Goal: Information Seeking & Learning: Learn about a topic

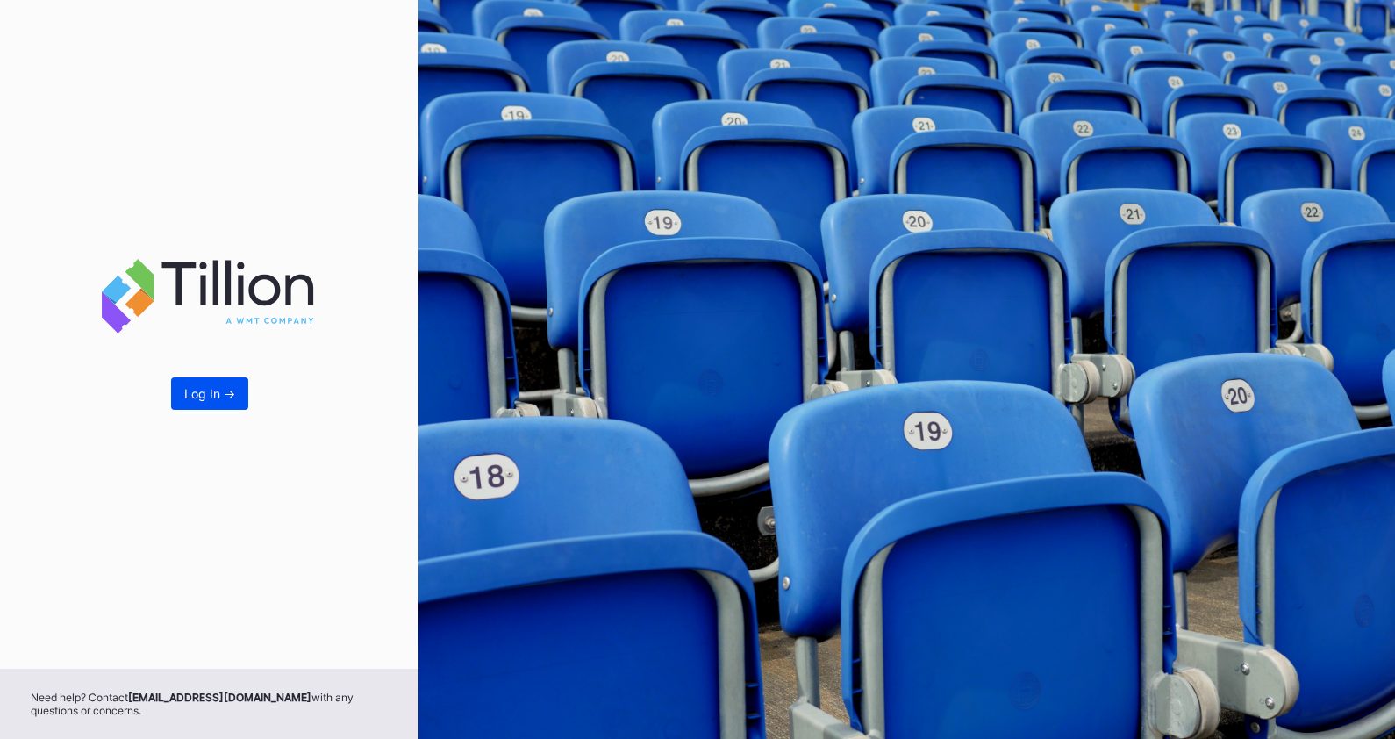
click at [212, 390] on div "Log In ->" at bounding box center [209, 393] width 51 height 15
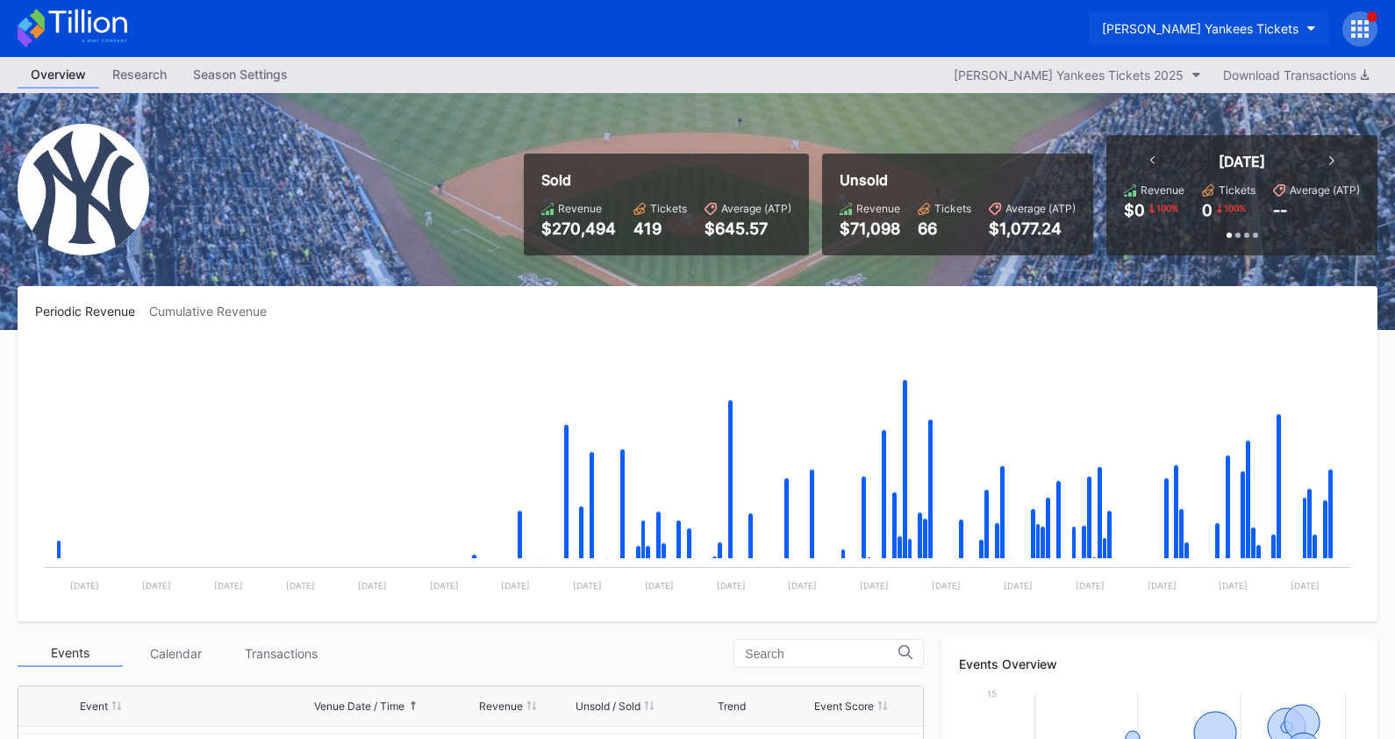
click at [1198, 18] on button "[PERSON_NAME] Yankees Tickets" at bounding box center [1209, 28] width 240 height 32
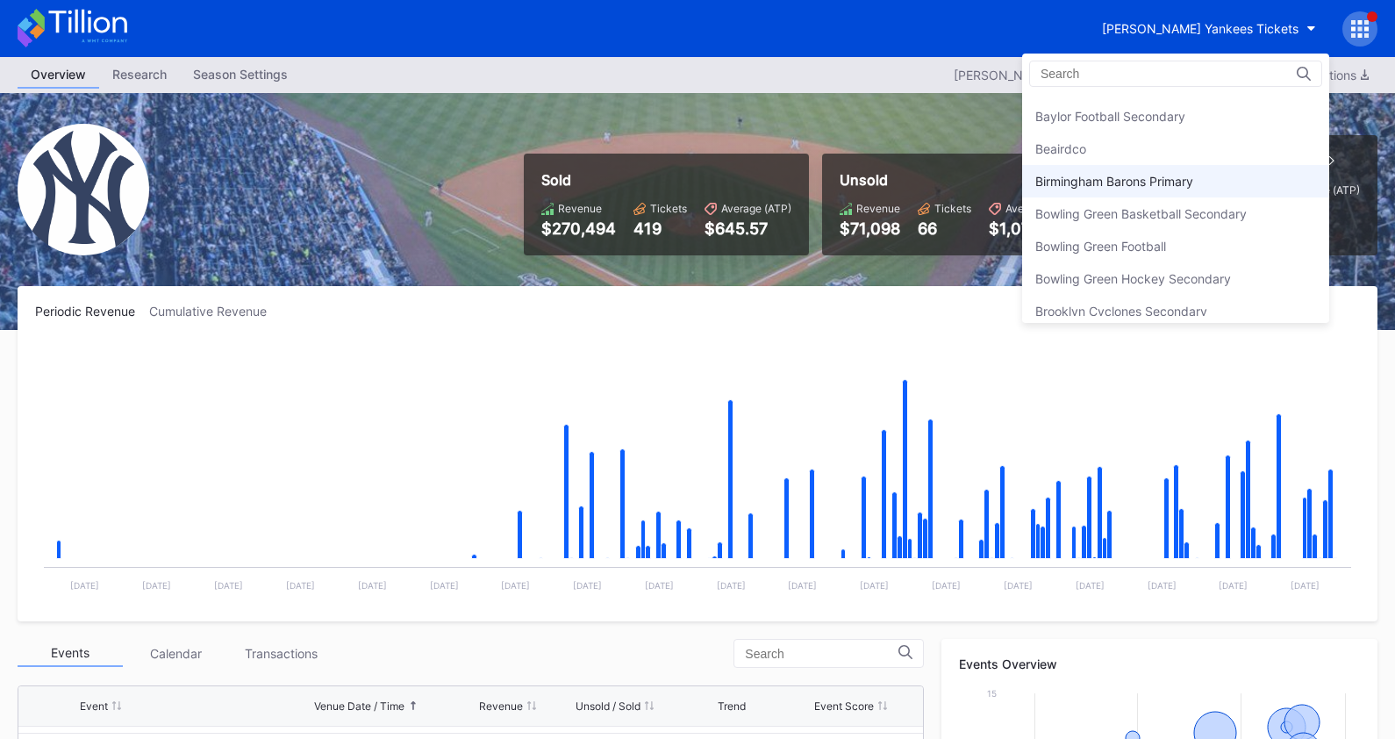
scroll to position [293, 0]
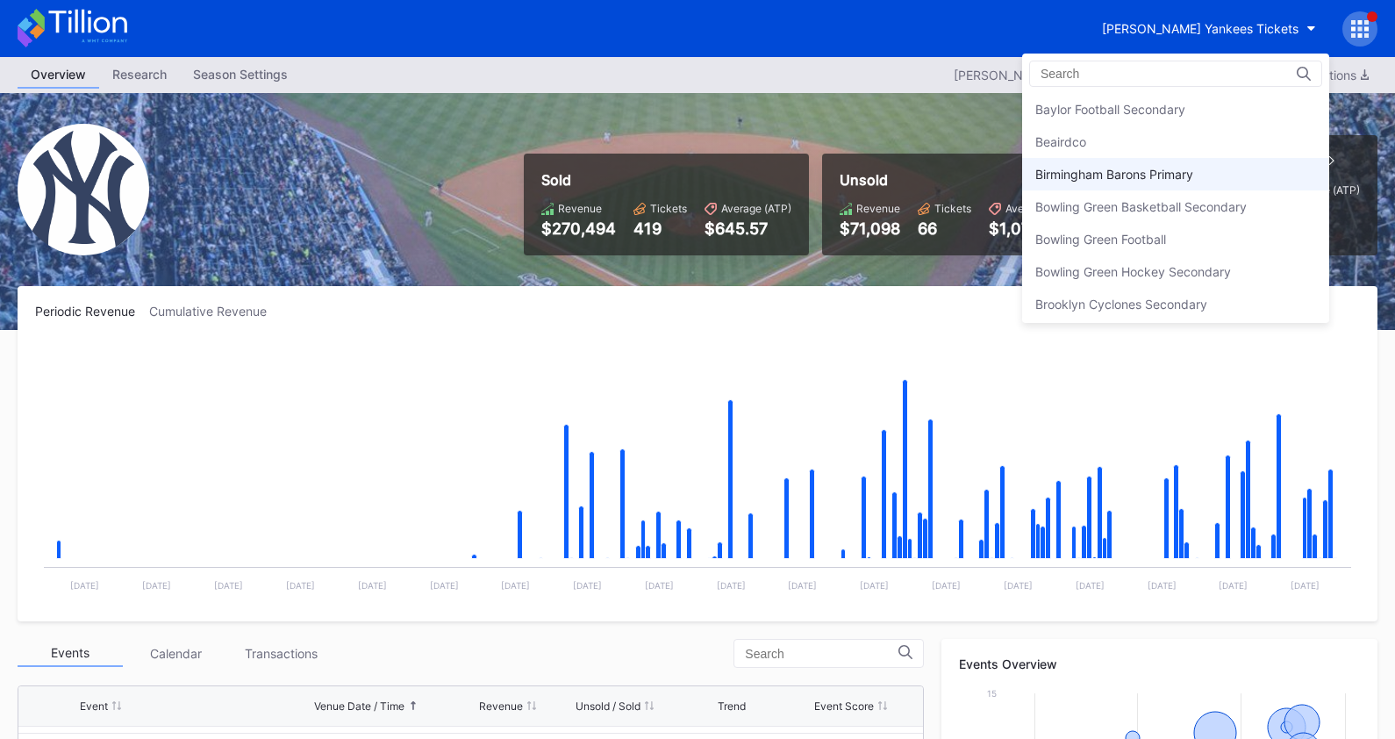
click at [1156, 174] on div "Birmingham Barons Primary" at bounding box center [1114, 174] width 158 height 15
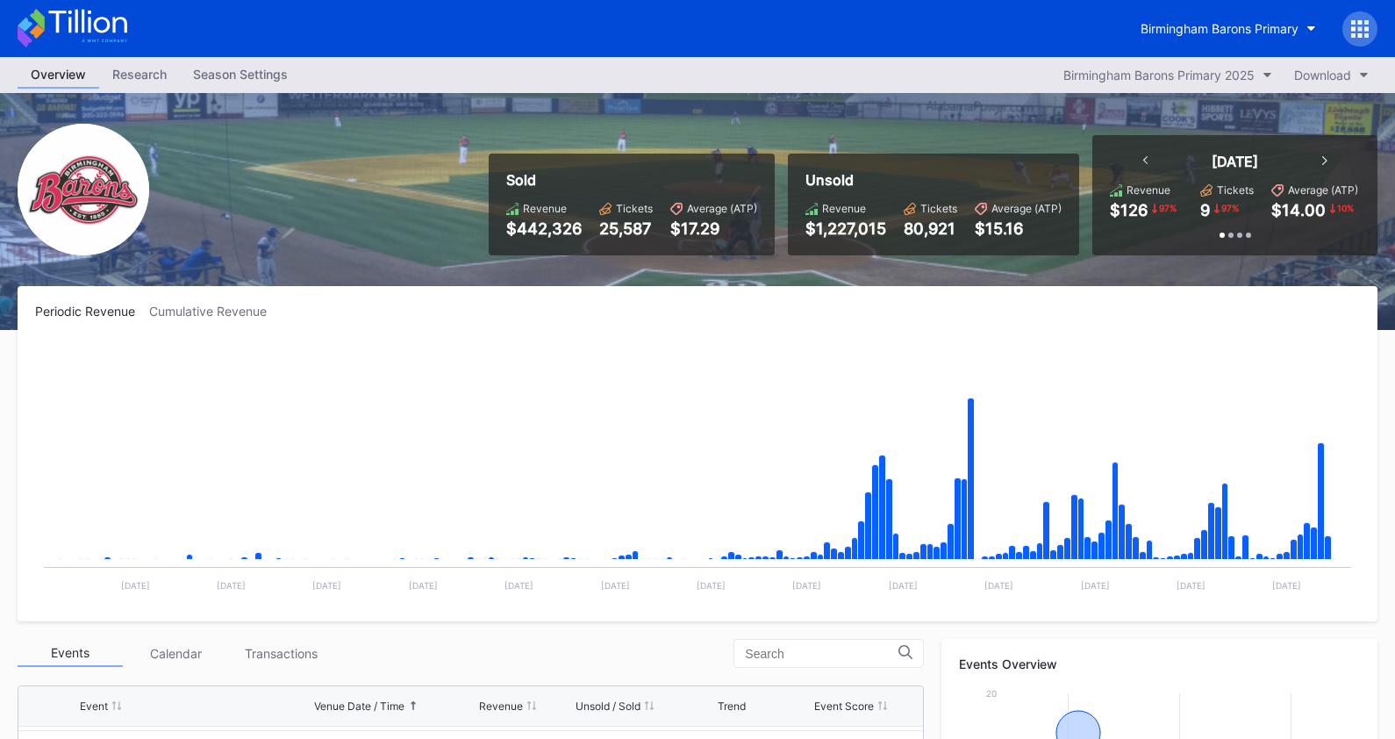
click at [1363, 24] on icon at bounding box center [1360, 29] width 18 height 18
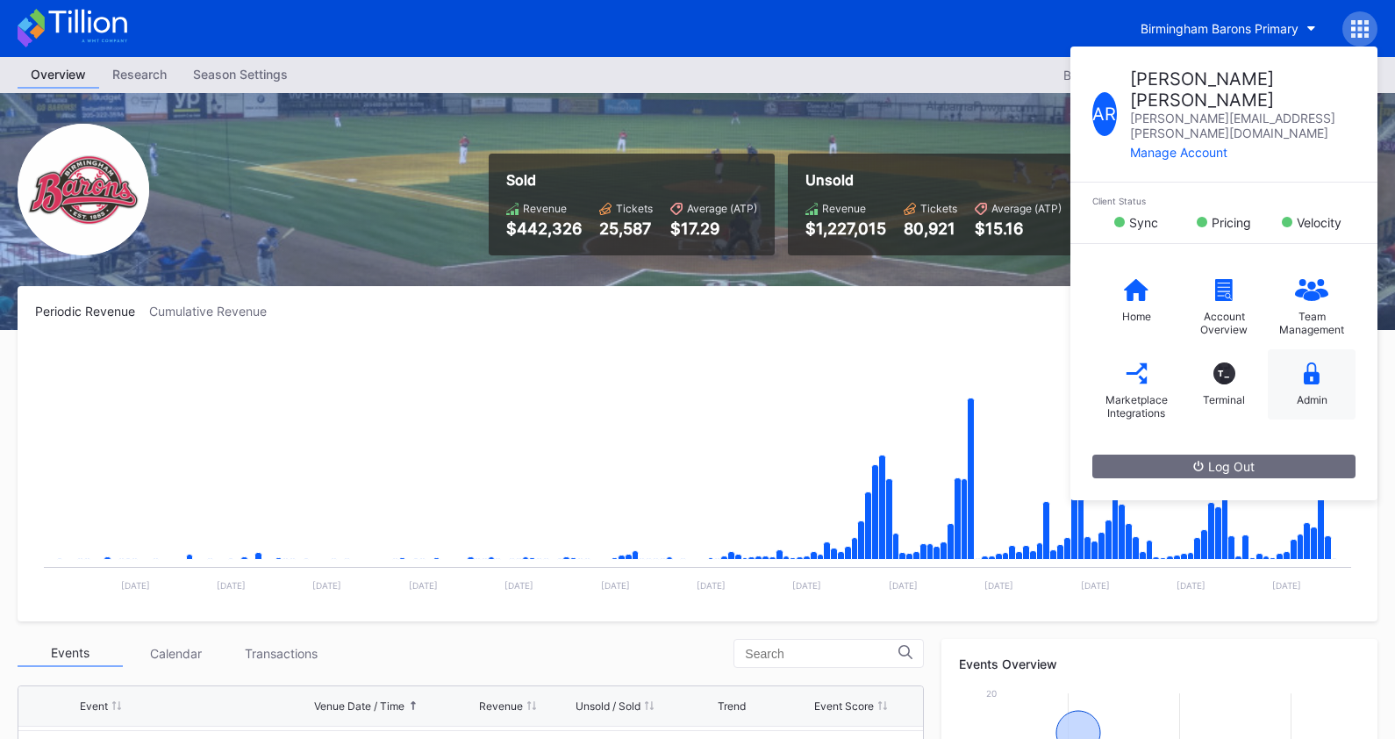
click at [1305, 393] on div "Admin" at bounding box center [1312, 399] width 31 height 13
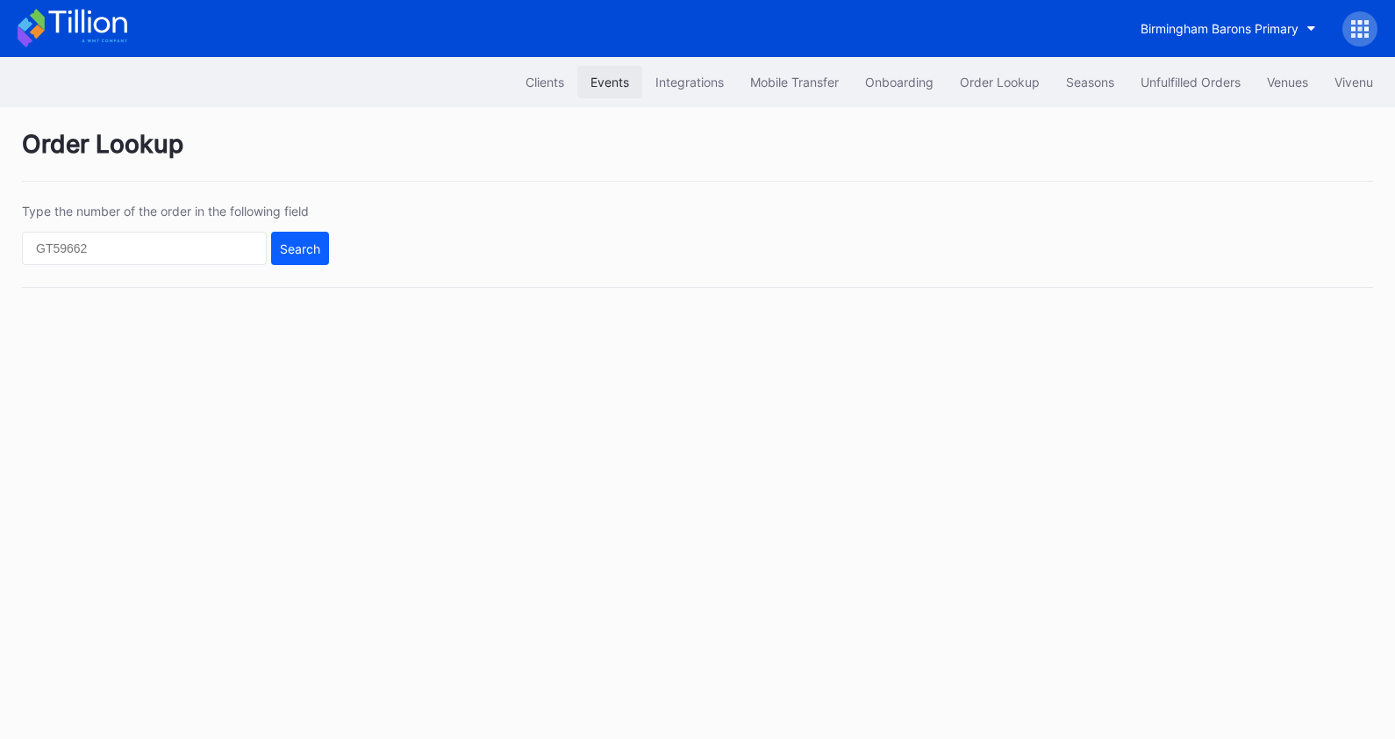
click at [598, 82] on div "Events" at bounding box center [610, 82] width 39 height 15
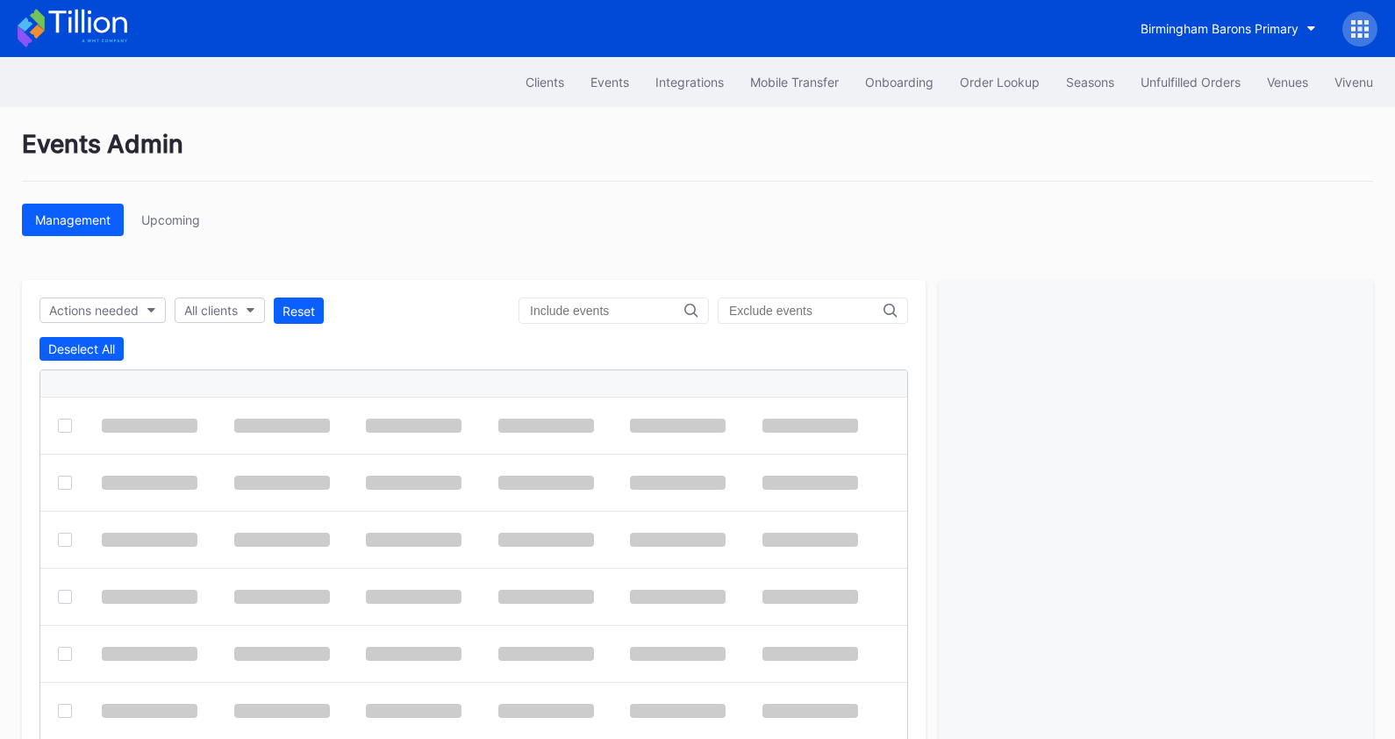
click at [225, 323] on div "All clients" at bounding box center [220, 310] width 90 height 26
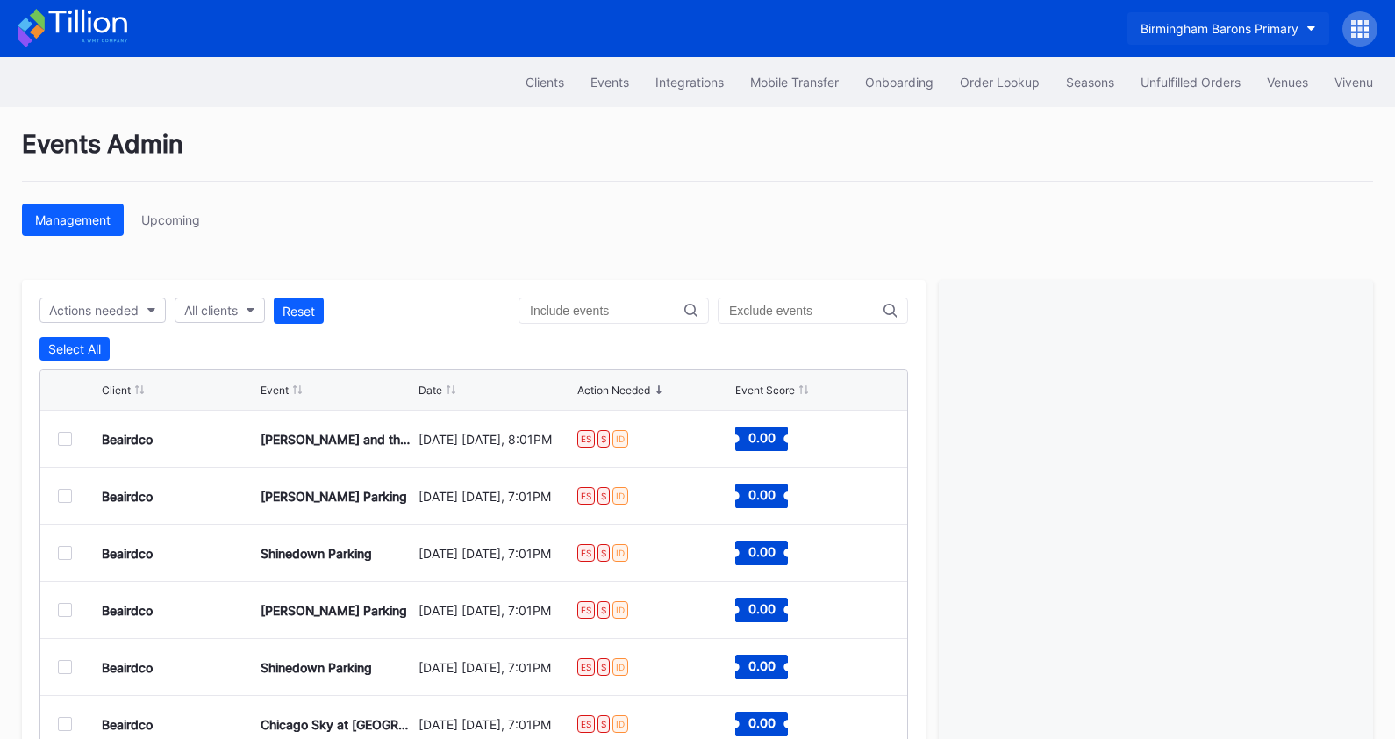
click at [1210, 32] on div "Birmingham Barons Primary" at bounding box center [1220, 28] width 158 height 15
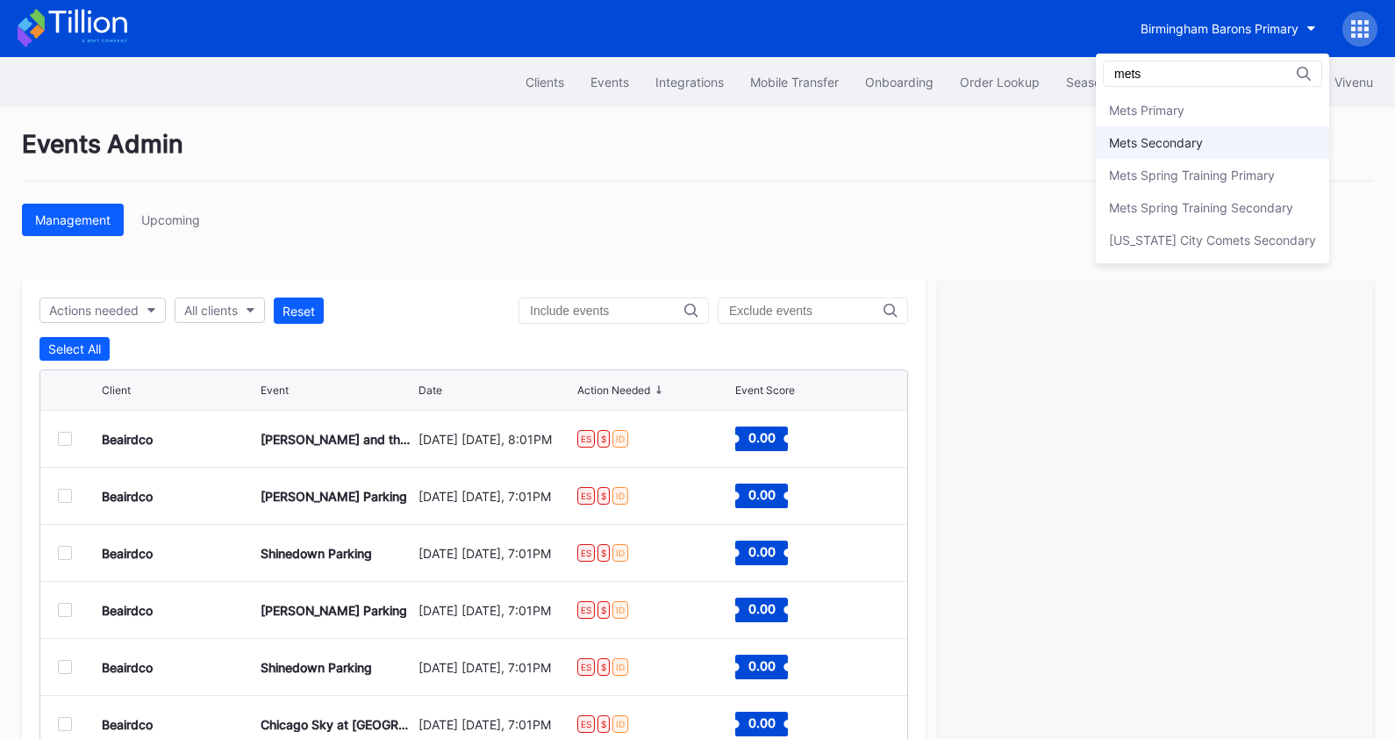
type input "mets"
click at [1241, 153] on div "Mets Secondary" at bounding box center [1212, 142] width 233 height 32
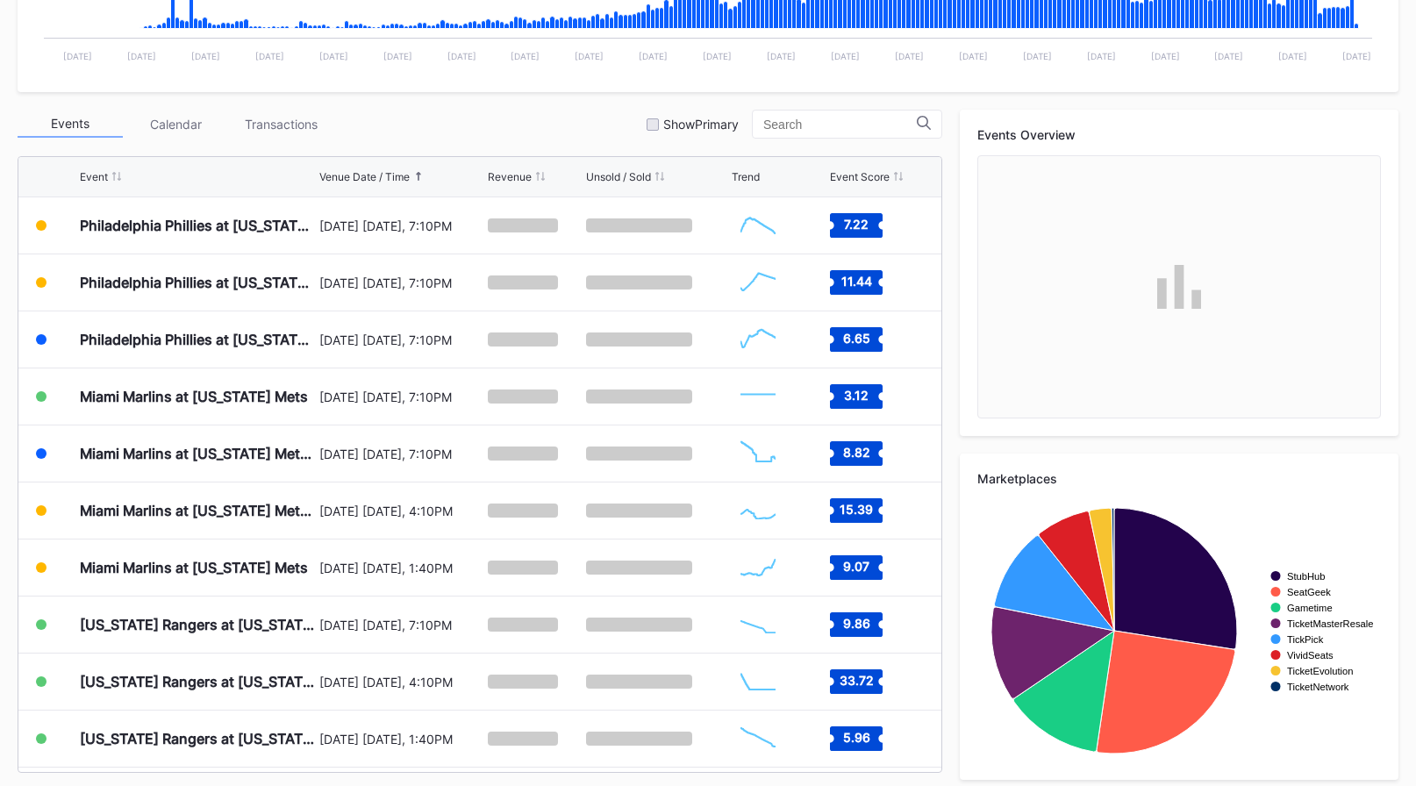
scroll to position [540, 0]
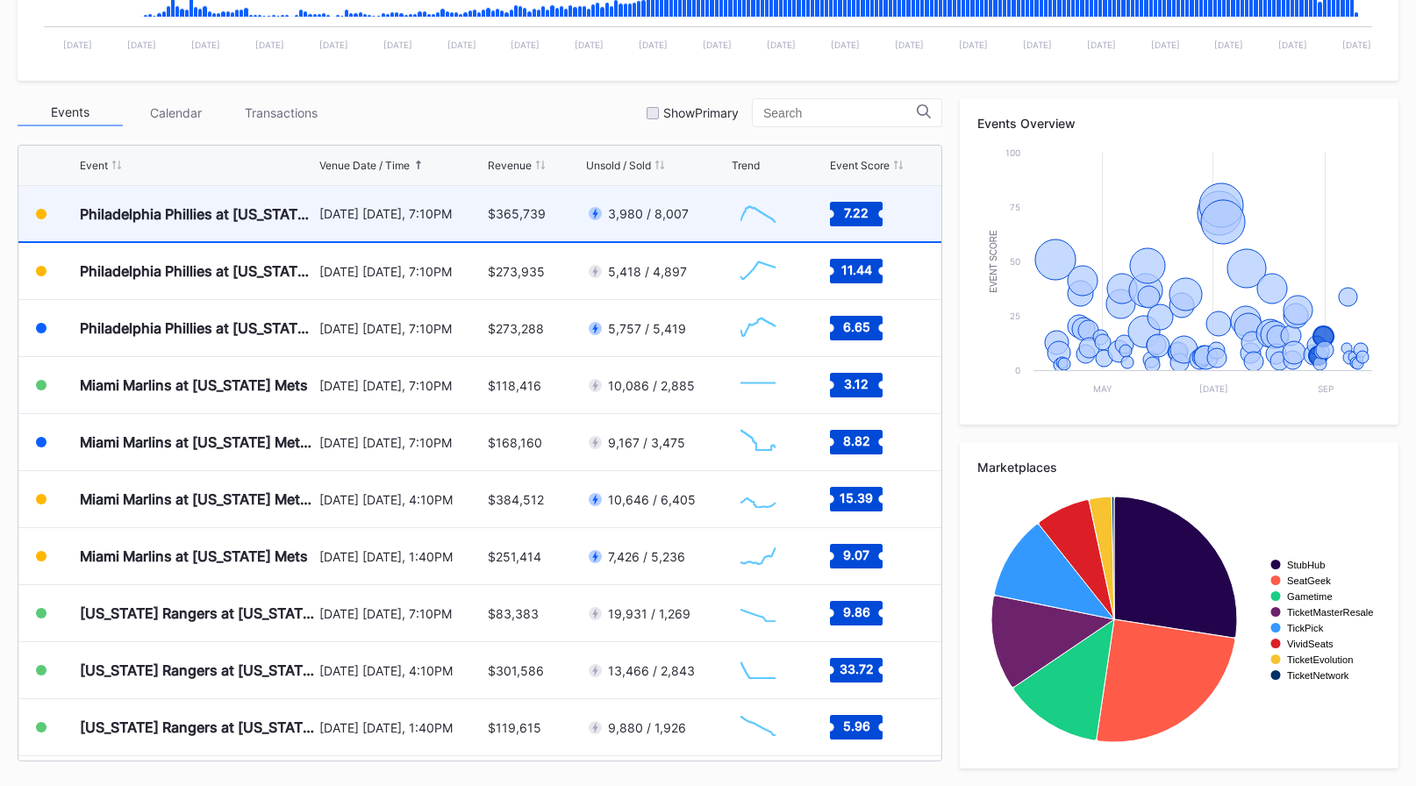
click at [457, 227] on div "[DATE] [DATE], 7:10PM" at bounding box center [401, 213] width 164 height 55
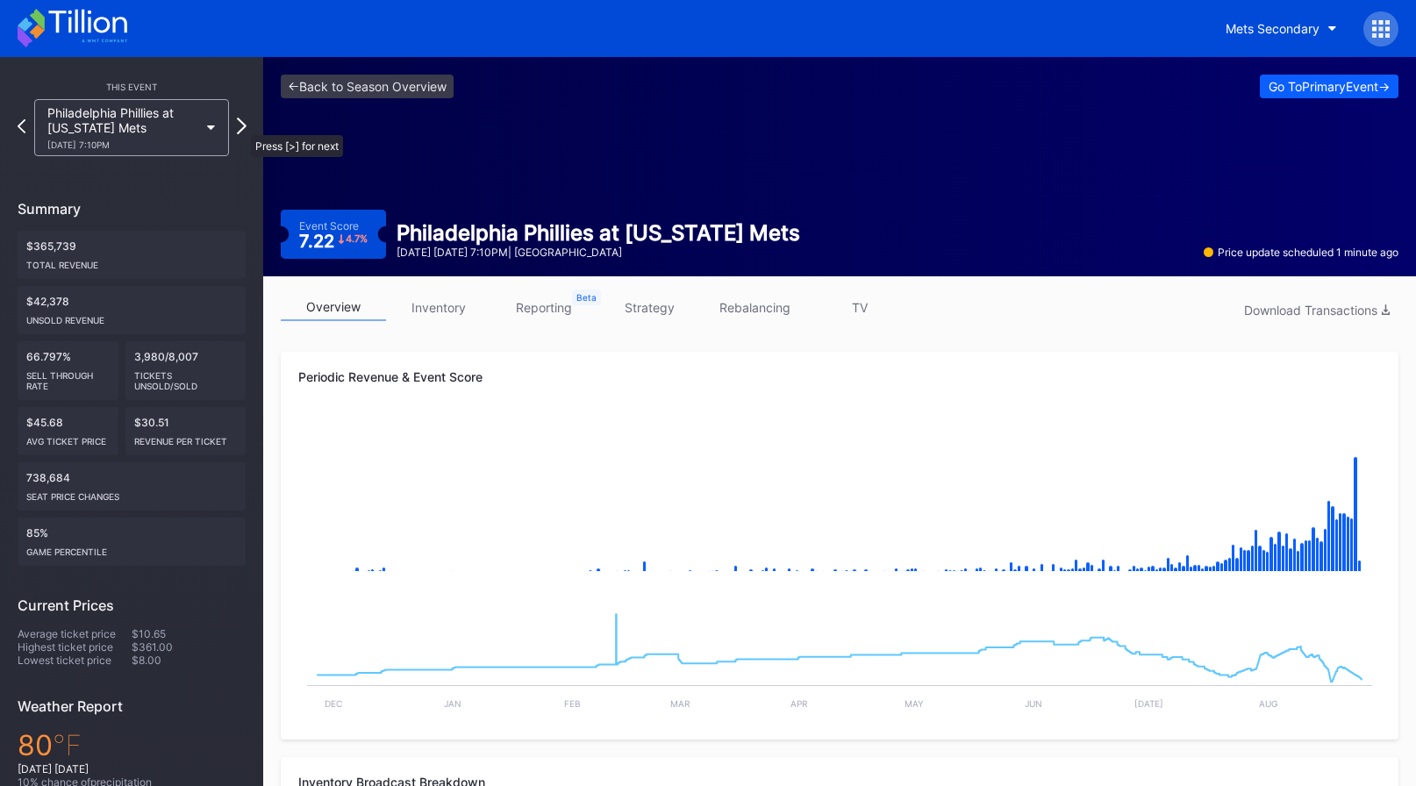
click at [240, 127] on icon at bounding box center [242, 126] width 10 height 17
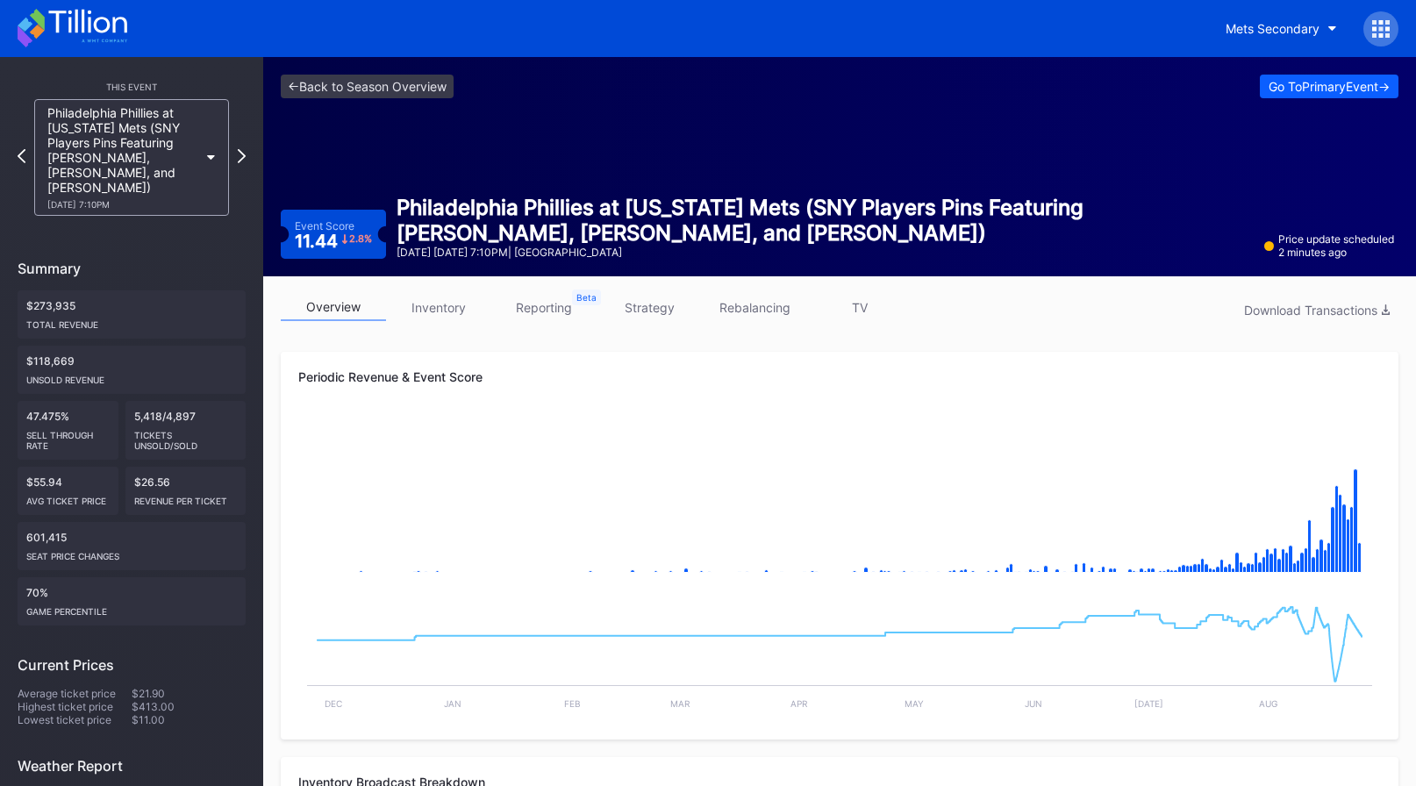
scroll to position [9, 0]
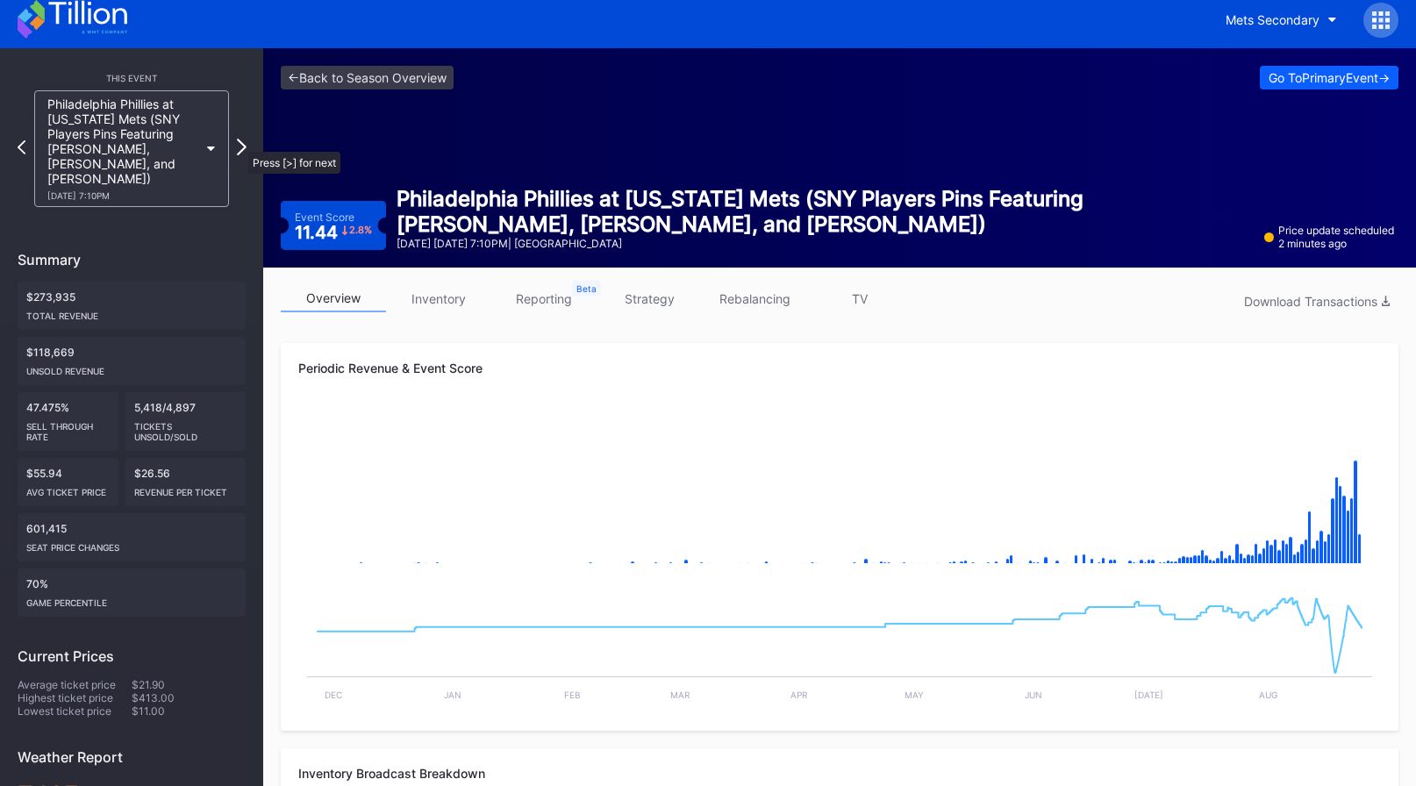
click at [240, 143] on icon at bounding box center [242, 147] width 10 height 17
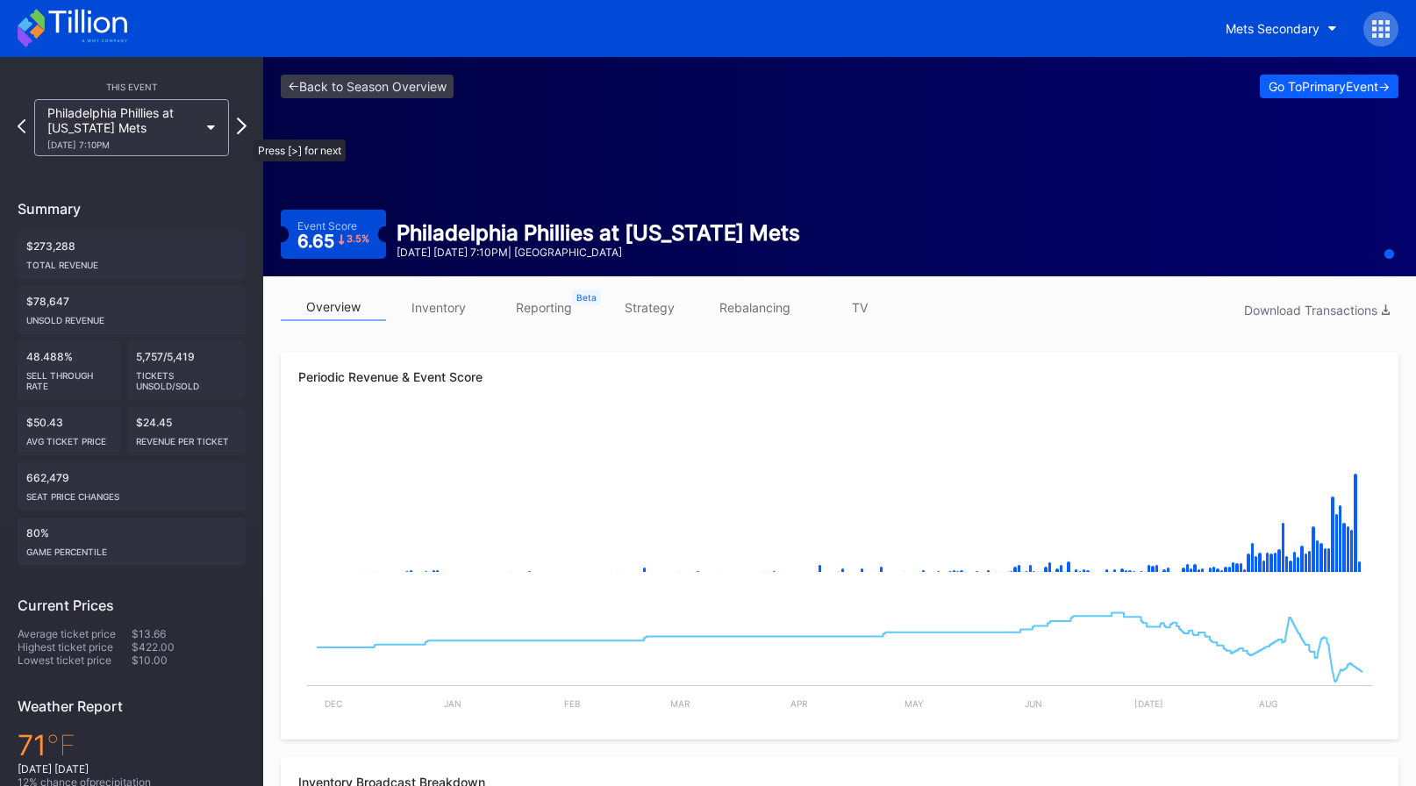
click at [245, 131] on icon at bounding box center [242, 126] width 10 height 17
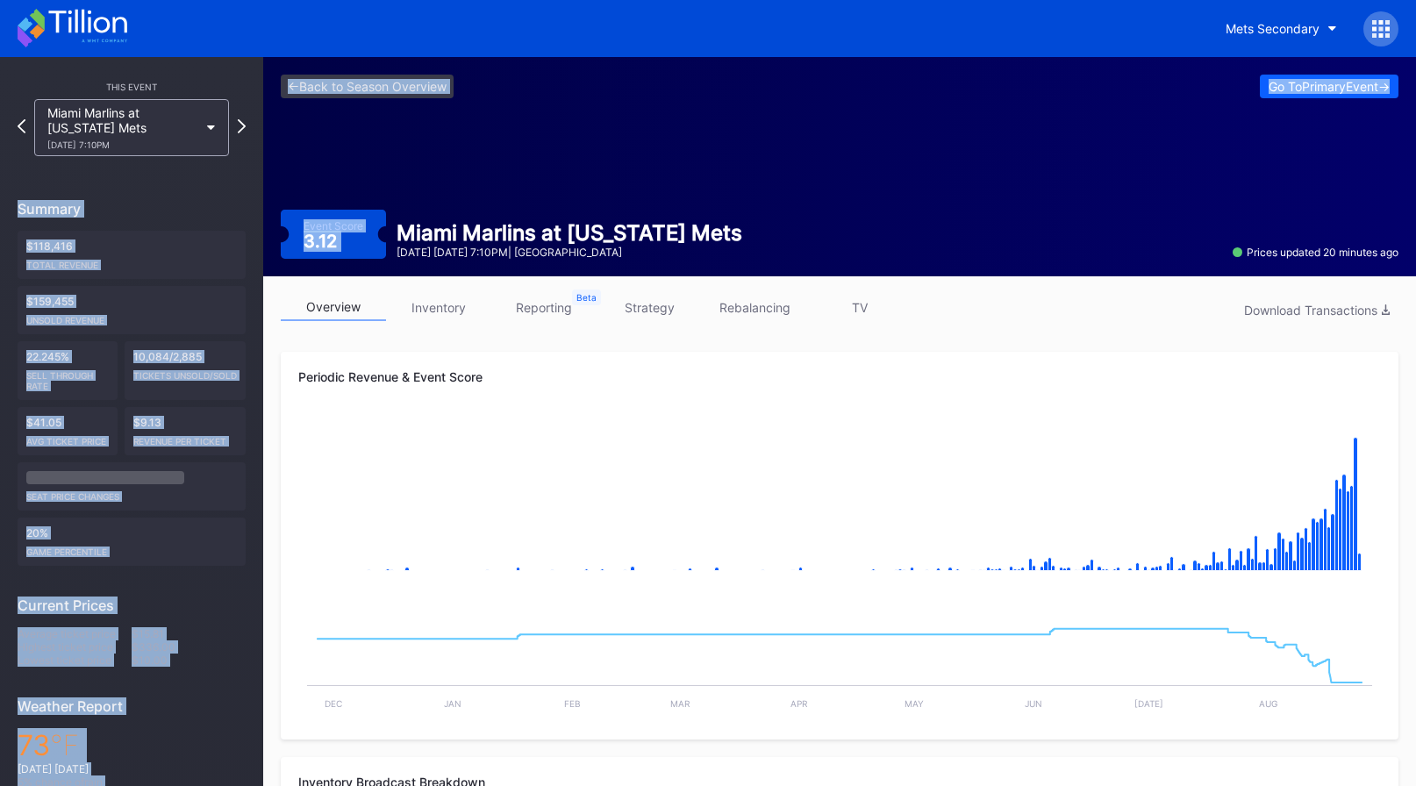
drag, startPoint x: 245, startPoint y: 131, endPoint x: 438, endPoint y: 163, distance: 195.7
click at [438, 163] on div "<- Back to Season Overview Go To Primary Event -> Event Score 3.12 Miami Marlin…" at bounding box center [839, 166] width 1153 height 219
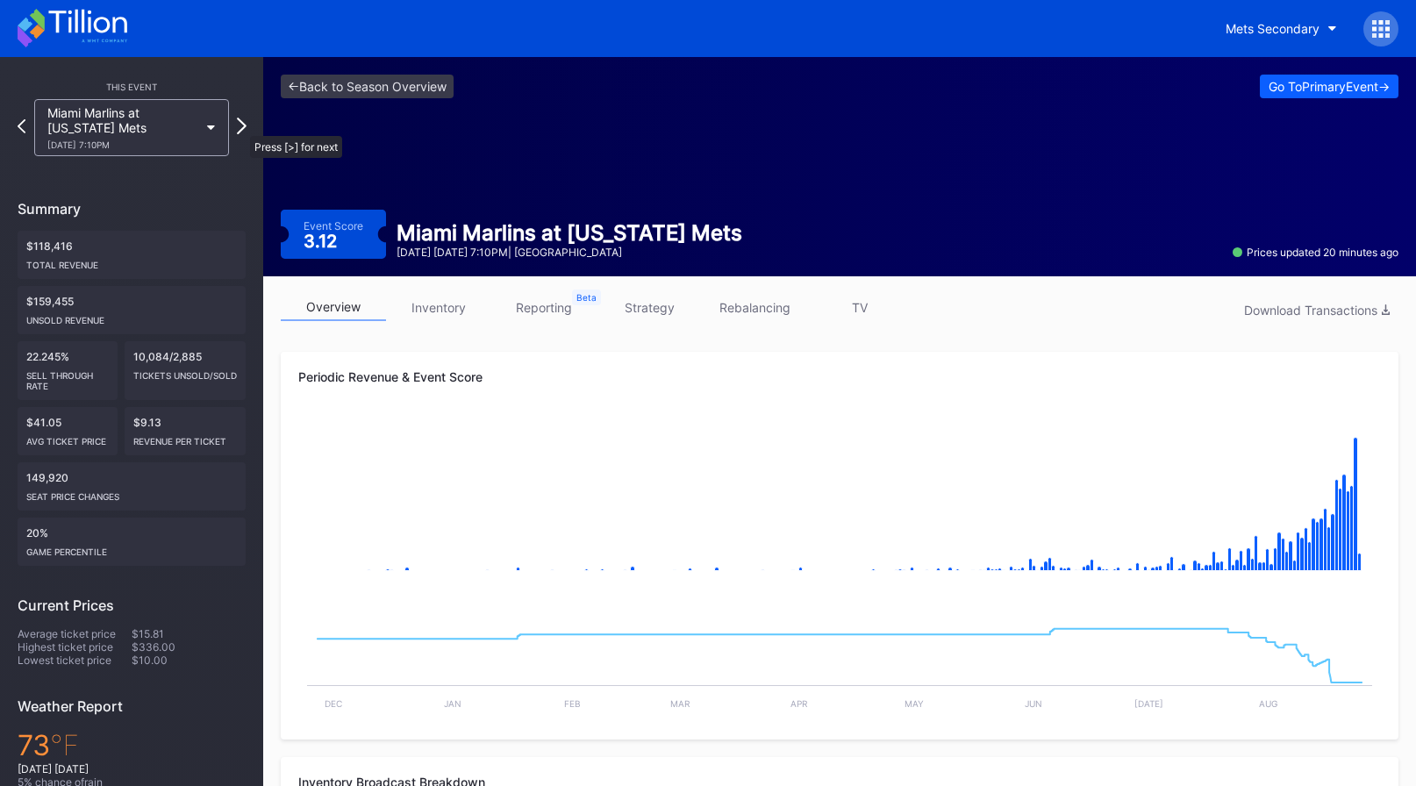
click at [241, 127] on icon at bounding box center [242, 126] width 10 height 17
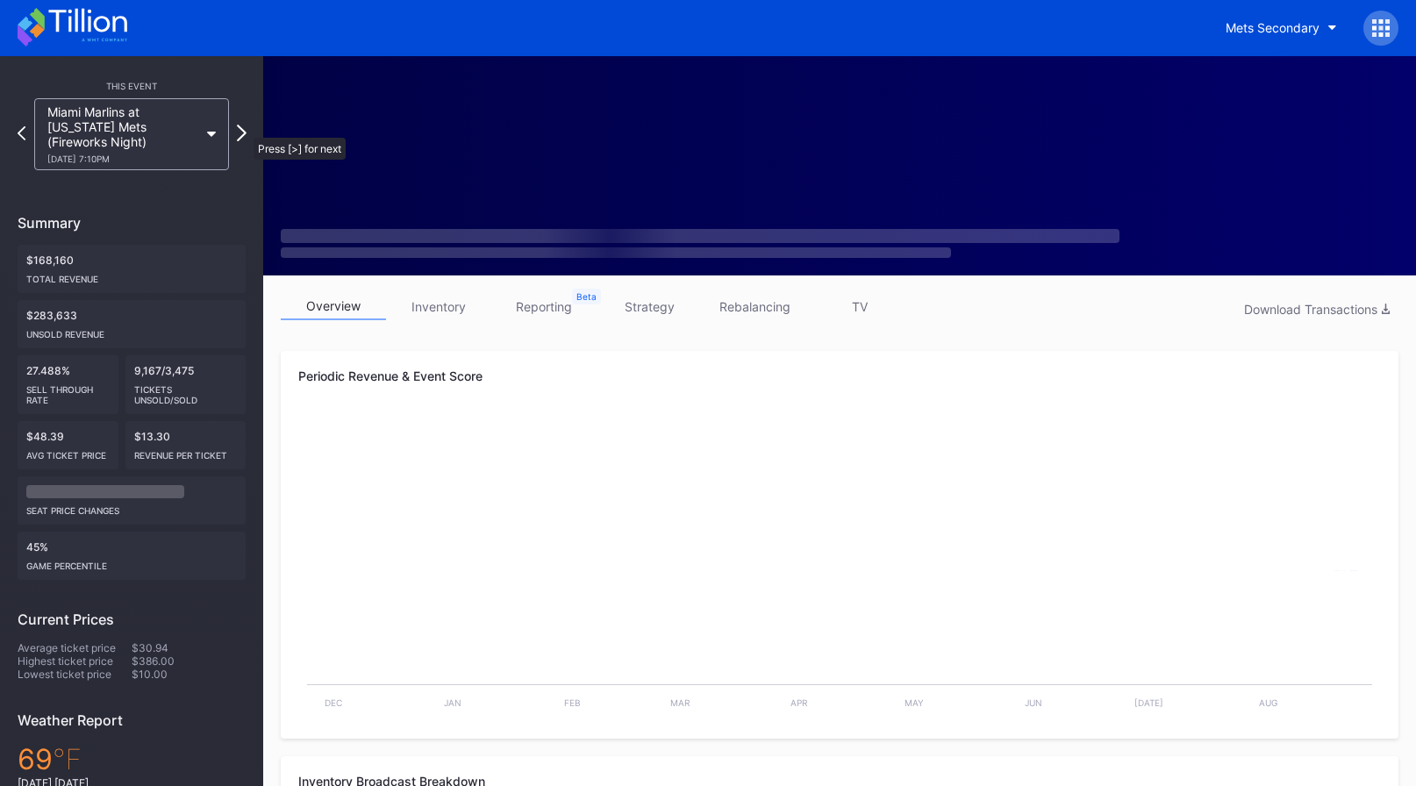
scroll to position [3, 0]
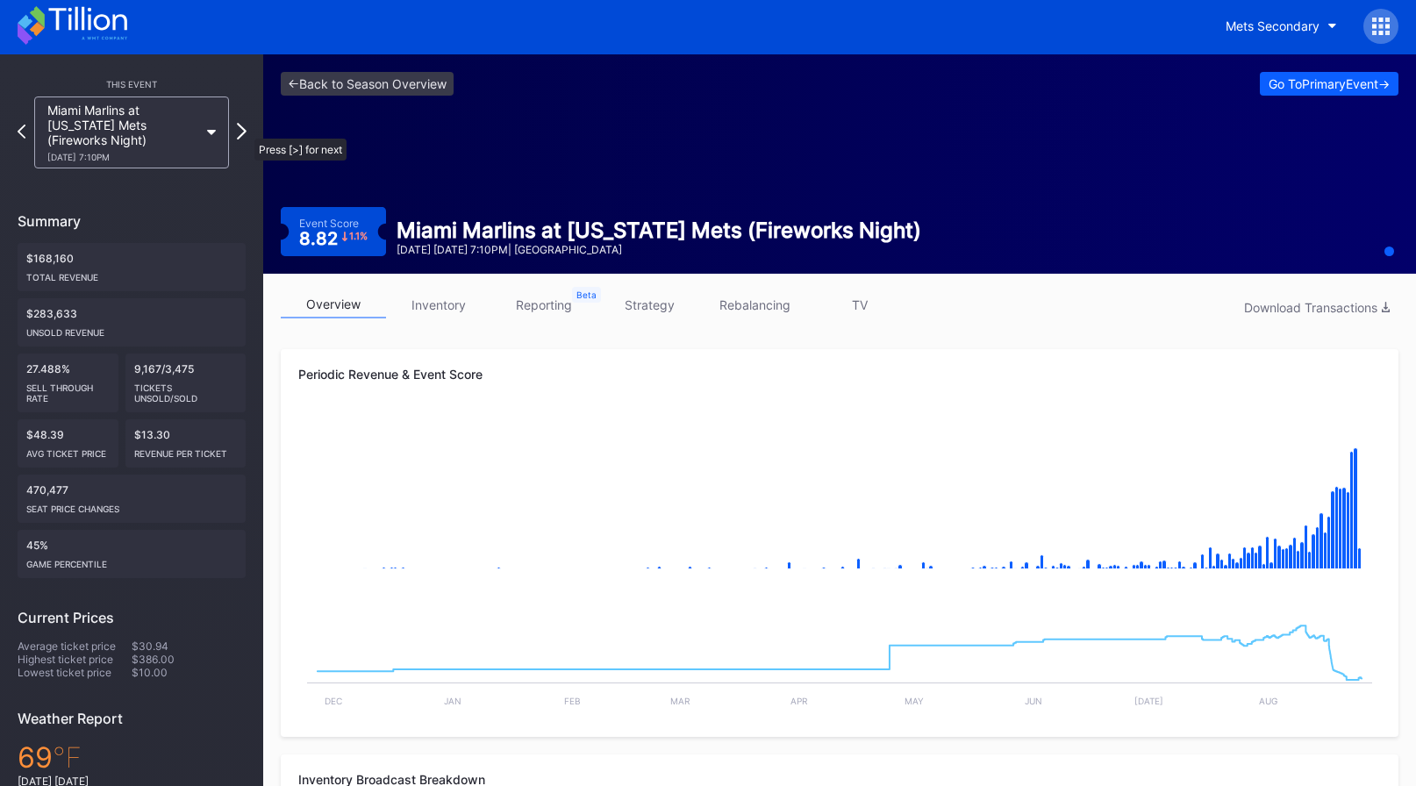
click at [246, 130] on icon at bounding box center [242, 131] width 10 height 17
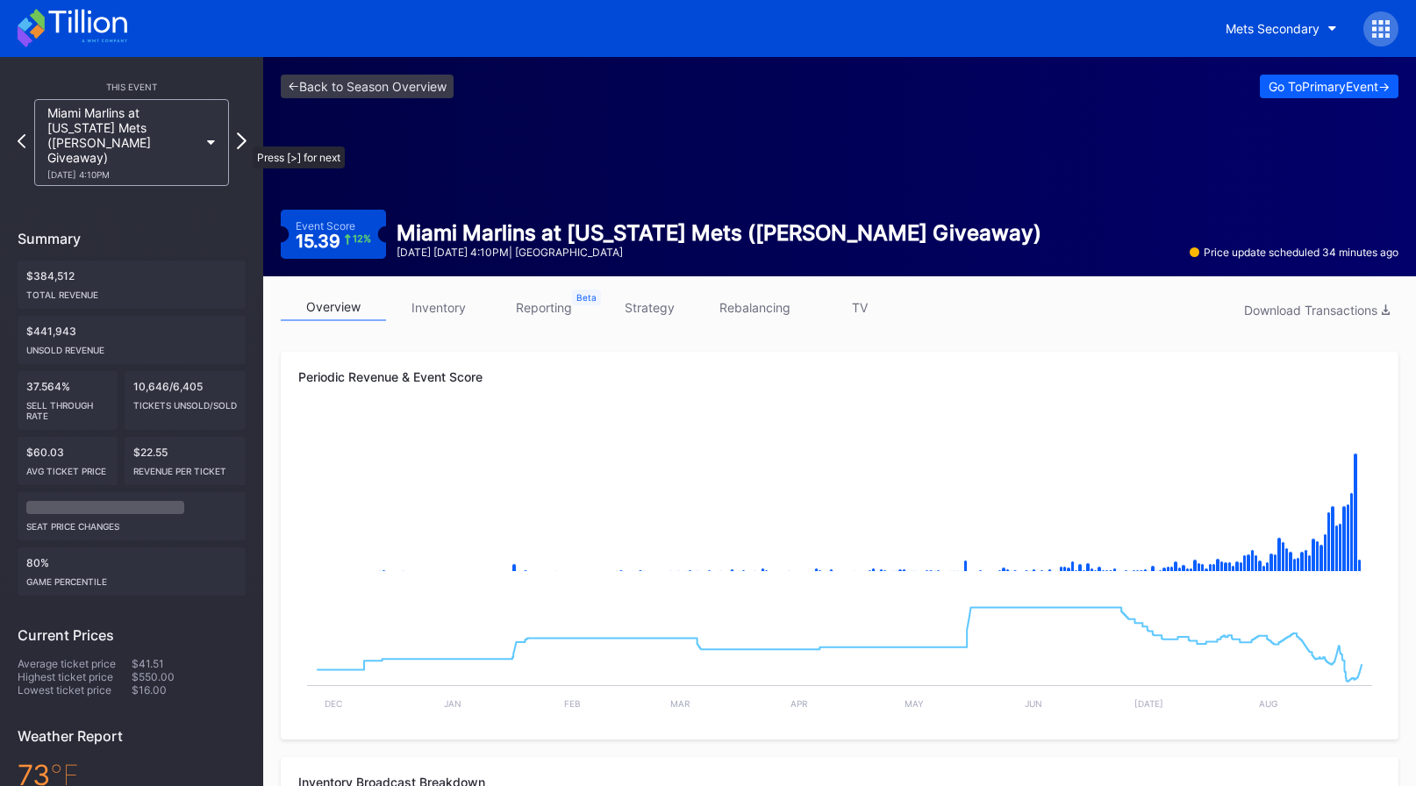
click at [244, 138] on icon at bounding box center [242, 140] width 10 height 17
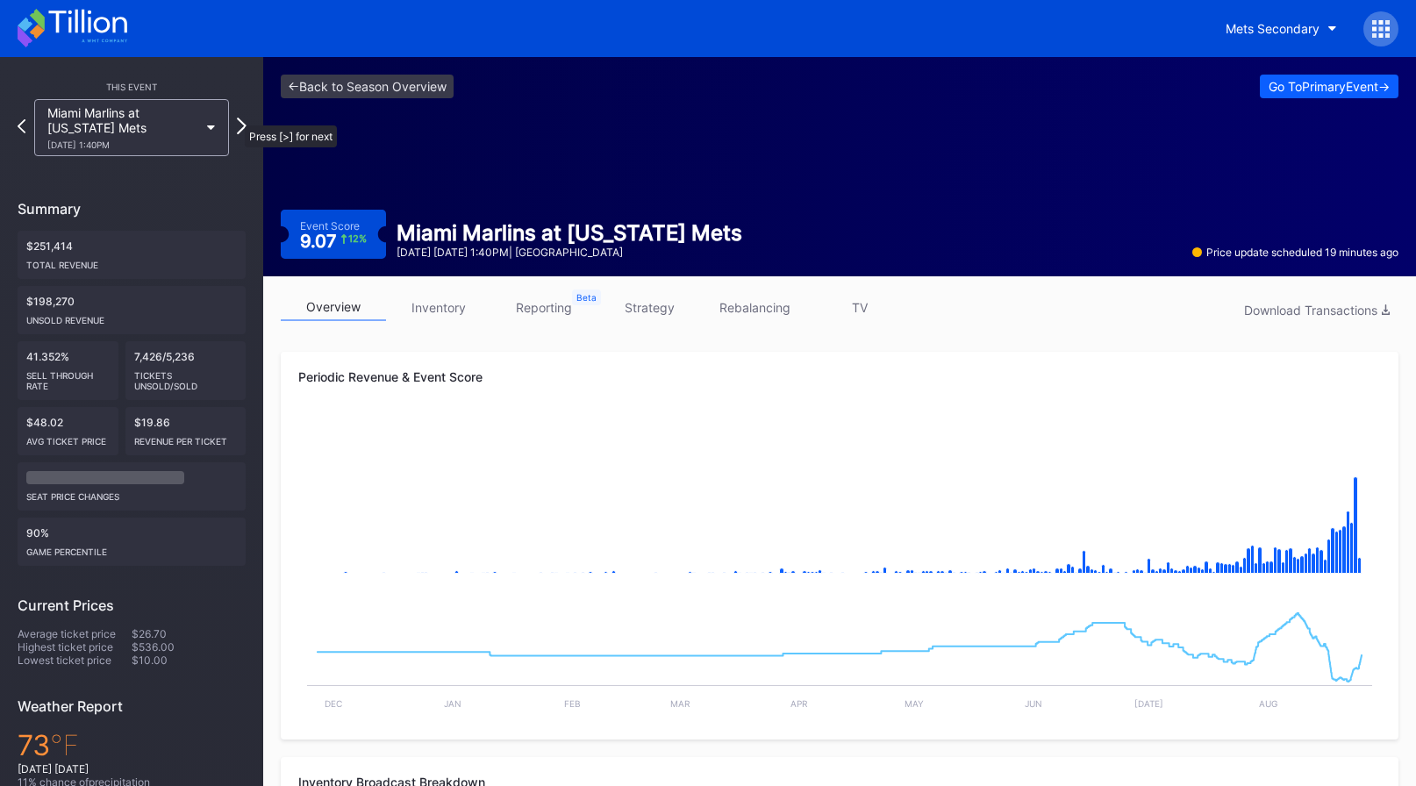
click at [237, 118] on icon at bounding box center [242, 126] width 10 height 17
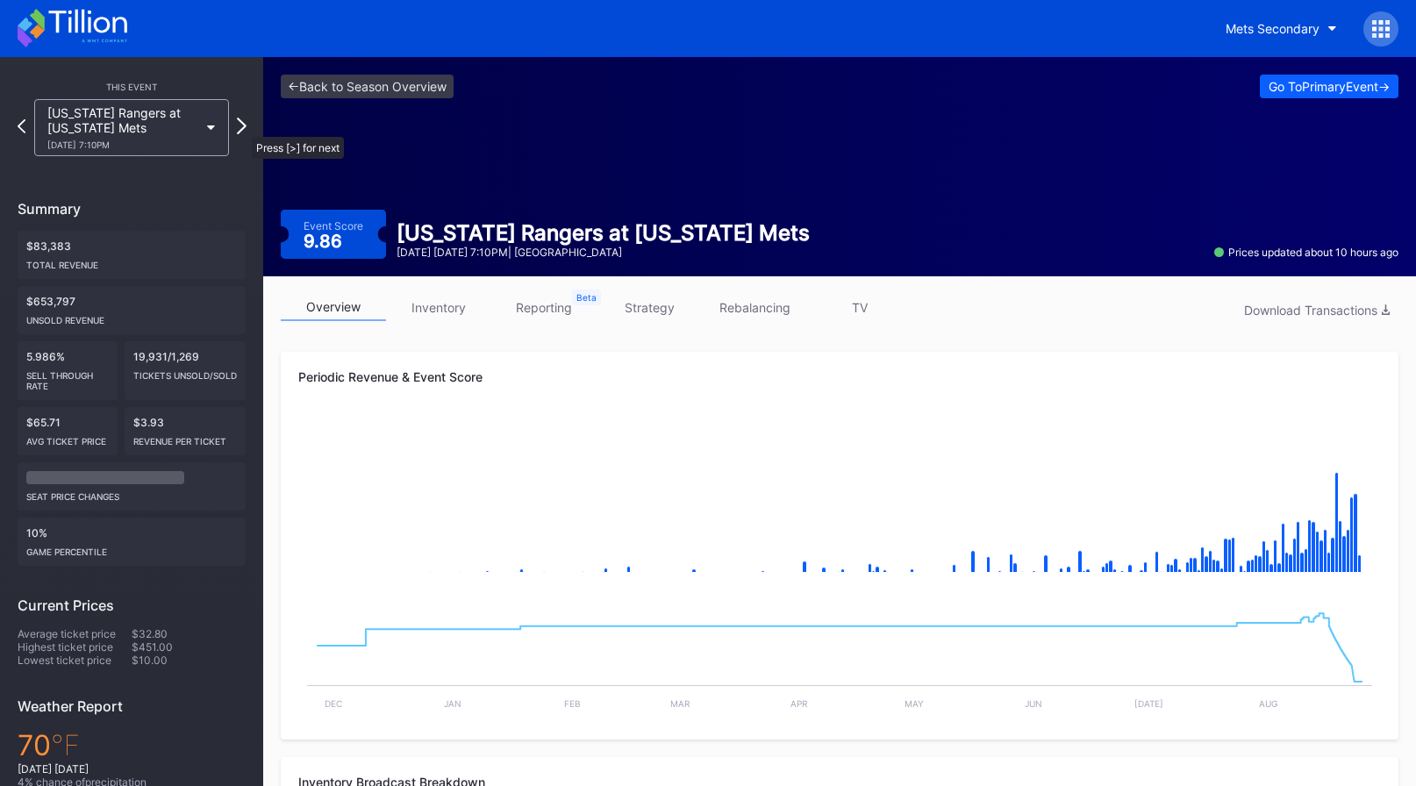
click at [243, 128] on icon at bounding box center [242, 126] width 10 height 17
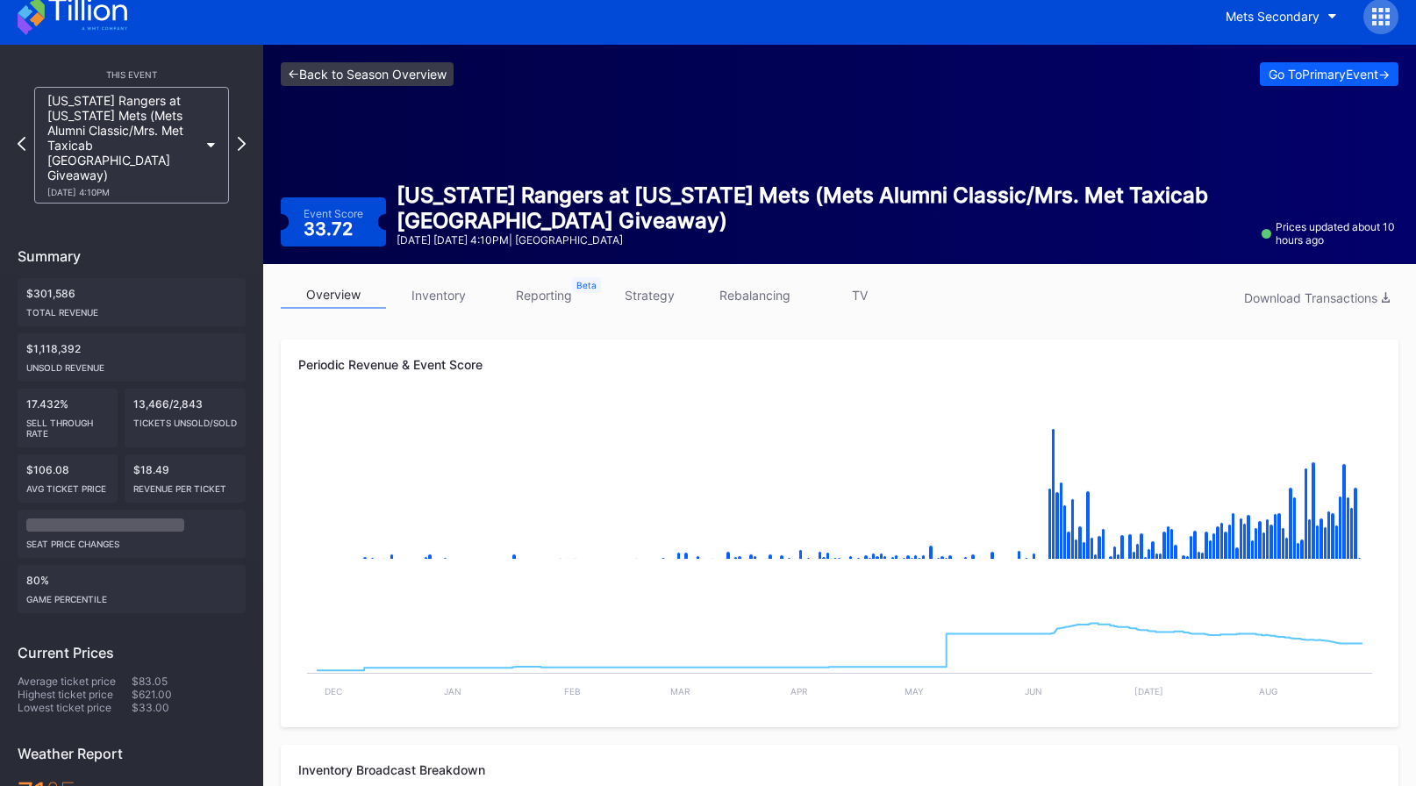
scroll to position [11, 0]
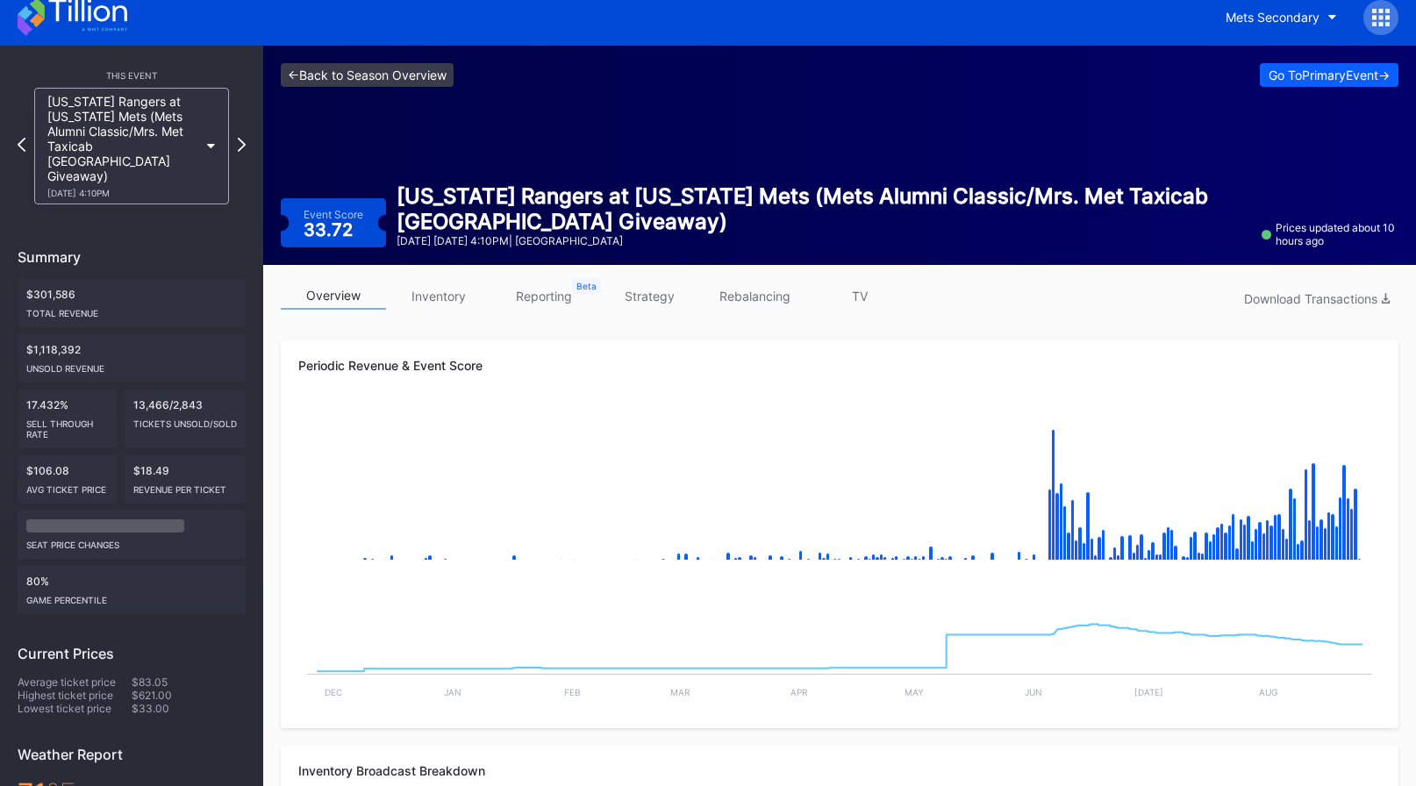
click at [392, 74] on link "<- Back to Season Overview" at bounding box center [367, 75] width 173 height 24
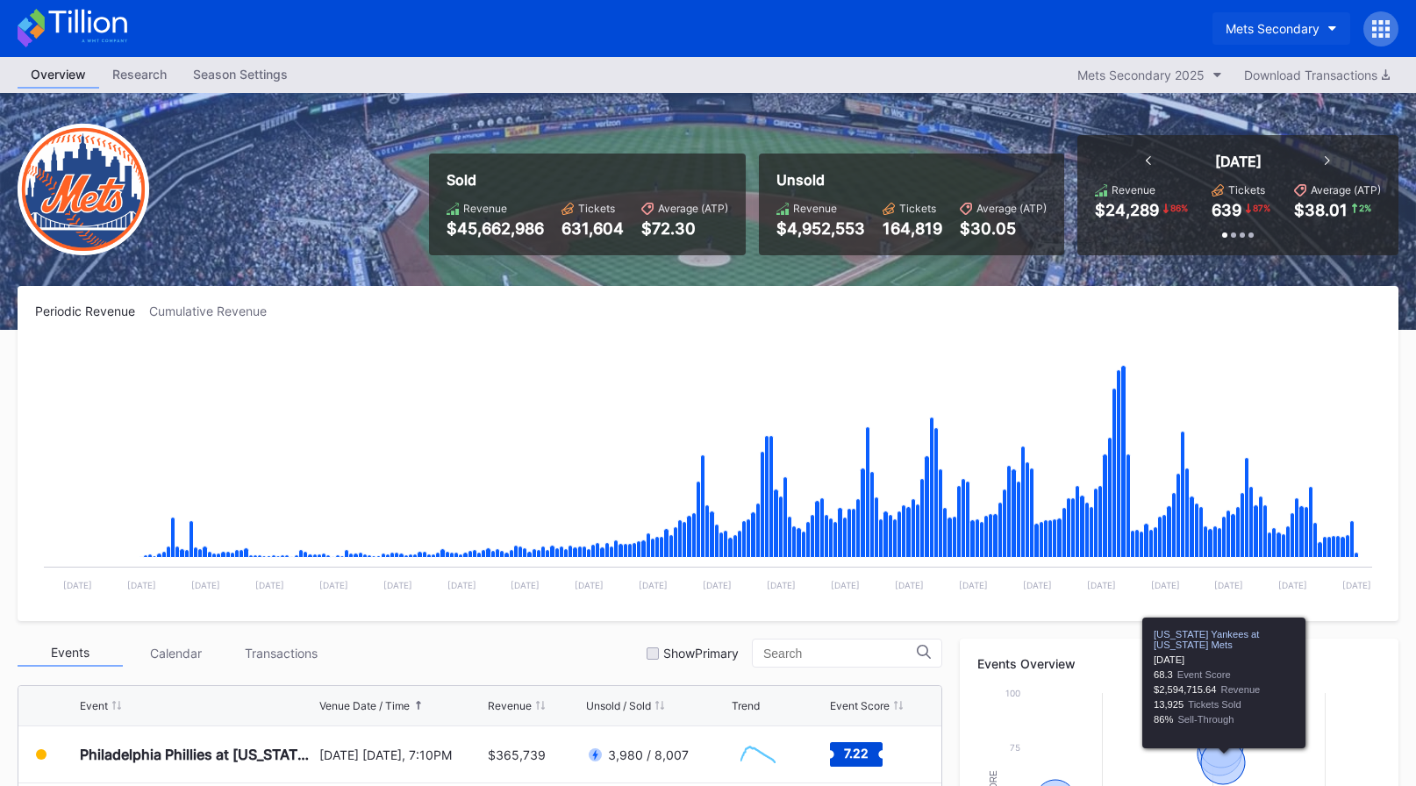
click at [1265, 38] on button "Mets Secondary" at bounding box center [1282, 28] width 138 height 32
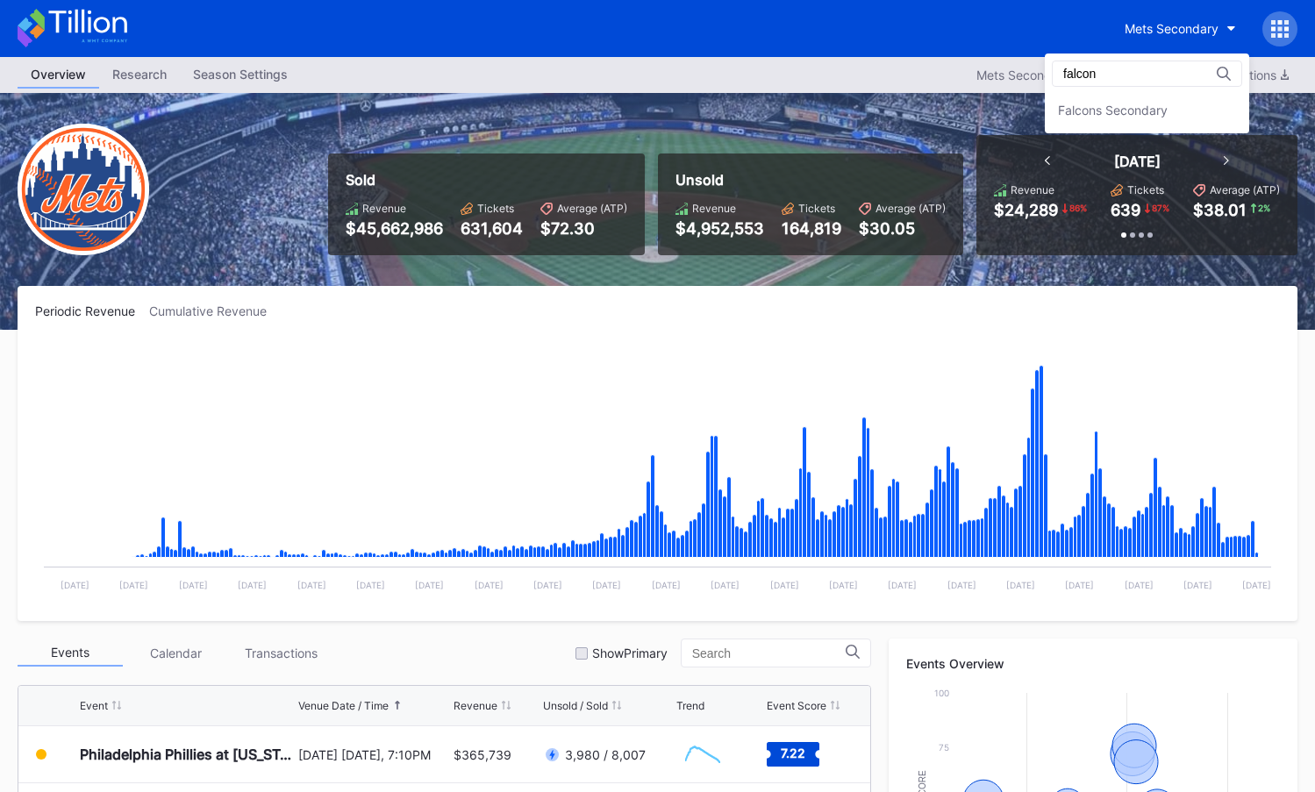
type input "falcon"
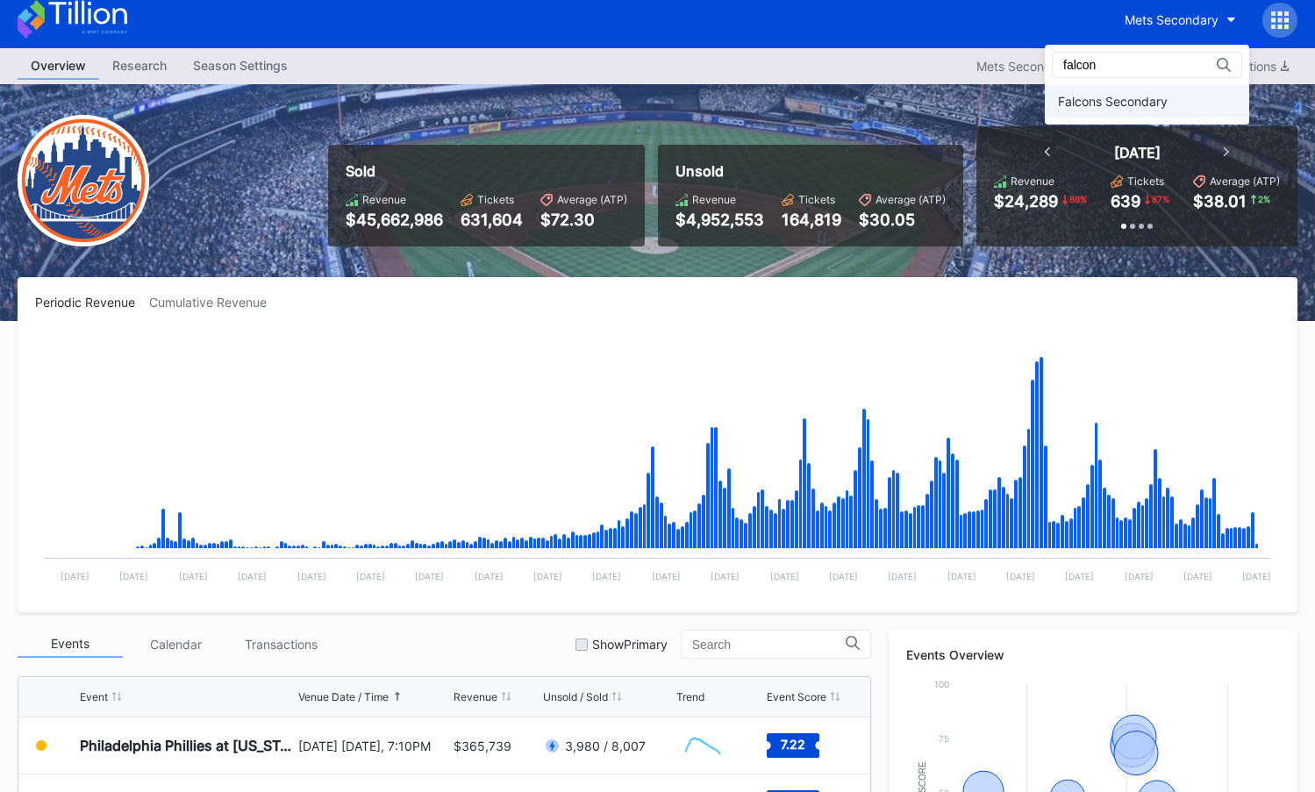
click at [1117, 116] on div "falcon Falcons Secondary" at bounding box center [1147, 85] width 204 height 80
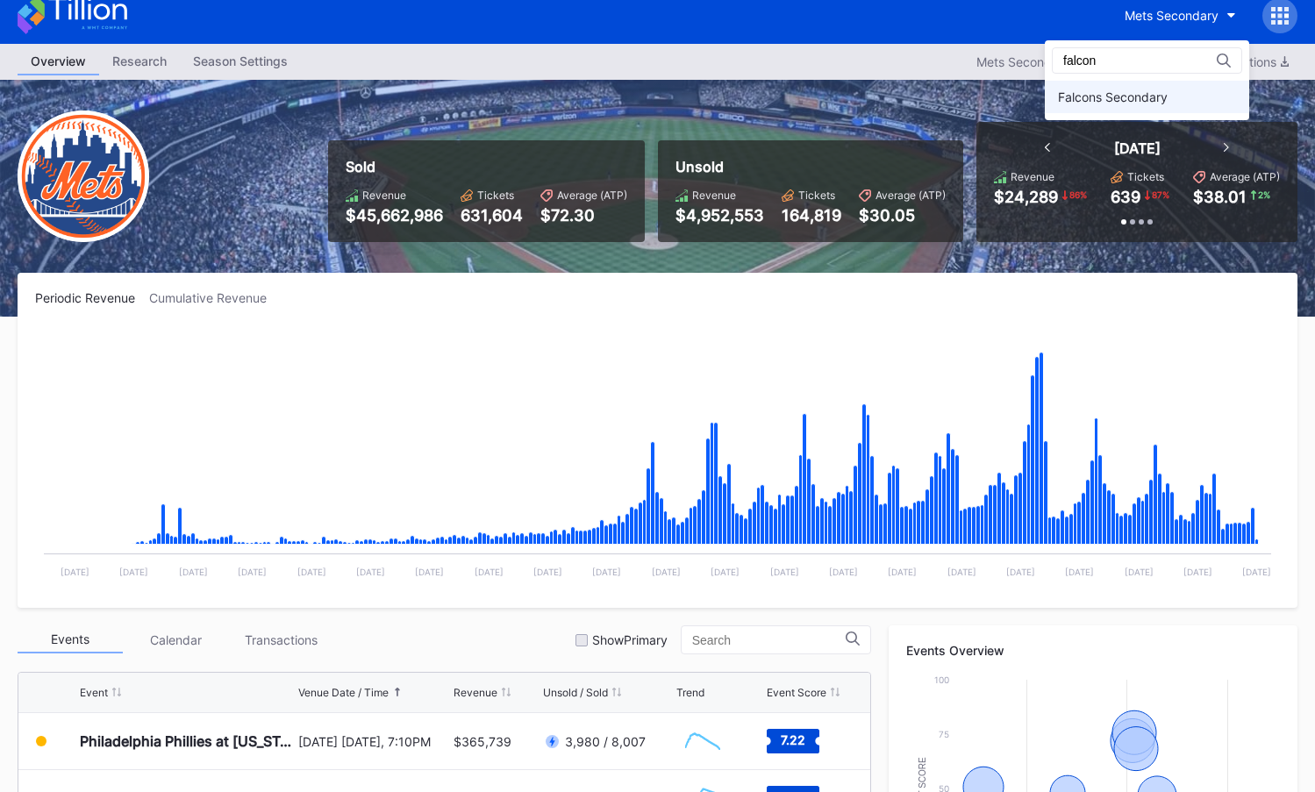
click at [1125, 101] on div "Falcons Secondary" at bounding box center [1113, 96] width 110 height 15
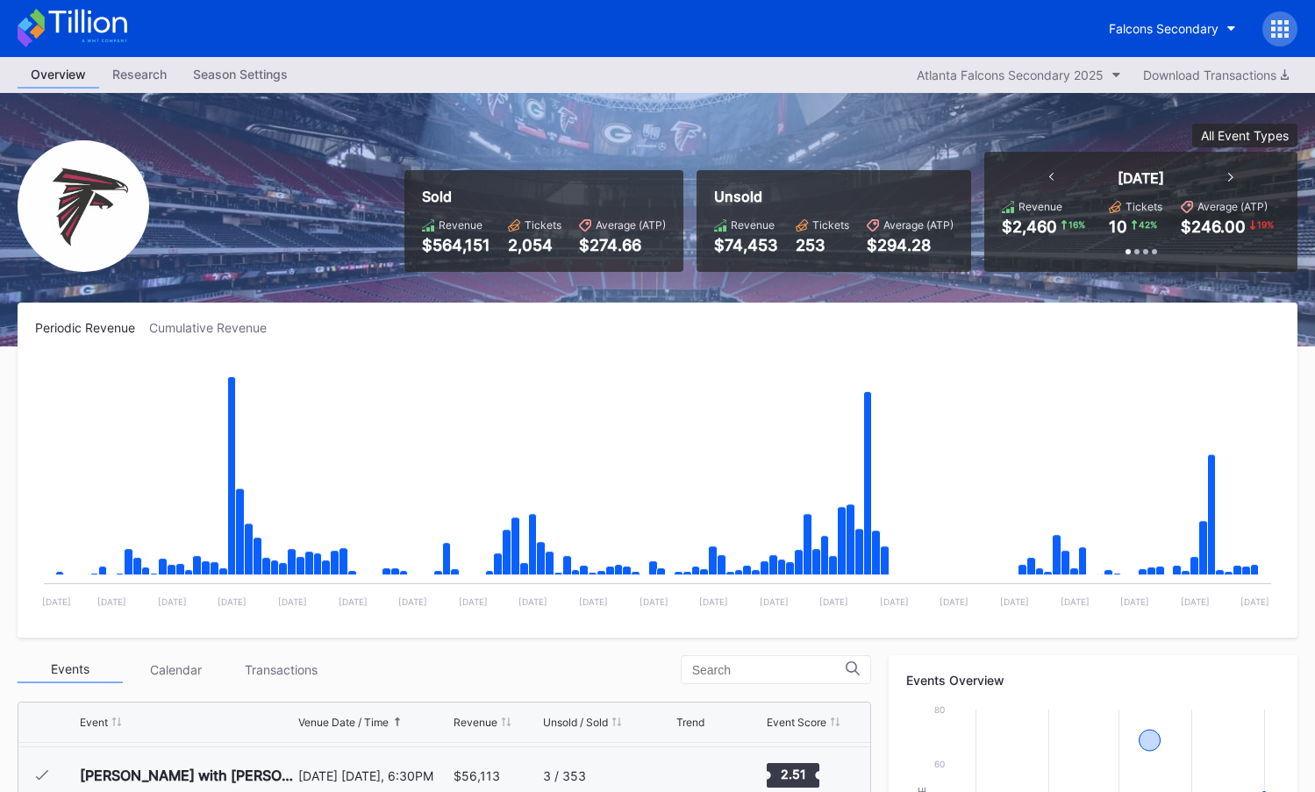
scroll to position [551, 0]
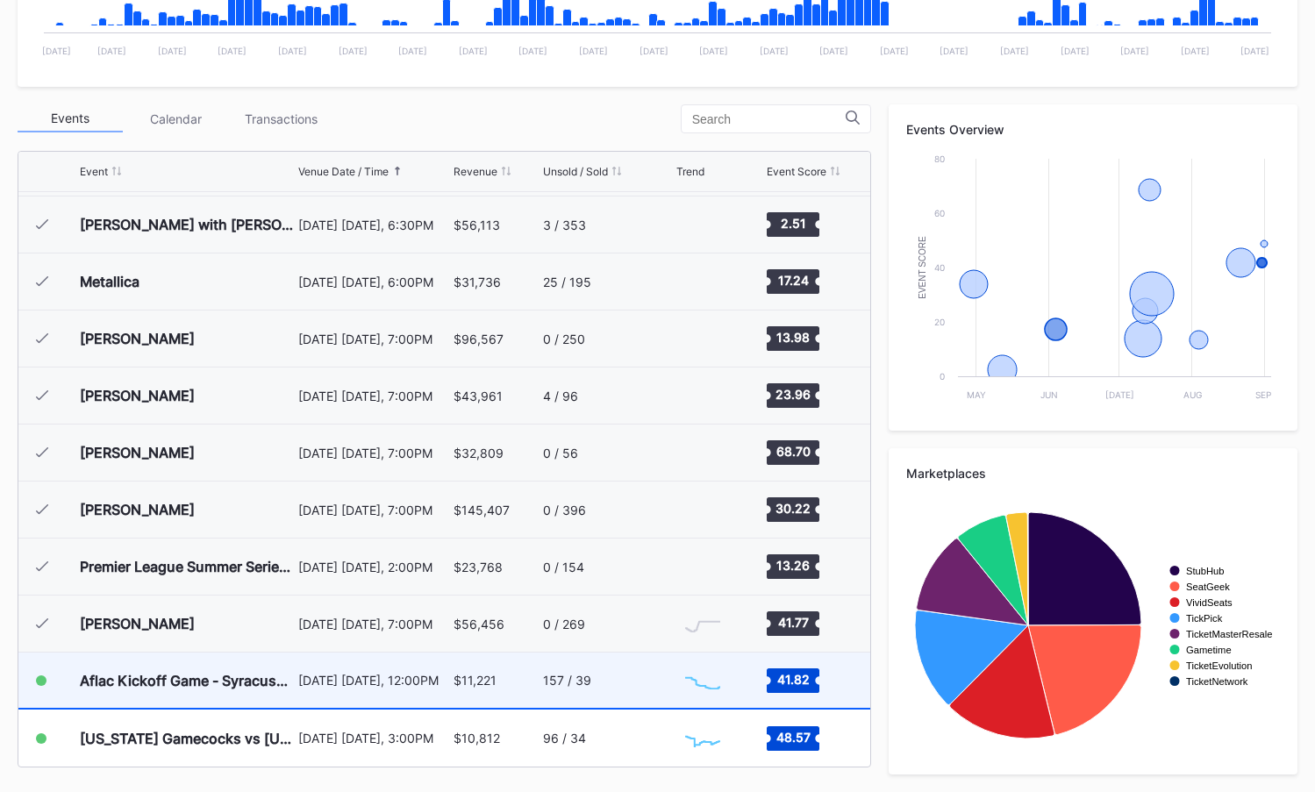
click at [610, 676] on div "157 / 39" at bounding box center [607, 680] width 129 height 55
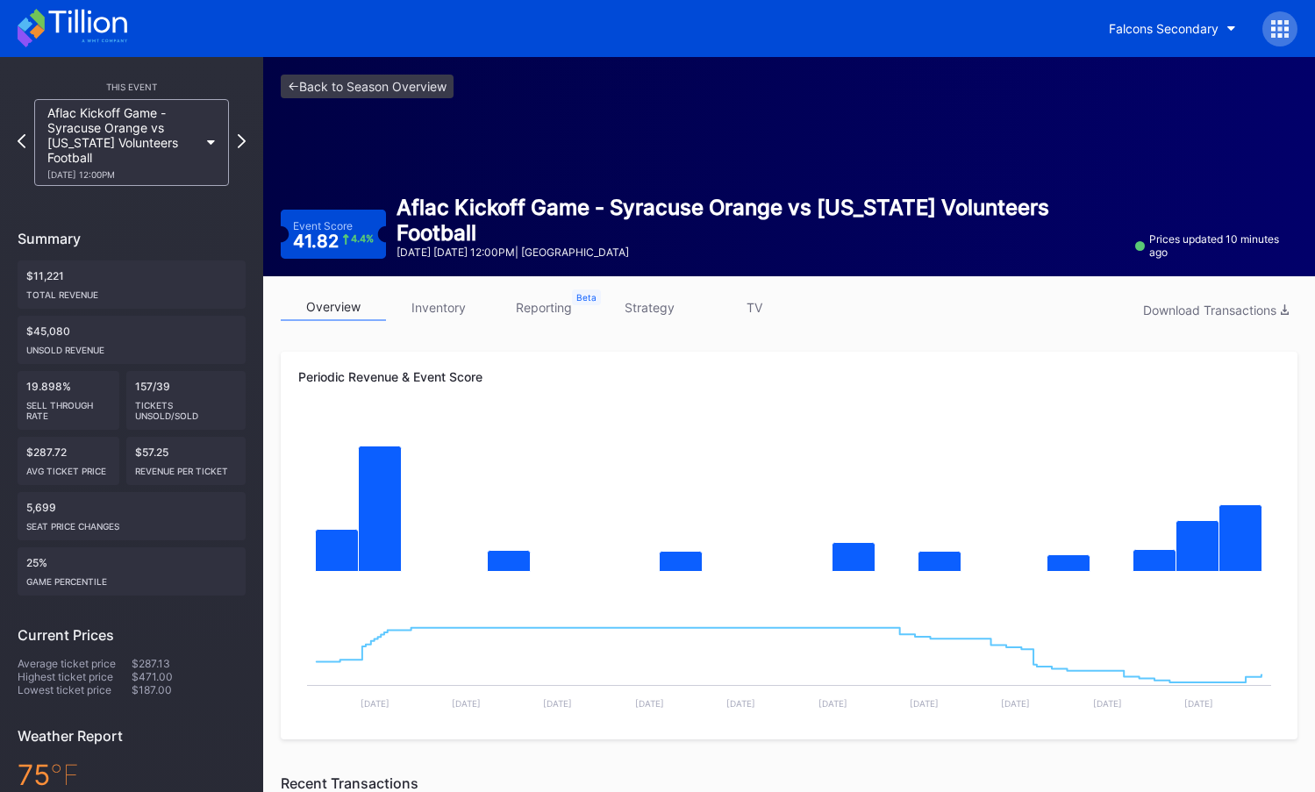
click at [640, 298] on link "strategy" at bounding box center [649, 307] width 105 height 27
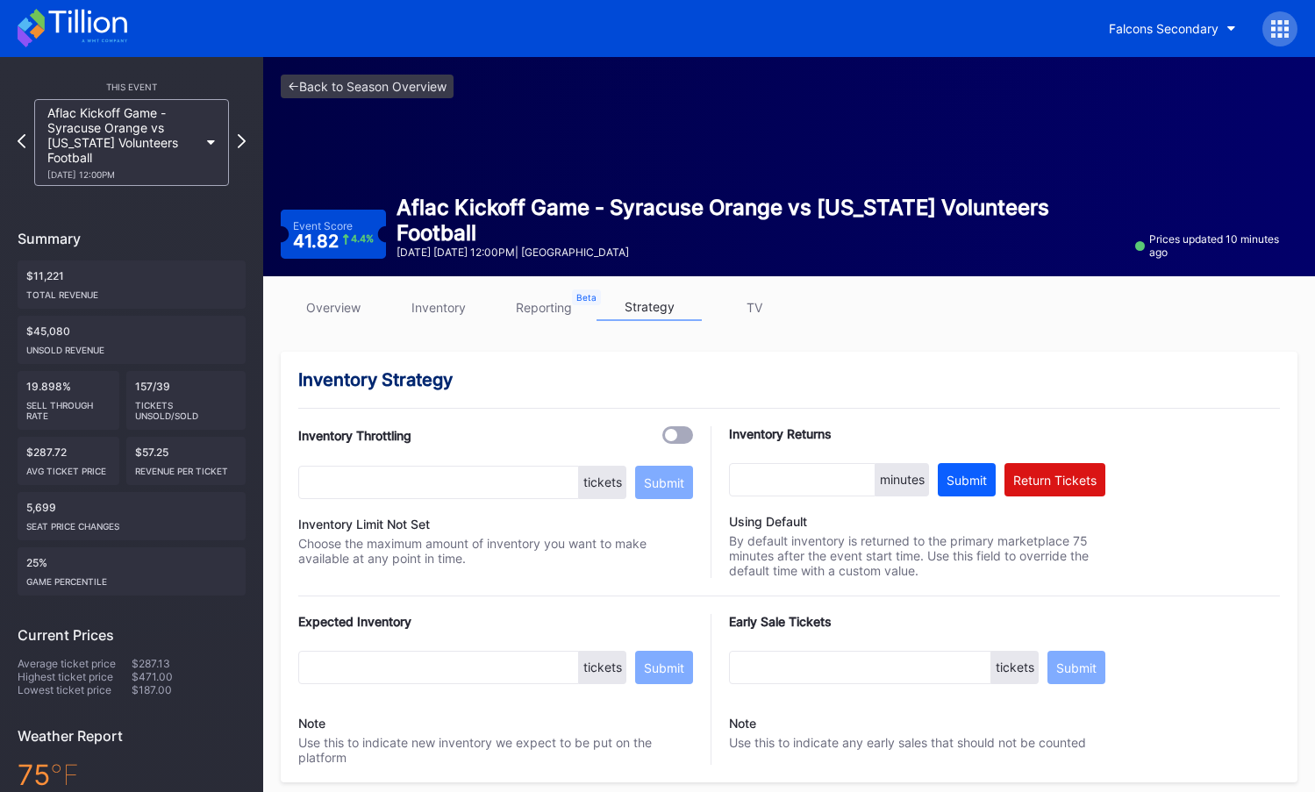
click at [324, 323] on div "overview inventory reporting strategy TV" at bounding box center [789, 312] width 1017 height 36
click at [239, 140] on icon at bounding box center [242, 140] width 10 height 17
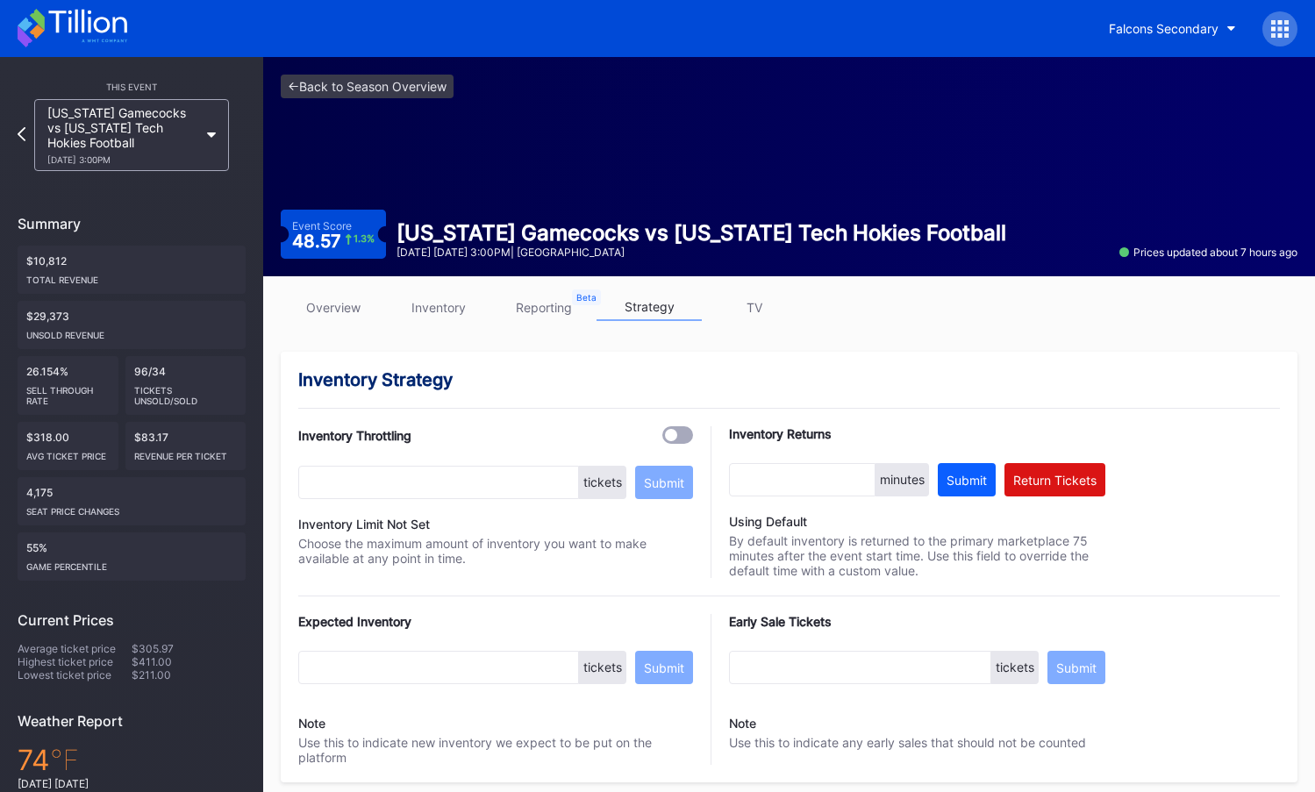
click at [335, 298] on link "overview" at bounding box center [333, 307] width 105 height 27
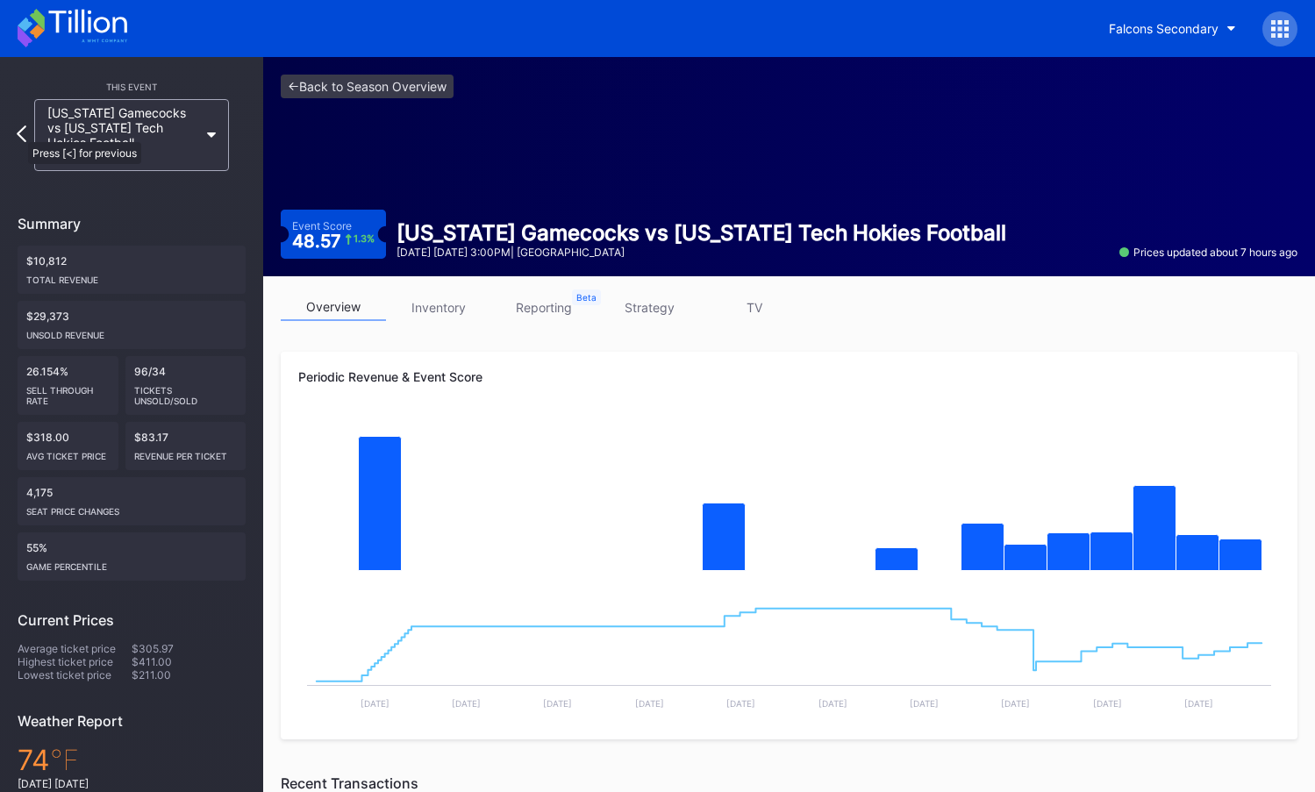
click at [19, 133] on icon at bounding box center [22, 133] width 10 height 17
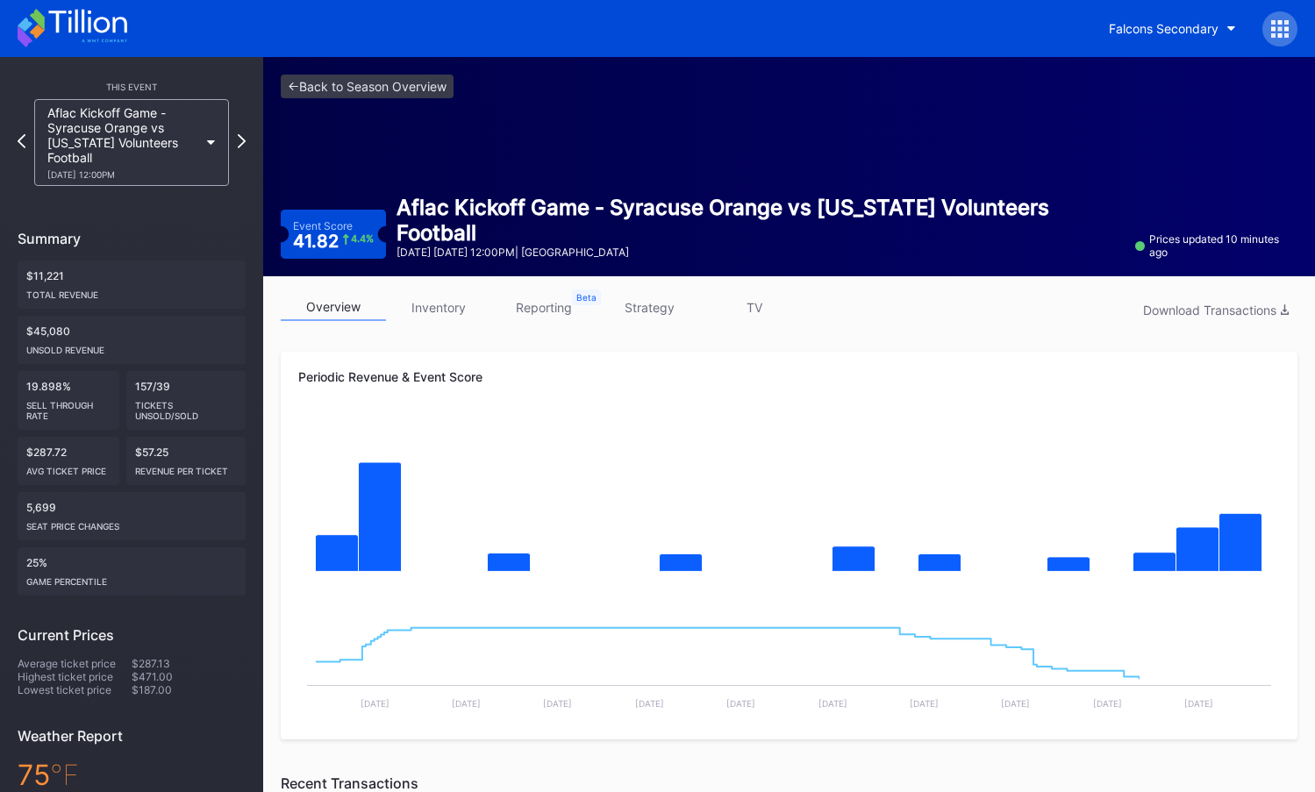
click at [19, 134] on icon at bounding box center [22, 141] width 8 height 14
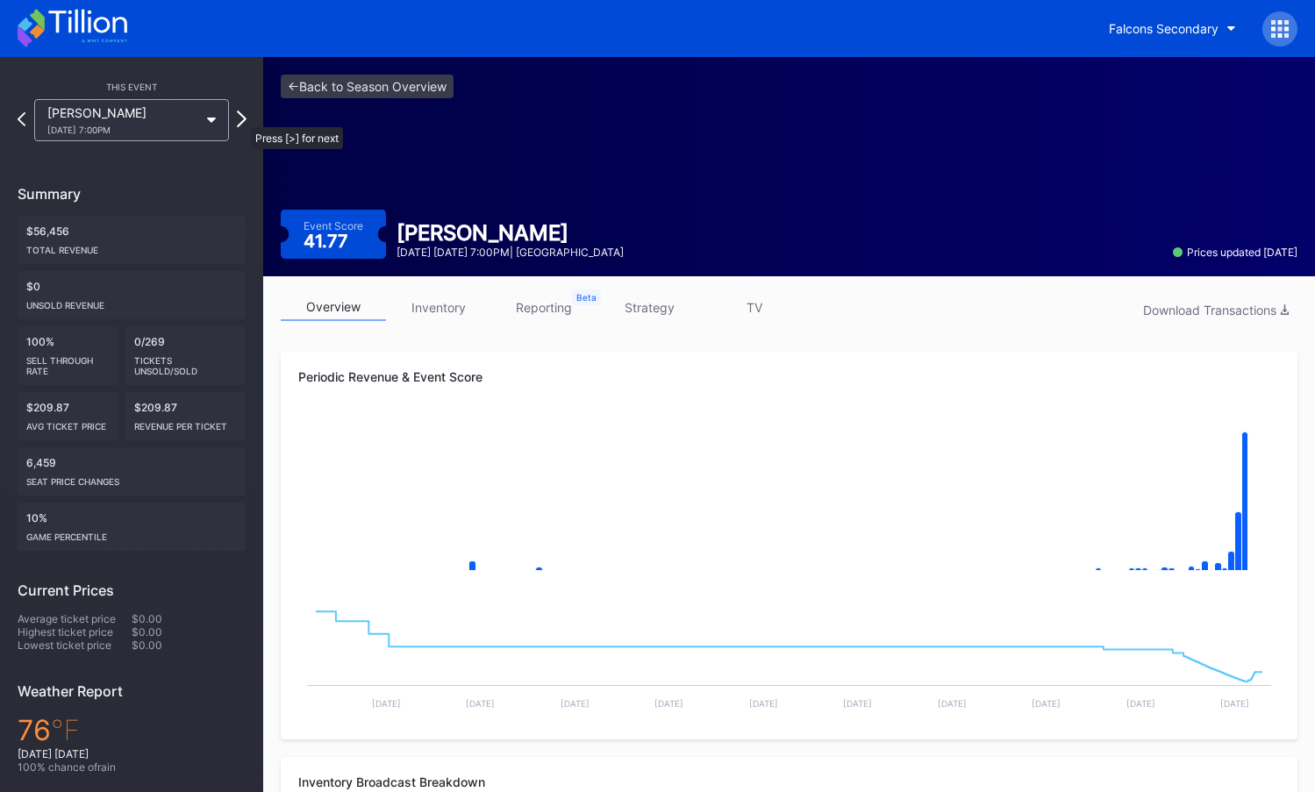
click at [242, 118] on icon at bounding box center [242, 119] width 10 height 17
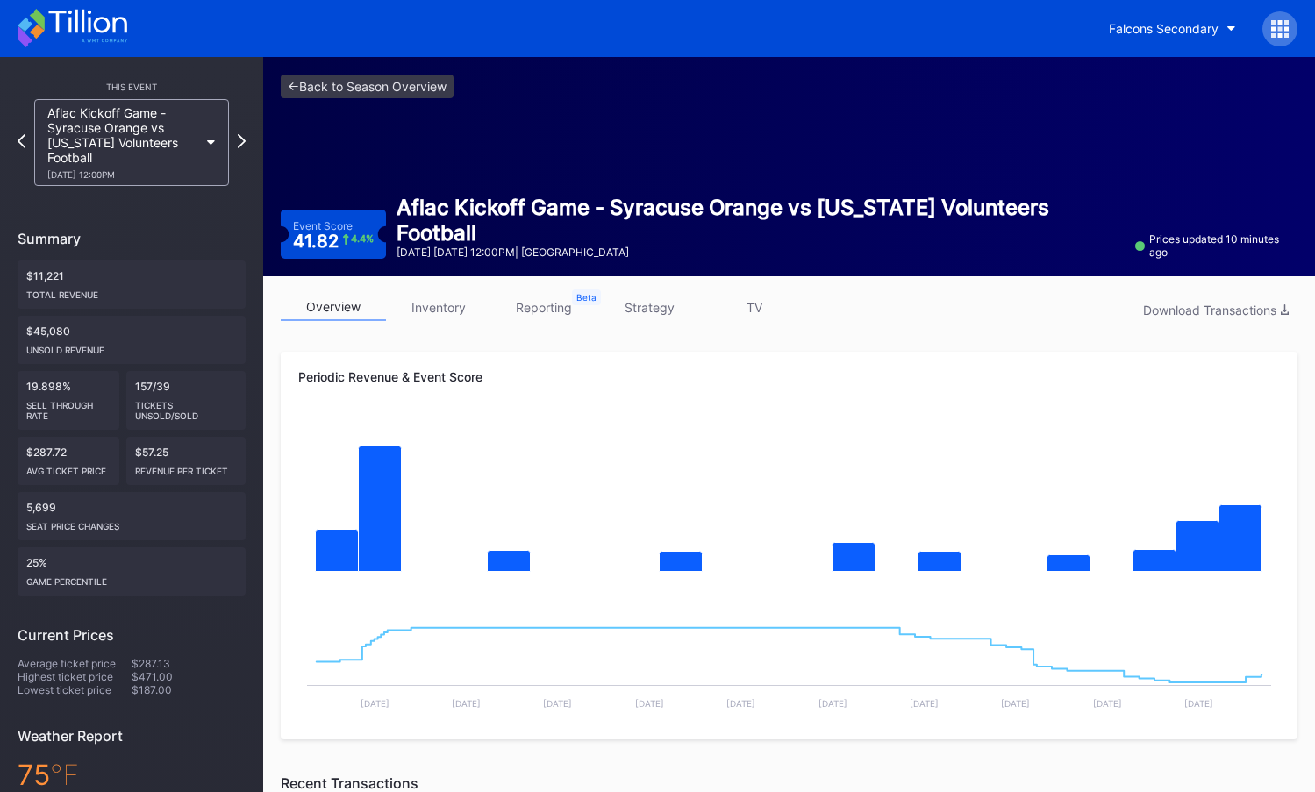
click at [627, 308] on link "strategy" at bounding box center [649, 307] width 105 height 27
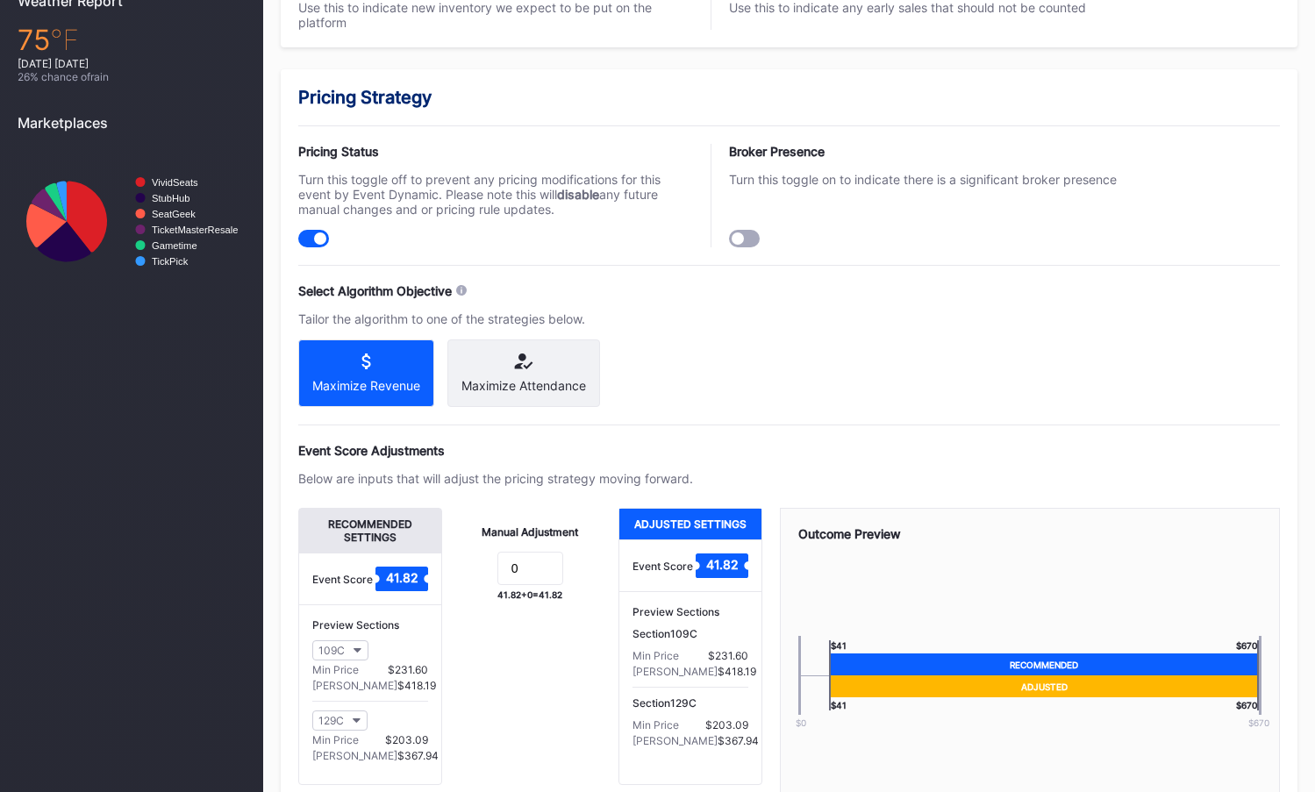
scroll to position [1156, 0]
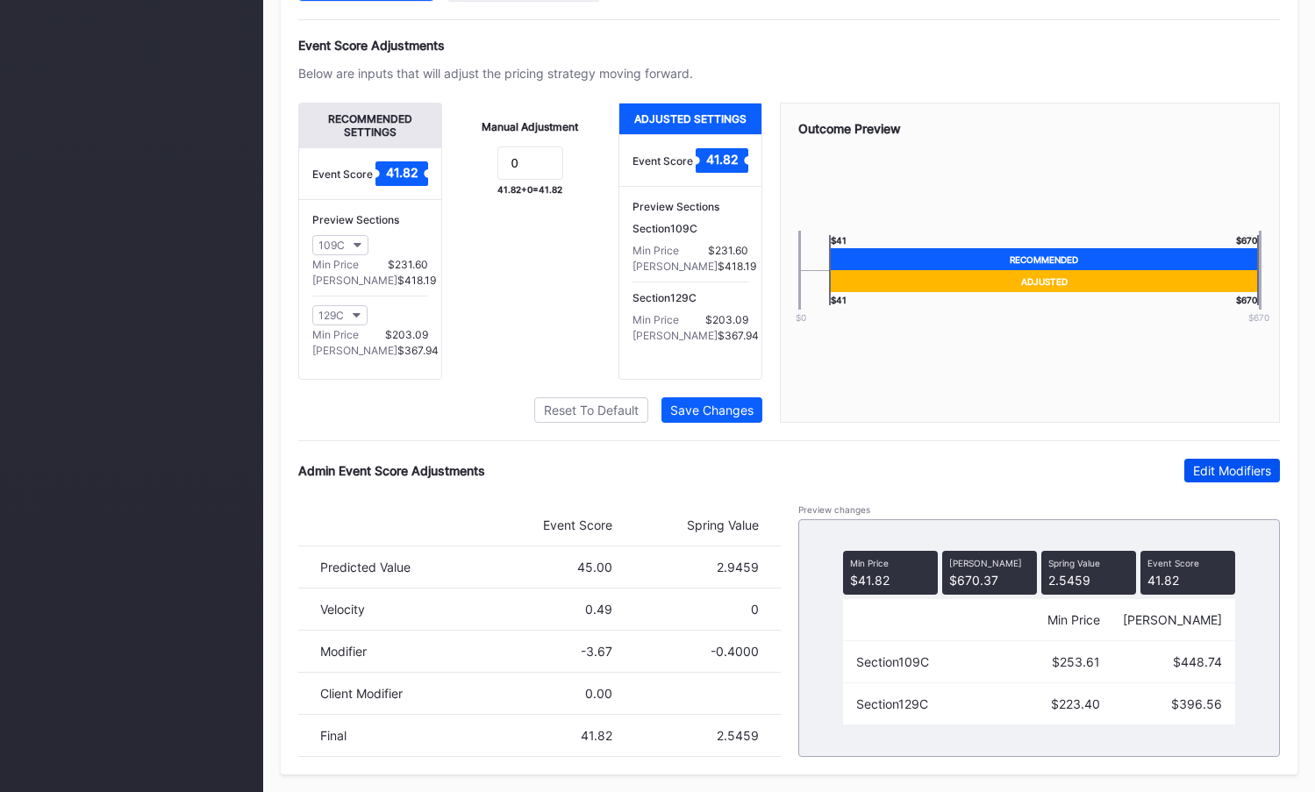
click at [1241, 476] on div "Edit Modifiers" at bounding box center [1232, 470] width 78 height 15
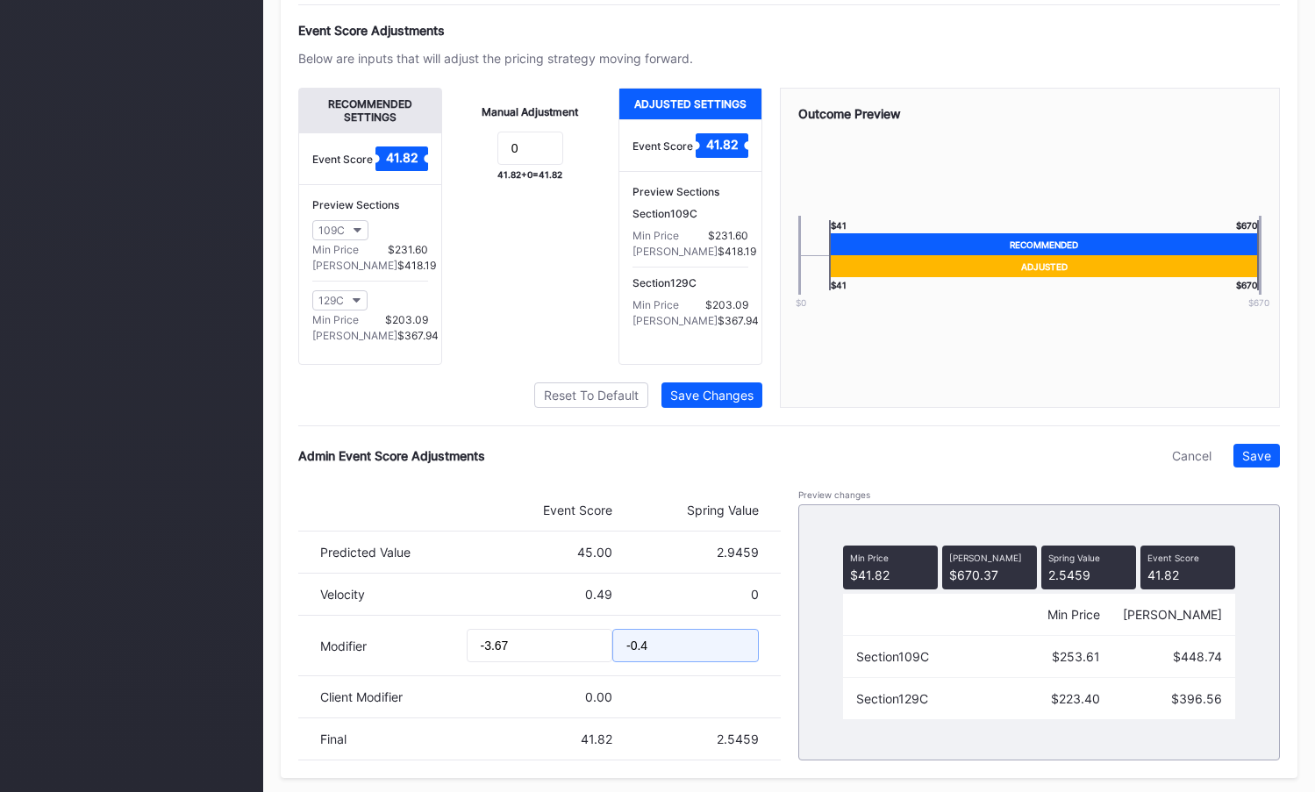
click at [647, 661] on input "-0.4" at bounding box center [685, 645] width 147 height 33
type input "-0.5"
click at [1262, 463] on div "Save" at bounding box center [1256, 455] width 29 height 15
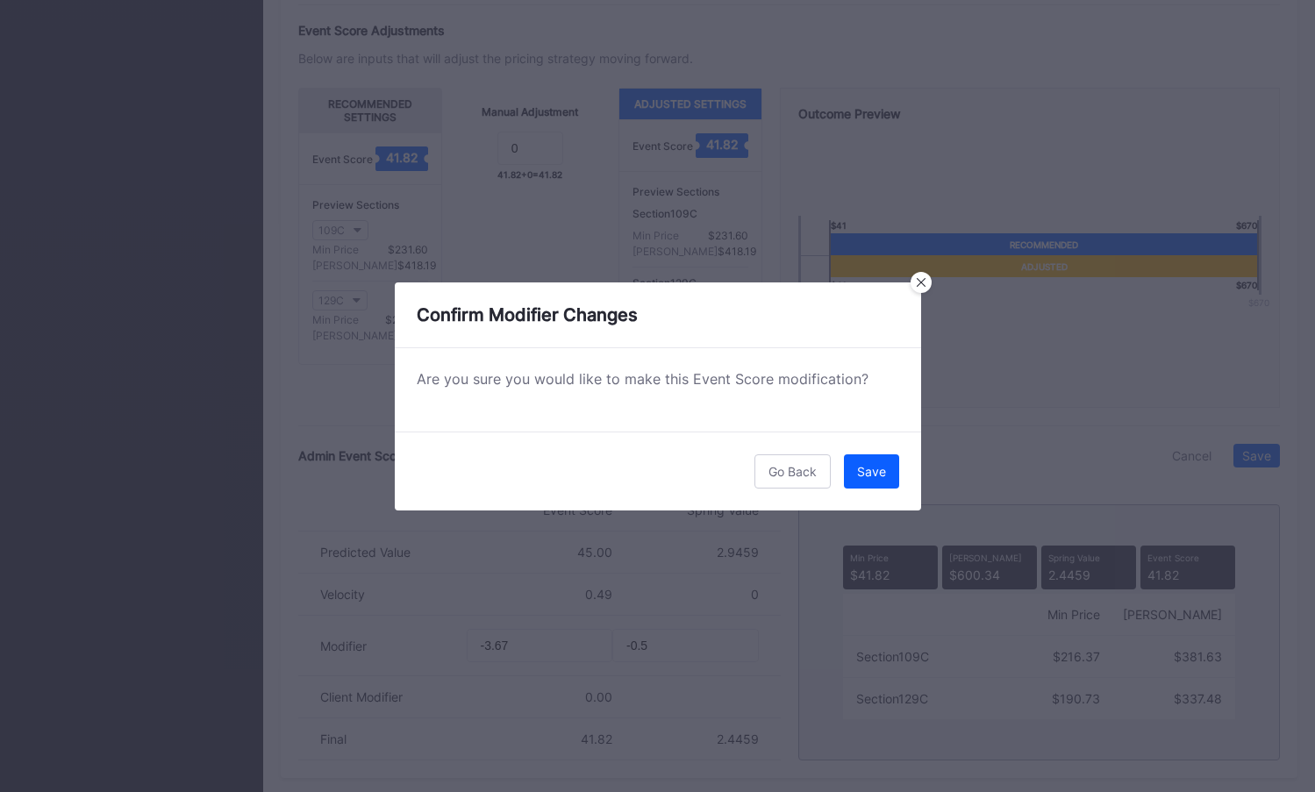
click at [870, 461] on button "Save" at bounding box center [871, 472] width 55 height 34
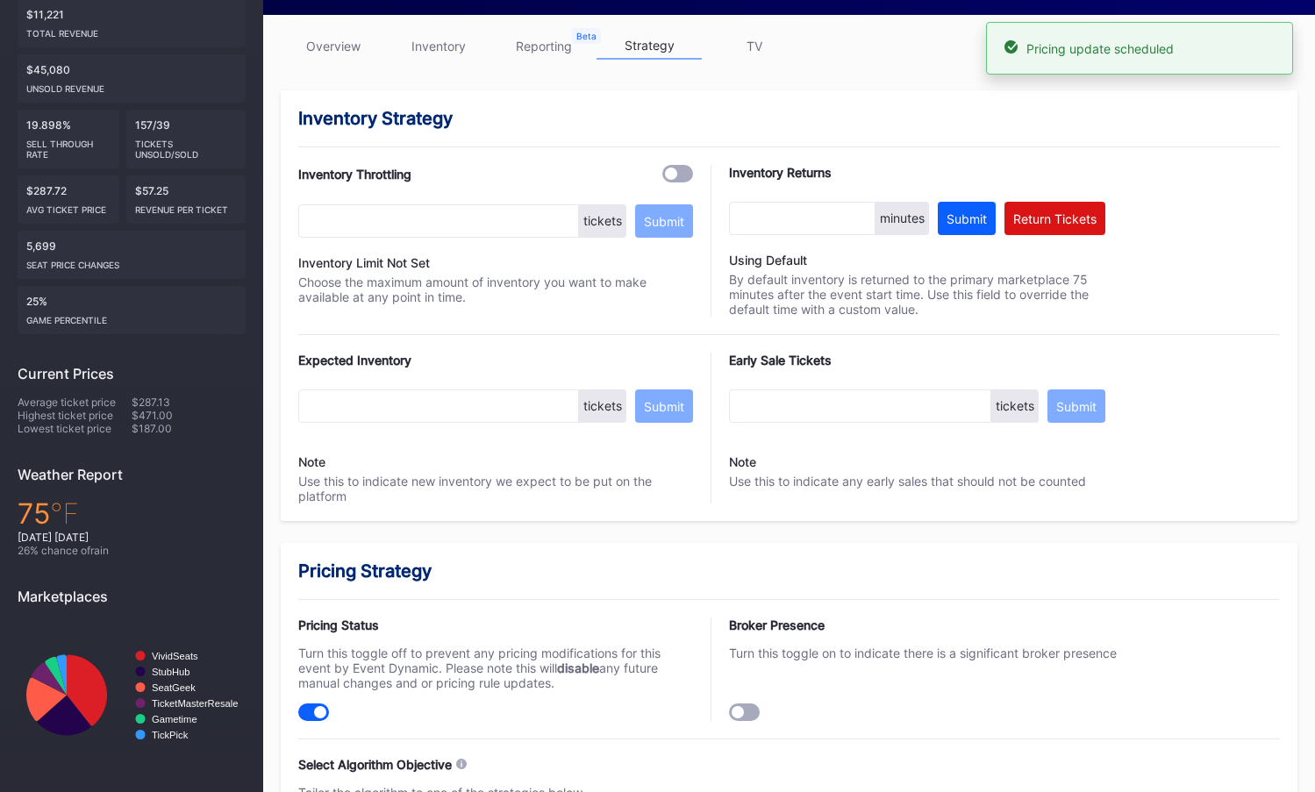
scroll to position [0, 0]
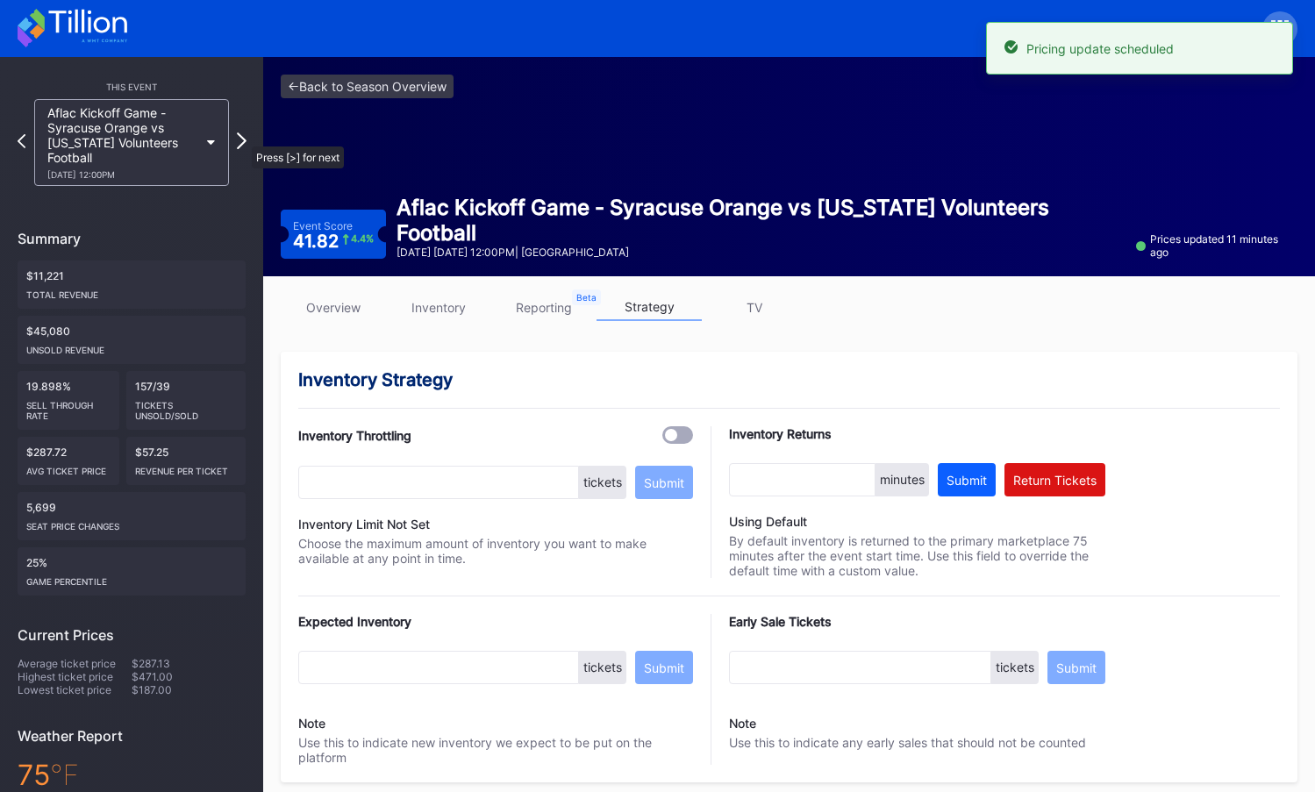
click at [243, 138] on icon at bounding box center [242, 140] width 10 height 17
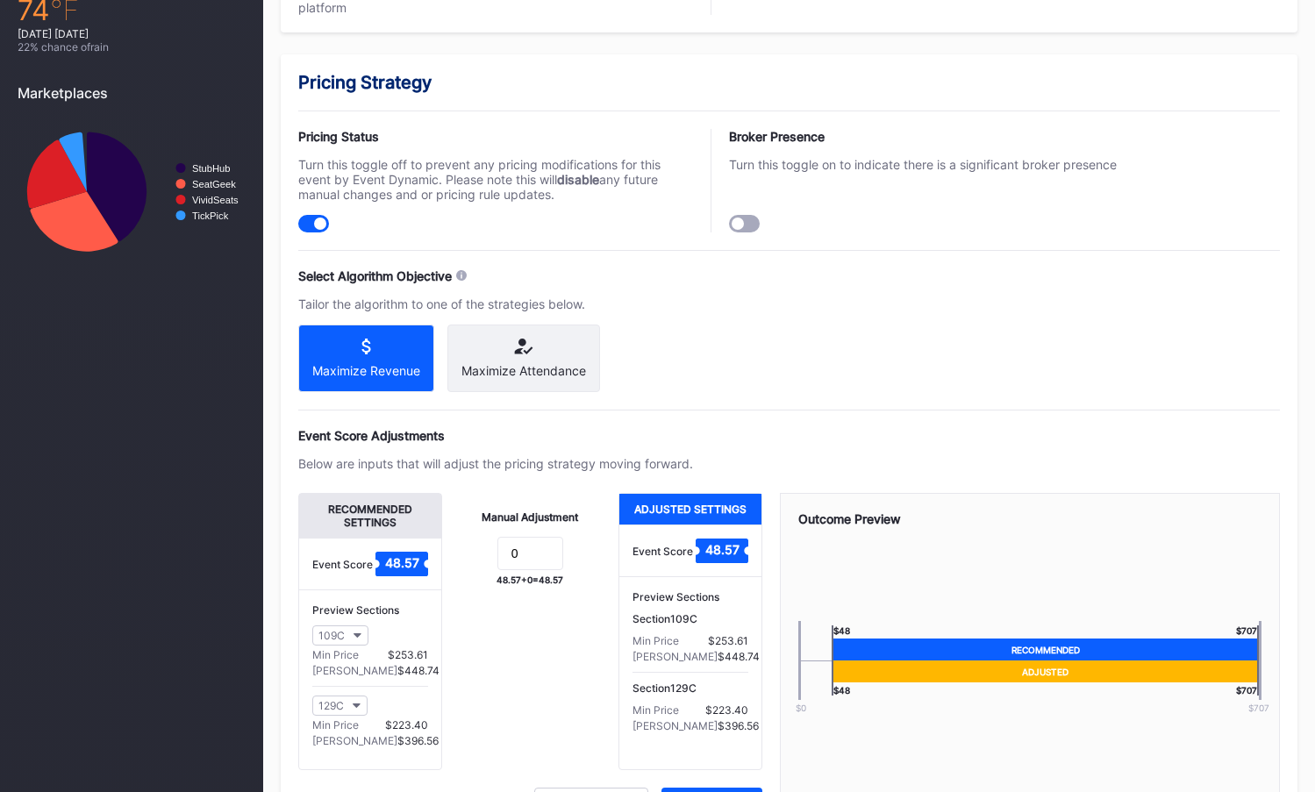
scroll to position [1156, 0]
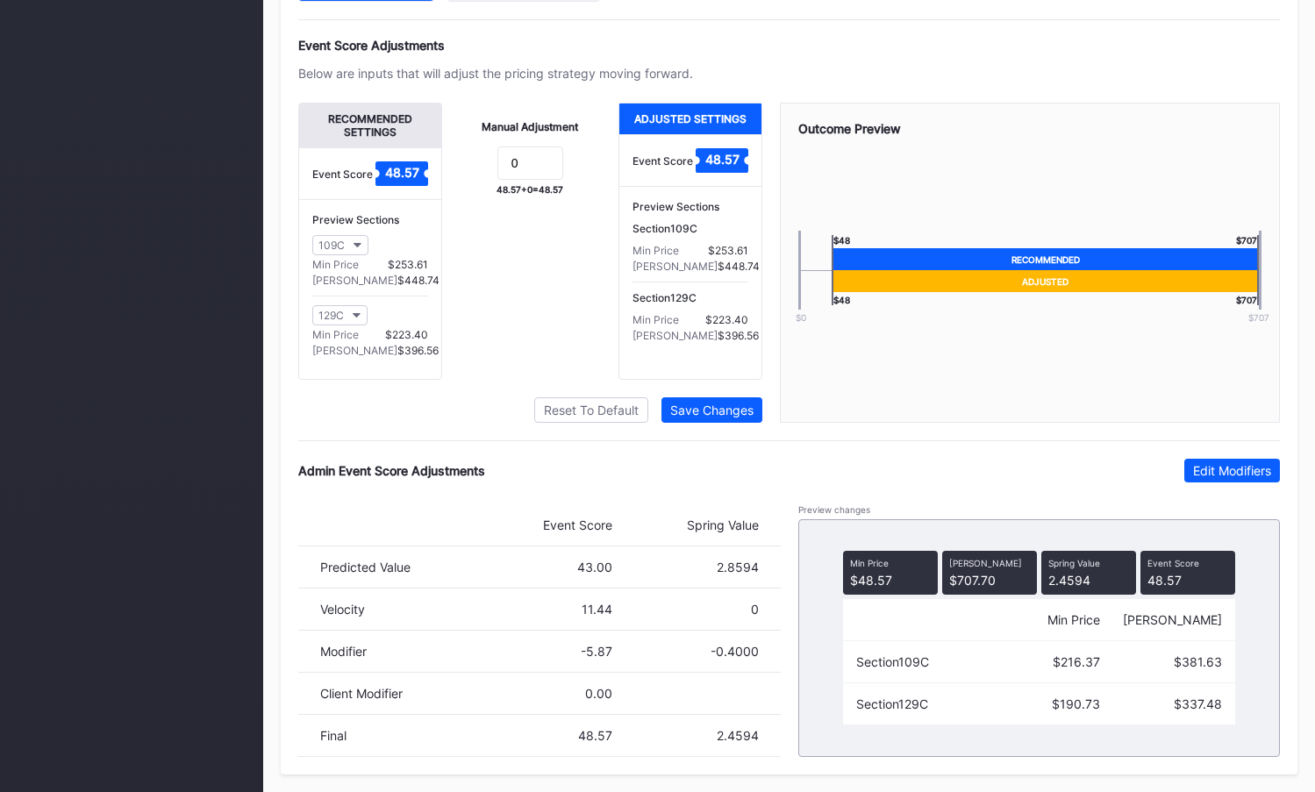
drag, startPoint x: 1232, startPoint y: 469, endPoint x: 898, endPoint y: 600, distance: 358.5
click at [1232, 469] on div "Edit Modifiers" at bounding box center [1232, 470] width 78 height 15
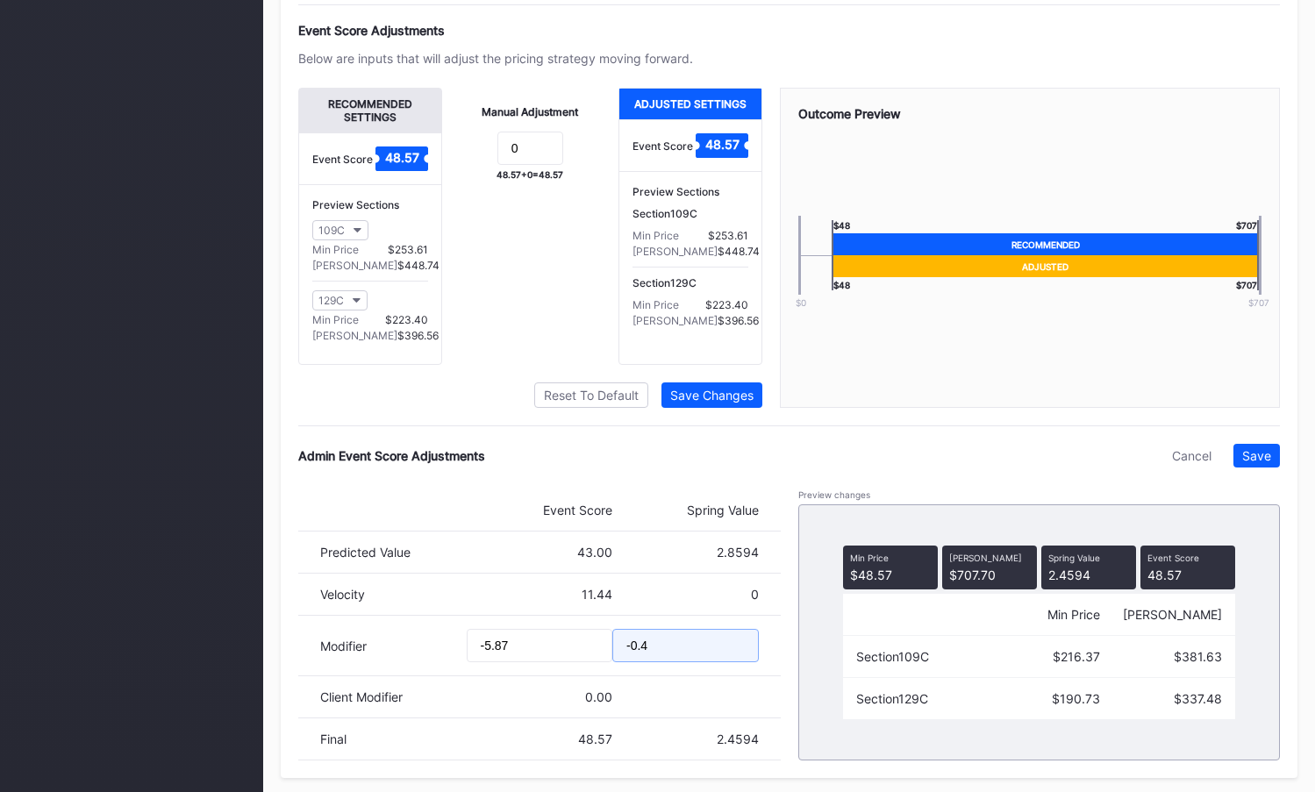
drag, startPoint x: 643, startPoint y: 662, endPoint x: 660, endPoint y: 663, distance: 16.7
click at [660, 662] on input "-0.4" at bounding box center [685, 645] width 147 height 33
type input "-0.5"
click at [1251, 463] on div "Save" at bounding box center [1256, 455] width 29 height 15
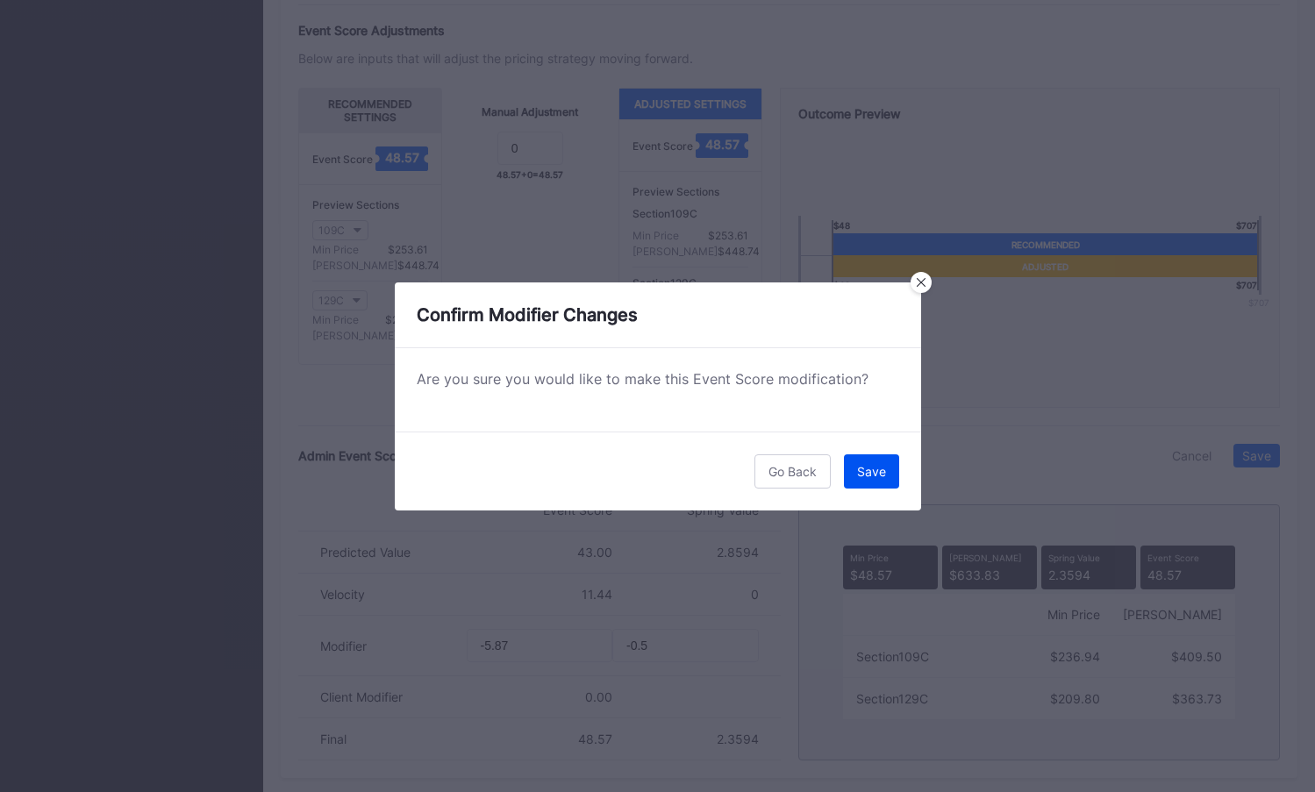
click at [871, 476] on div "Save" at bounding box center [871, 471] width 29 height 15
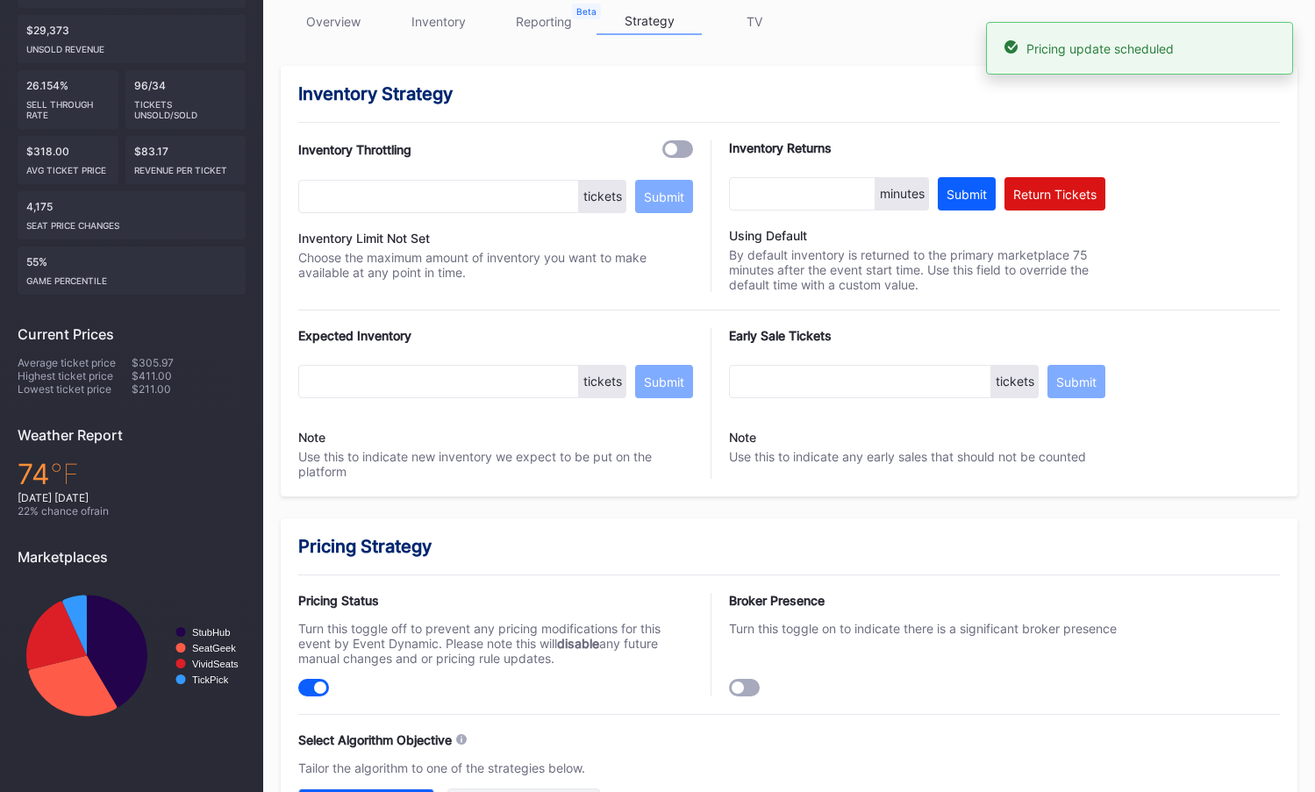
scroll to position [0, 0]
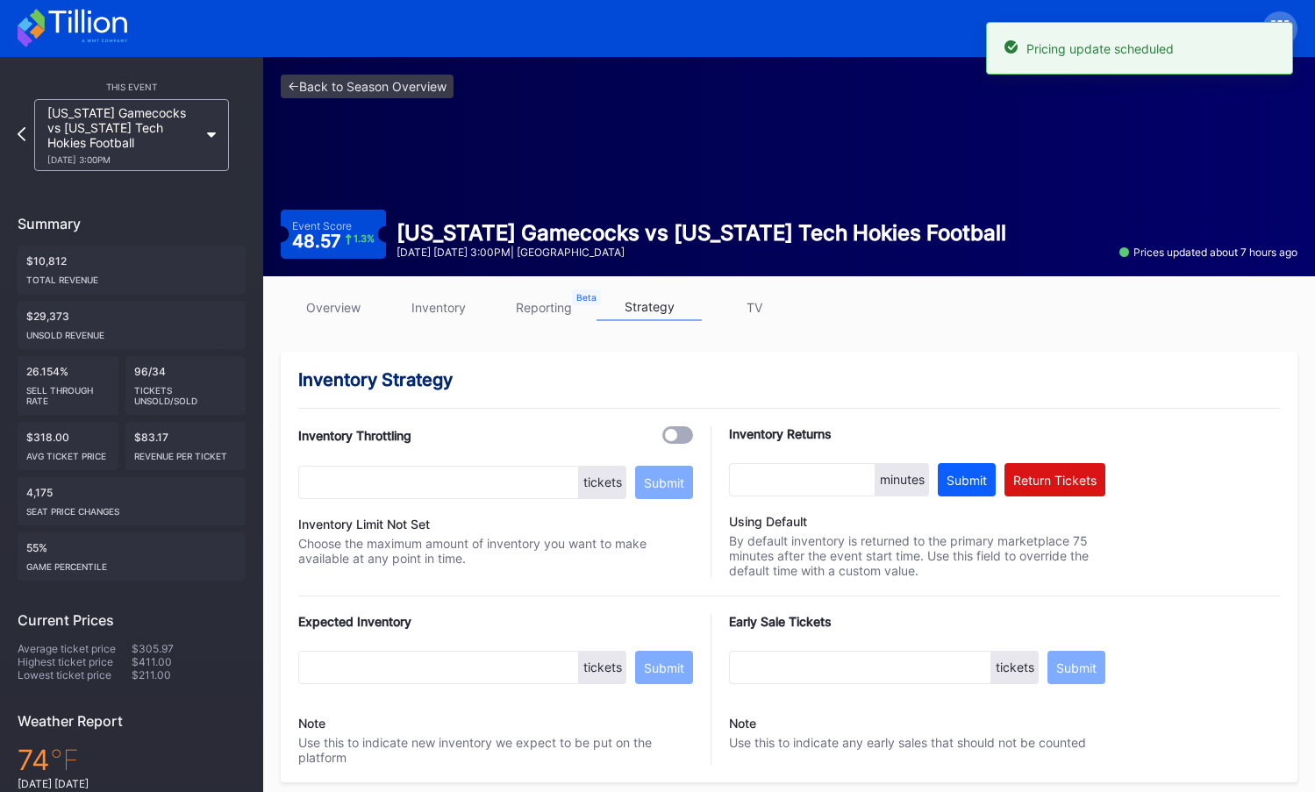
click at [316, 307] on link "overview" at bounding box center [333, 307] width 105 height 27
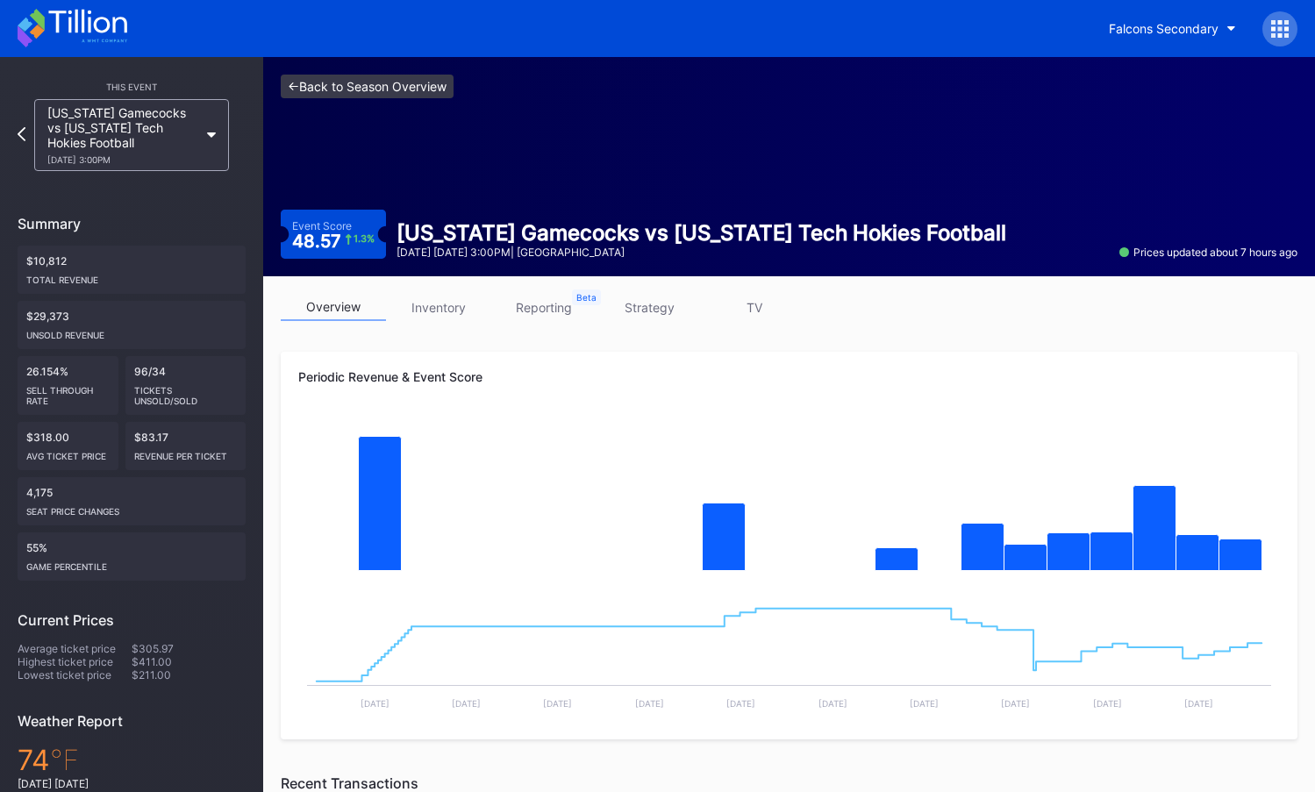
click at [405, 94] on link "<- Back to Season Overview" at bounding box center [367, 87] width 173 height 24
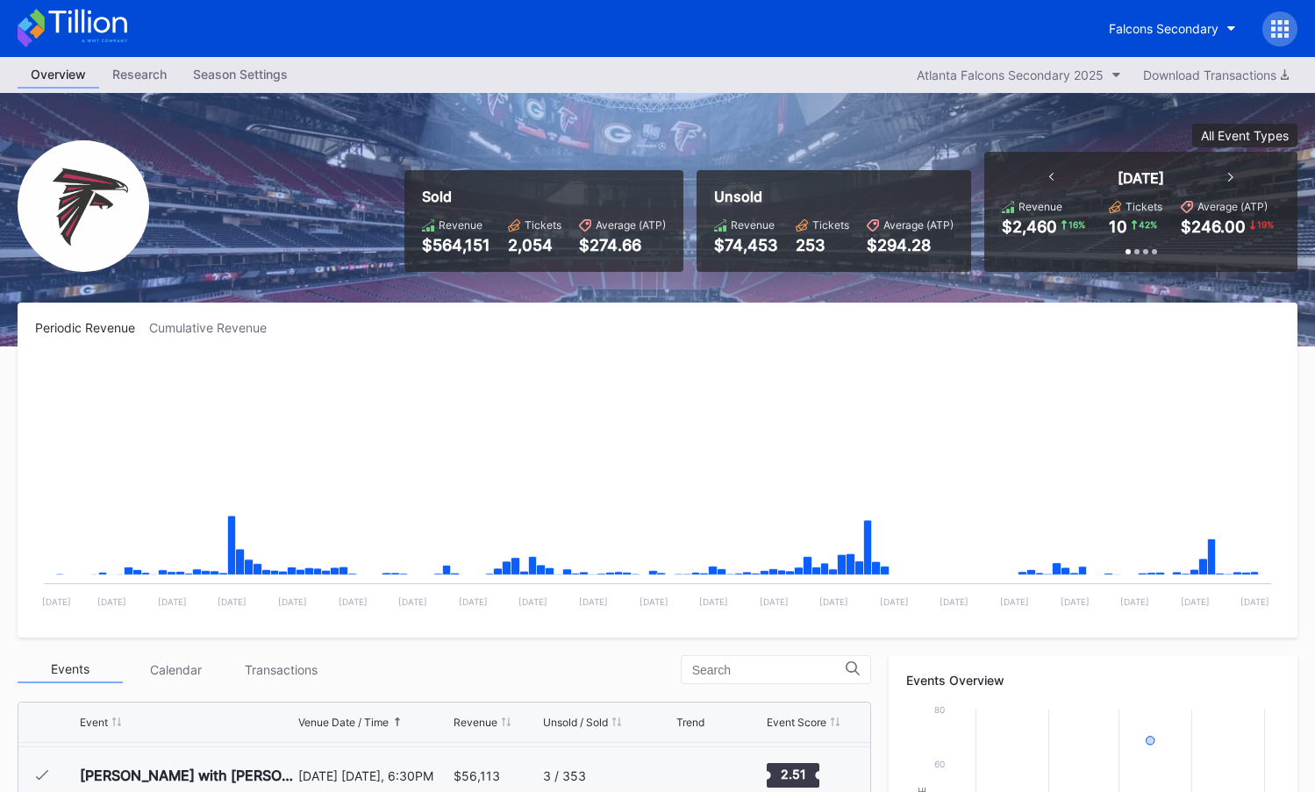
scroll to position [53, 0]
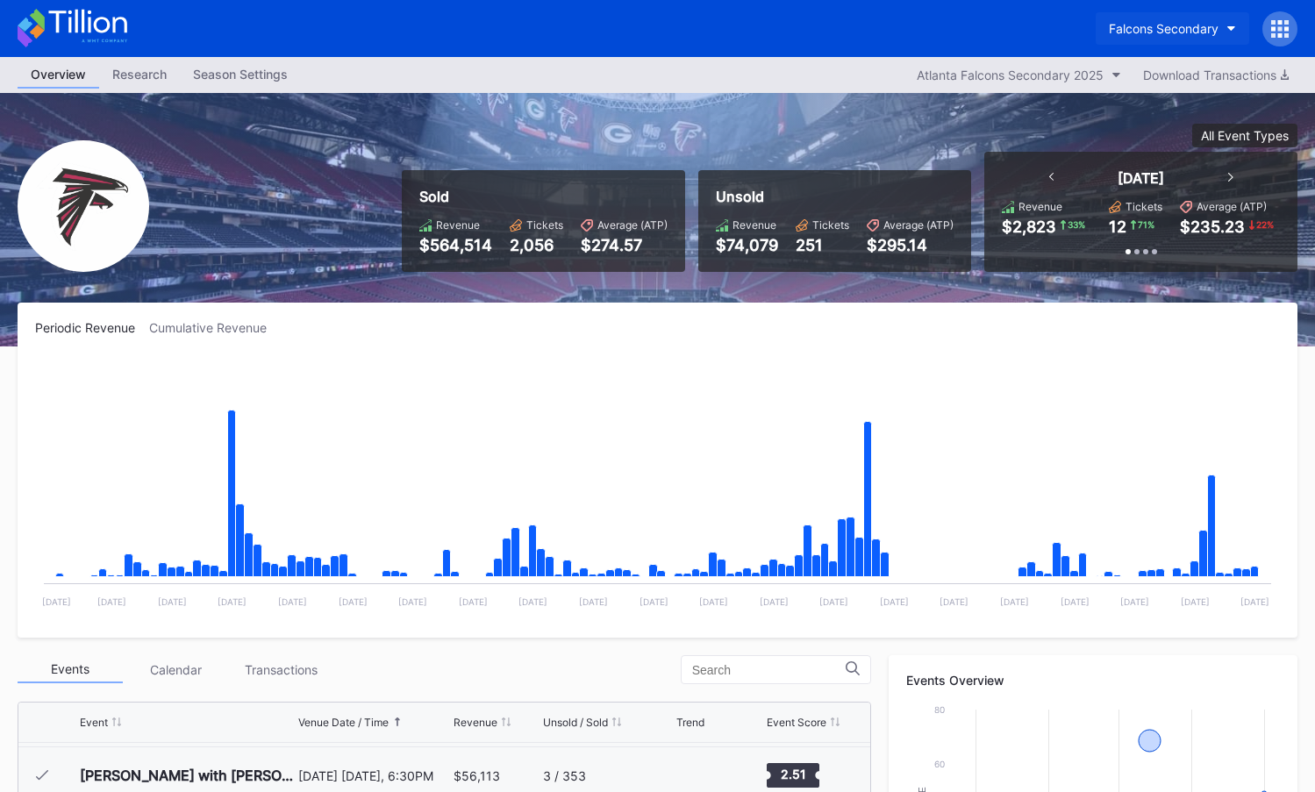
click at [1167, 28] on div "Falcons Secondary" at bounding box center [1164, 28] width 110 height 15
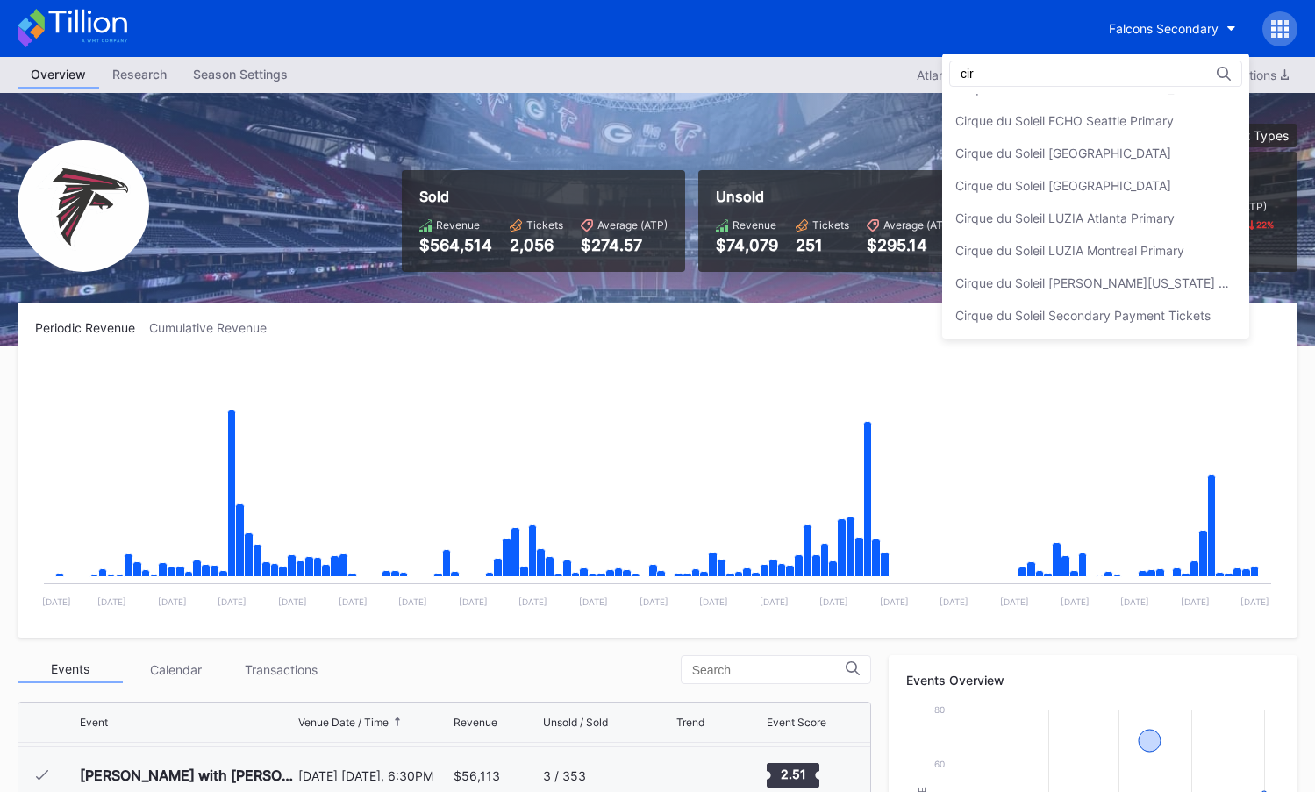
scroll to position [87, 0]
type input "cirqu"
click at [1163, 315] on div "Cirque du Soleil Secondary Payment Tickets" at bounding box center [1083, 315] width 255 height 15
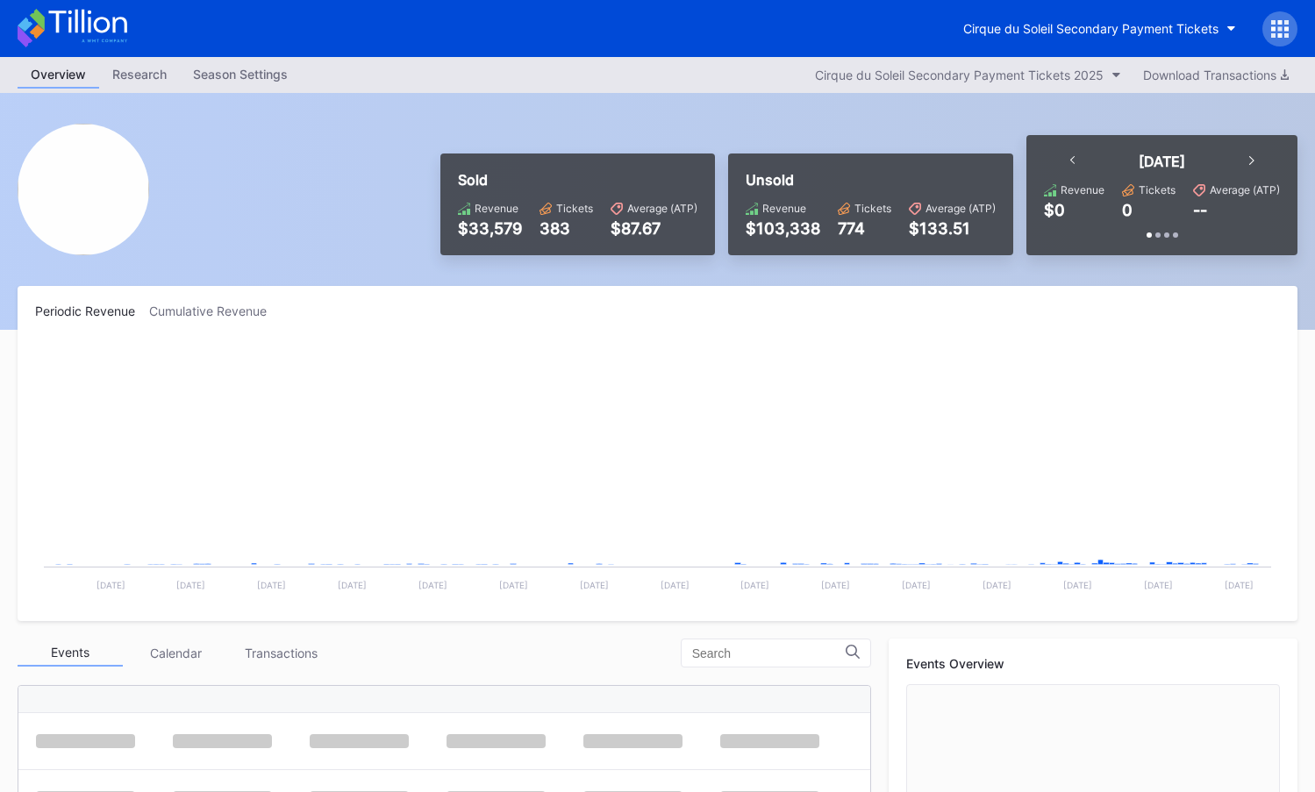
click at [211, 306] on div "Cumulative Revenue" at bounding box center [215, 311] width 132 height 15
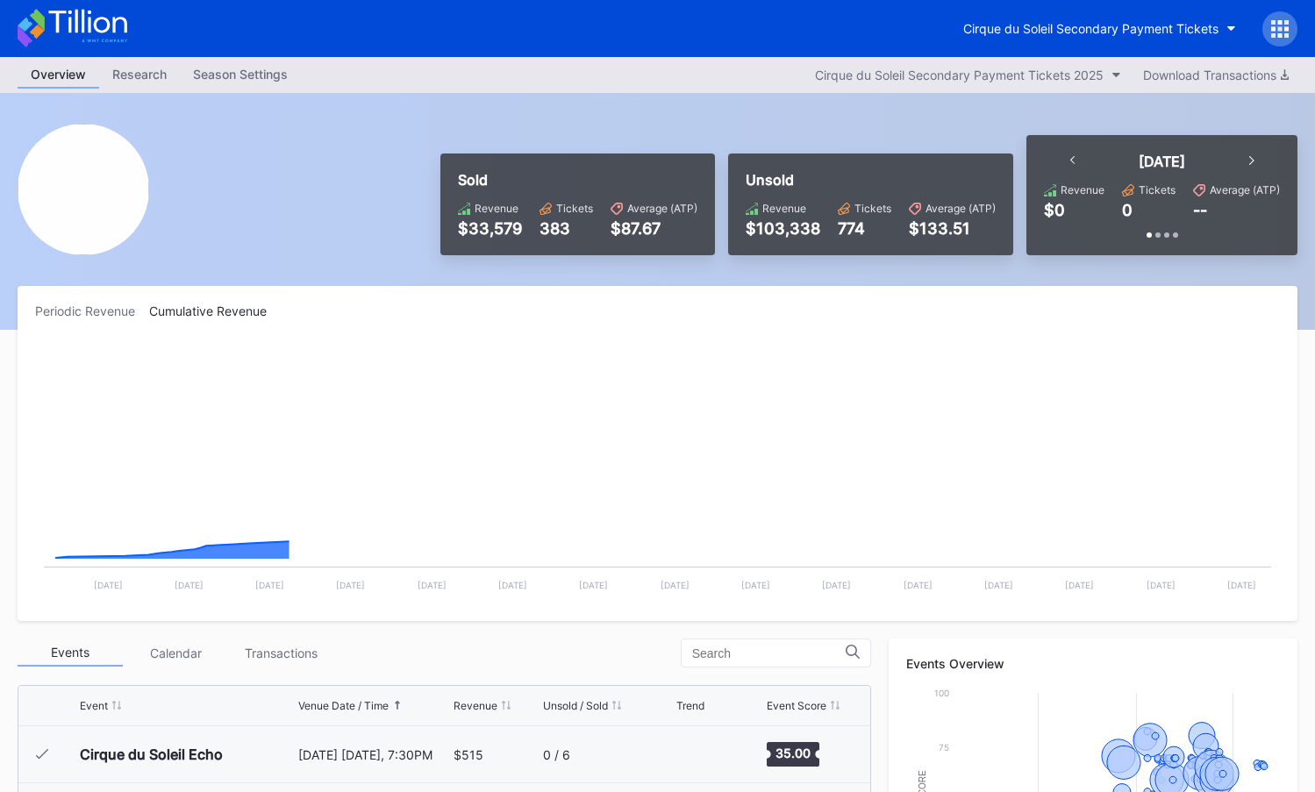
scroll to position [2909, 0]
click at [218, 310] on div "Cumulative Revenue" at bounding box center [215, 311] width 132 height 15
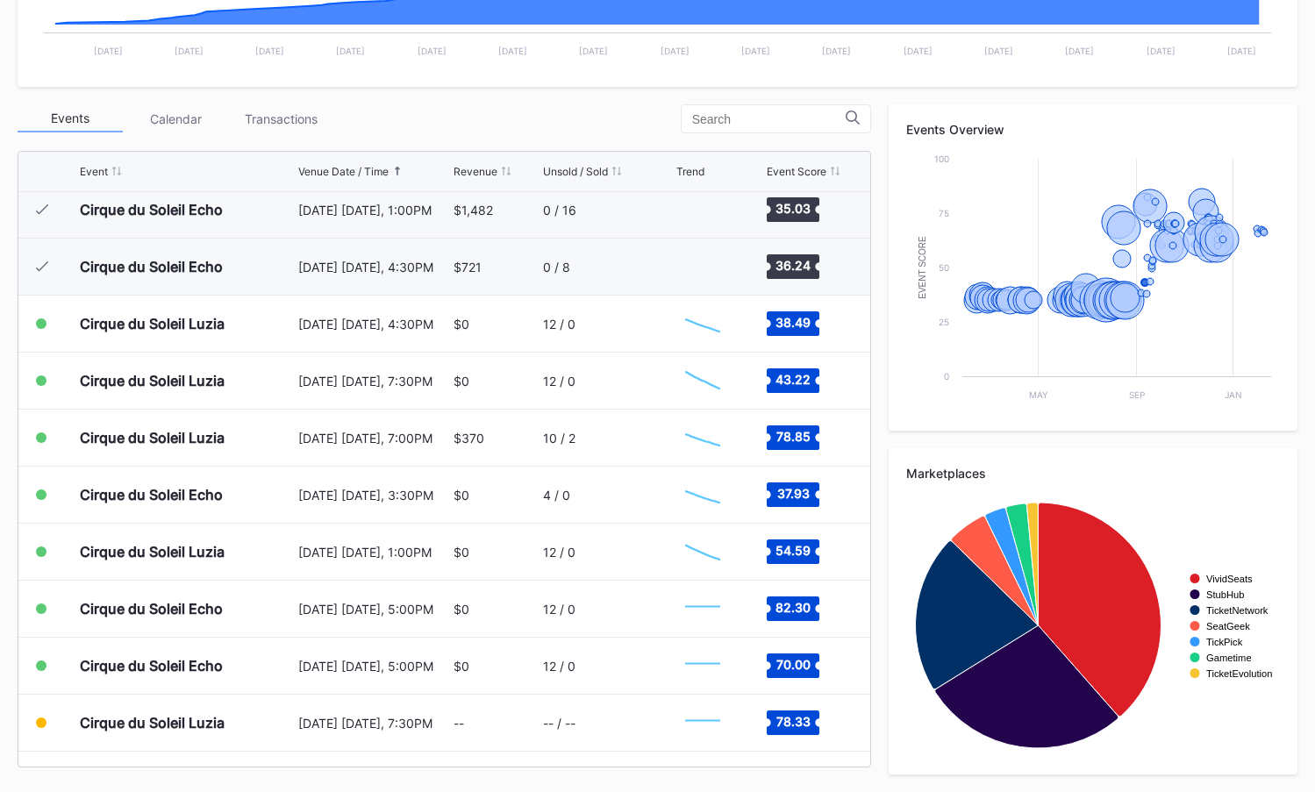
scroll to position [0, 0]
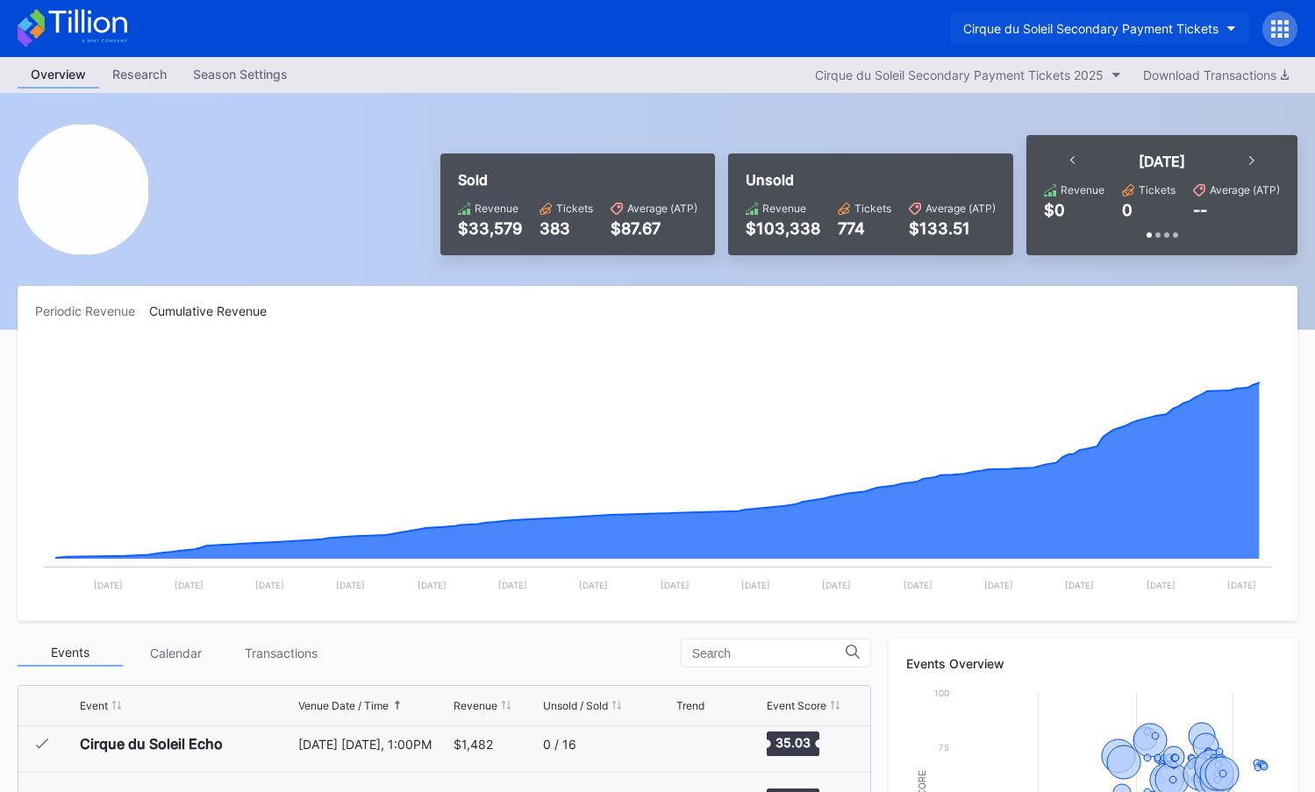
click at [1132, 31] on div "Cirque du Soleil Secondary Payment Tickets" at bounding box center [1090, 28] width 255 height 15
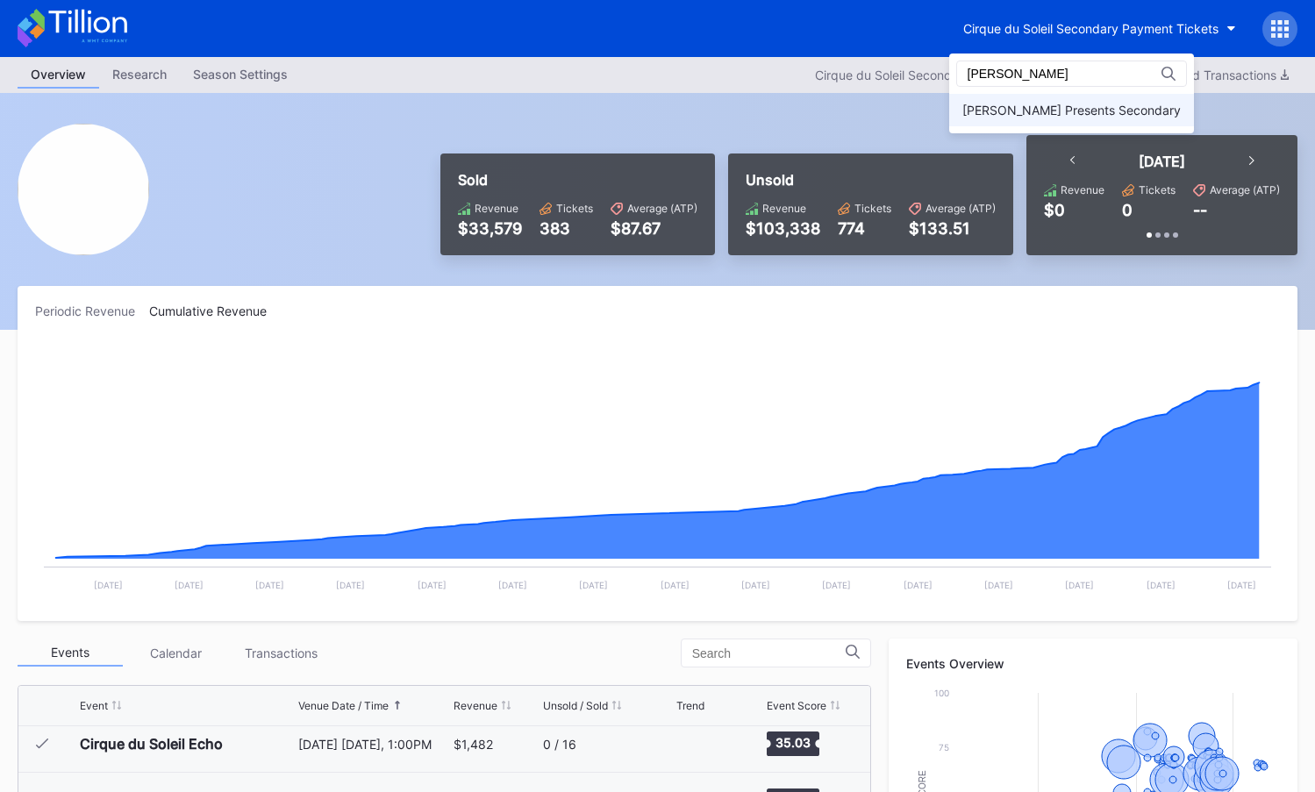
type input "danny"
click at [1113, 109] on div "[PERSON_NAME] Presents Secondary" at bounding box center [1072, 110] width 218 height 15
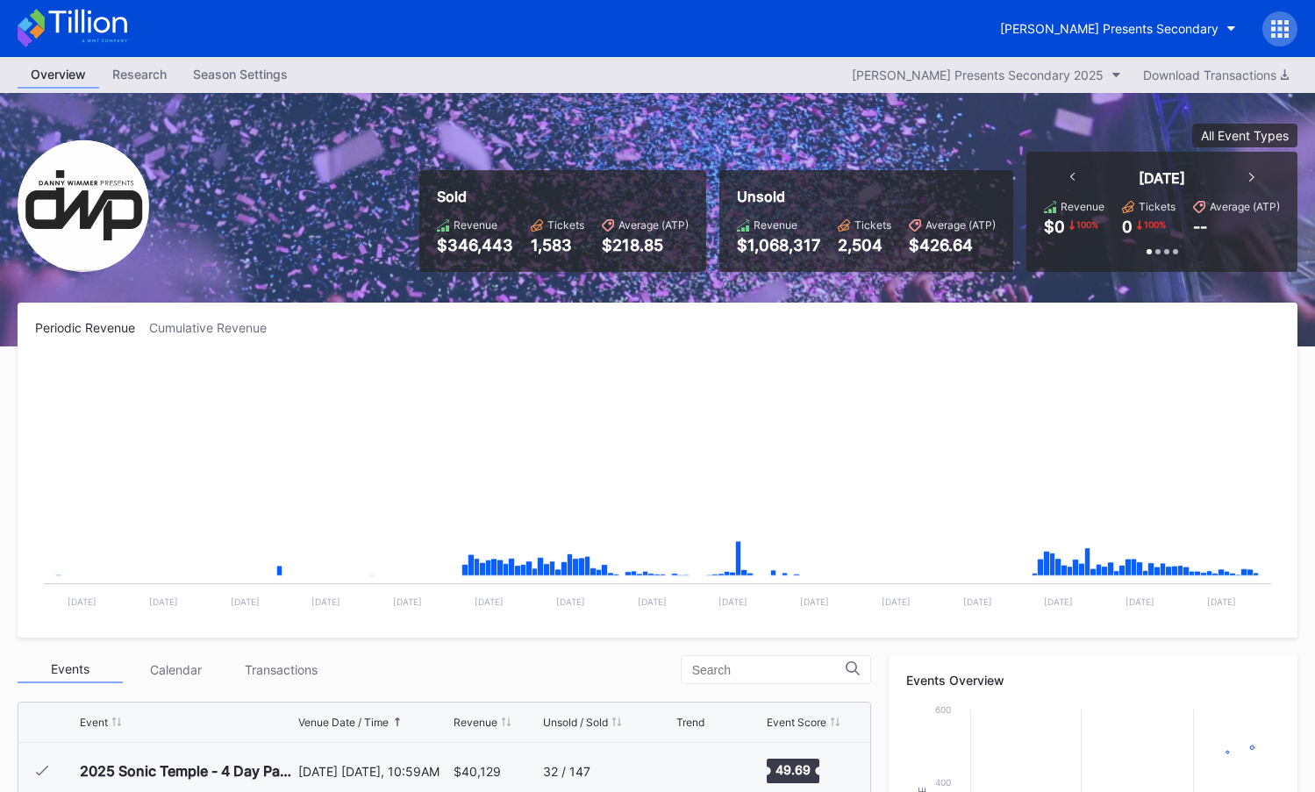
scroll to position [285, 0]
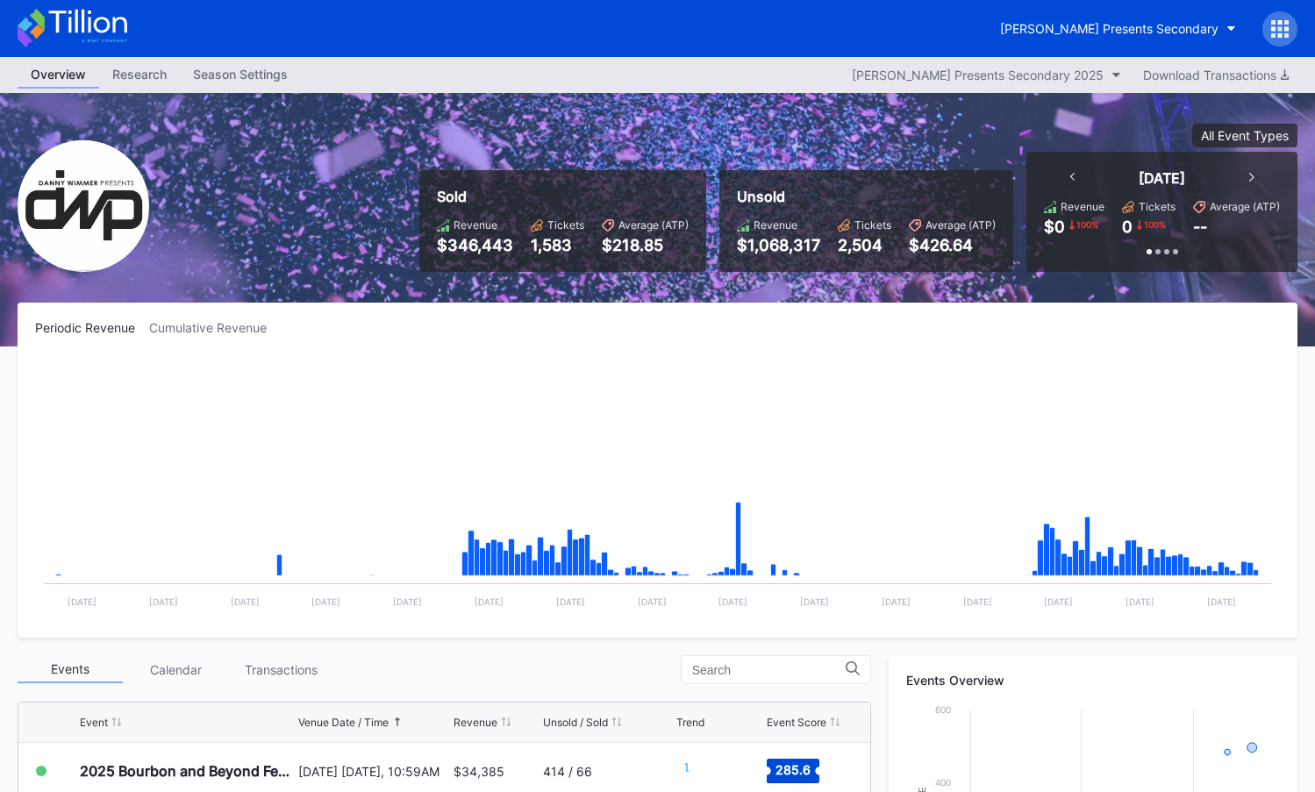
drag, startPoint x: 218, startPoint y: 324, endPoint x: 246, endPoint y: 326, distance: 28.2
click at [218, 324] on div "Cumulative Revenue" at bounding box center [215, 327] width 132 height 15
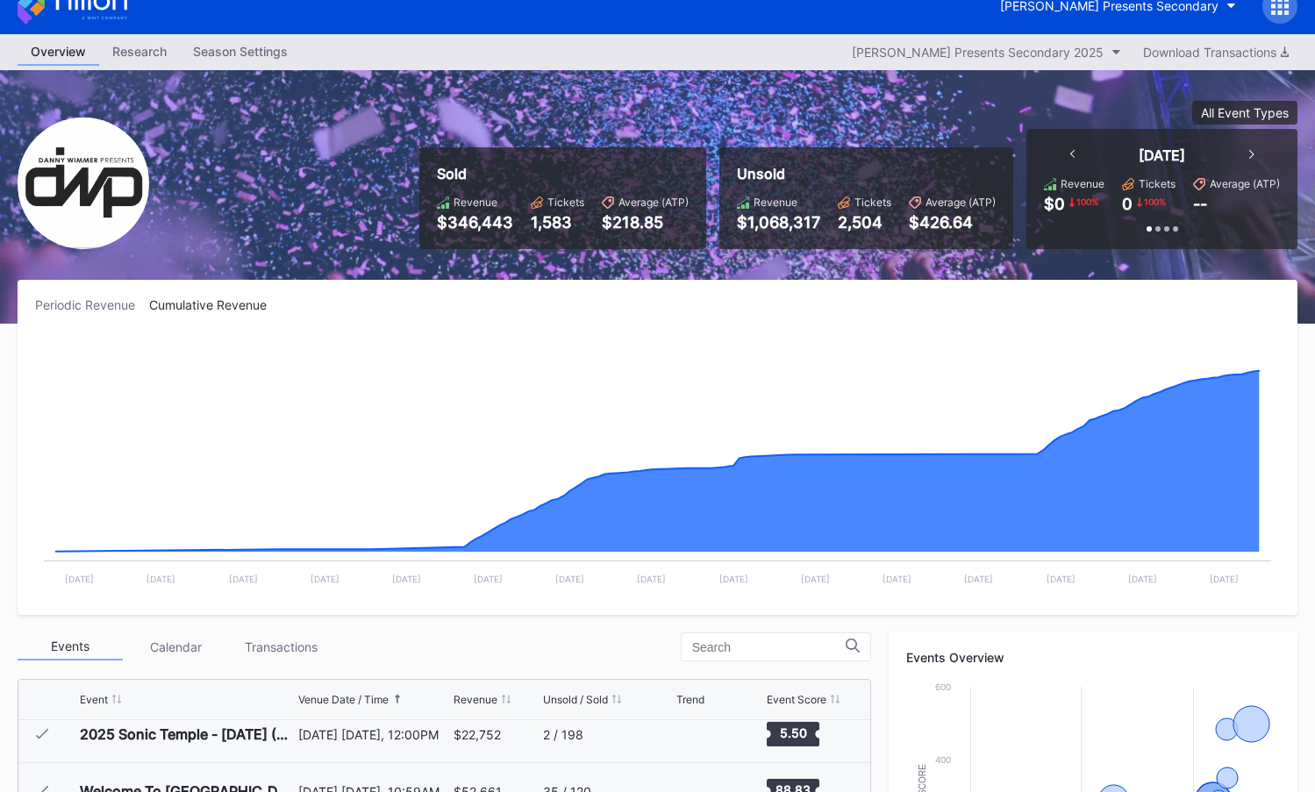
scroll to position [0, 0]
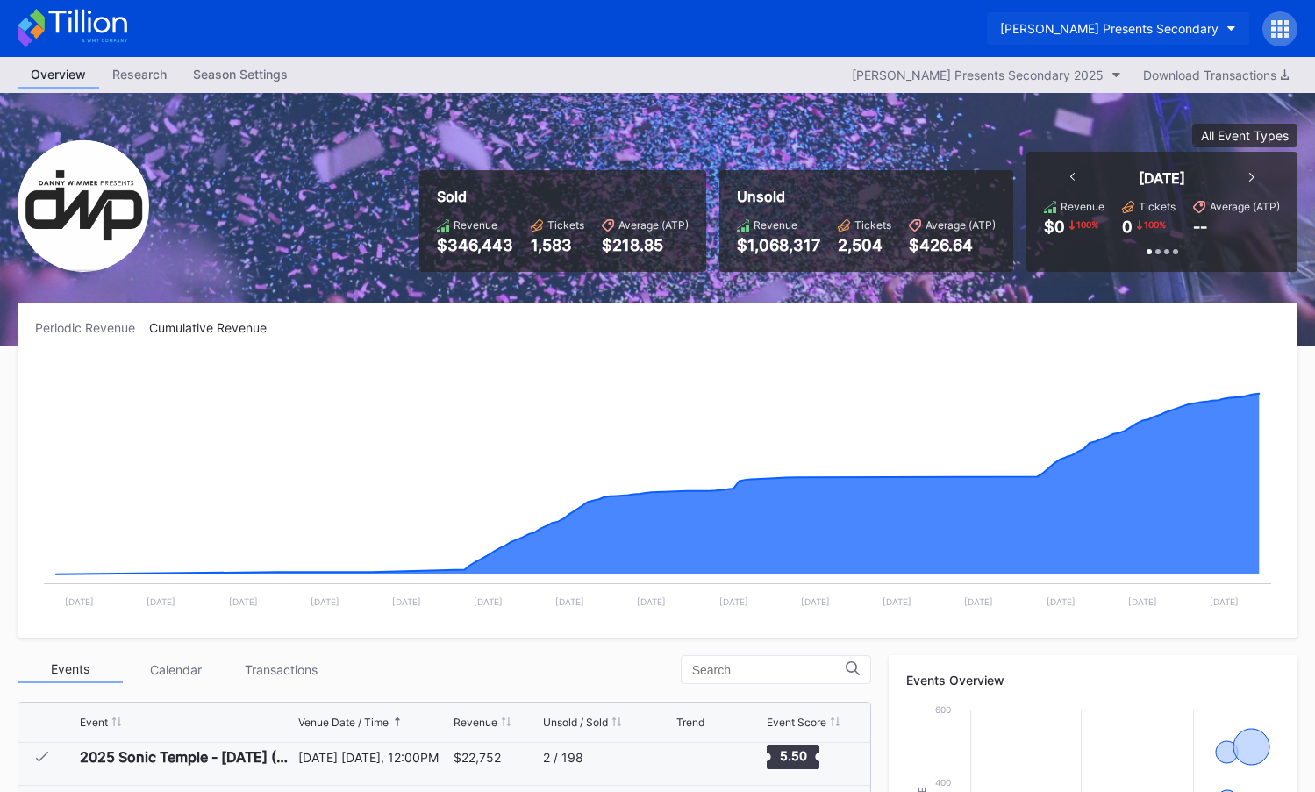
click at [1065, 40] on button "[PERSON_NAME] Presents Secondary" at bounding box center [1118, 28] width 262 height 32
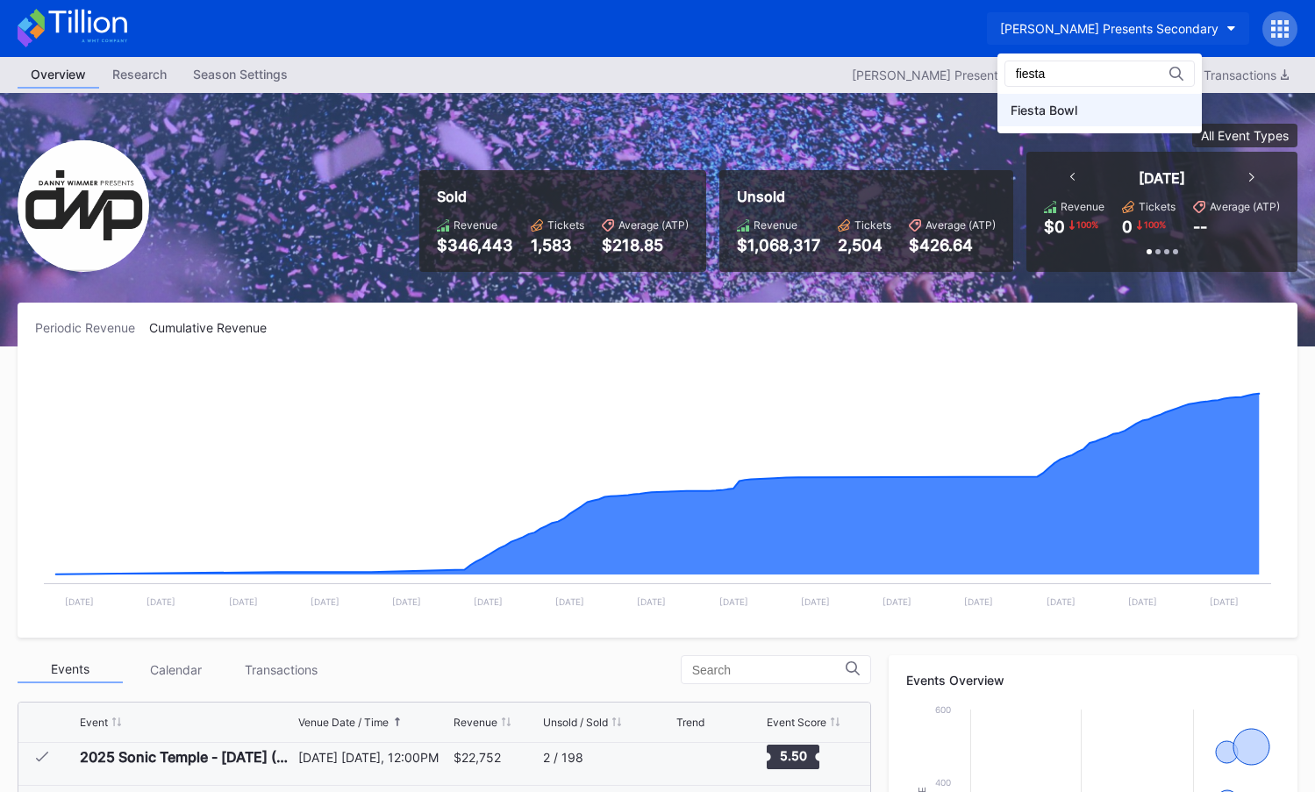
type input "fiesta"
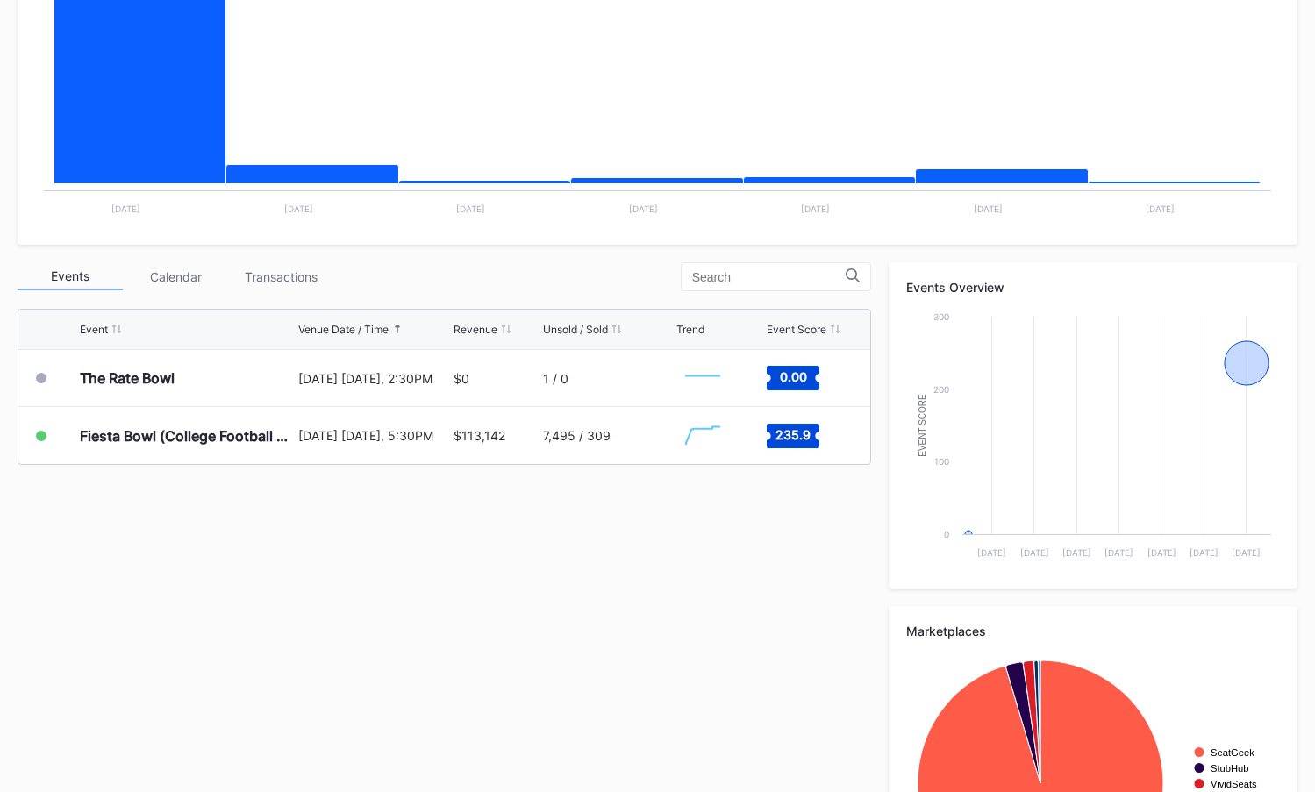
scroll to position [534, 0]
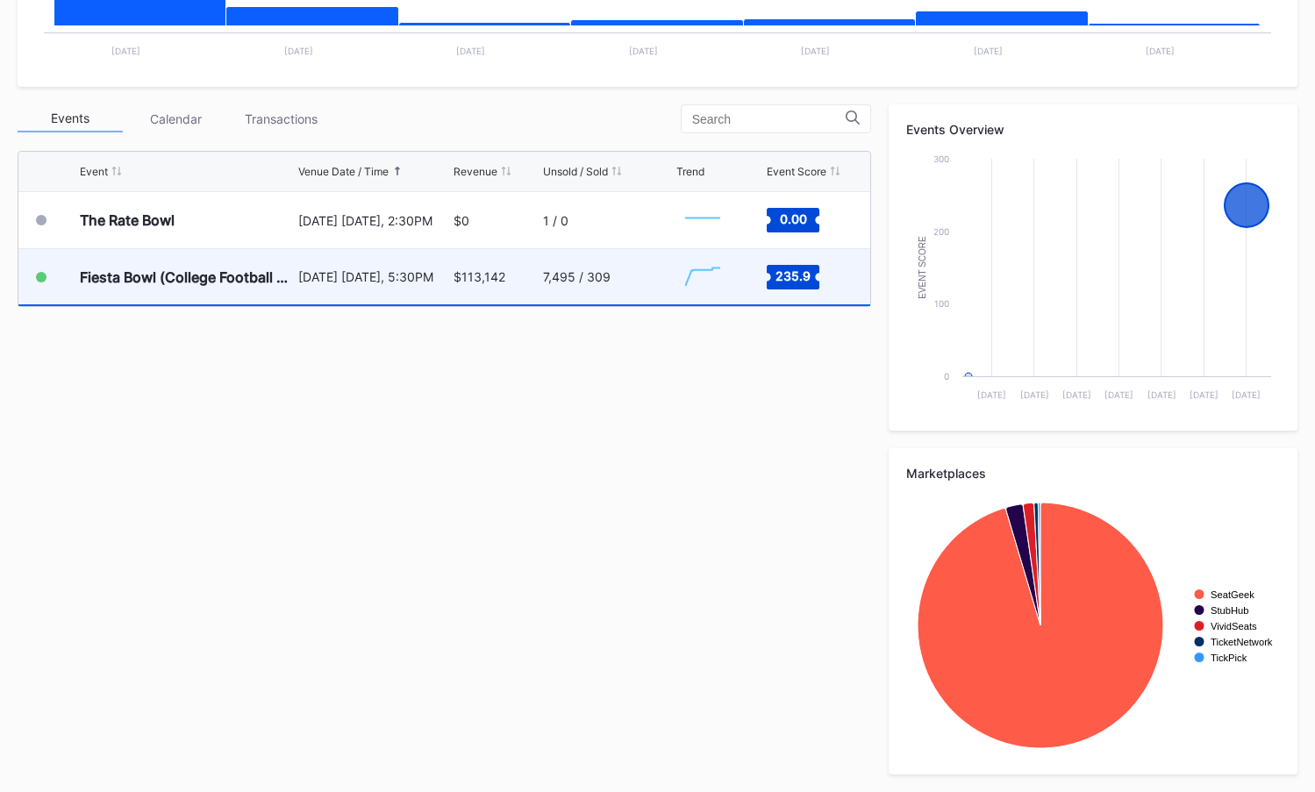
click at [648, 299] on div "7,495 / 309" at bounding box center [607, 276] width 129 height 55
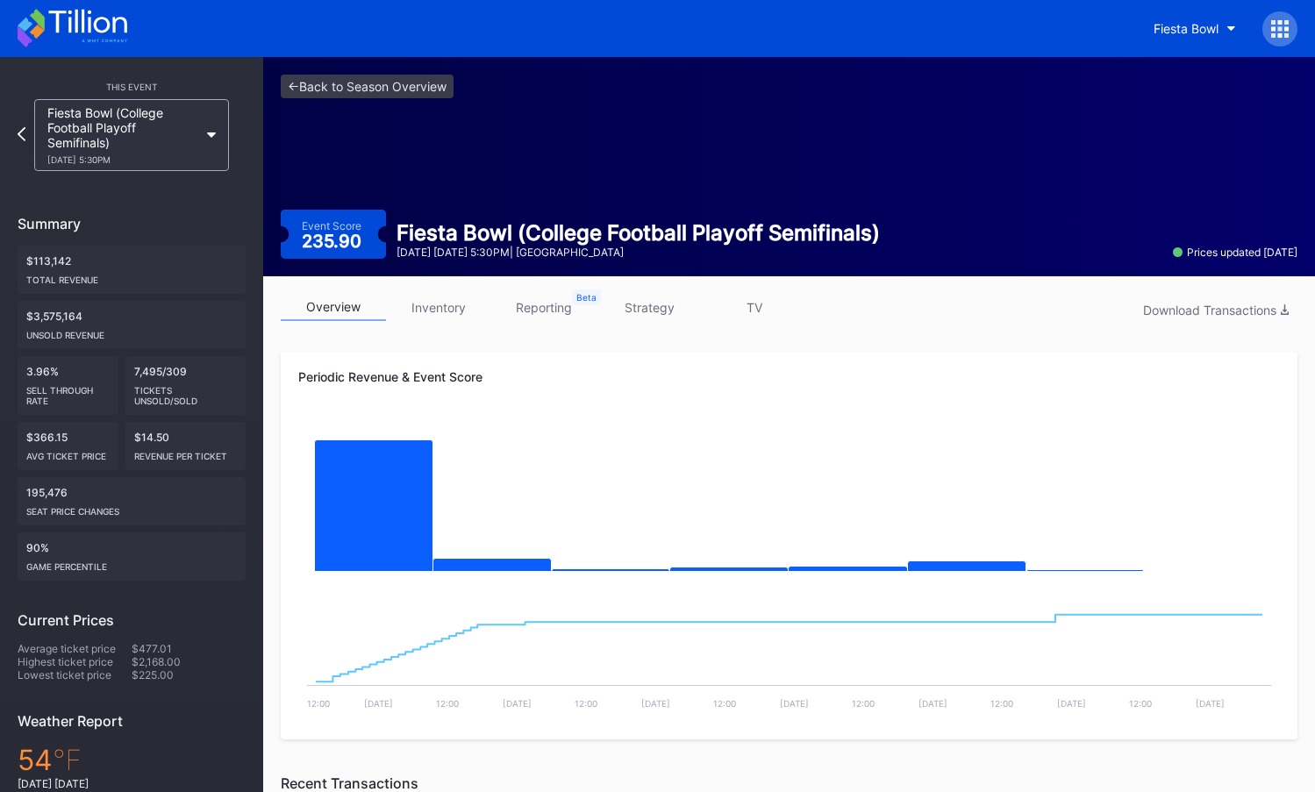
click at [428, 101] on div "<- Back to Season Overview Event Score 235.90 Fiesta Bowl (College Football Pla…" at bounding box center [789, 166] width 1052 height 219
click at [428, 89] on link "<- Back to Season Overview" at bounding box center [367, 87] width 173 height 24
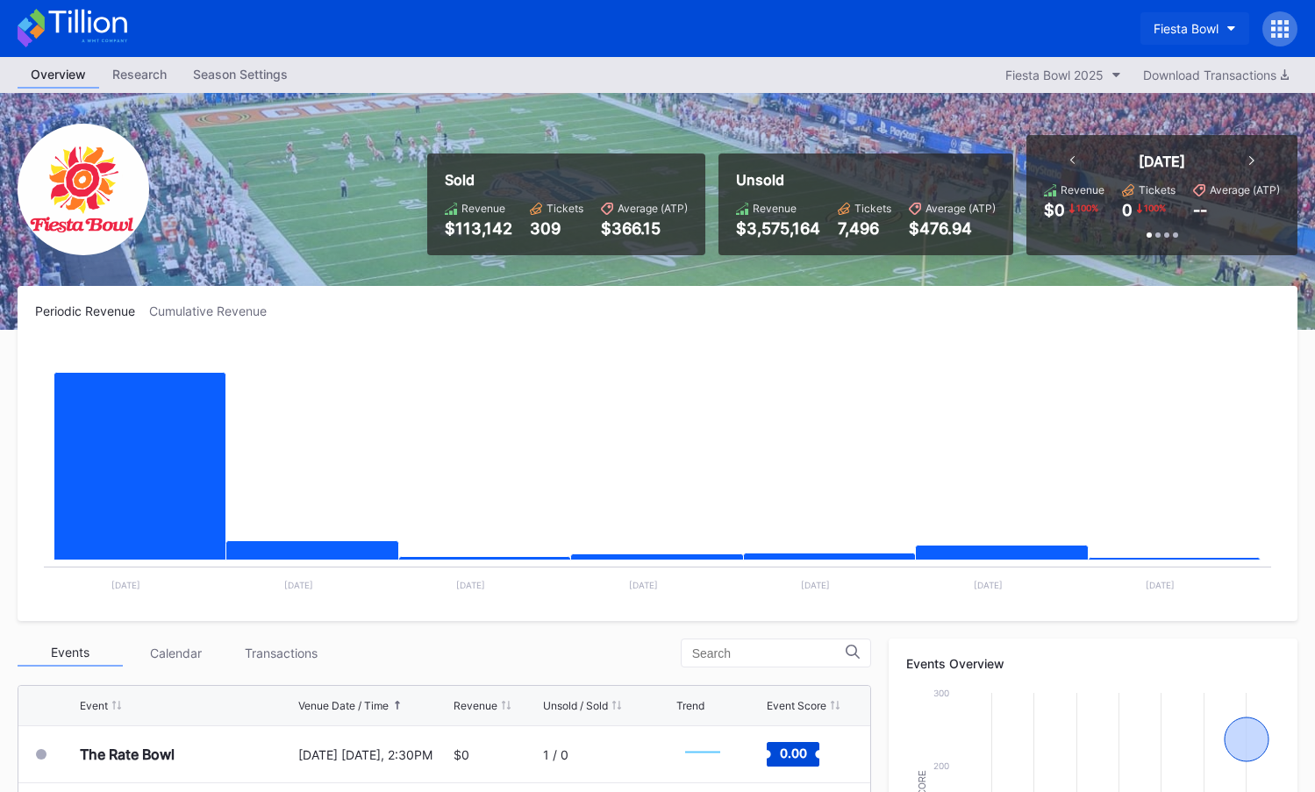
click at [1166, 25] on div "Fiesta Bowl" at bounding box center [1186, 28] width 65 height 15
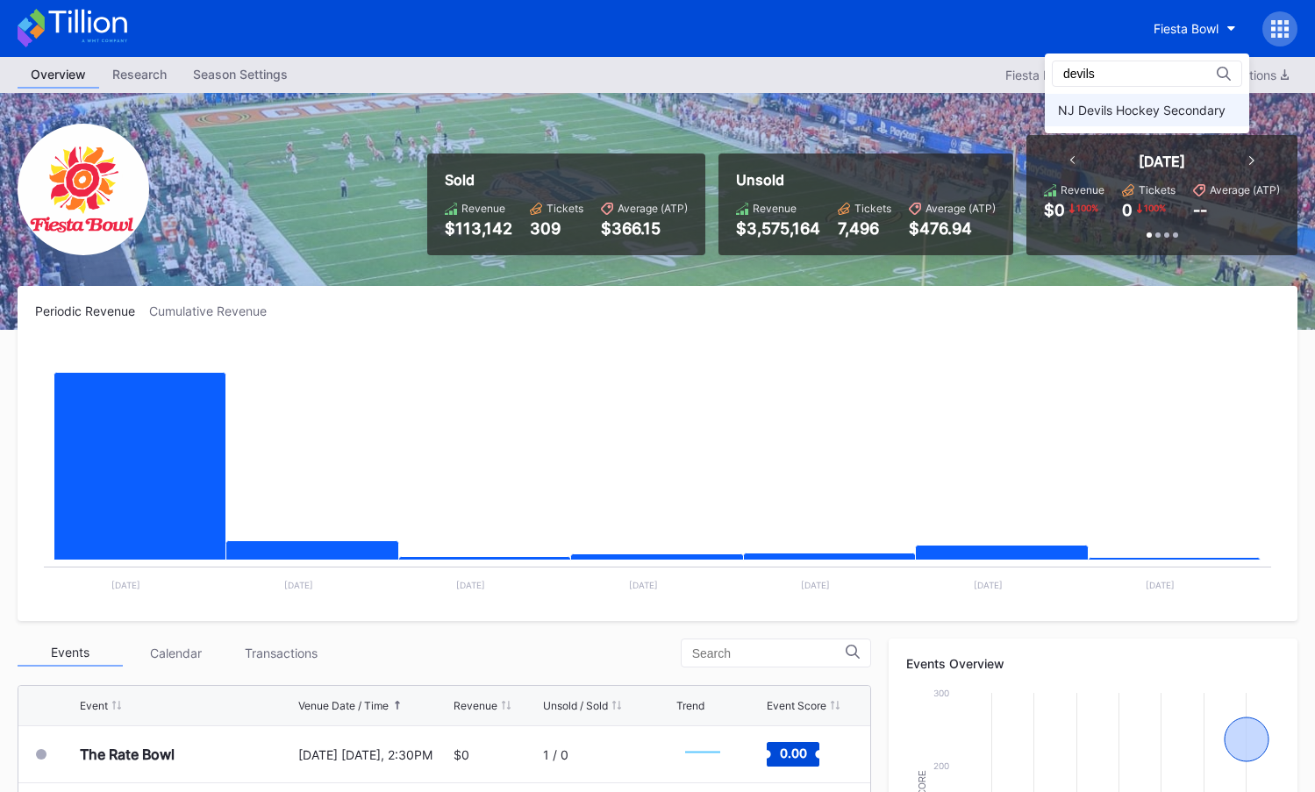
type input "devils"
click at [1154, 116] on div "NJ Devils Hockey Secondary" at bounding box center [1142, 110] width 168 height 15
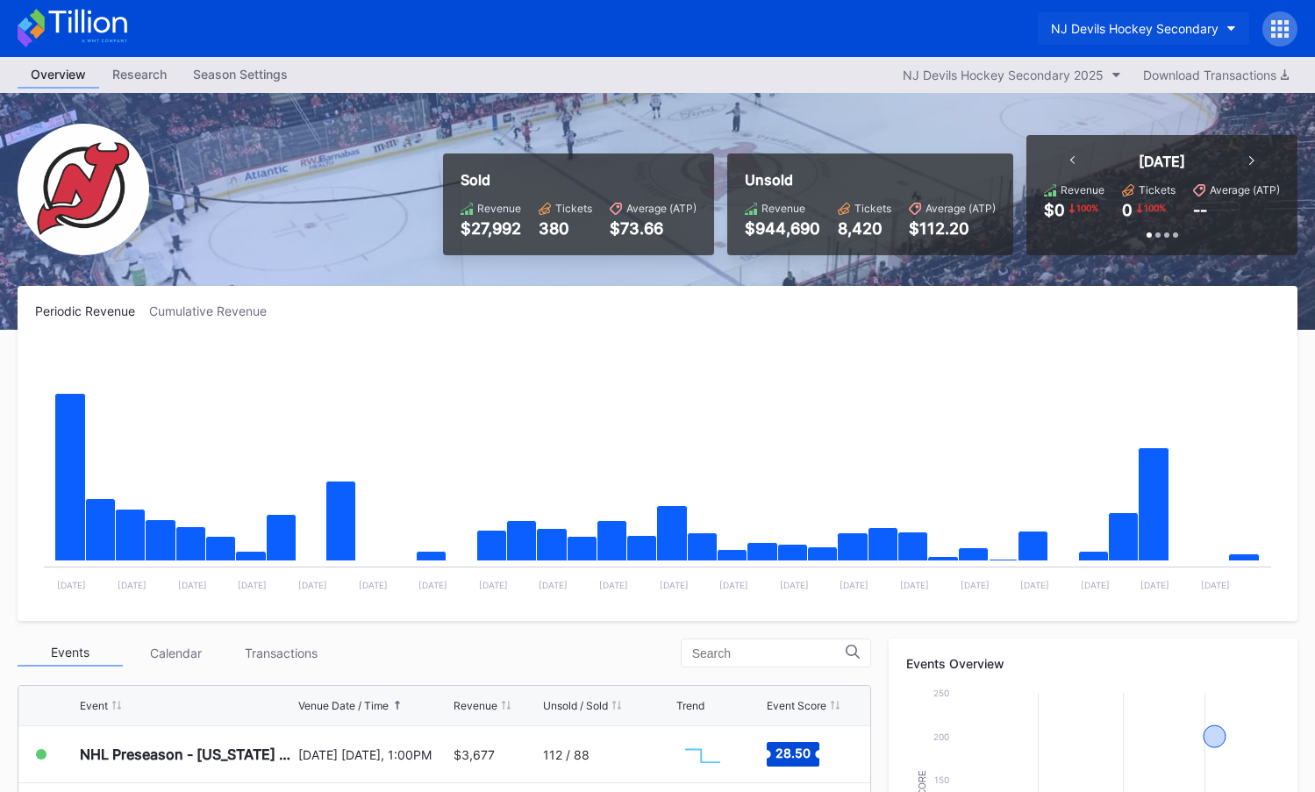
click at [1134, 33] on div "NJ Devils Hockey Secondary" at bounding box center [1135, 28] width 168 height 15
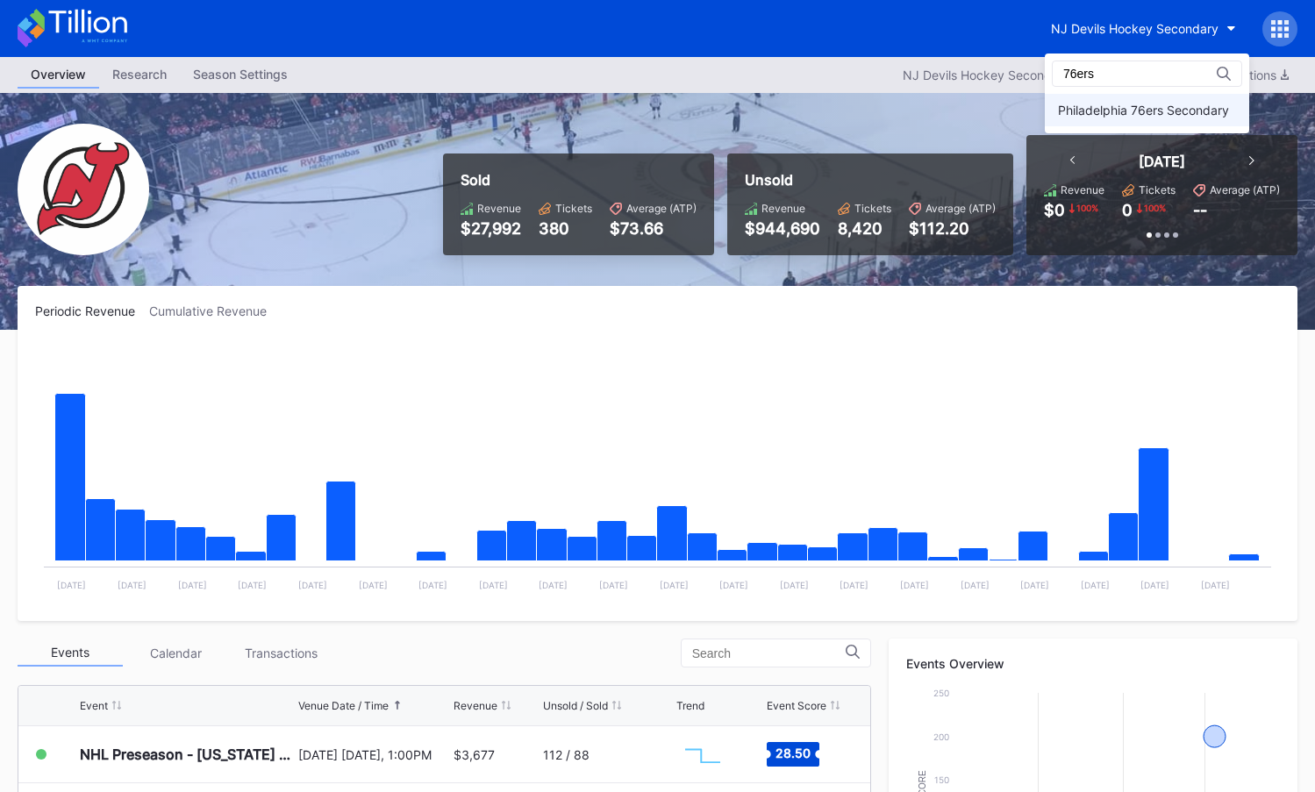
type input "76ers"
click at [1141, 106] on div "Philadelphia 76ers Secondary" at bounding box center [1143, 110] width 171 height 15
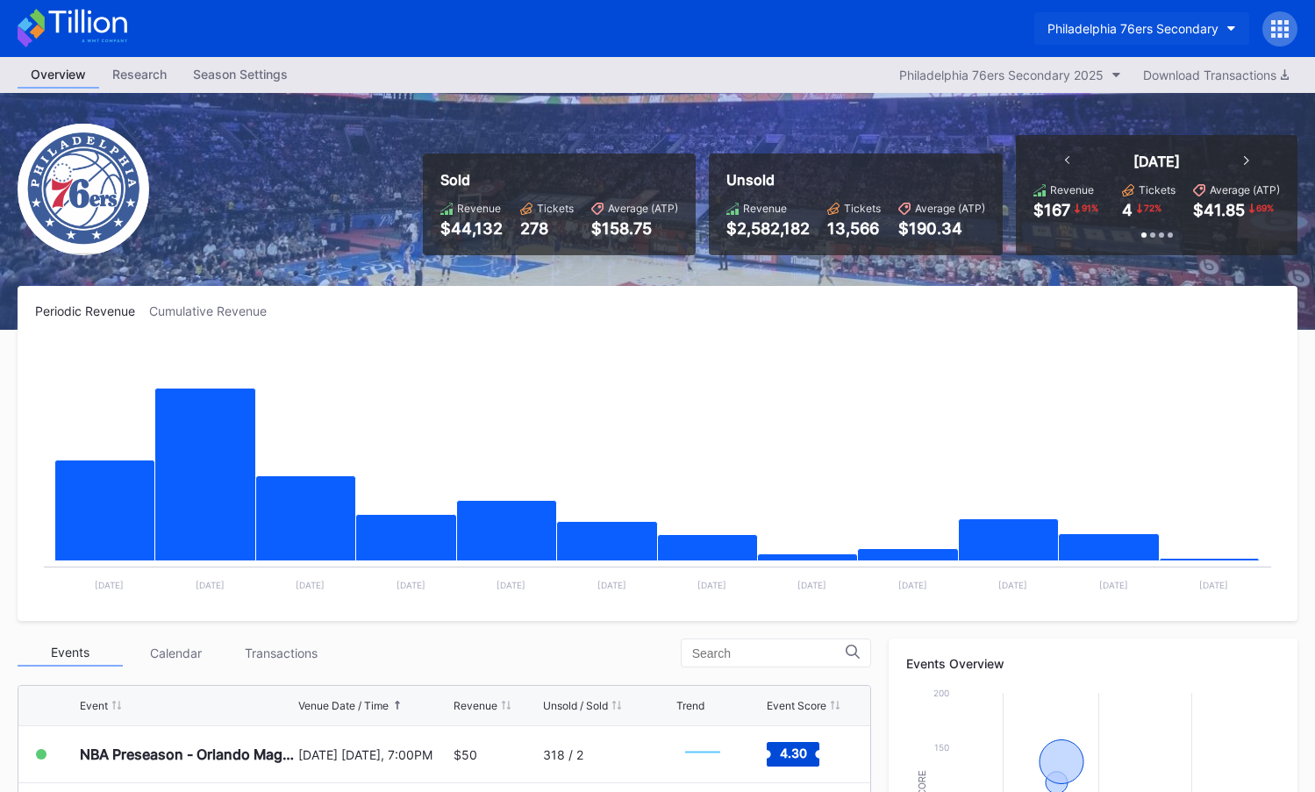
click at [1153, 32] on div "Philadelphia 76ers Secondary" at bounding box center [1133, 28] width 171 height 15
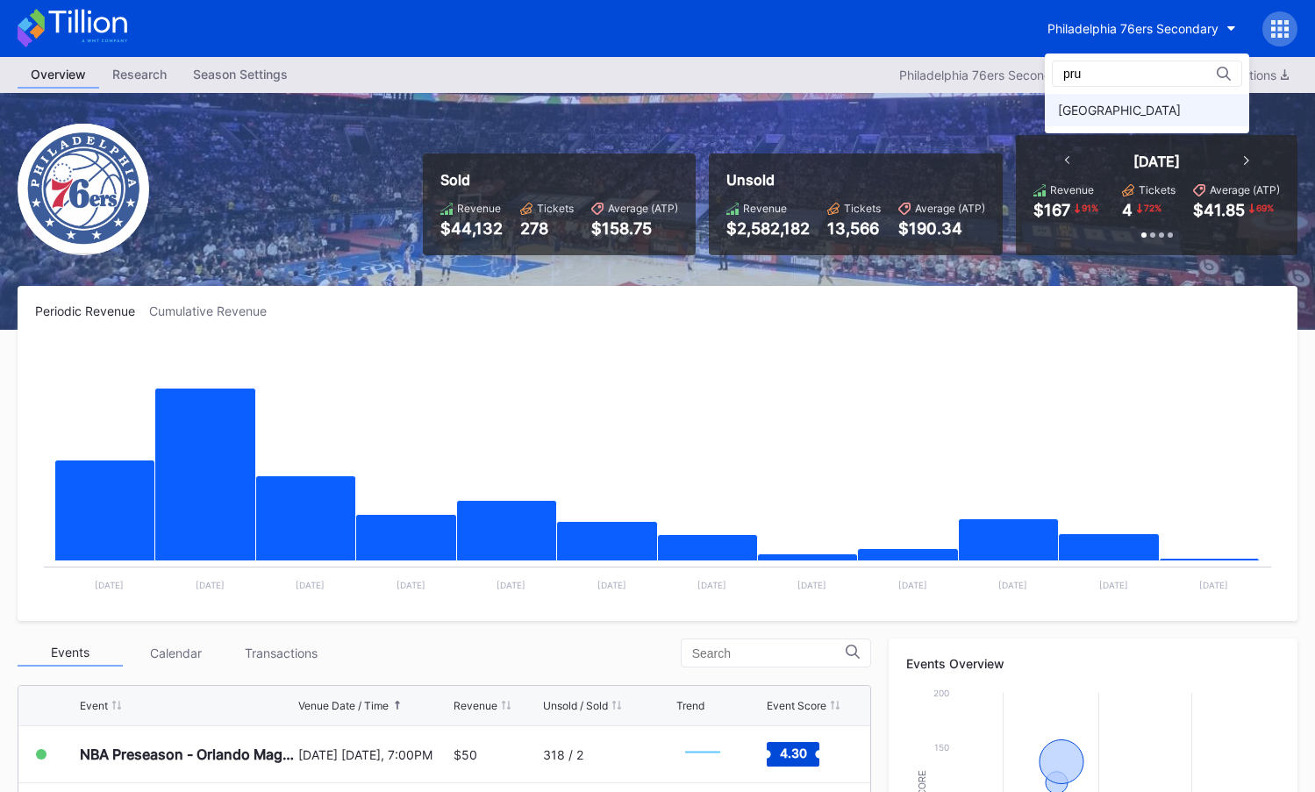
type input "pru"
click at [1127, 116] on div "[GEOGRAPHIC_DATA]" at bounding box center [1119, 110] width 123 height 15
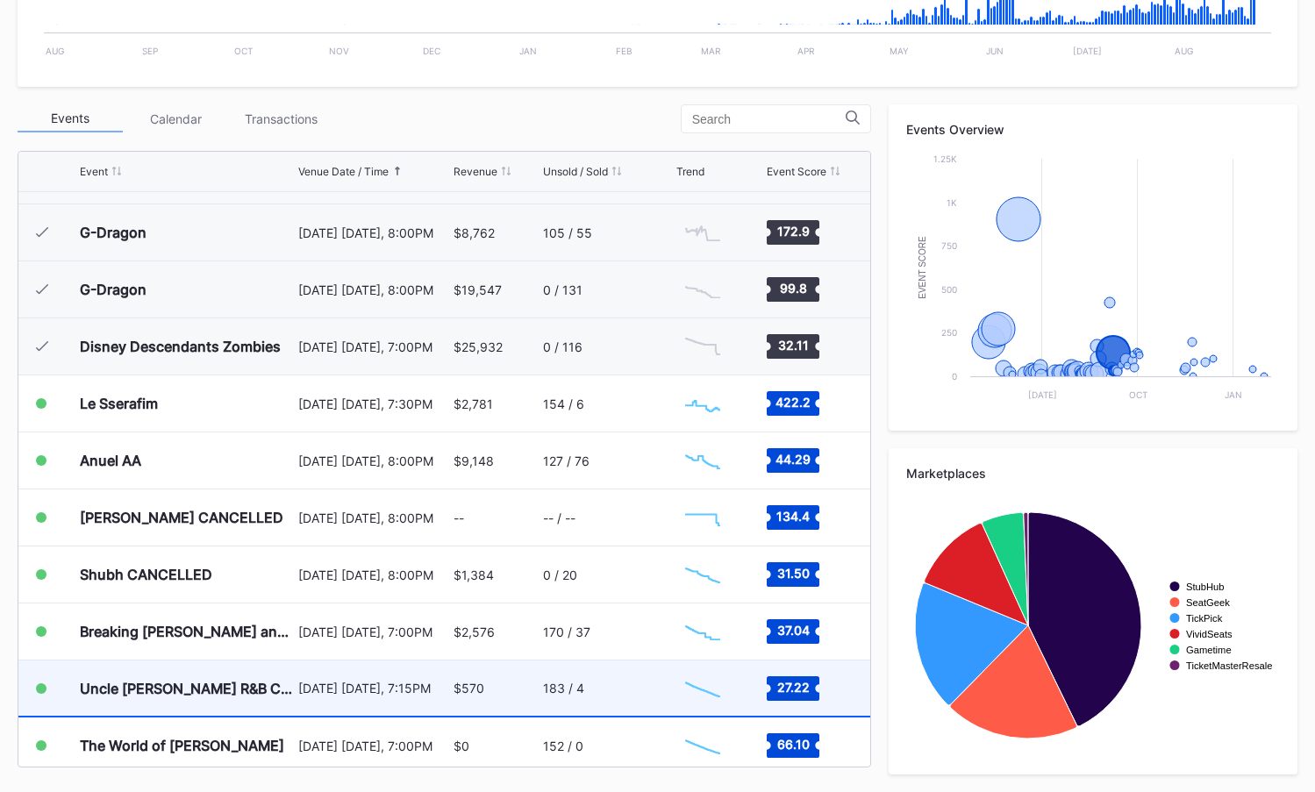
scroll to position [1866, 0]
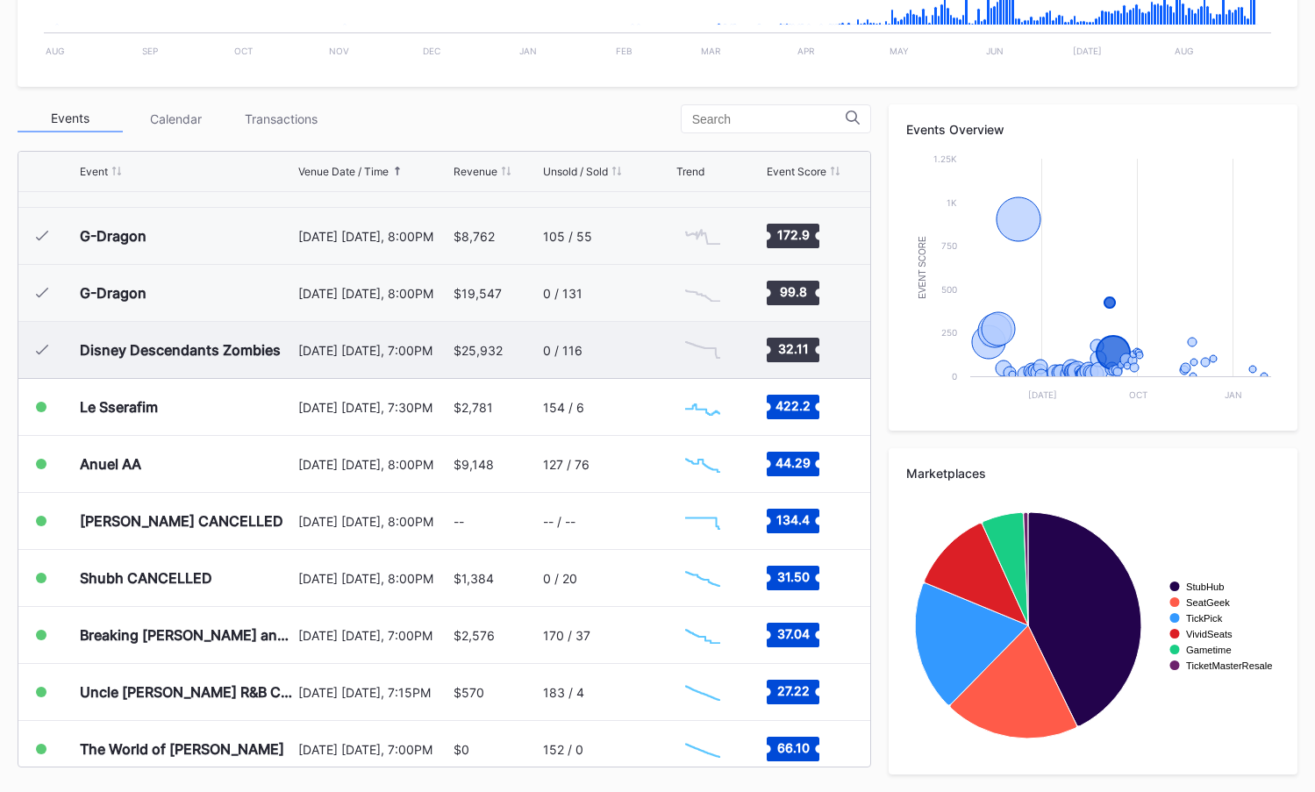
click at [419, 360] on div "August 24 Sunday, 7:00PM" at bounding box center [373, 350] width 150 height 56
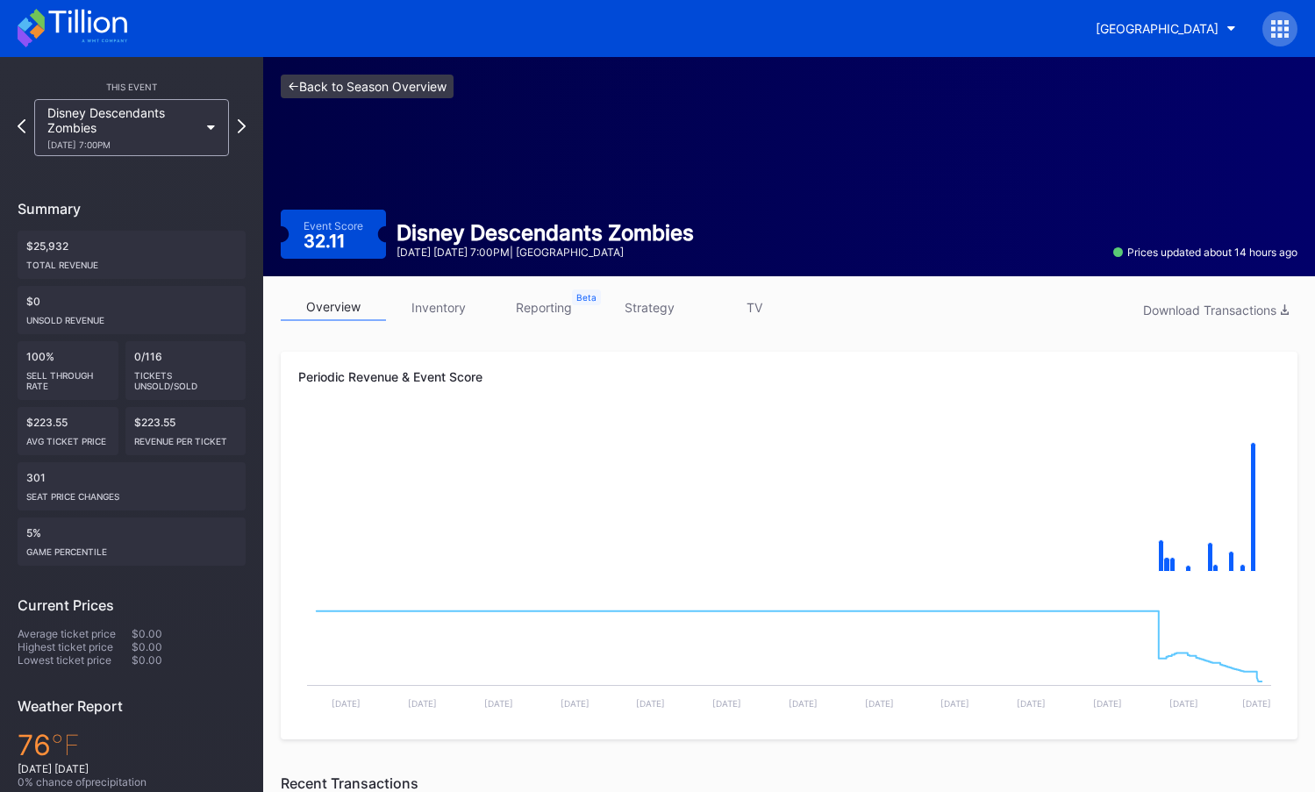
click at [428, 86] on link "<- Back to Season Overview" at bounding box center [367, 87] width 173 height 24
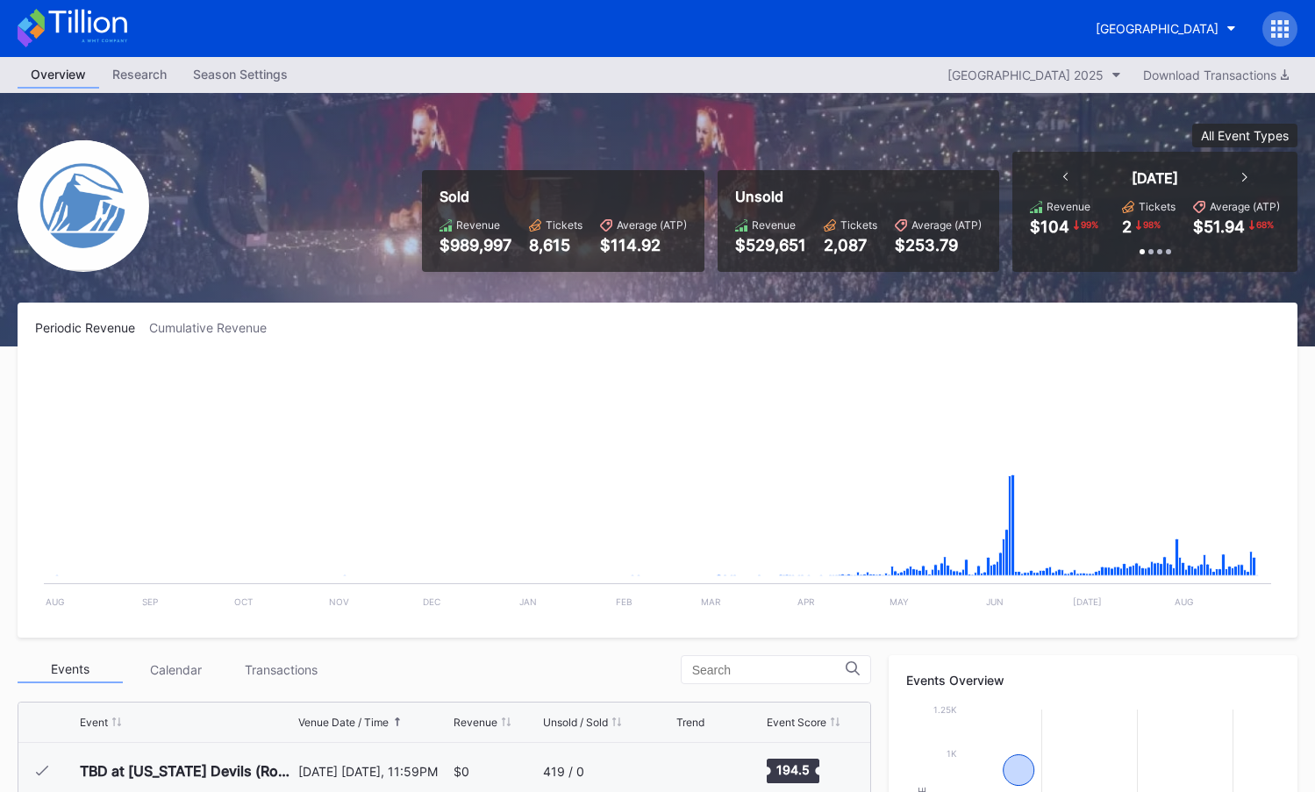
scroll to position [2053, 0]
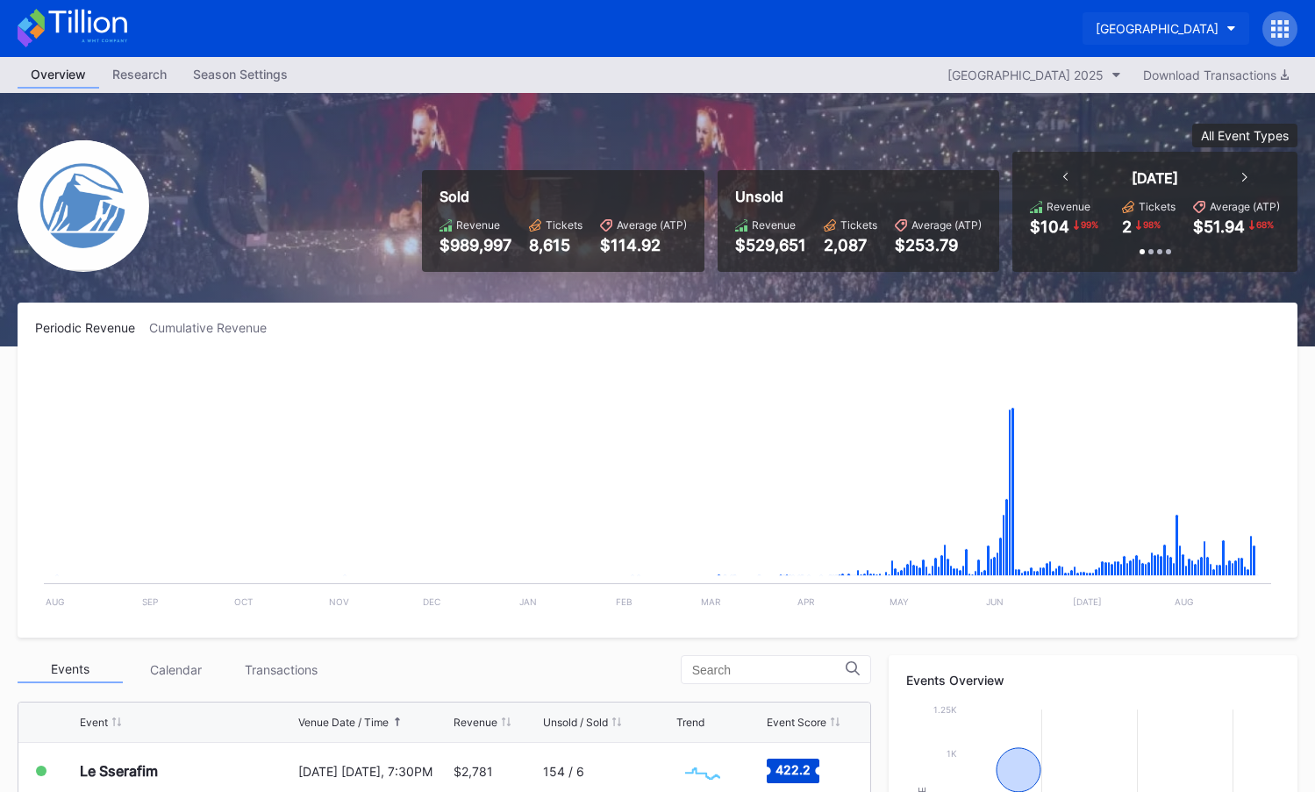
click at [1083, 41] on button "[GEOGRAPHIC_DATA]" at bounding box center [1166, 28] width 167 height 32
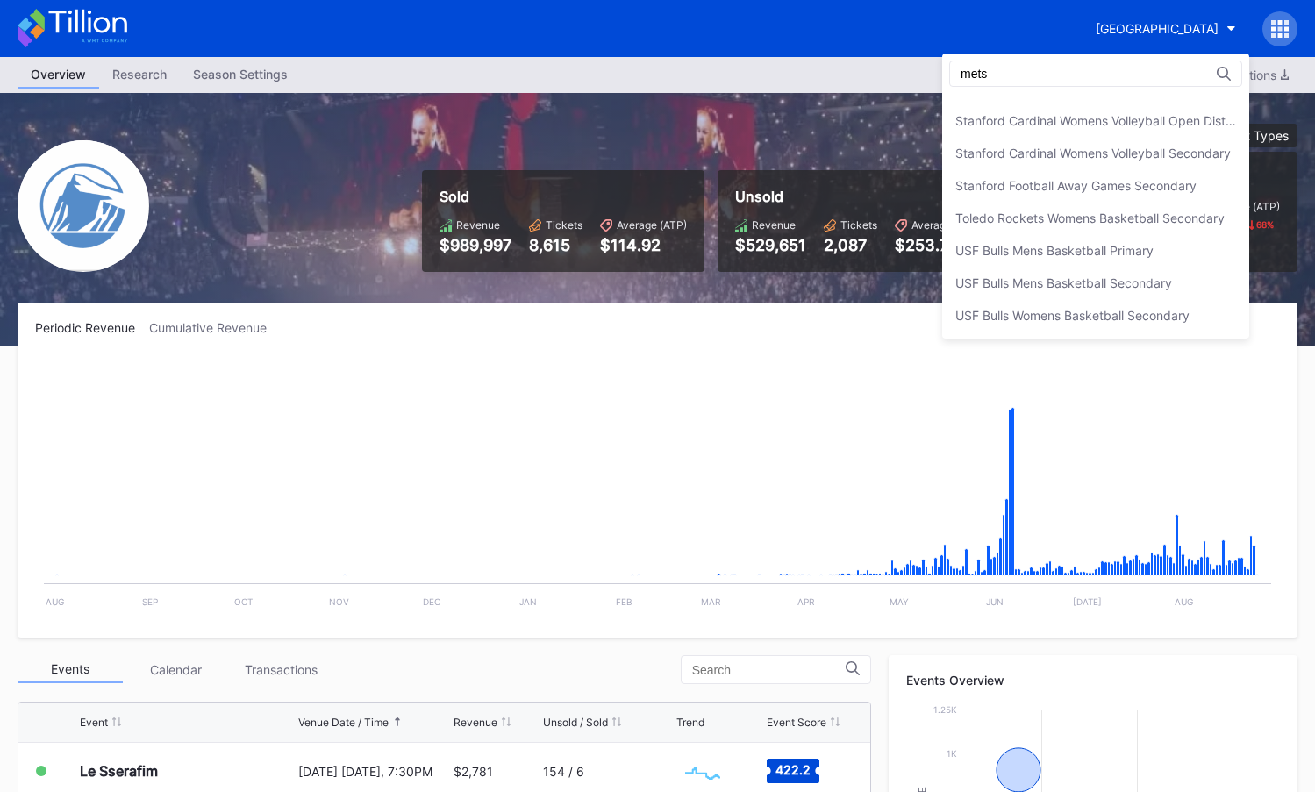
scroll to position [0, 0]
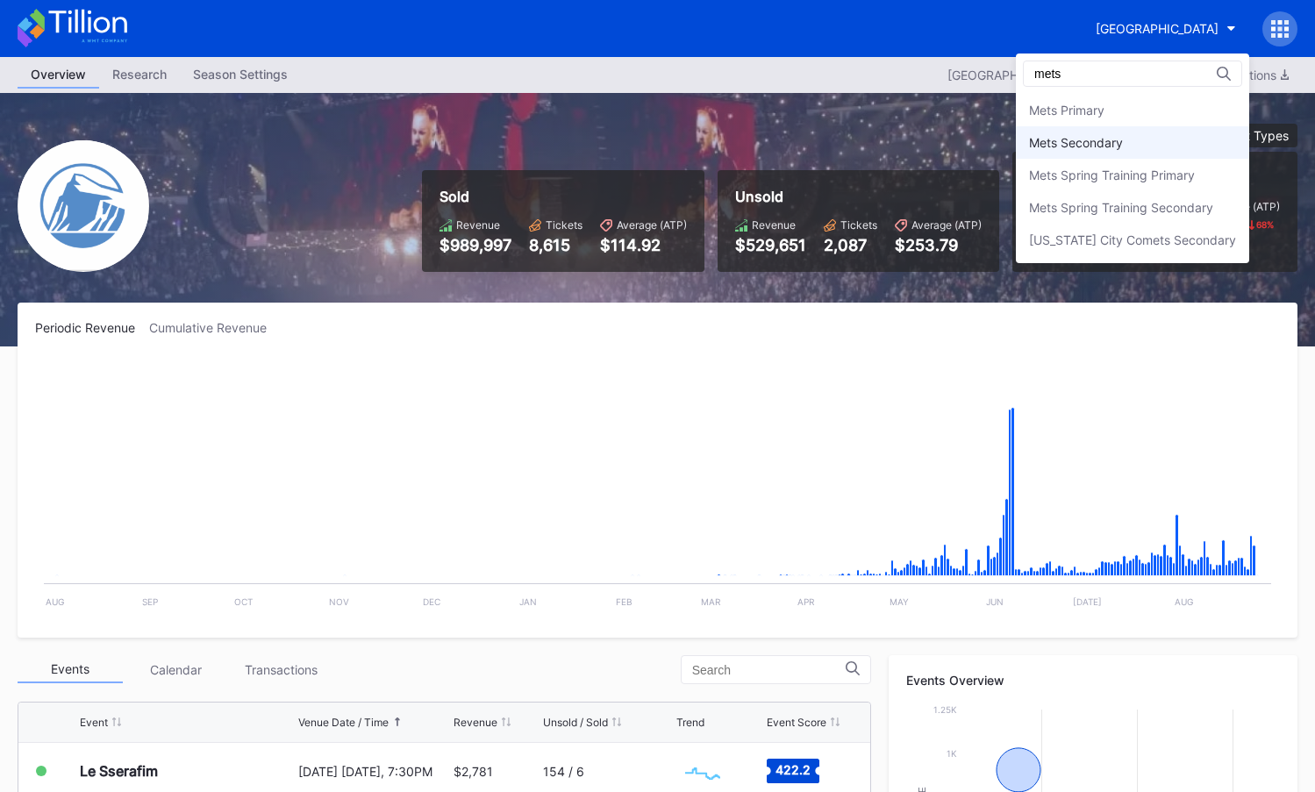
type input "mets"
click at [1112, 154] on div "Mets Secondary" at bounding box center [1132, 142] width 233 height 32
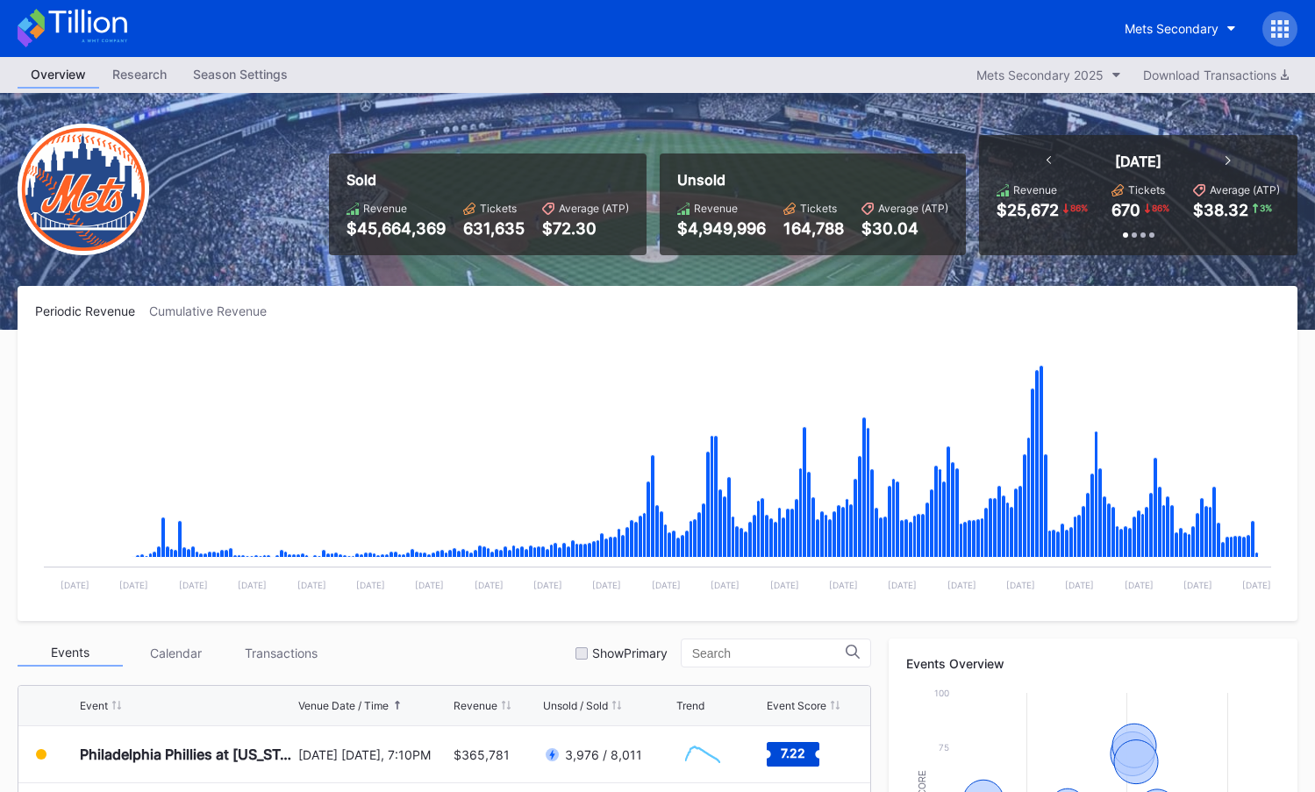
scroll to position [21, 0]
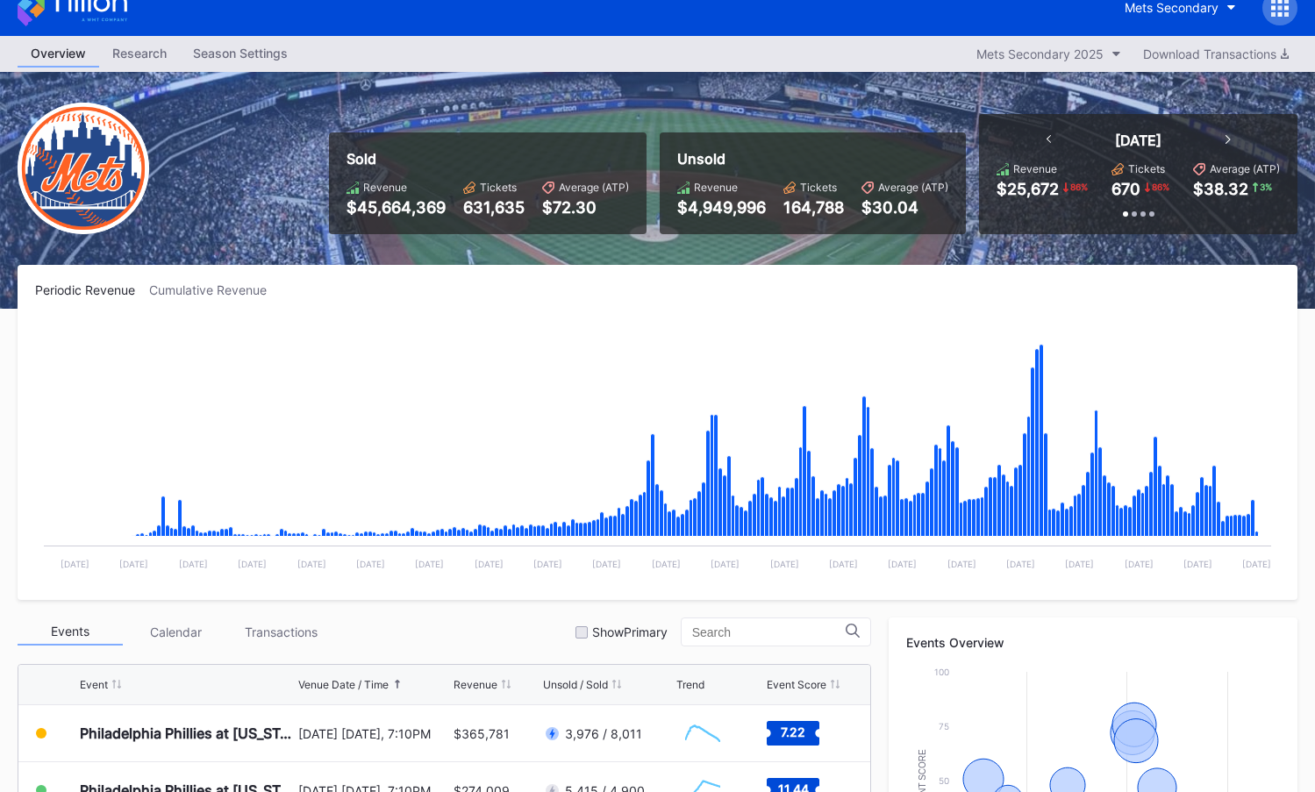
click at [239, 289] on div "Cumulative Revenue" at bounding box center [215, 290] width 132 height 15
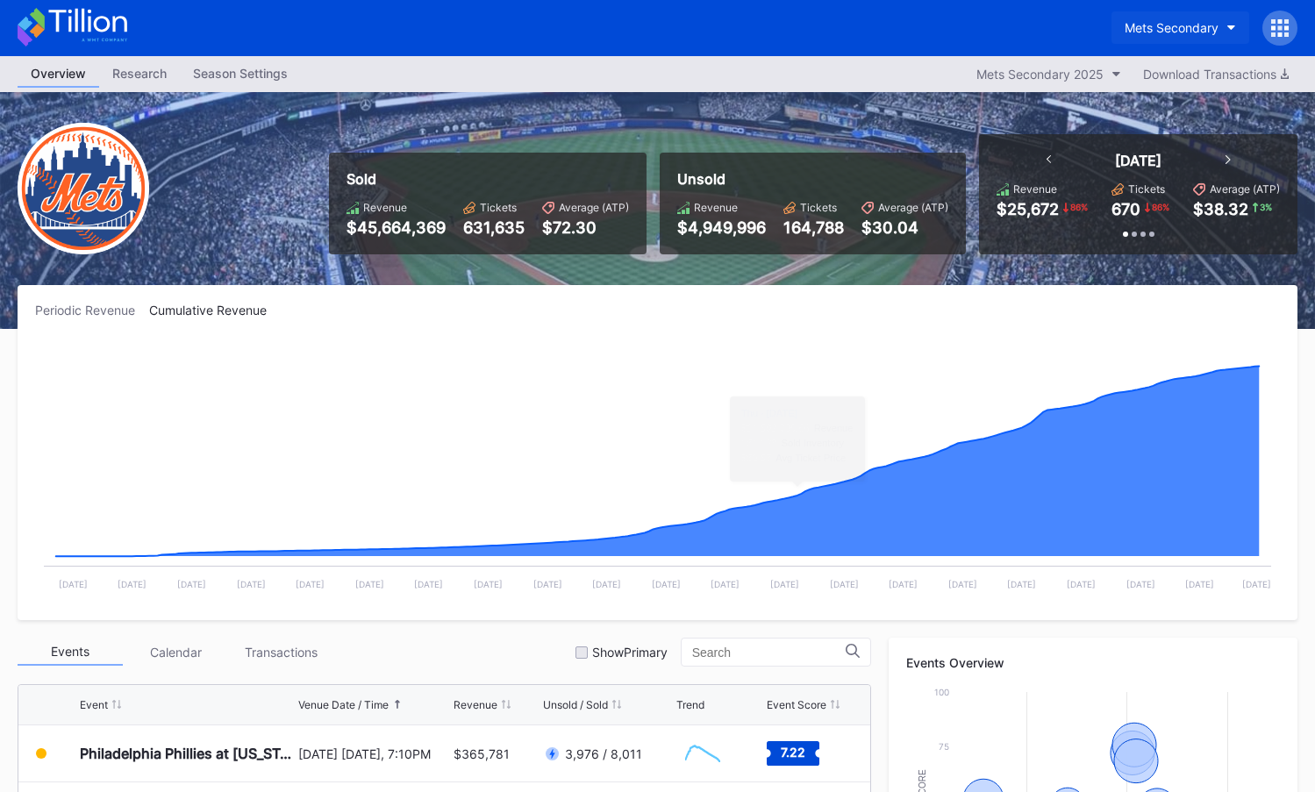
scroll to position [0, 0]
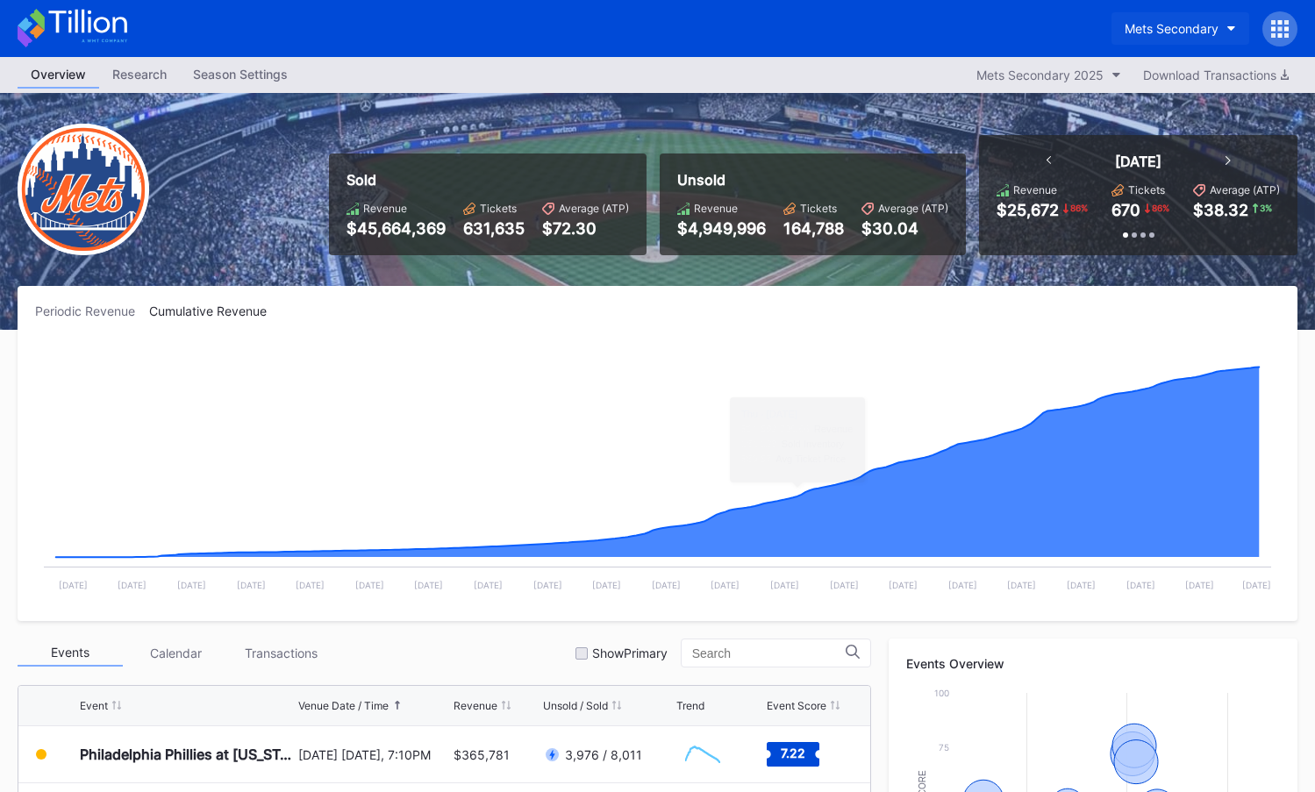
click at [1182, 35] on div "Mets Secondary" at bounding box center [1172, 28] width 94 height 15
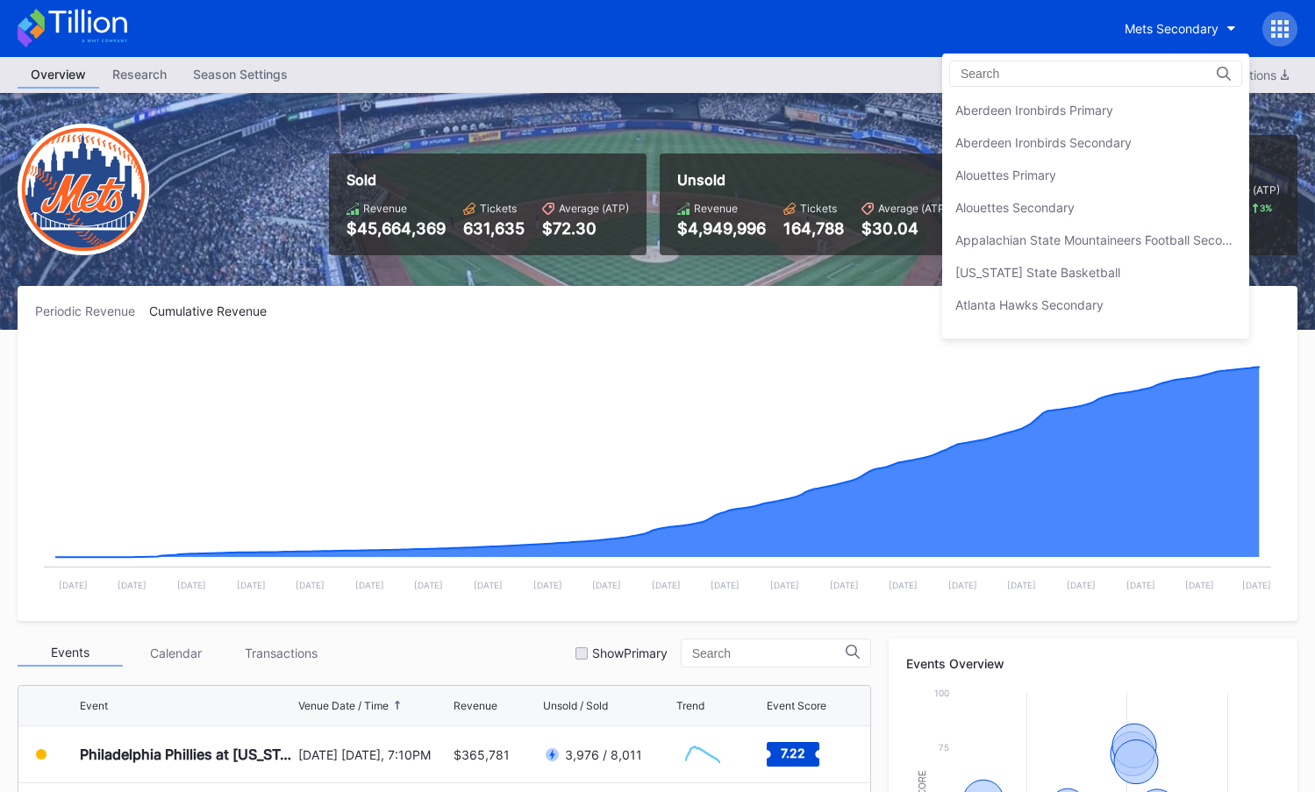
scroll to position [2759, 0]
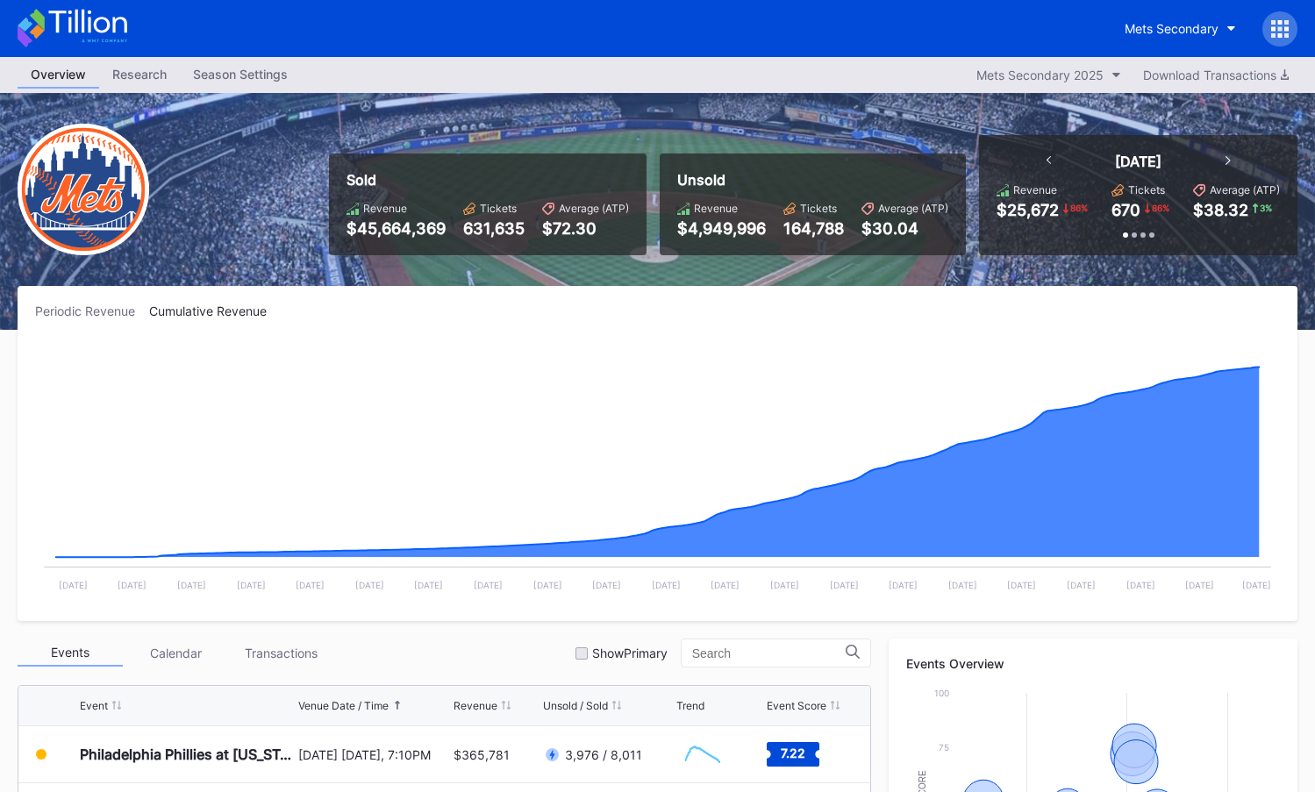
click at [1296, 25] on div at bounding box center [1280, 28] width 35 height 35
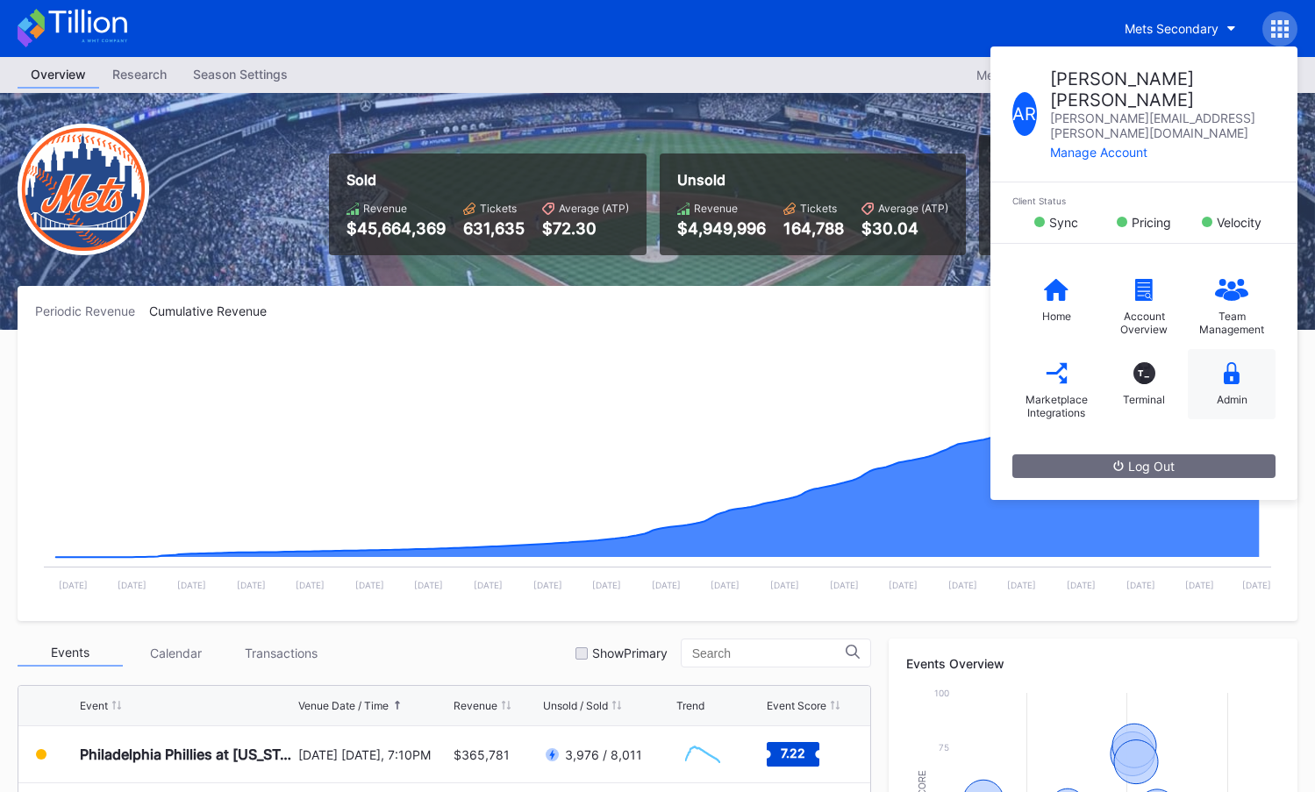
click at [1226, 393] on div "Admin" at bounding box center [1232, 399] width 31 height 13
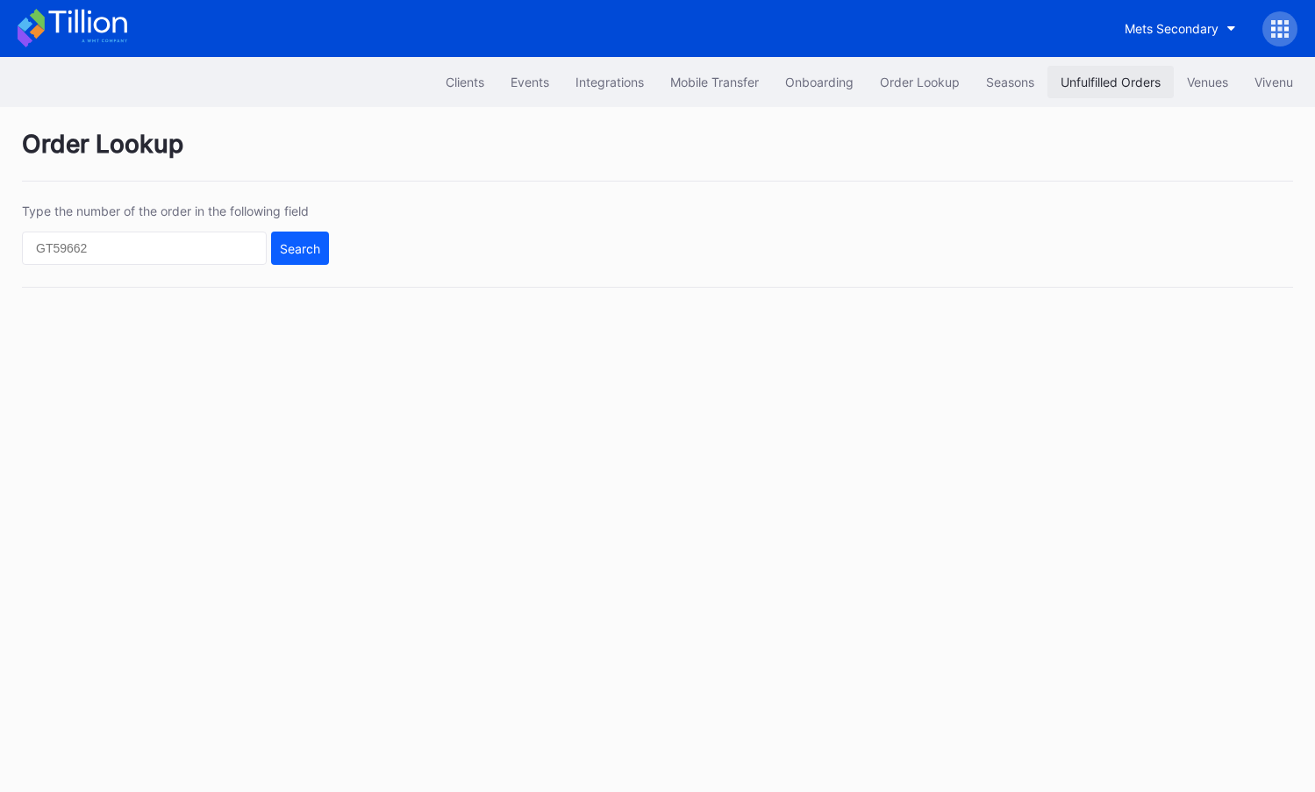
click at [1122, 87] on div "Unfulfilled Orders" at bounding box center [1111, 82] width 100 height 15
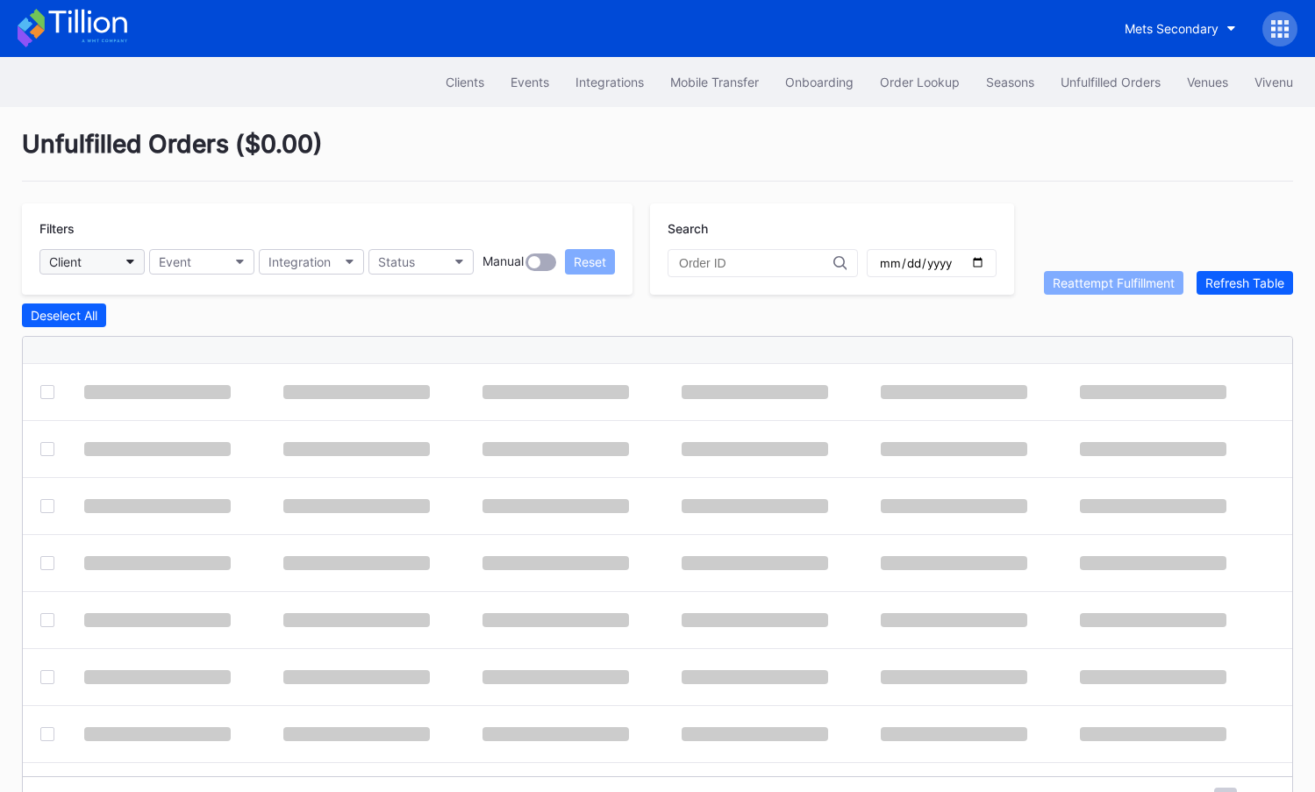
click at [89, 264] on button "Client" at bounding box center [91, 261] width 105 height 25
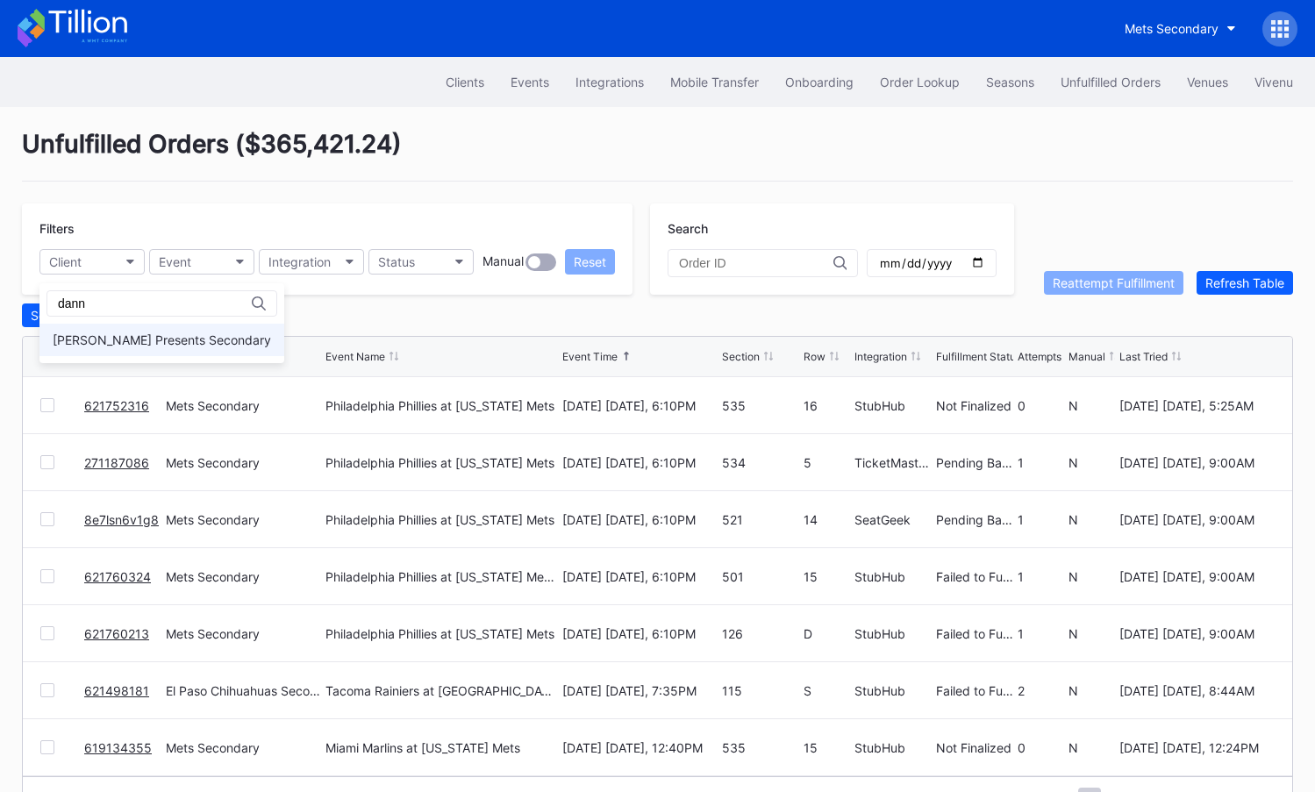
type input "dann"
click at [188, 343] on div "Danny Wimmer Presents Secondary" at bounding box center [162, 340] width 218 height 15
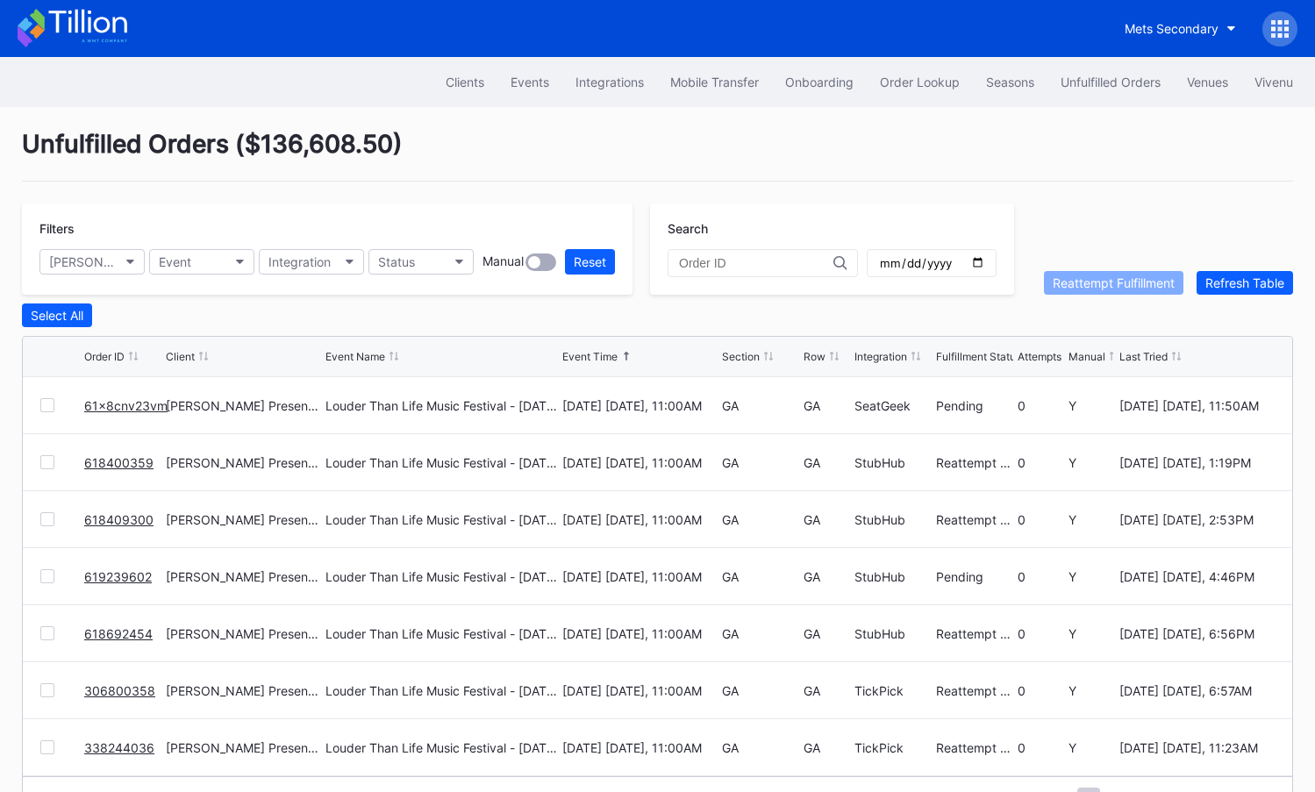
click at [111, 25] on icon at bounding box center [73, 28] width 110 height 39
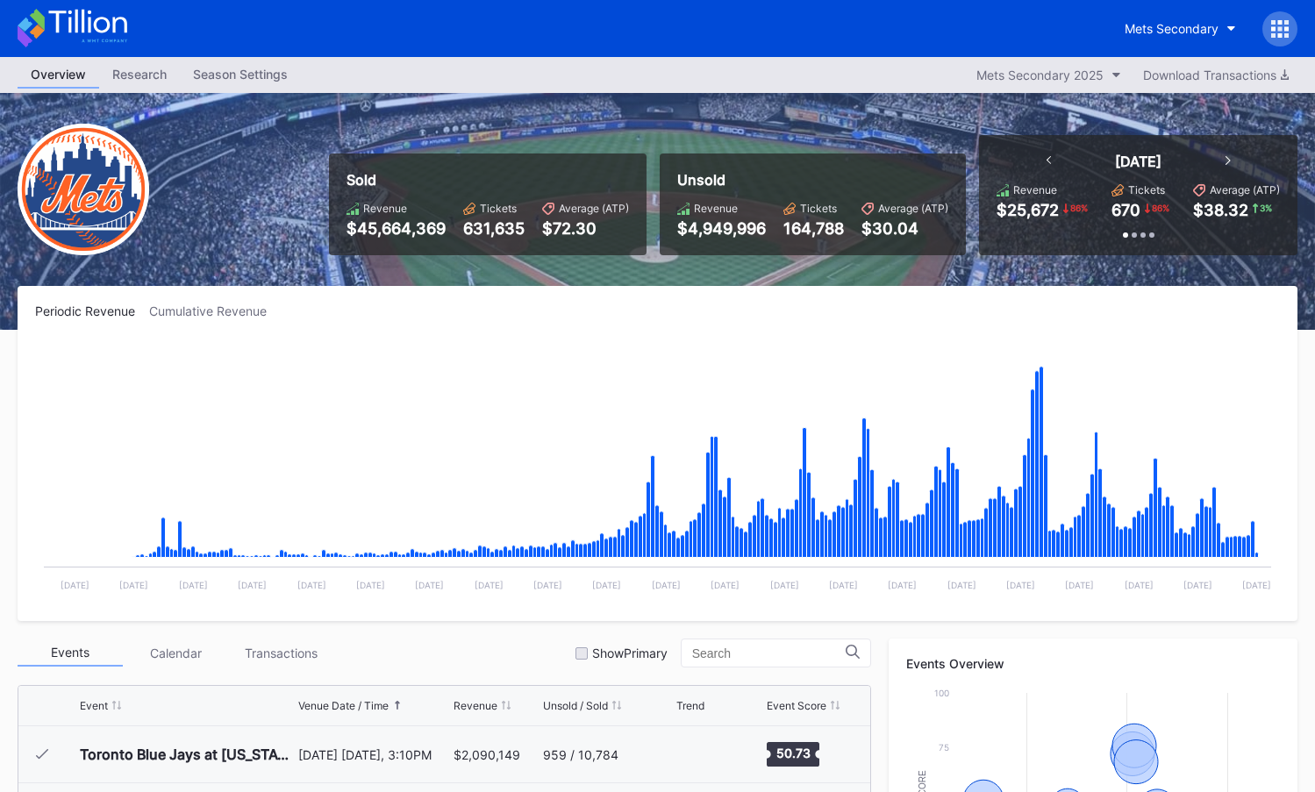
scroll to position [3650, 0]
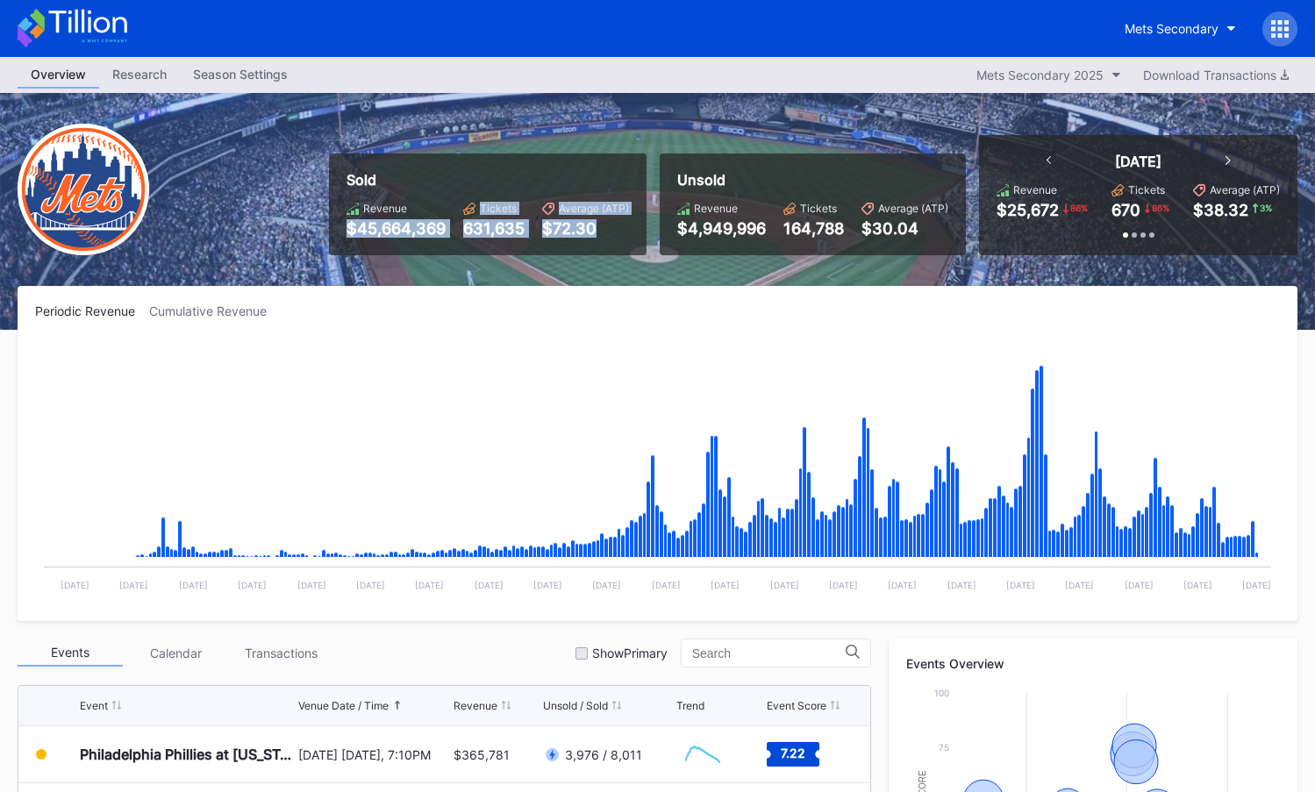
click at [625, 237] on div "Sold Revenue $45,664,369 Tickets 631,635 Average (ATP) $72.30 Unsold Revenue $4…" at bounding box center [807, 195] width 982 height 120
click at [625, 237] on div "$72.30" at bounding box center [585, 228] width 87 height 18
click at [1122, 32] on button "Mets Secondary" at bounding box center [1181, 28] width 138 height 32
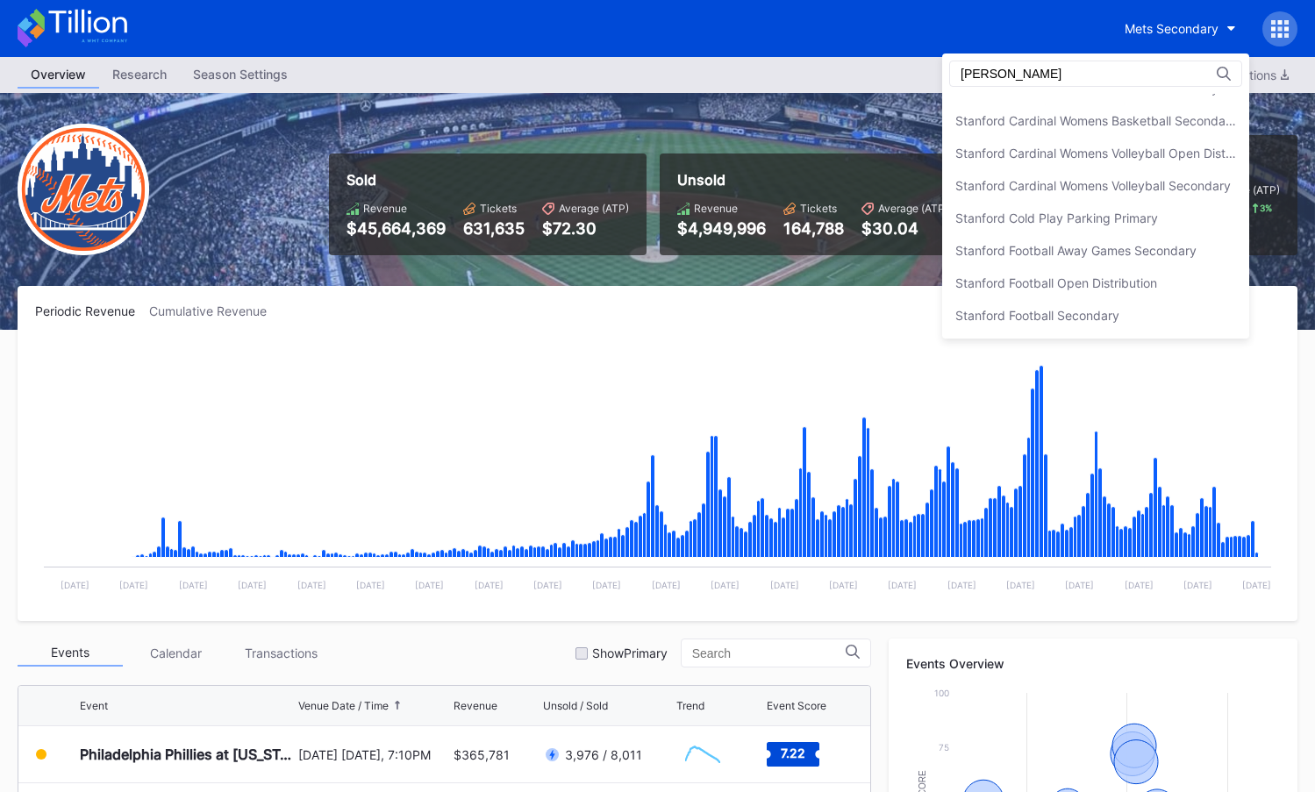
scroll to position [184, 0]
type input "stan"
click at [1109, 279] on div "Stanford Football Open Distribution" at bounding box center [1057, 283] width 202 height 15
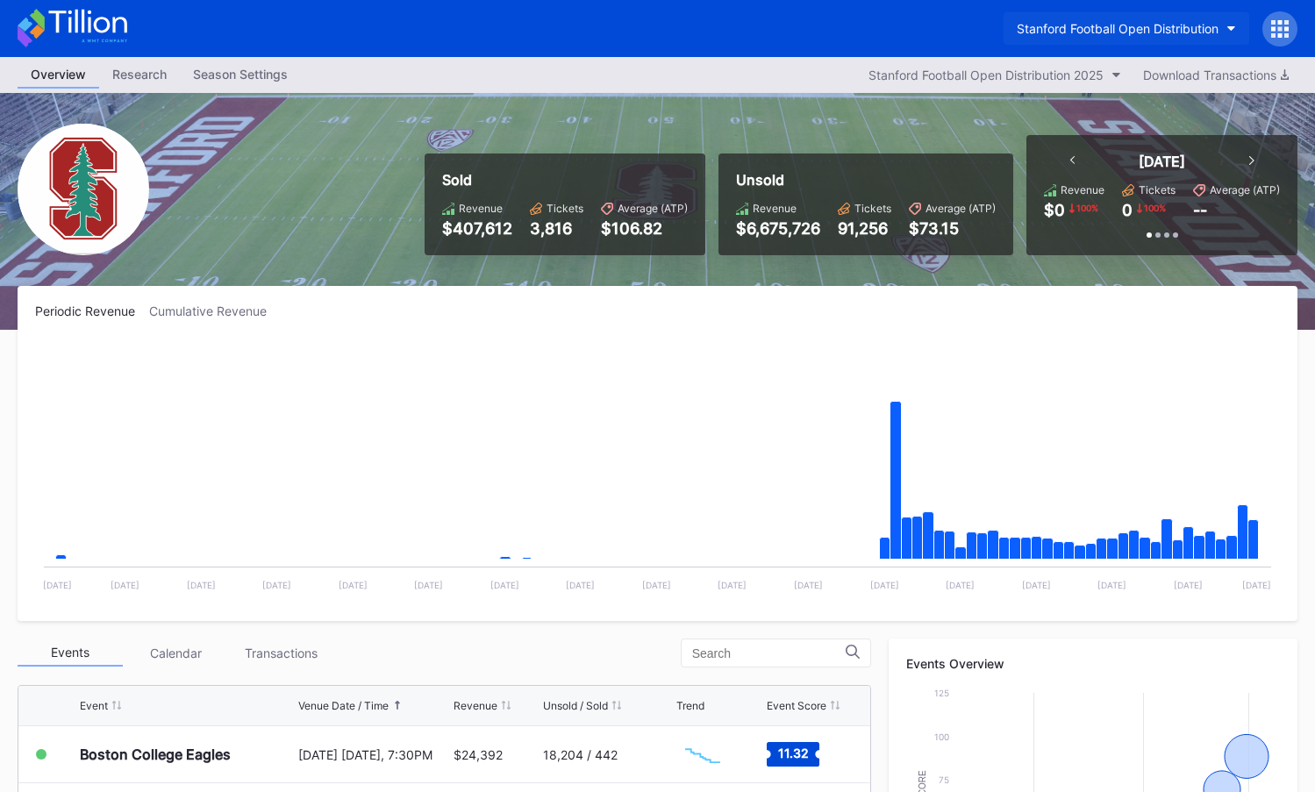
click at [1115, 18] on button "Stanford Football Open Distribution" at bounding box center [1127, 28] width 246 height 32
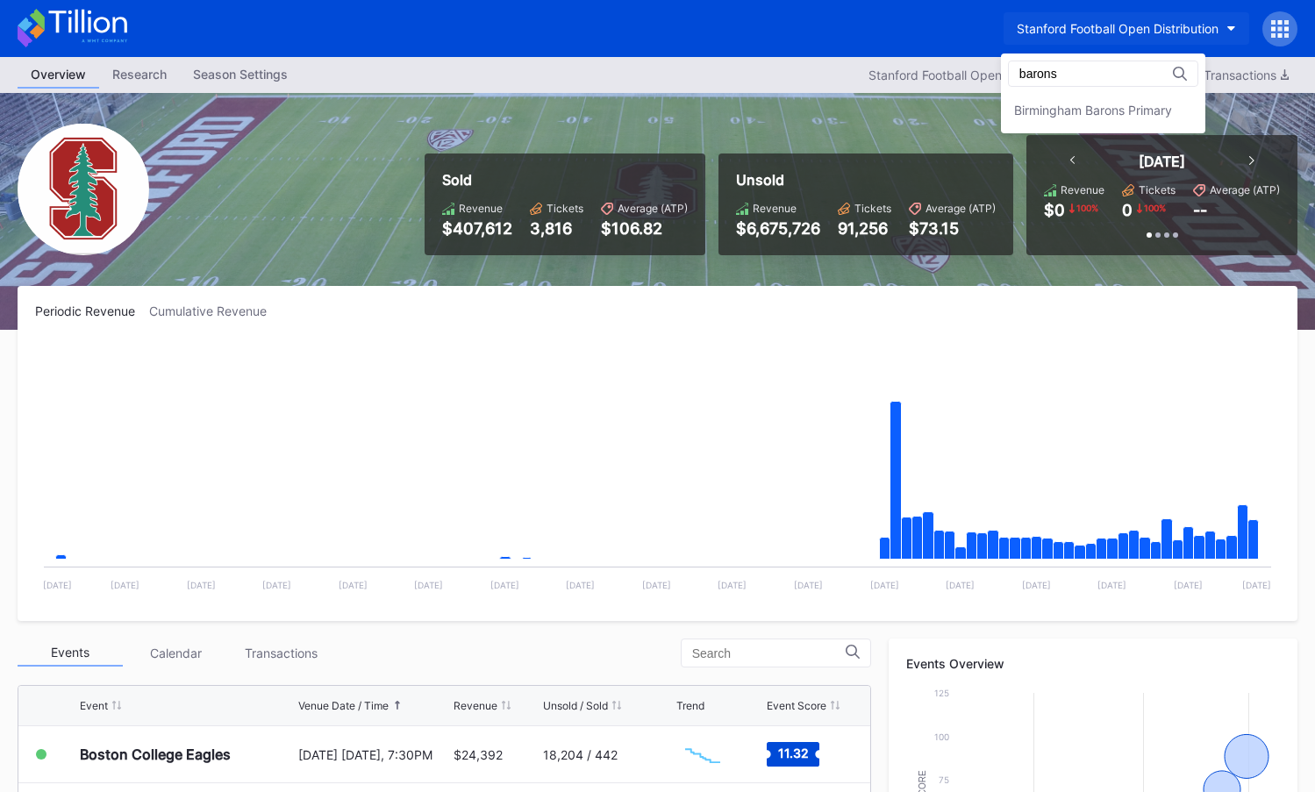
type input "barons"
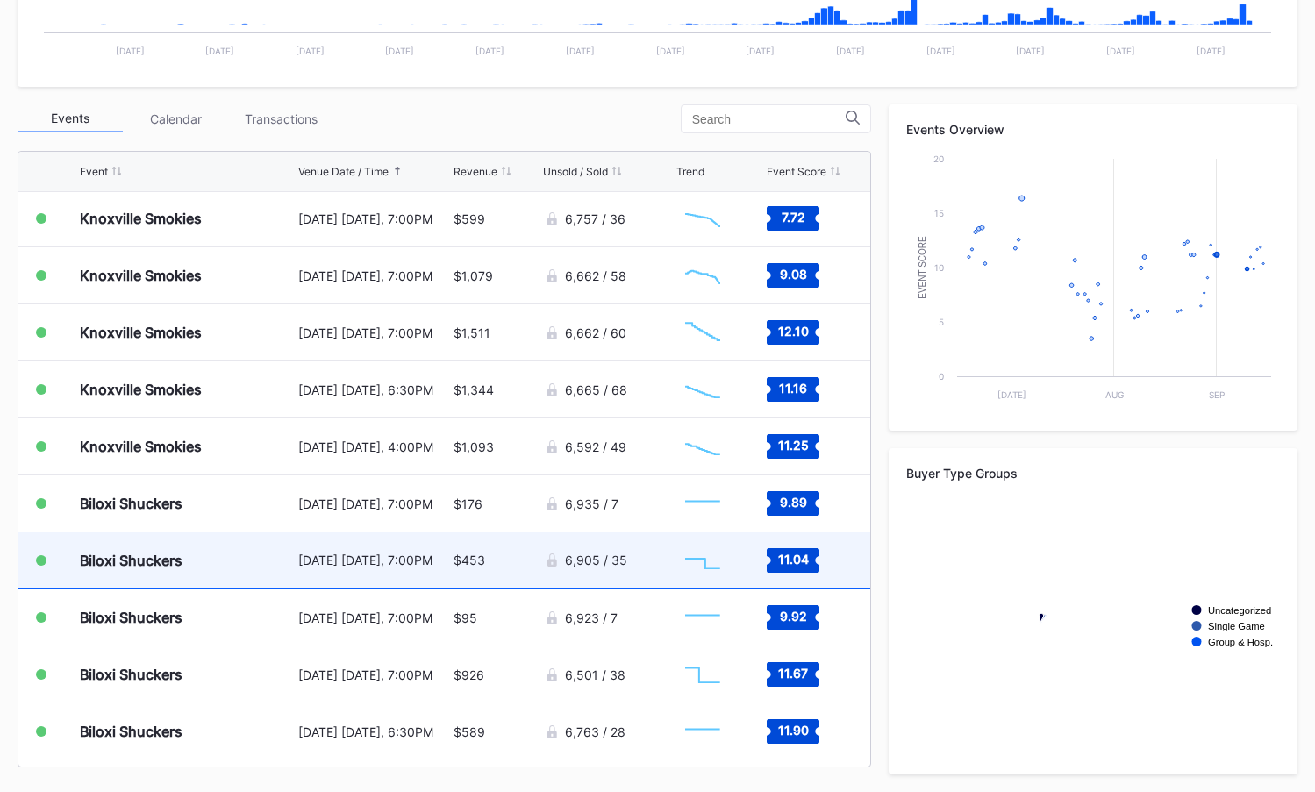
scroll to position [1817, 0]
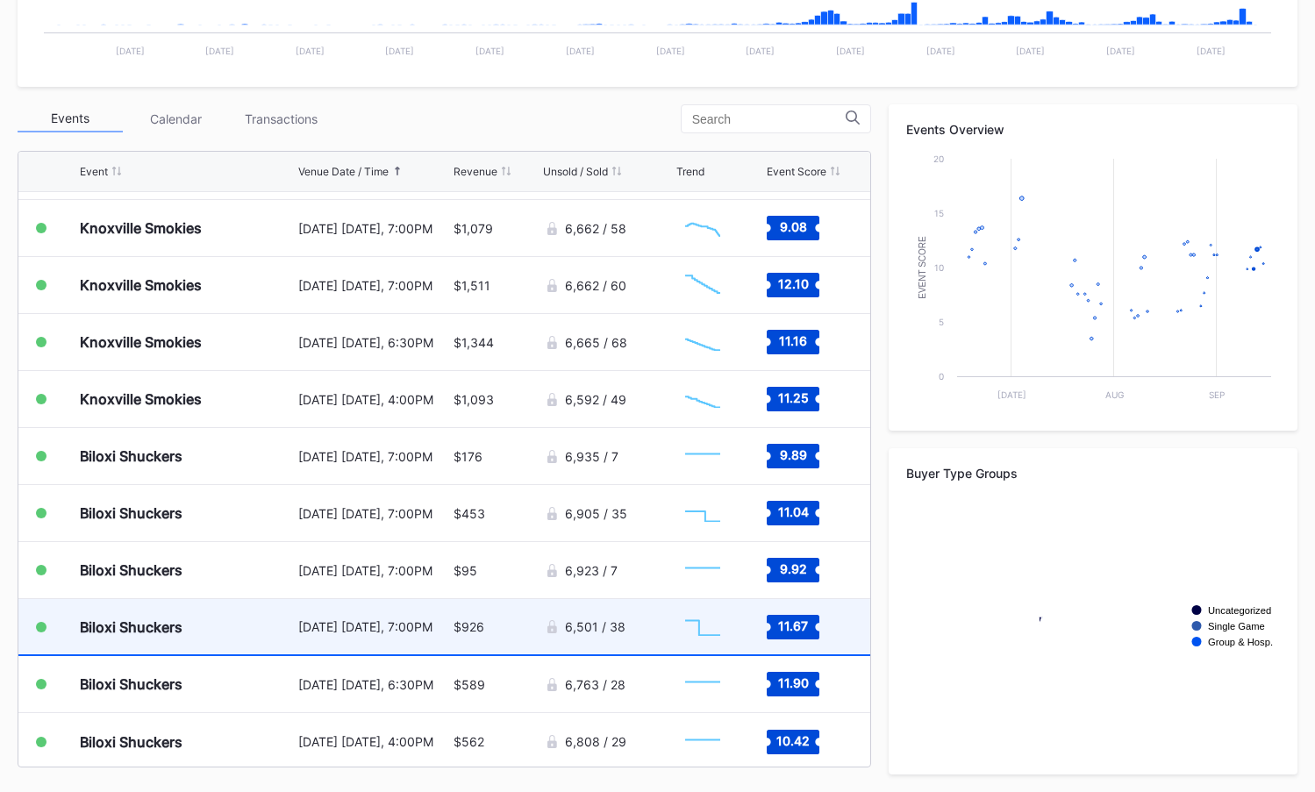
click at [421, 619] on div "September 12 Friday, 7:00PM" at bounding box center [373, 626] width 150 height 15
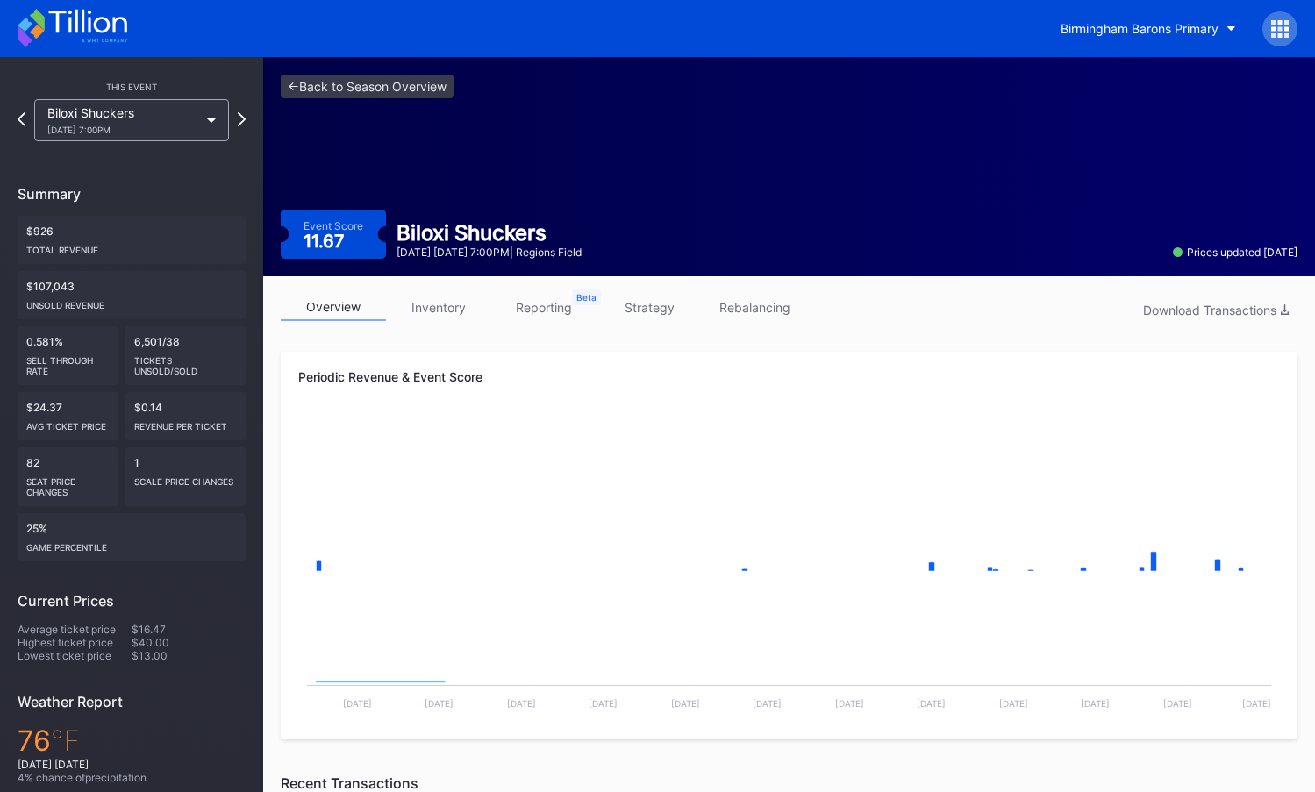
click at [641, 328] on div "overview inventory reporting strategy rebalancing Download Transactions Periodi…" at bounding box center [789, 793] width 1052 height 1035
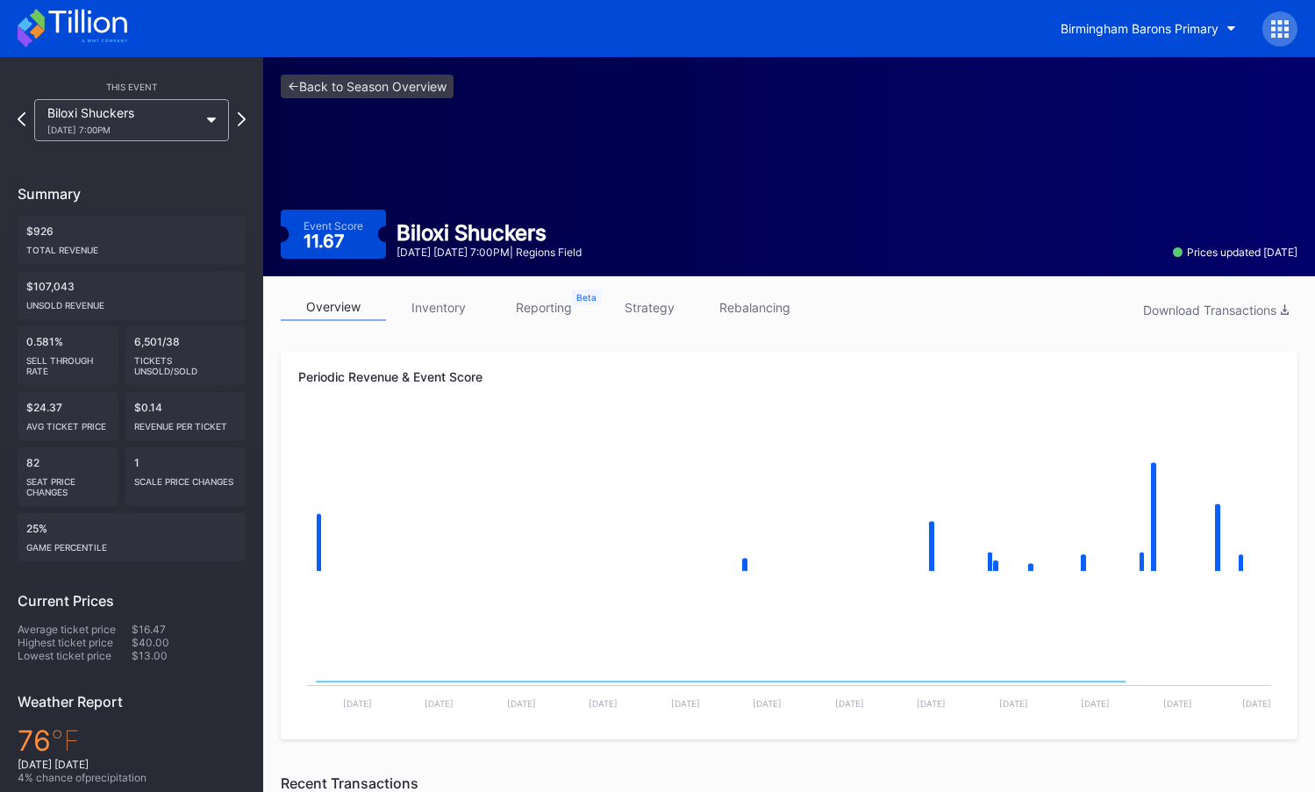
click at [641, 316] on link "strategy" at bounding box center [649, 307] width 105 height 27
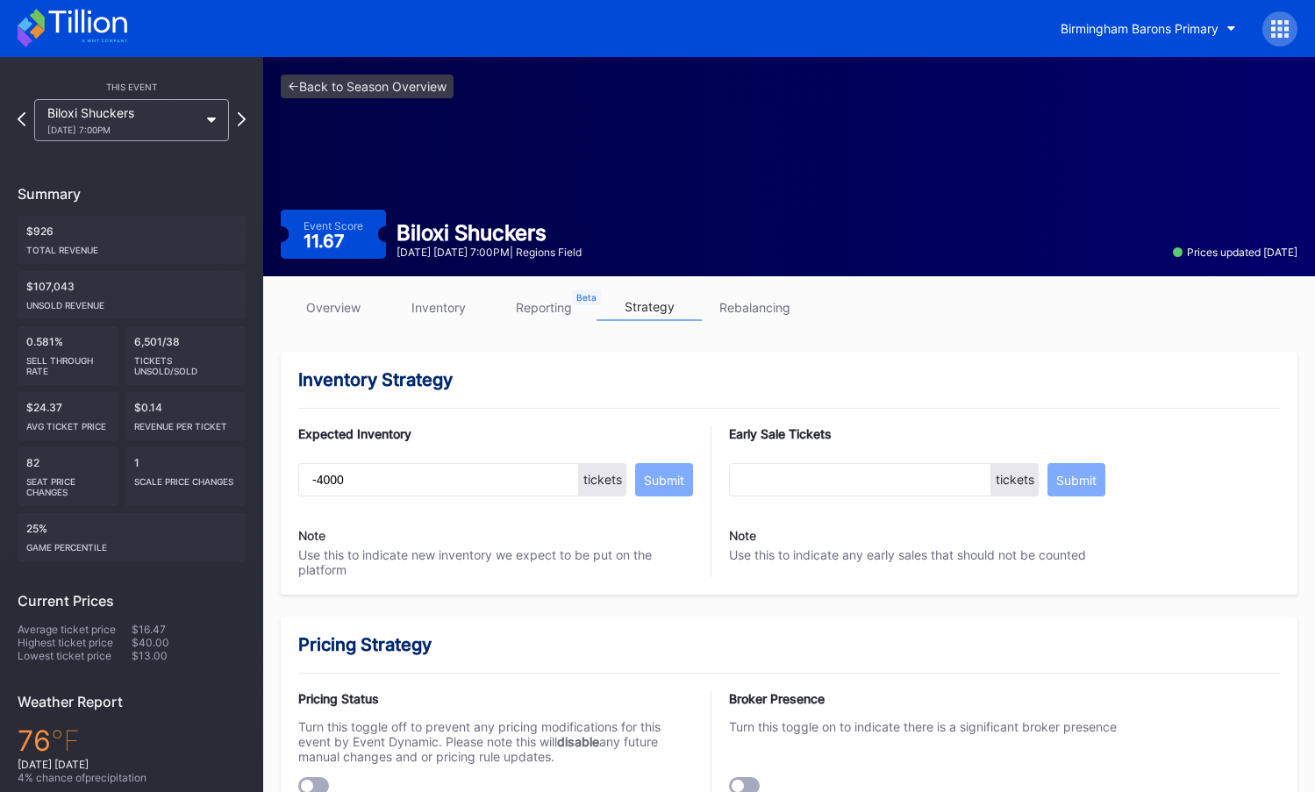
click at [381, 72] on div "<- Back to Season Overview Event Score 11.67 Biloxi Shuckers September 12 Frida…" at bounding box center [789, 166] width 1052 height 219
click at [383, 82] on link "<- Back to Season Overview" at bounding box center [367, 87] width 173 height 24
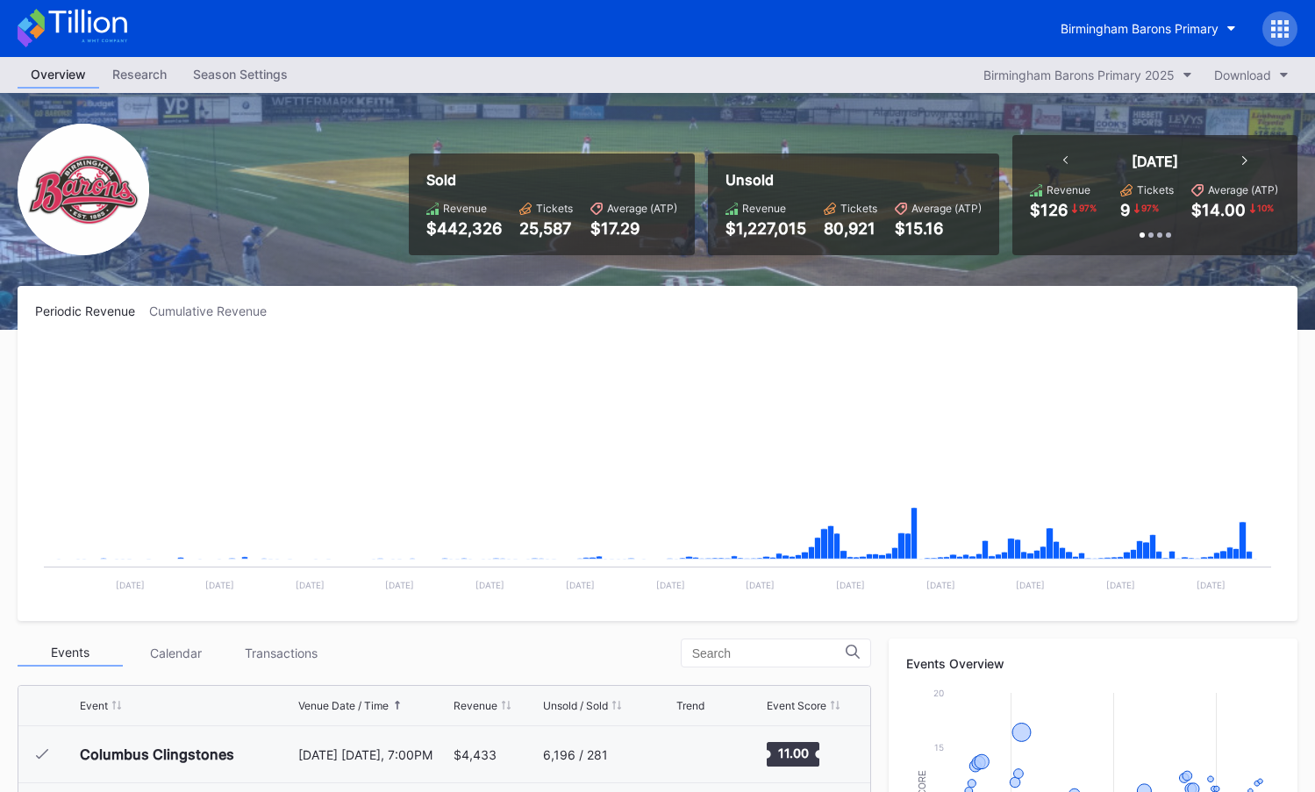
scroll to position [1711, 0]
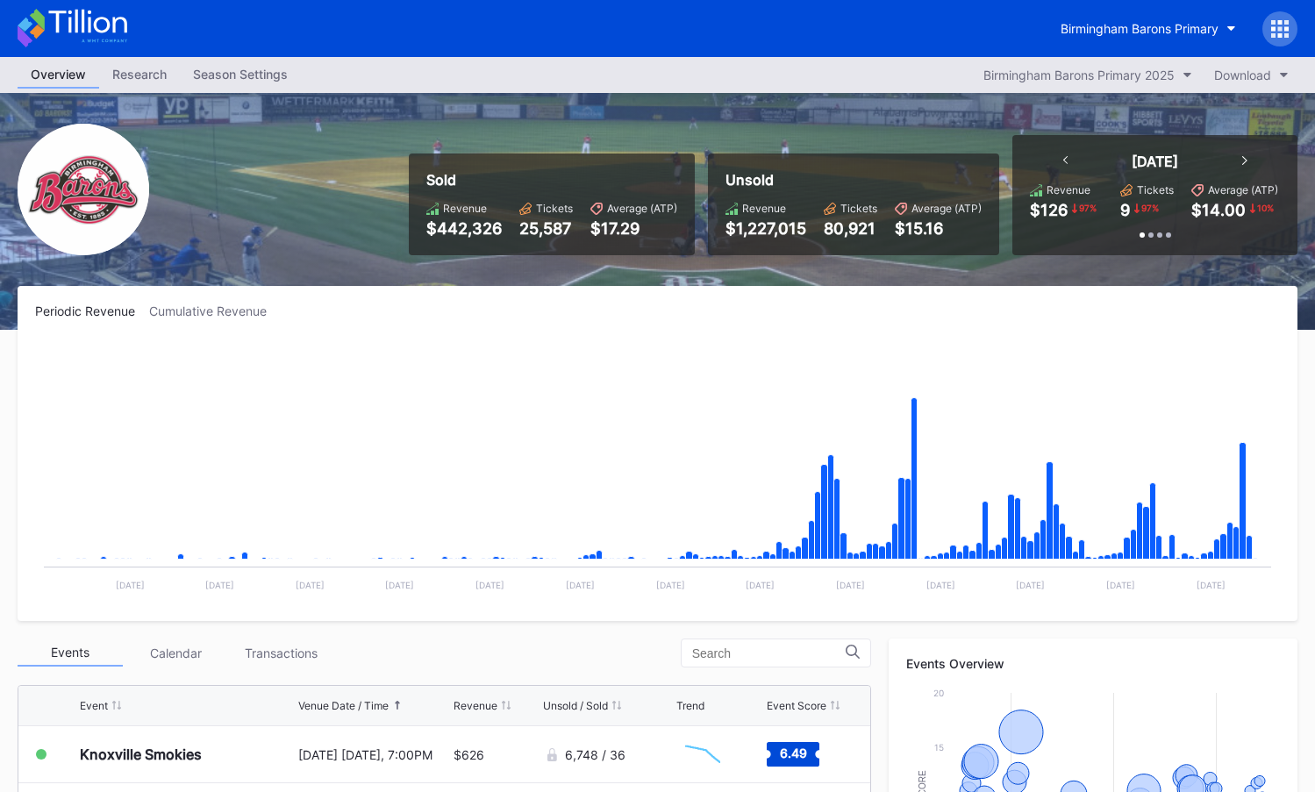
click at [85, 17] on icon at bounding box center [73, 28] width 110 height 39
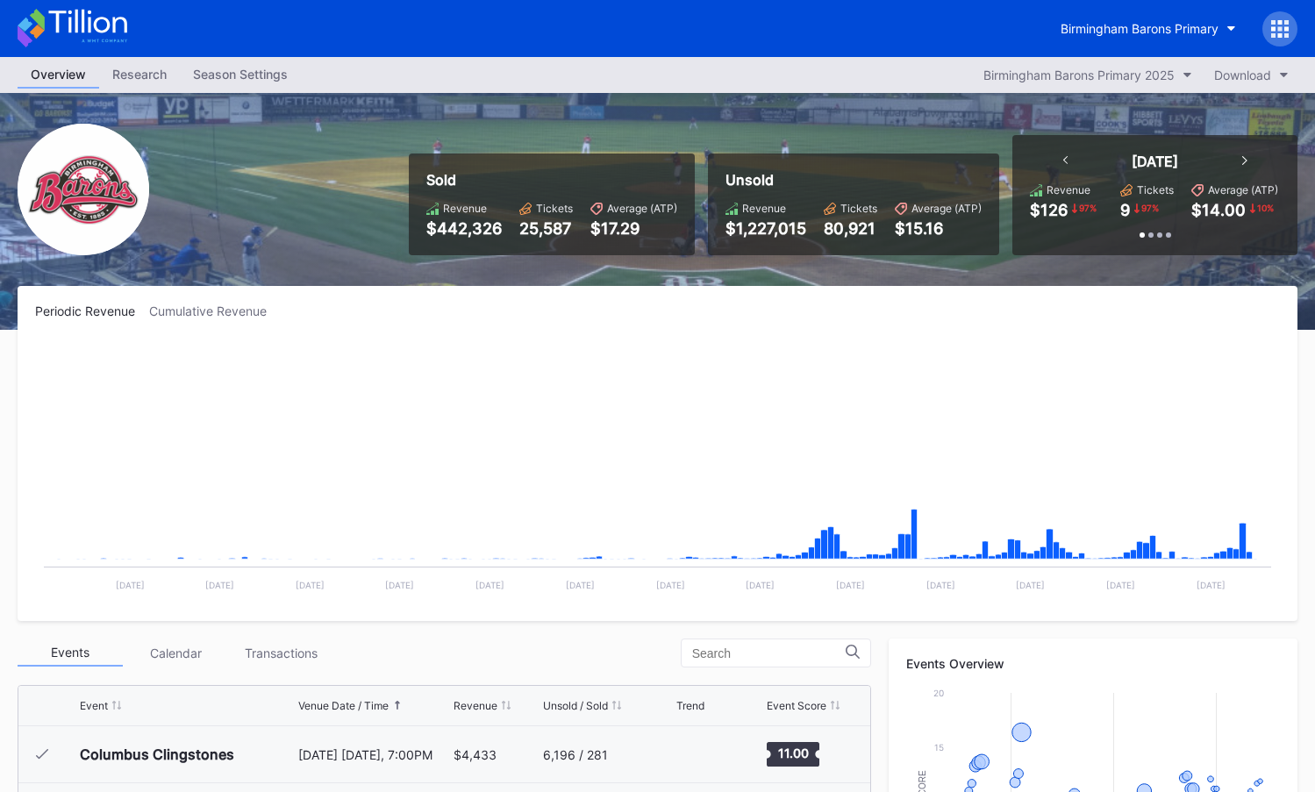
scroll to position [1711, 0]
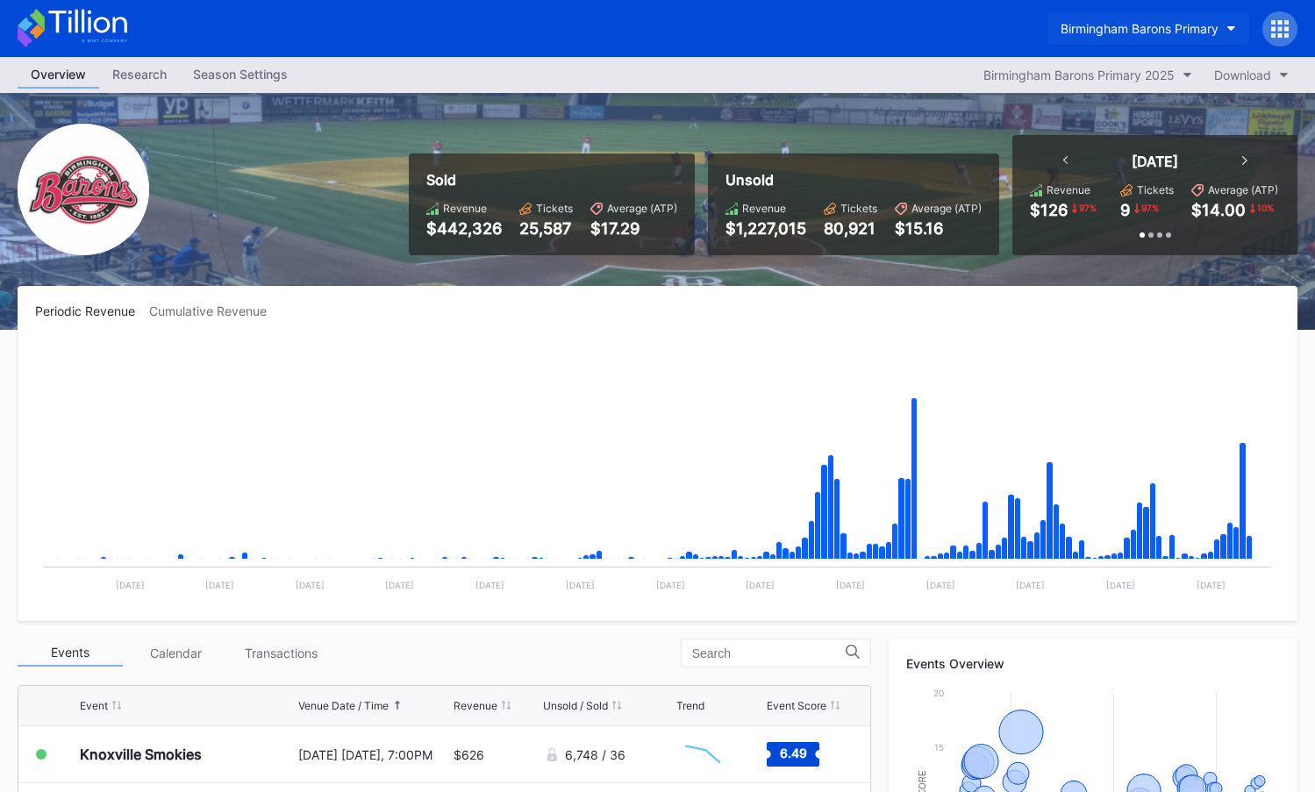
click at [1155, 23] on div "Birmingham Barons Primary" at bounding box center [1140, 28] width 158 height 15
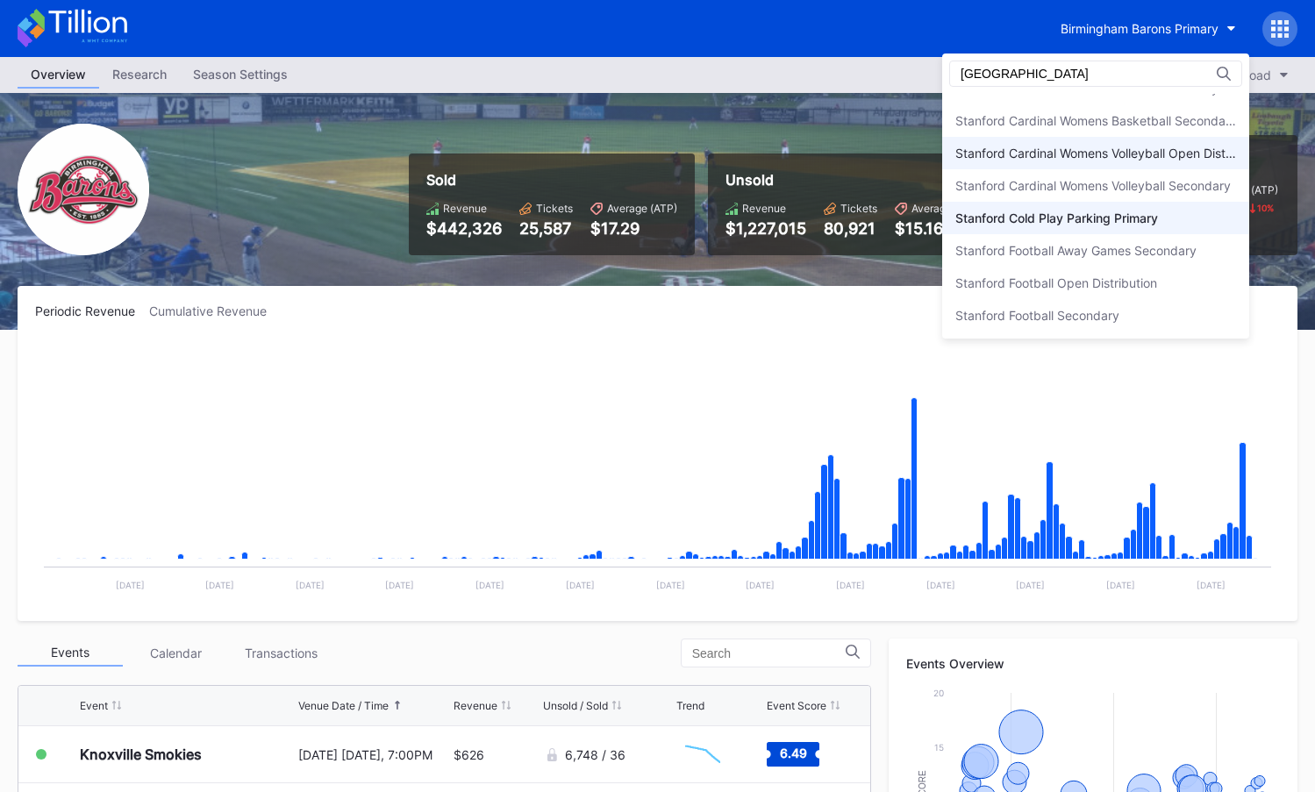
scroll to position [11, 0]
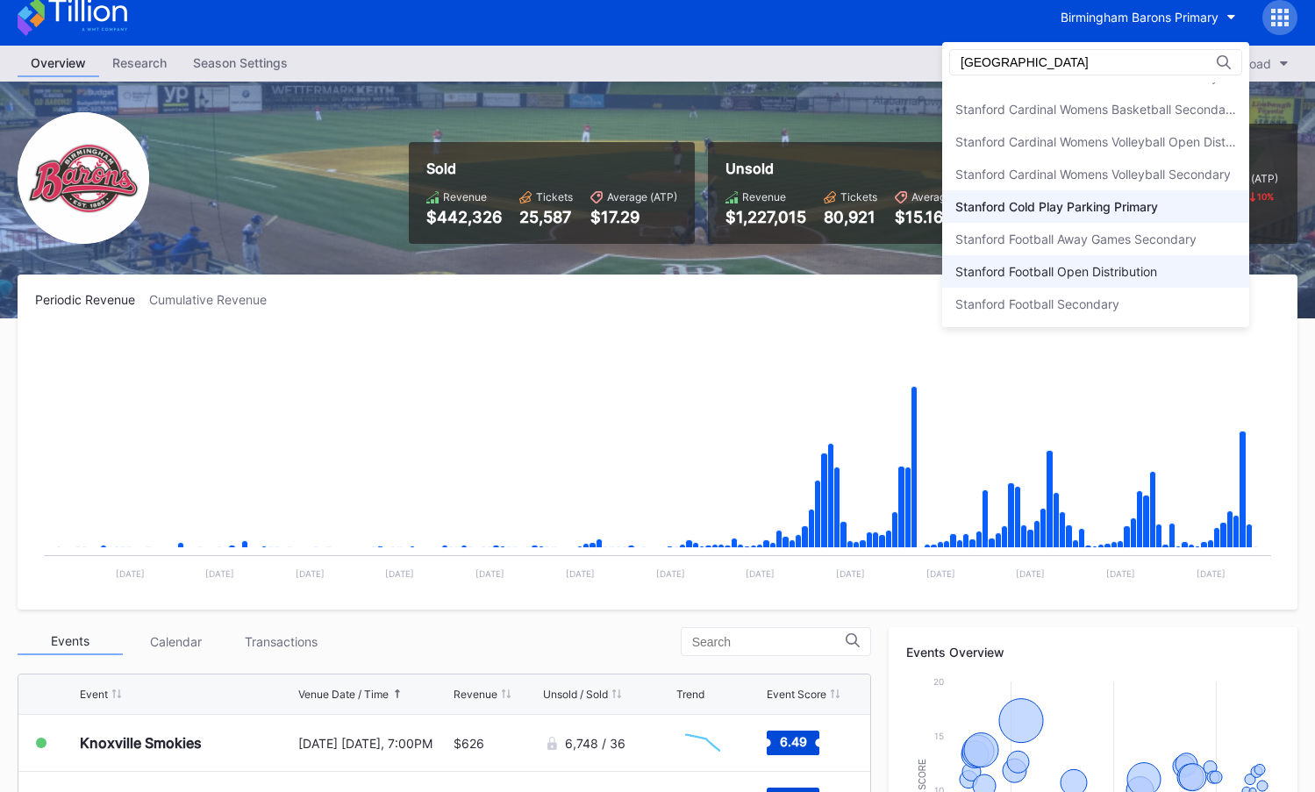
type input "stanford"
click at [1120, 267] on div "Stanford Football Open Distribution" at bounding box center [1057, 271] width 202 height 15
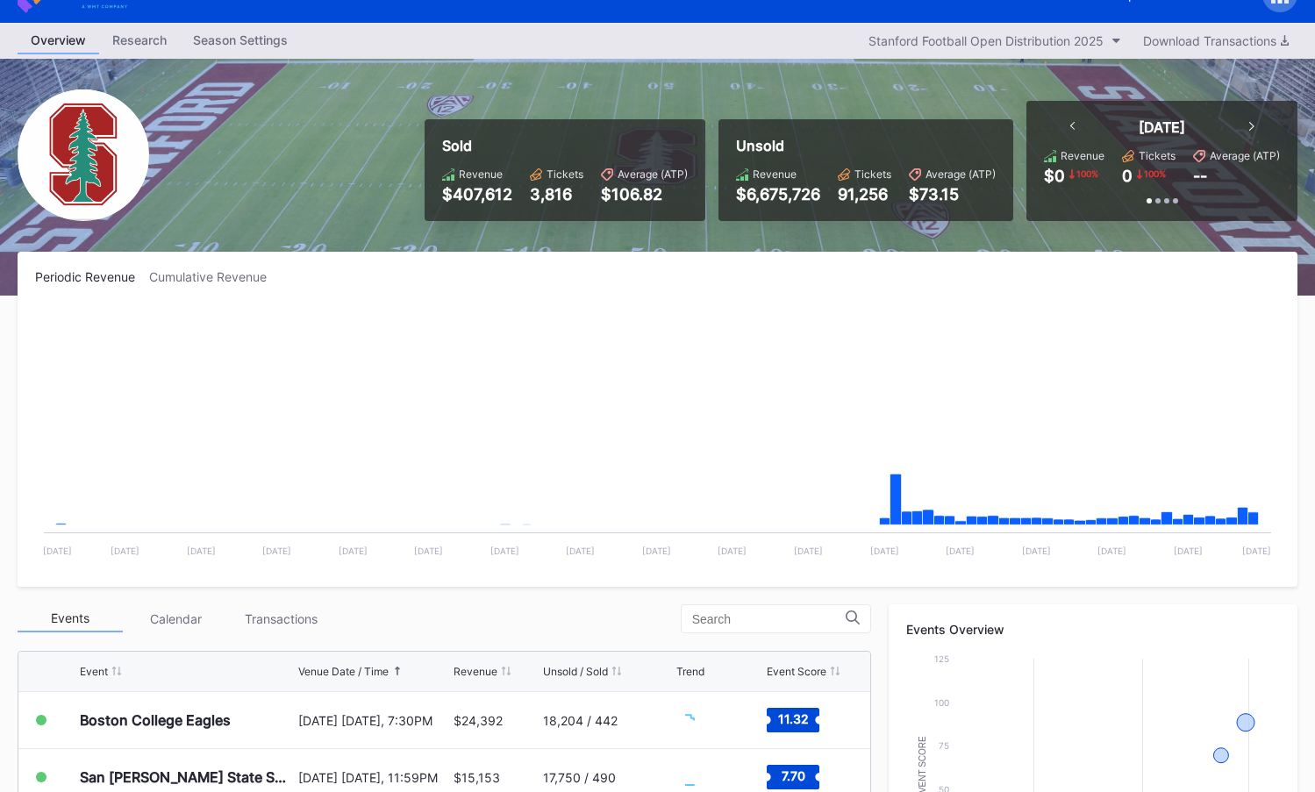
scroll to position [38, 0]
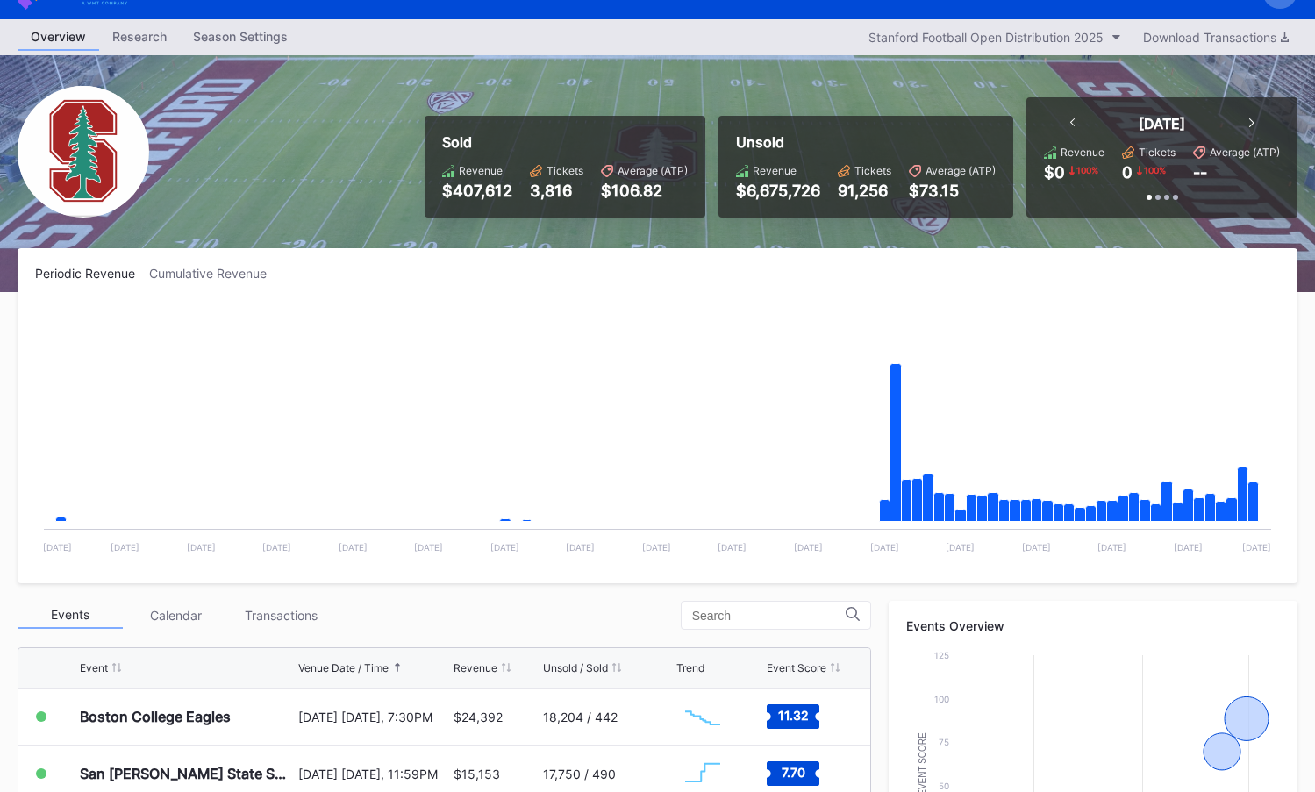
click at [253, 274] on div "Cumulative Revenue" at bounding box center [215, 273] width 132 height 15
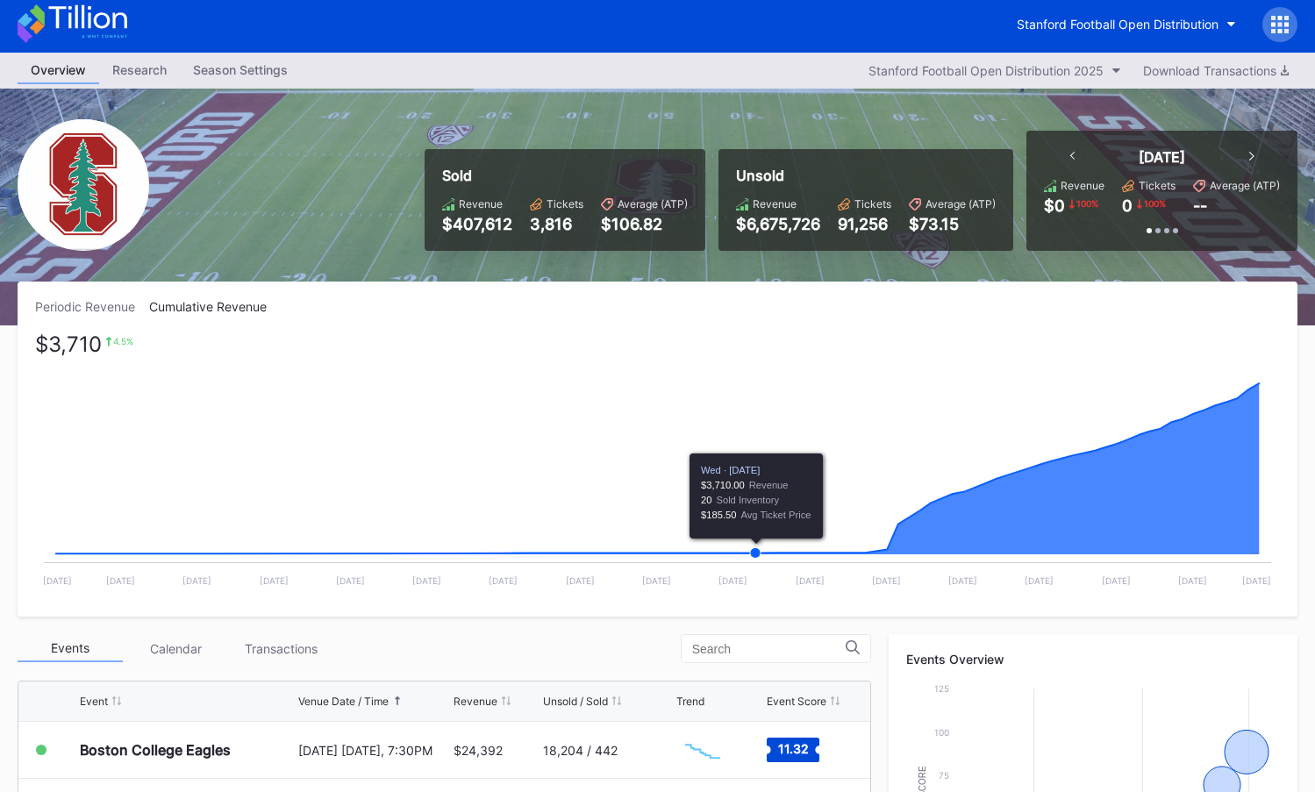
scroll to position [0, 0]
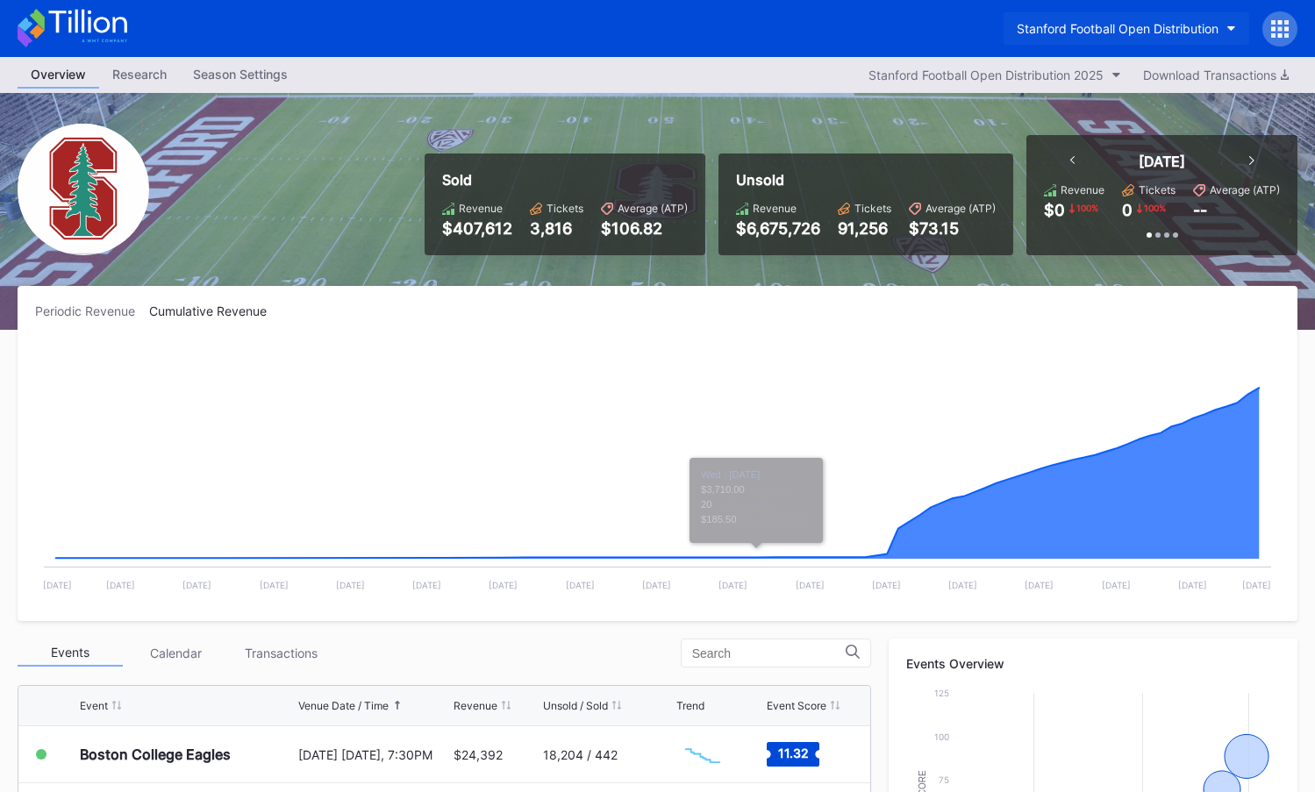
click at [1123, 34] on div "Stanford Football Open Distribution" at bounding box center [1118, 28] width 202 height 15
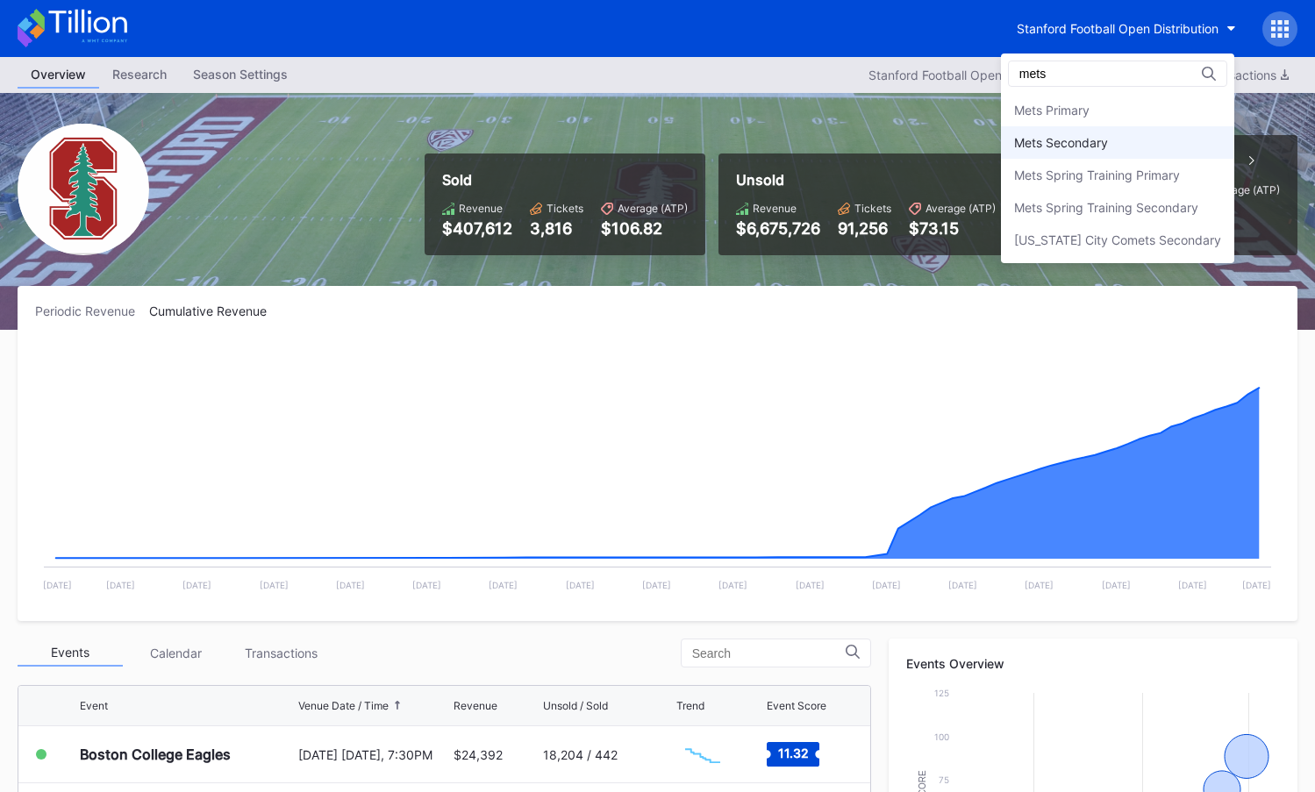
type input "mets"
click at [1120, 140] on div "Mets Secondary" at bounding box center [1117, 142] width 233 height 32
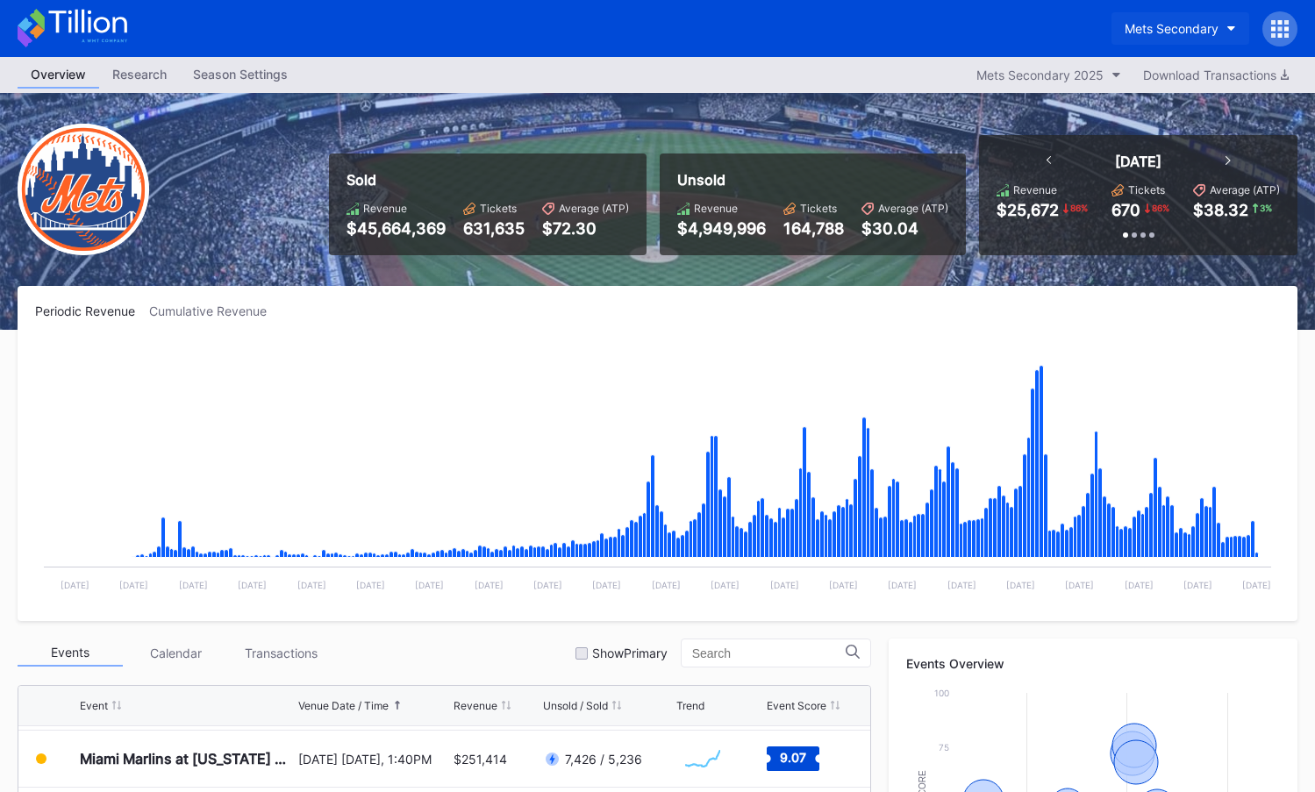
click at [1161, 31] on div "Mets Secondary" at bounding box center [1172, 28] width 94 height 15
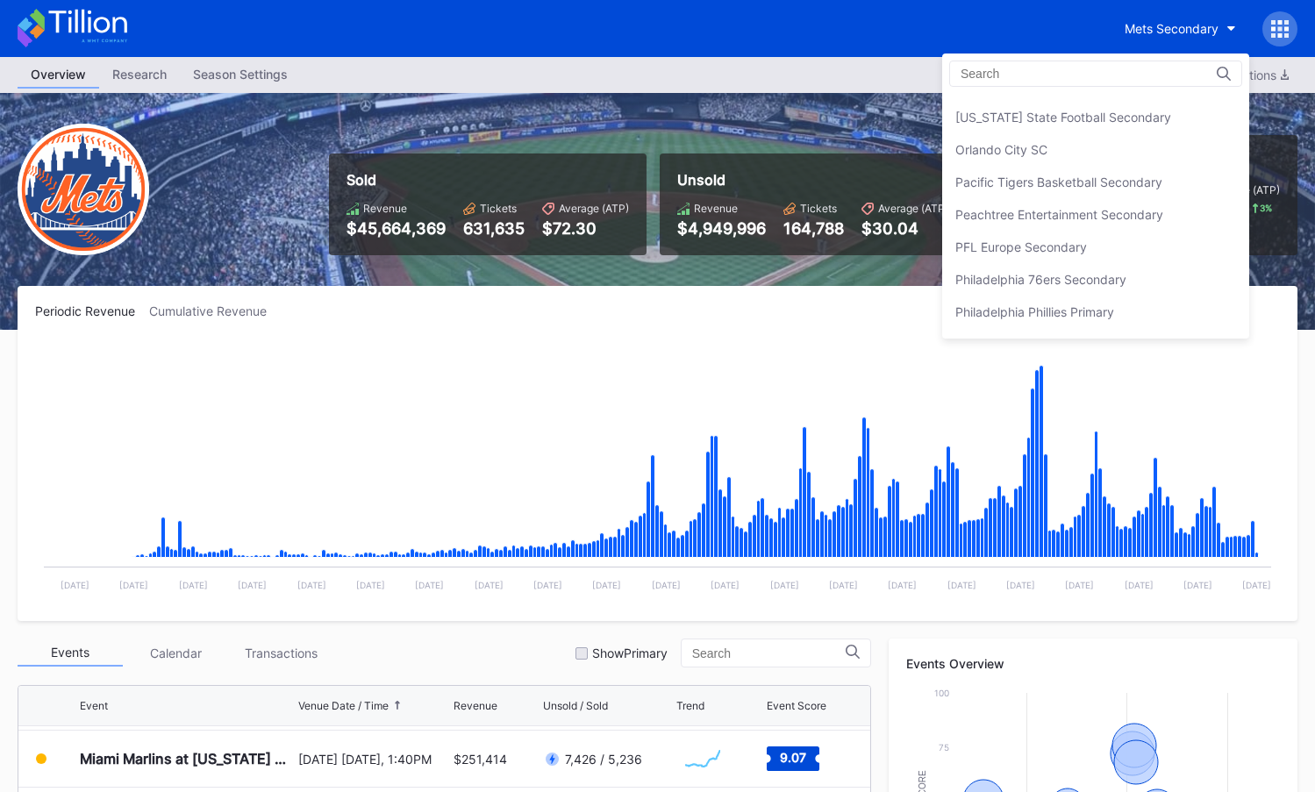
scroll to position [3672, 0]
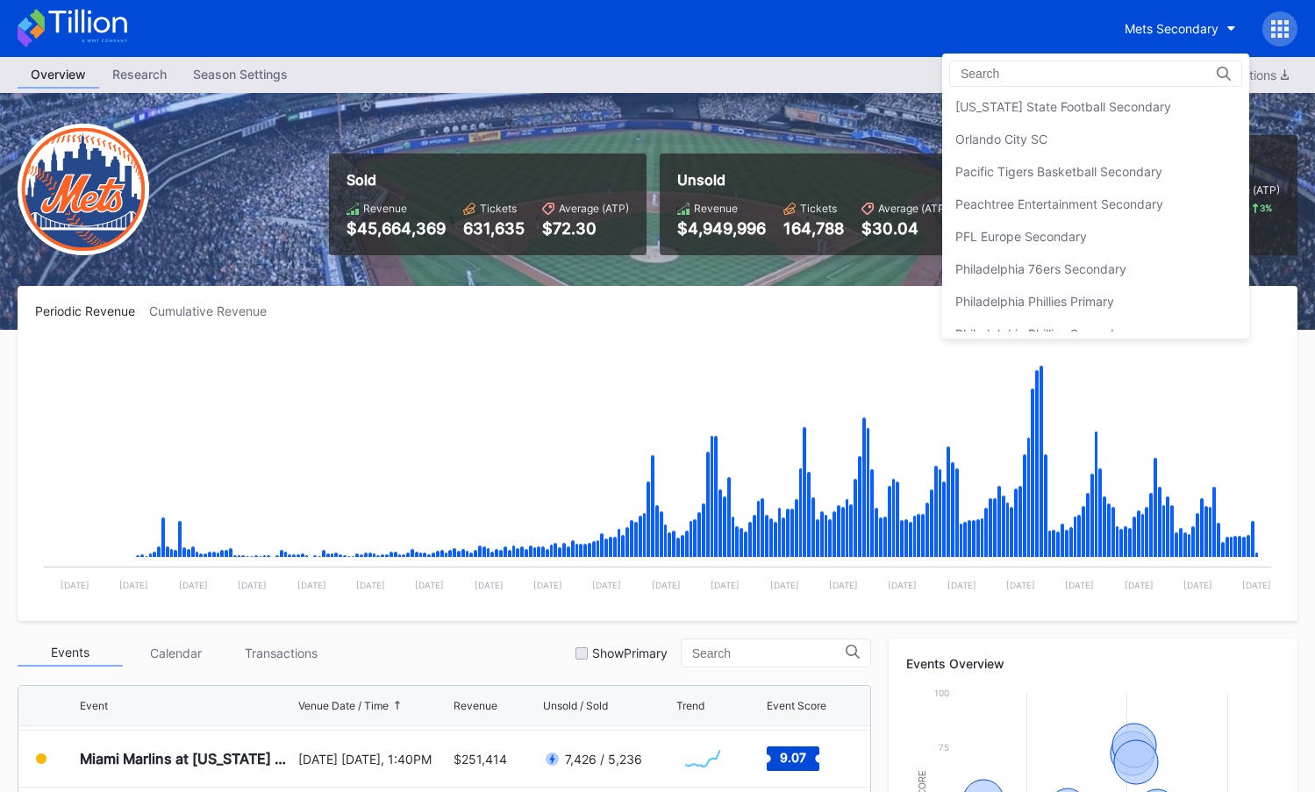
click at [1121, 255] on div "Philadelphia 76ers Secondary" at bounding box center [1095, 269] width 307 height 32
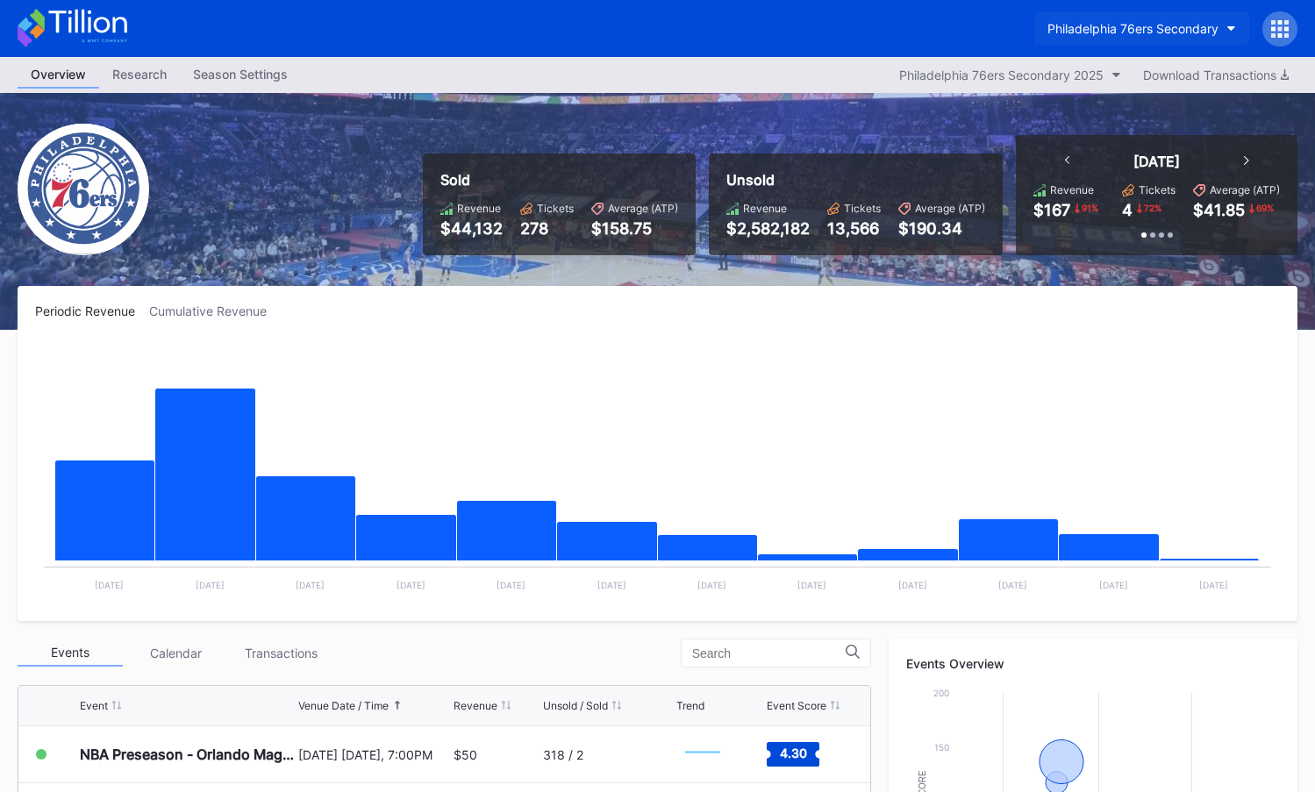
click at [1157, 29] on div "Philadelphia 76ers Secondary" at bounding box center [1133, 28] width 171 height 15
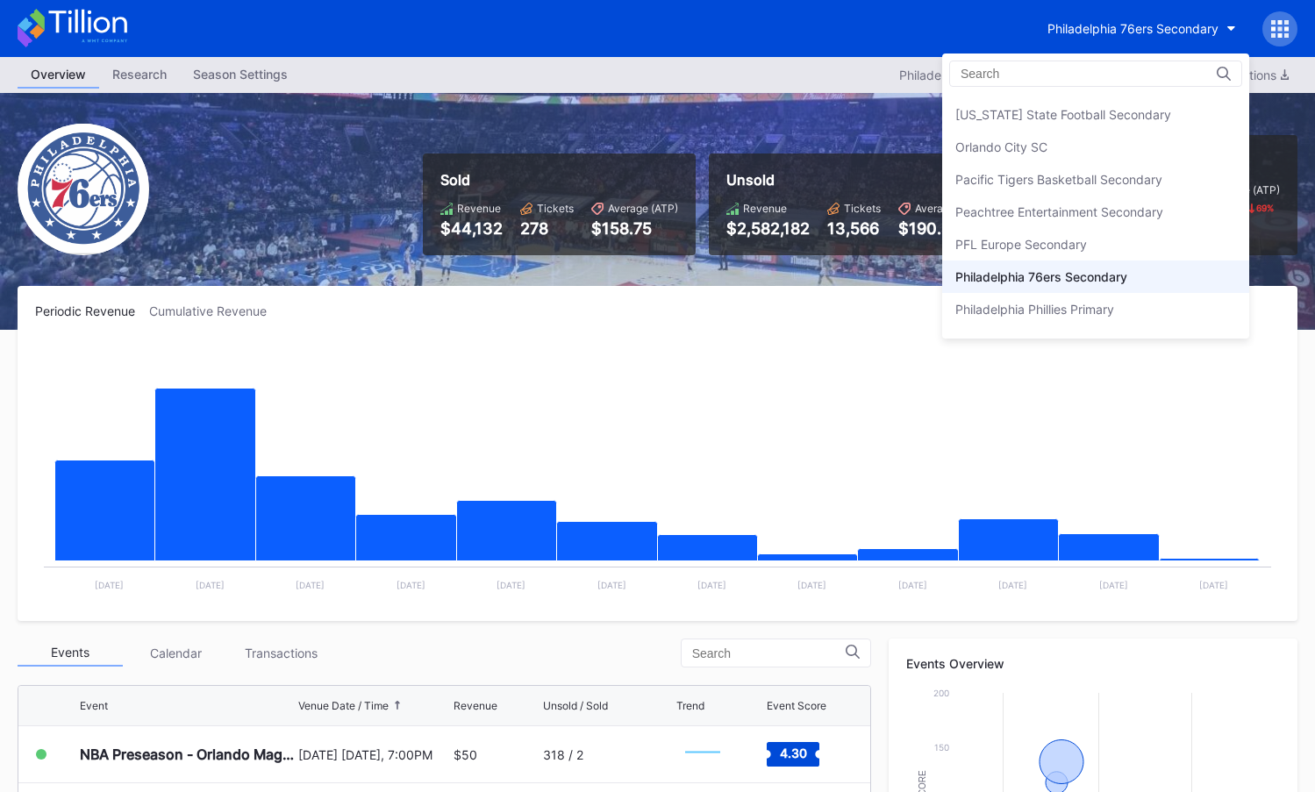
scroll to position [3659, 0]
click at [1095, 217] on div "Peachtree Entertainment Secondary" at bounding box center [1060, 217] width 208 height 15
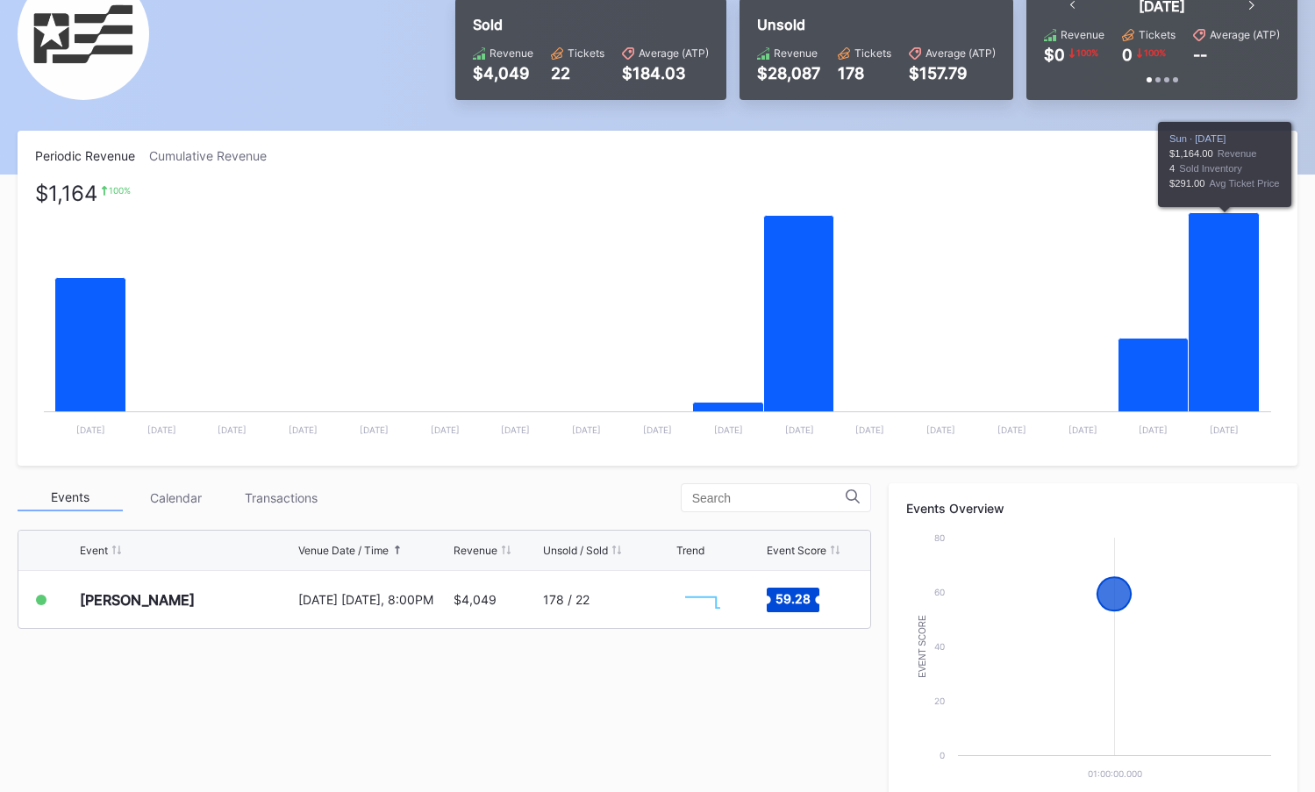
scroll to position [187, 0]
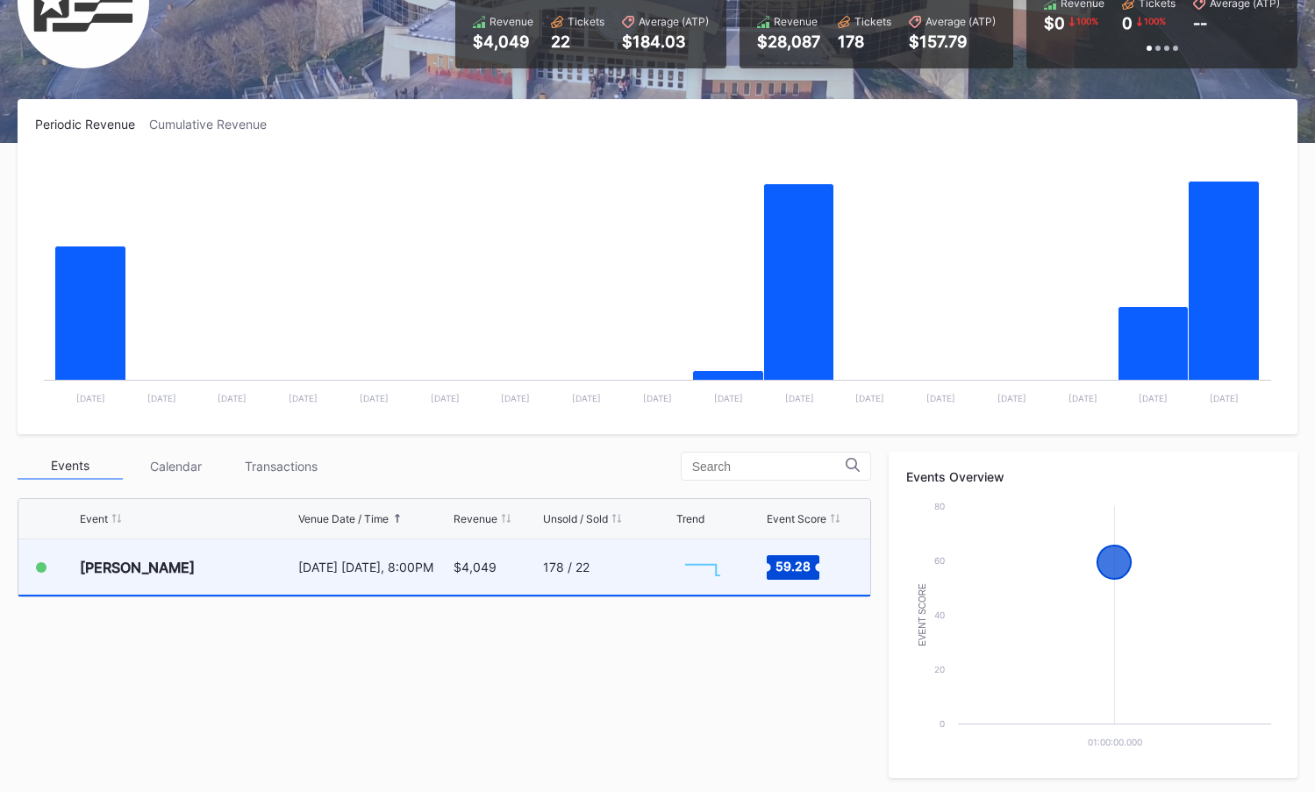
click at [614, 566] on div "178 / 22" at bounding box center [607, 567] width 129 height 55
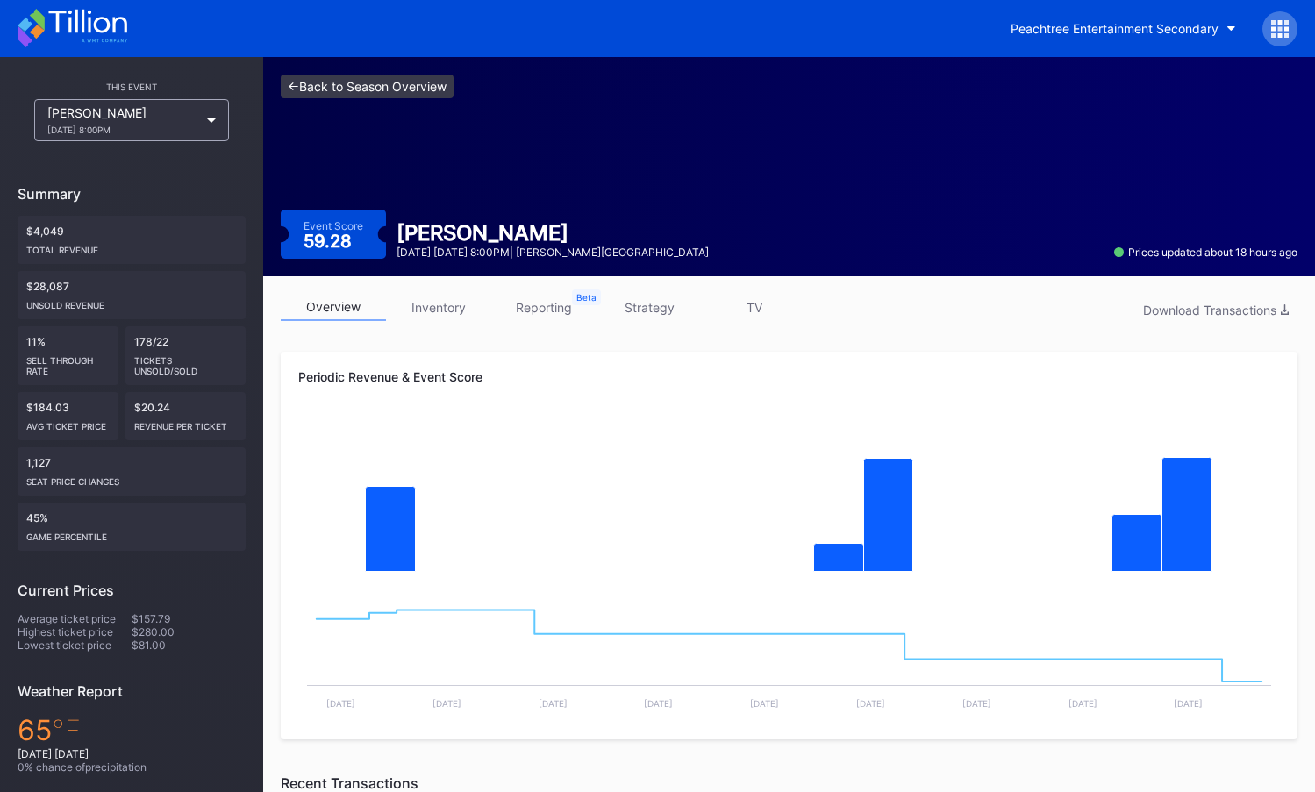
click at [416, 97] on link "<- Back to Season Overview" at bounding box center [367, 87] width 173 height 24
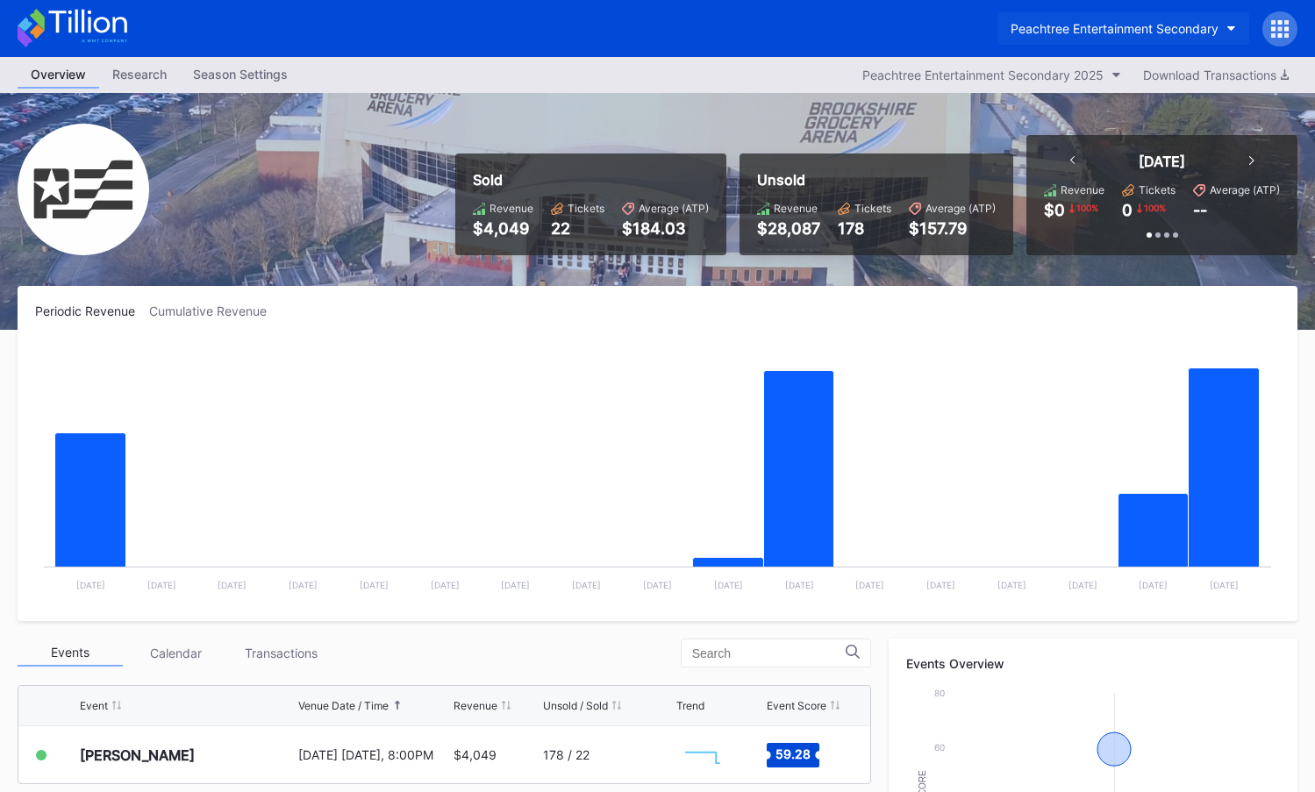
click at [1058, 25] on div "Peachtree Entertainment Secondary" at bounding box center [1115, 28] width 208 height 15
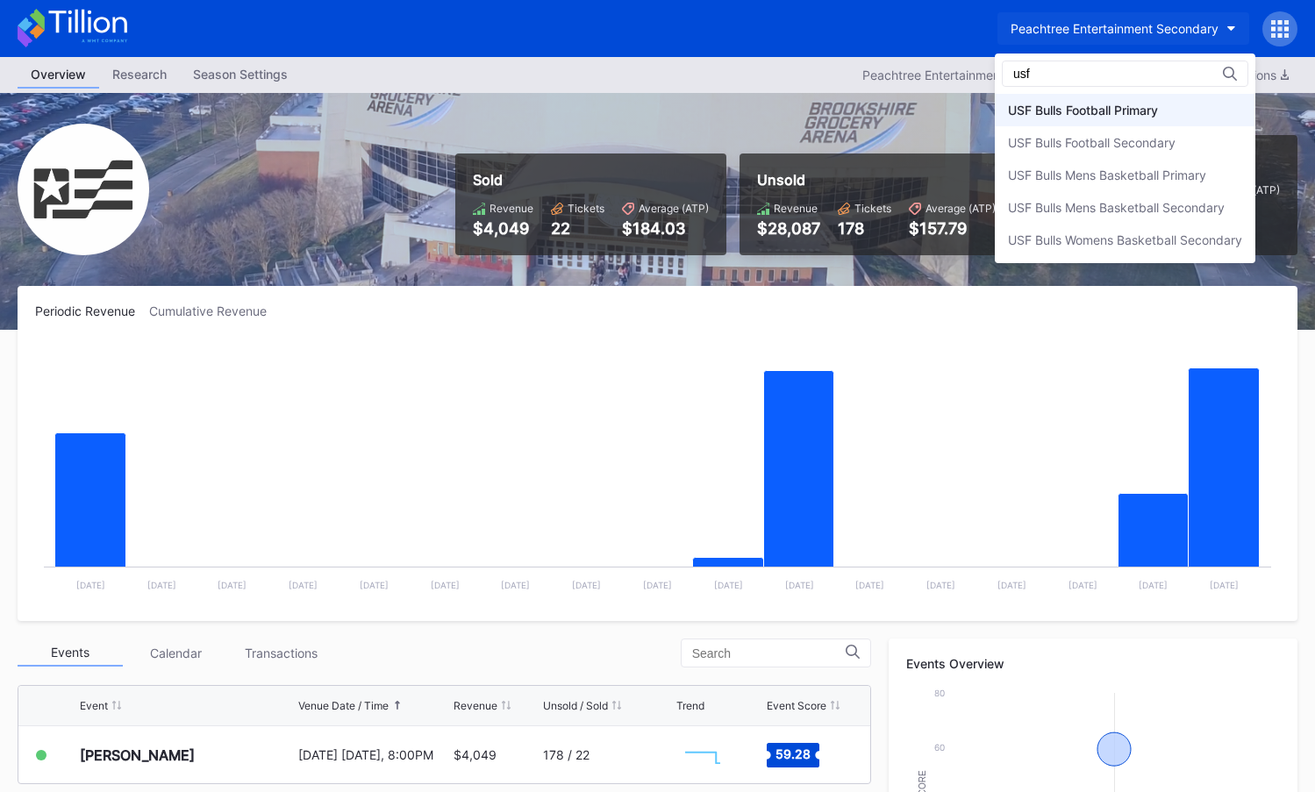
type input "usf"
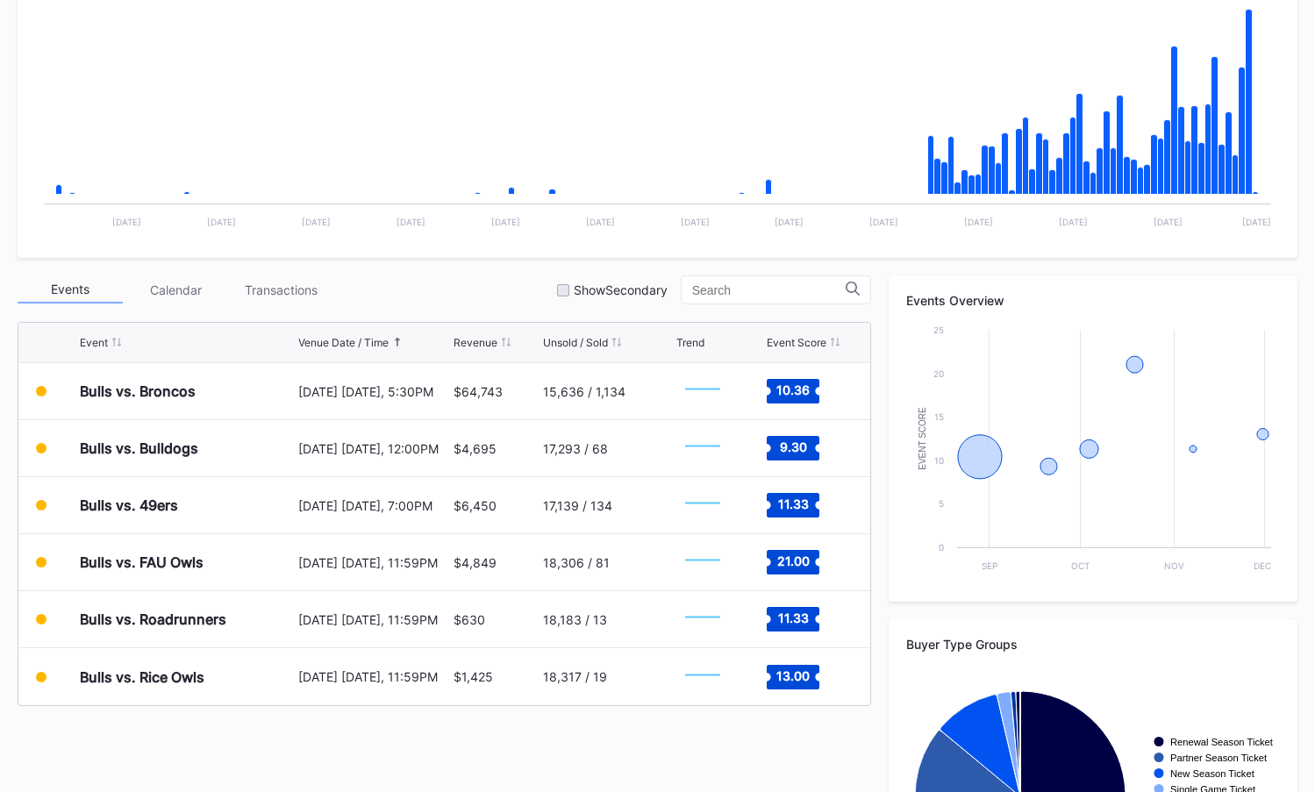
scroll to position [534, 0]
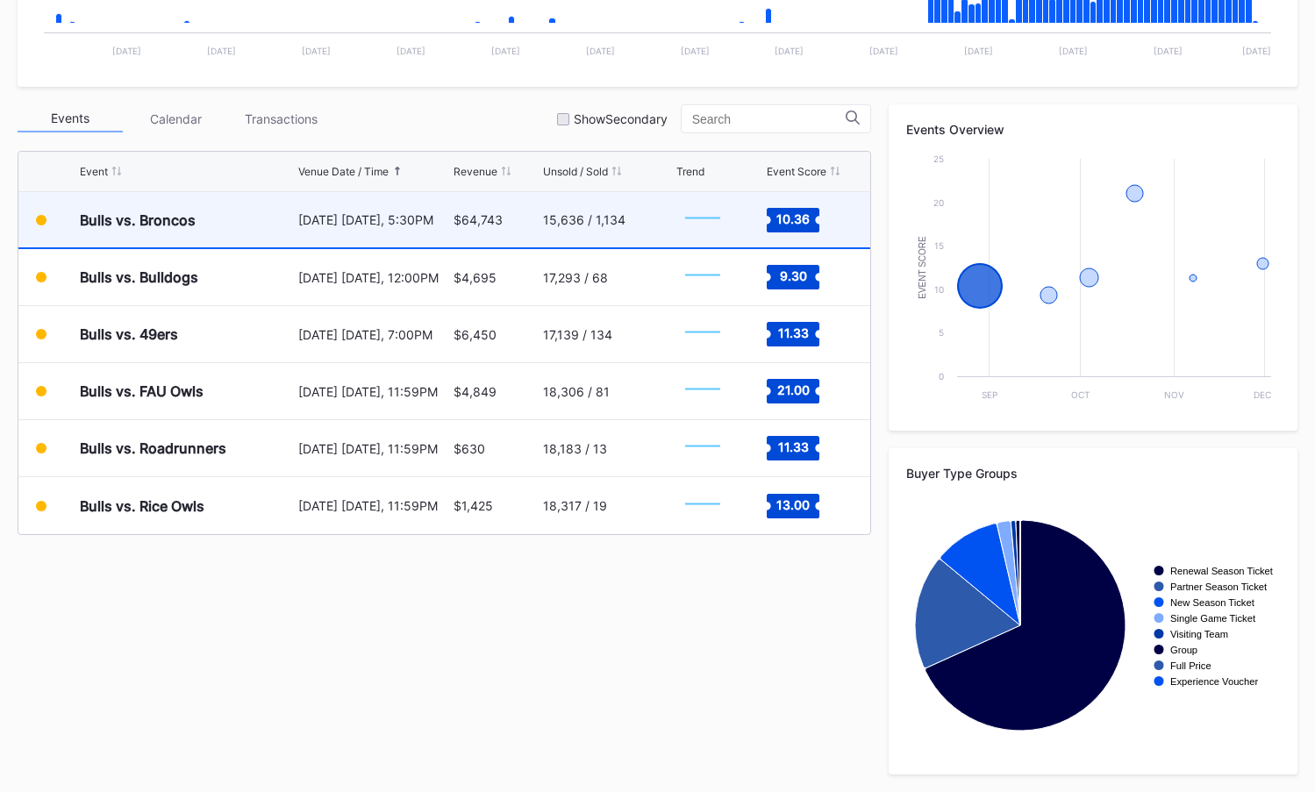
click at [497, 232] on div "$64,743" at bounding box center [497, 219] width 86 height 55
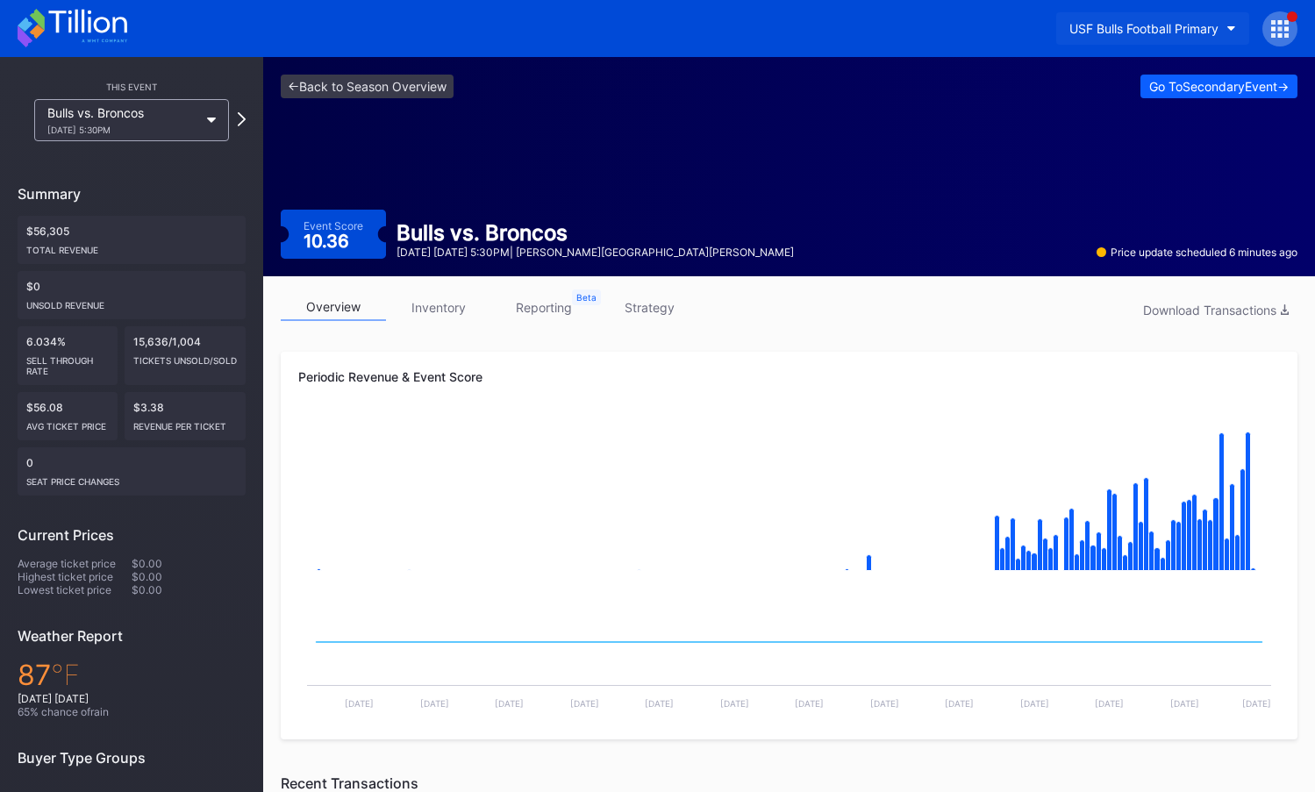
click at [1128, 25] on div "USF Bulls Football Primary" at bounding box center [1144, 28] width 149 height 15
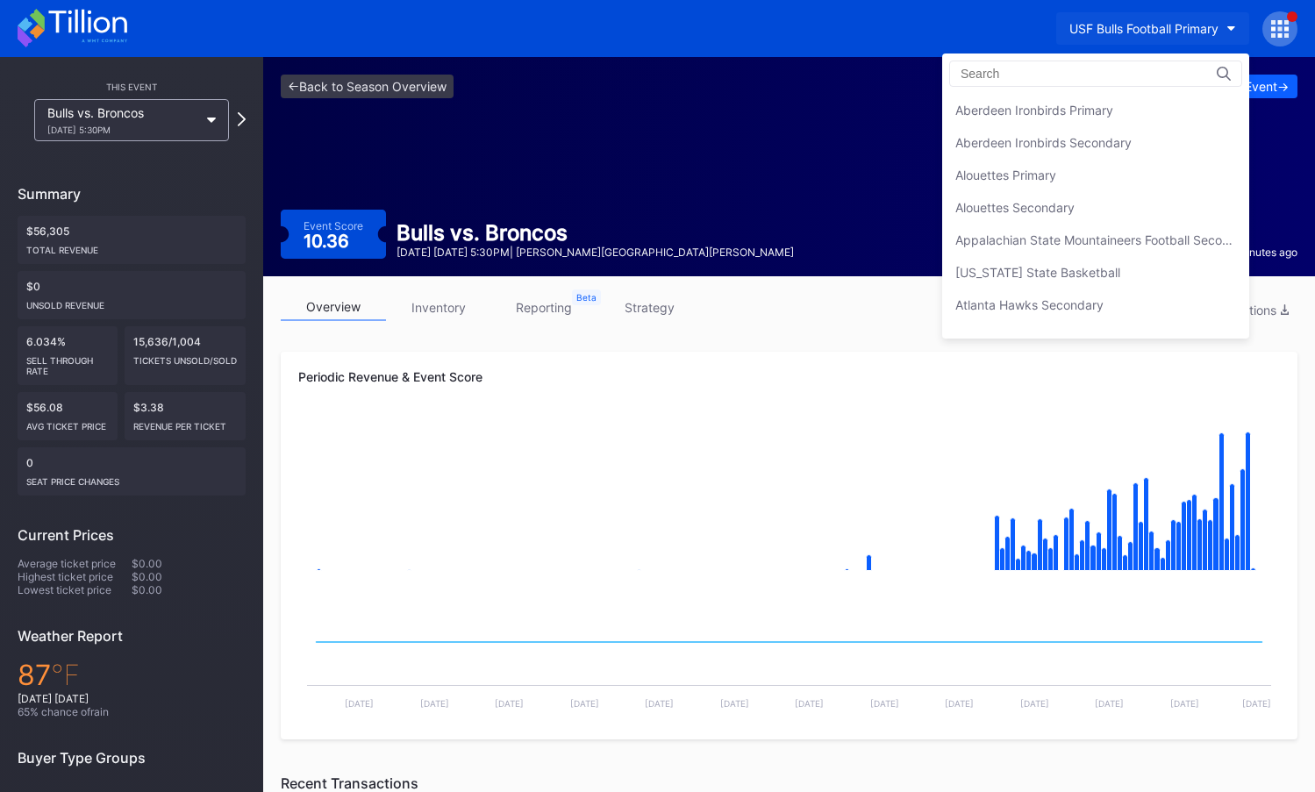
scroll to position [5811, 0]
click at [1129, 135] on div "USF Bulls Football Secondary" at bounding box center [1095, 142] width 307 height 32
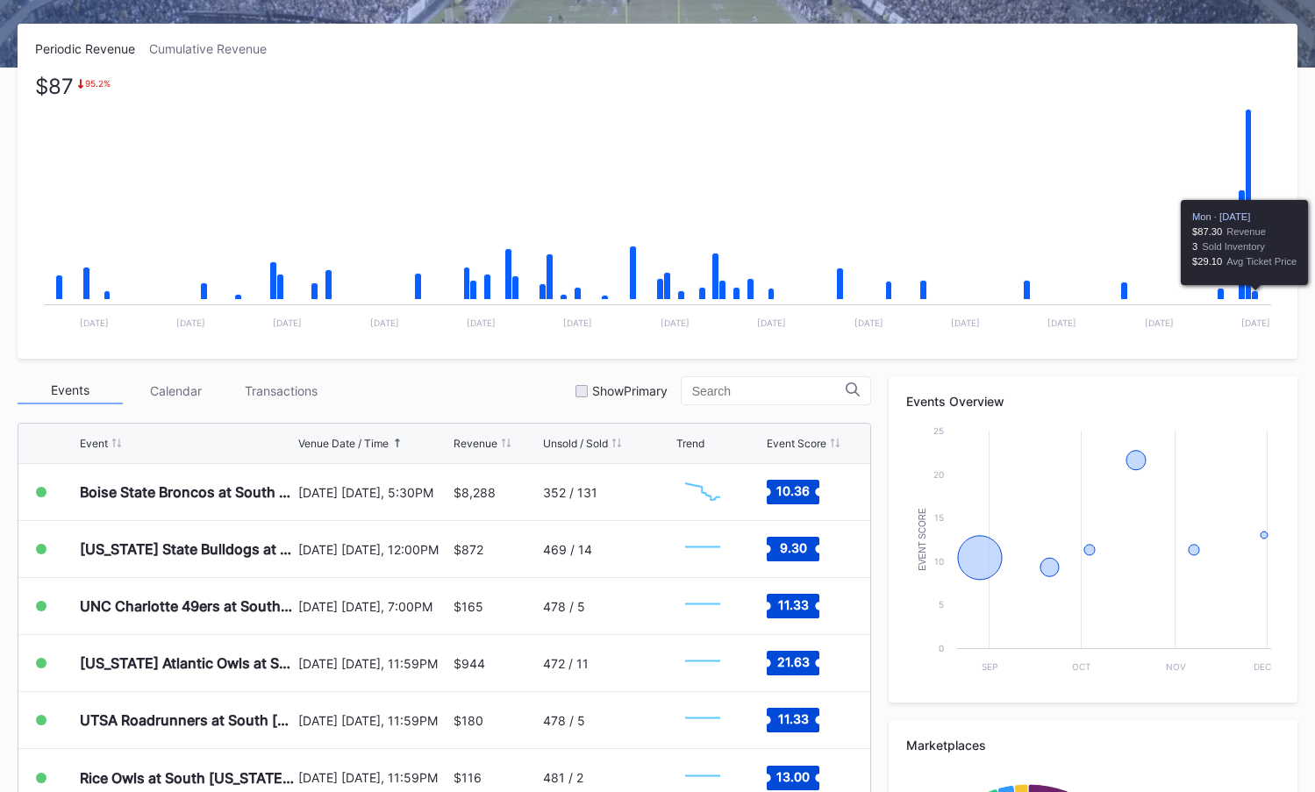
scroll to position [534, 0]
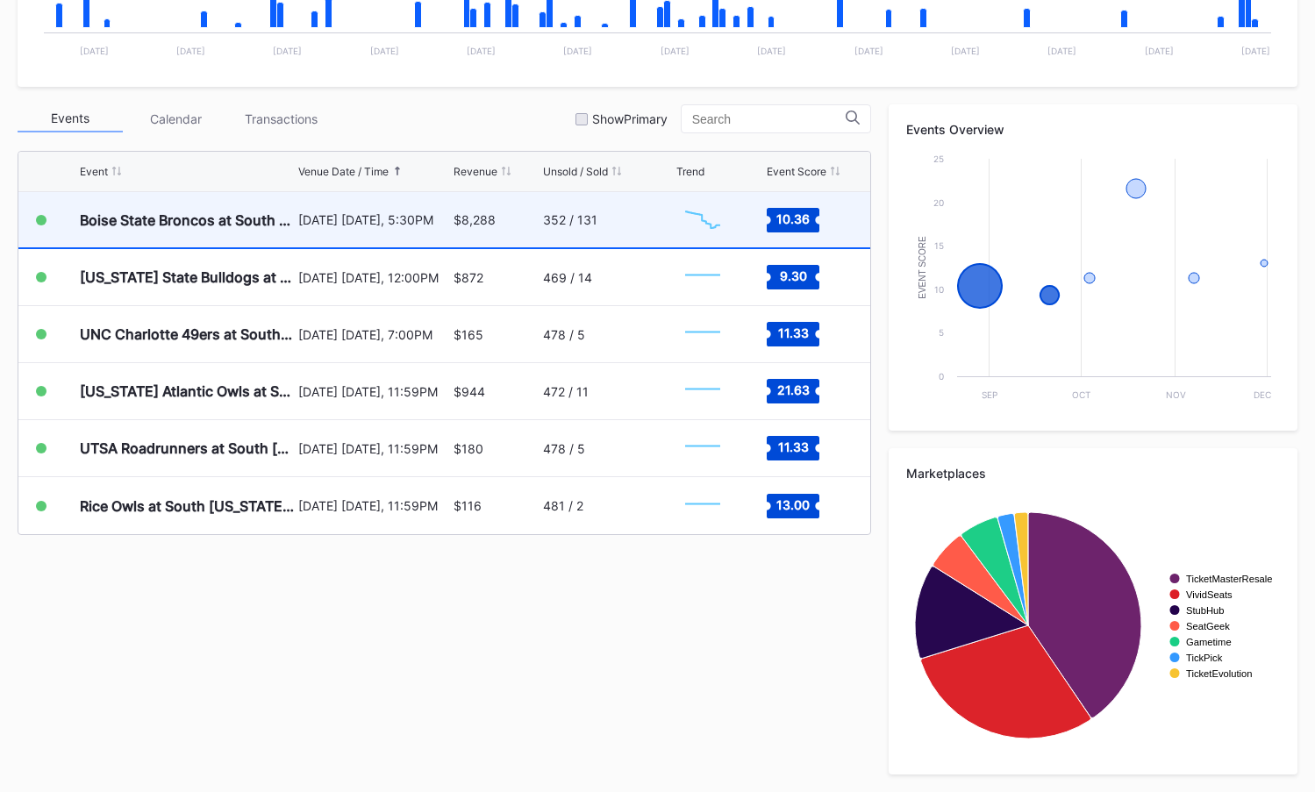
click at [623, 228] on div "352 / 131" at bounding box center [607, 219] width 129 height 55
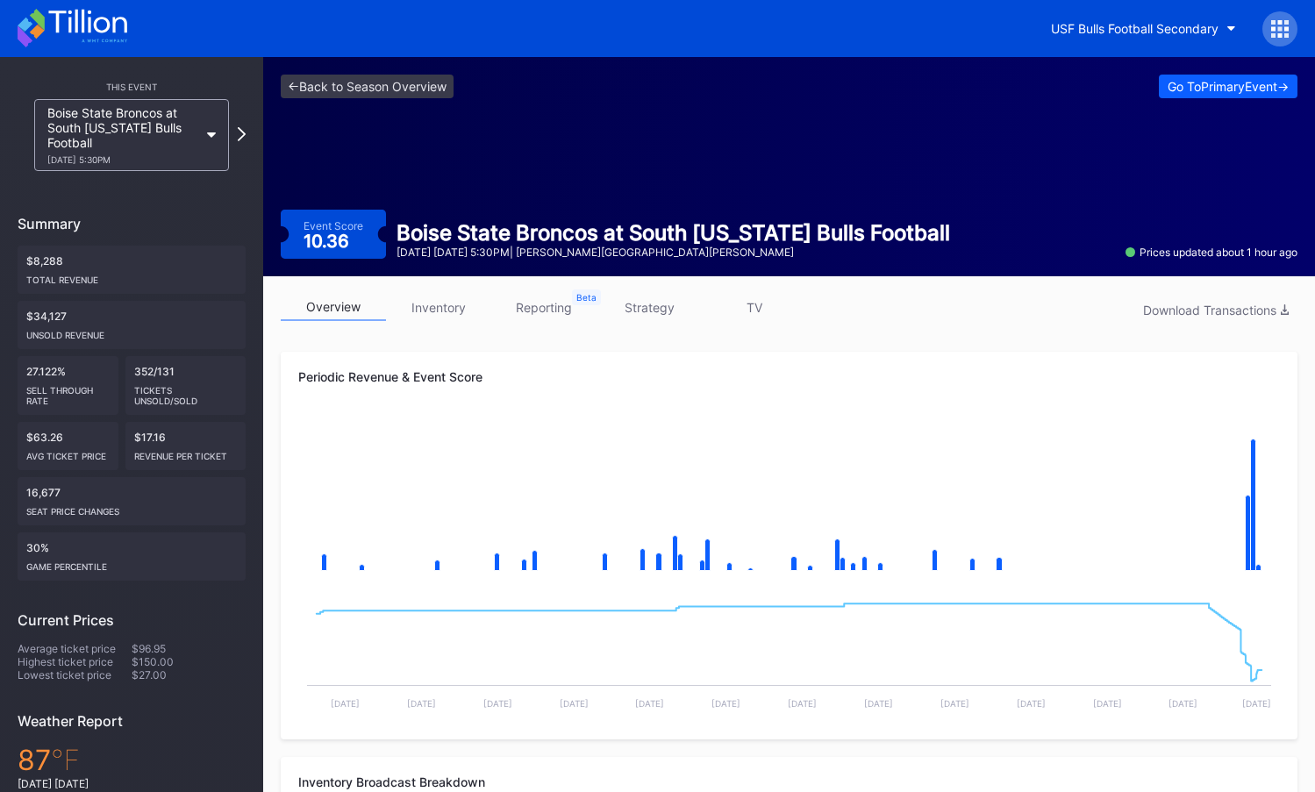
click at [645, 316] on link "strategy" at bounding box center [649, 307] width 105 height 27
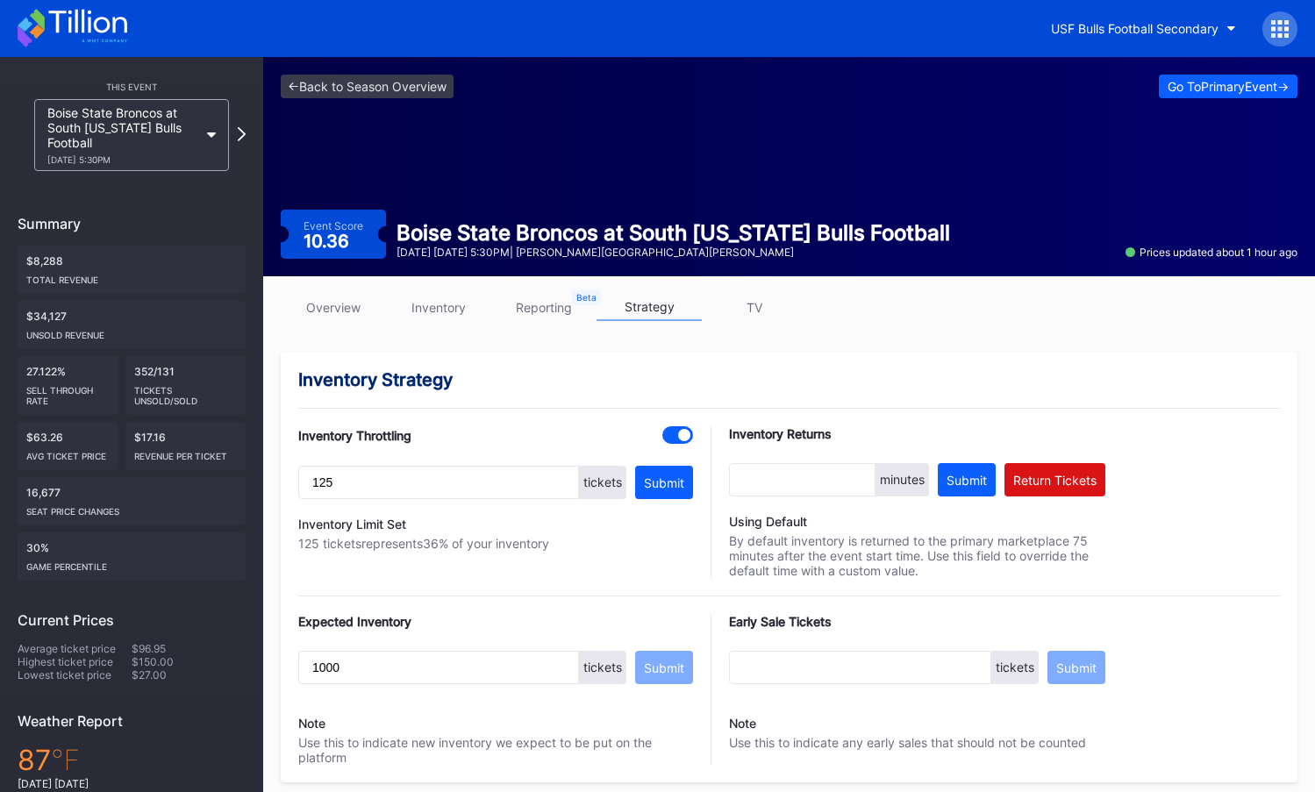
click at [416, 153] on div "<- Back to Season Overview Go To Primary Event -> Event Score 10.36 Boise State…" at bounding box center [789, 166] width 1052 height 219
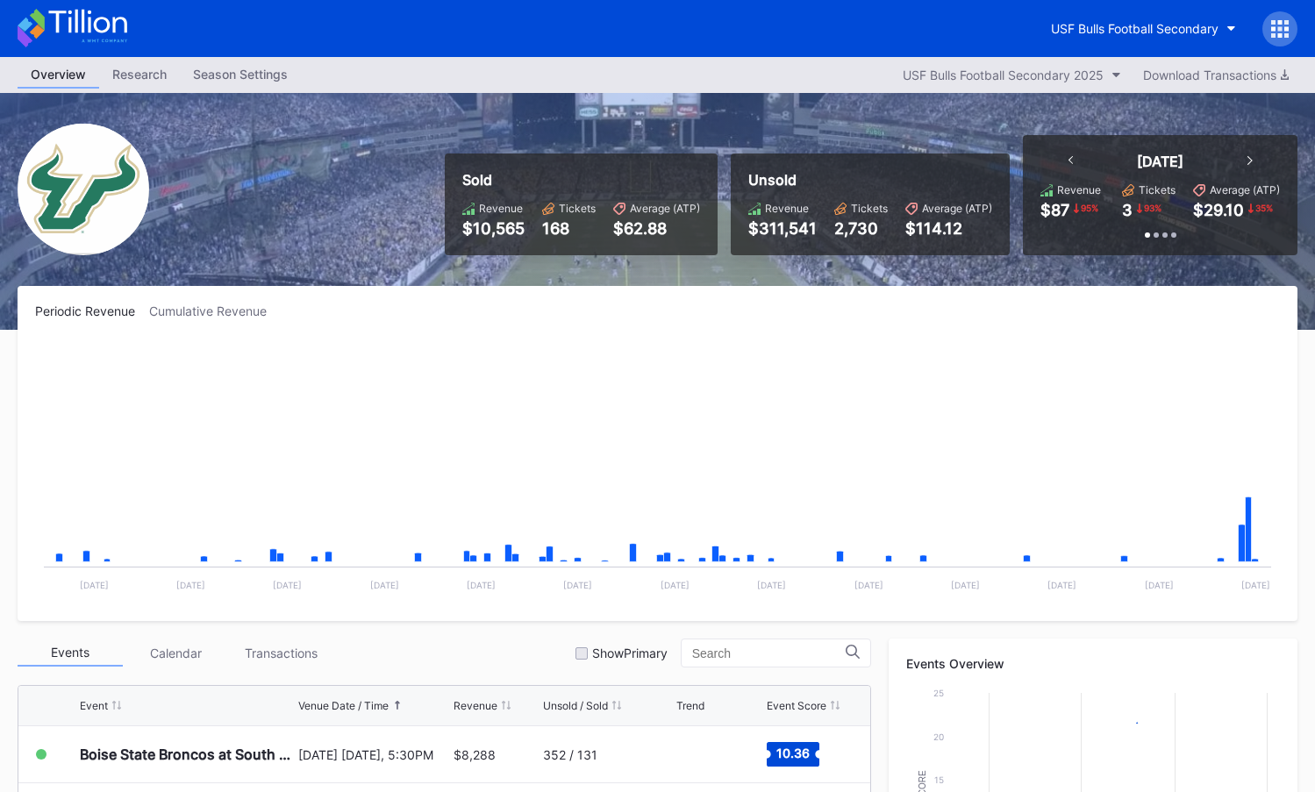
click at [1272, 30] on icon at bounding box center [1273, 28] width 4 height 4
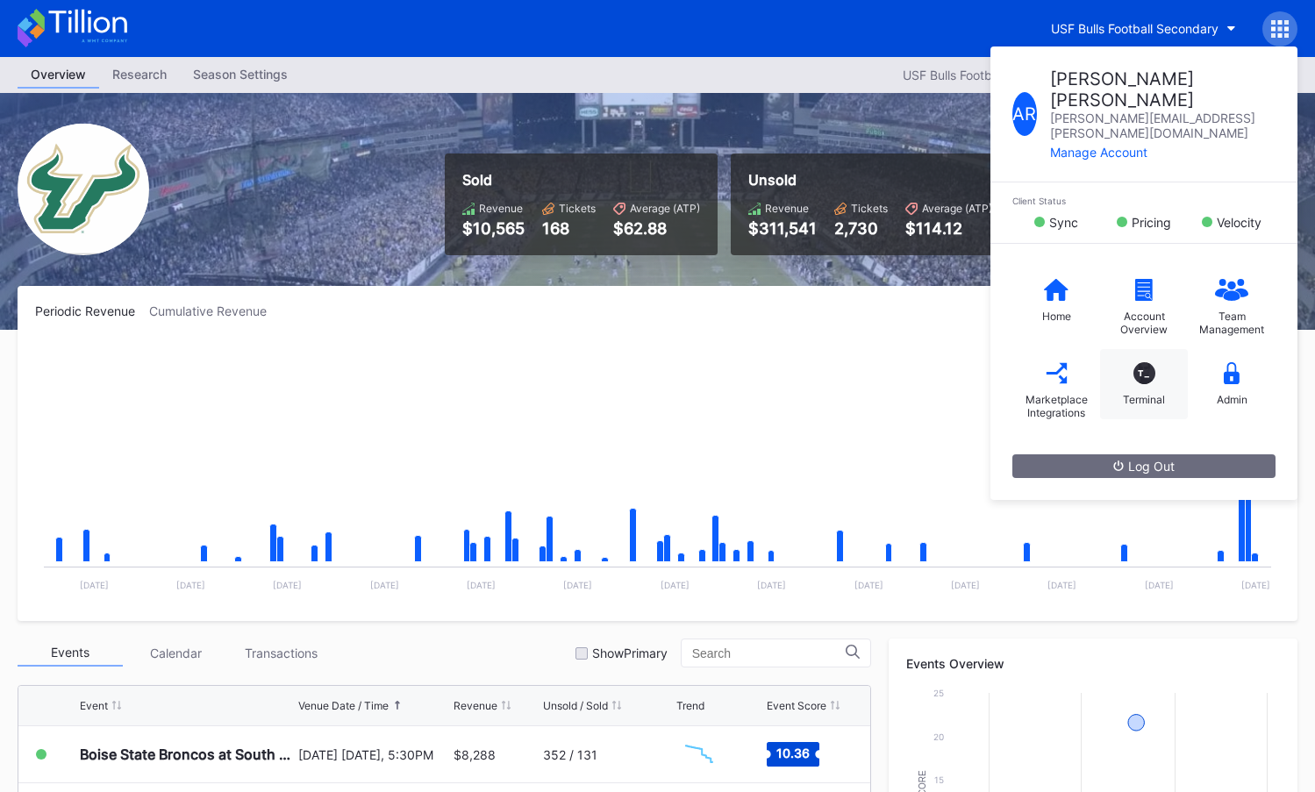
click at [1128, 393] on div "Terminal" at bounding box center [1144, 399] width 42 height 13
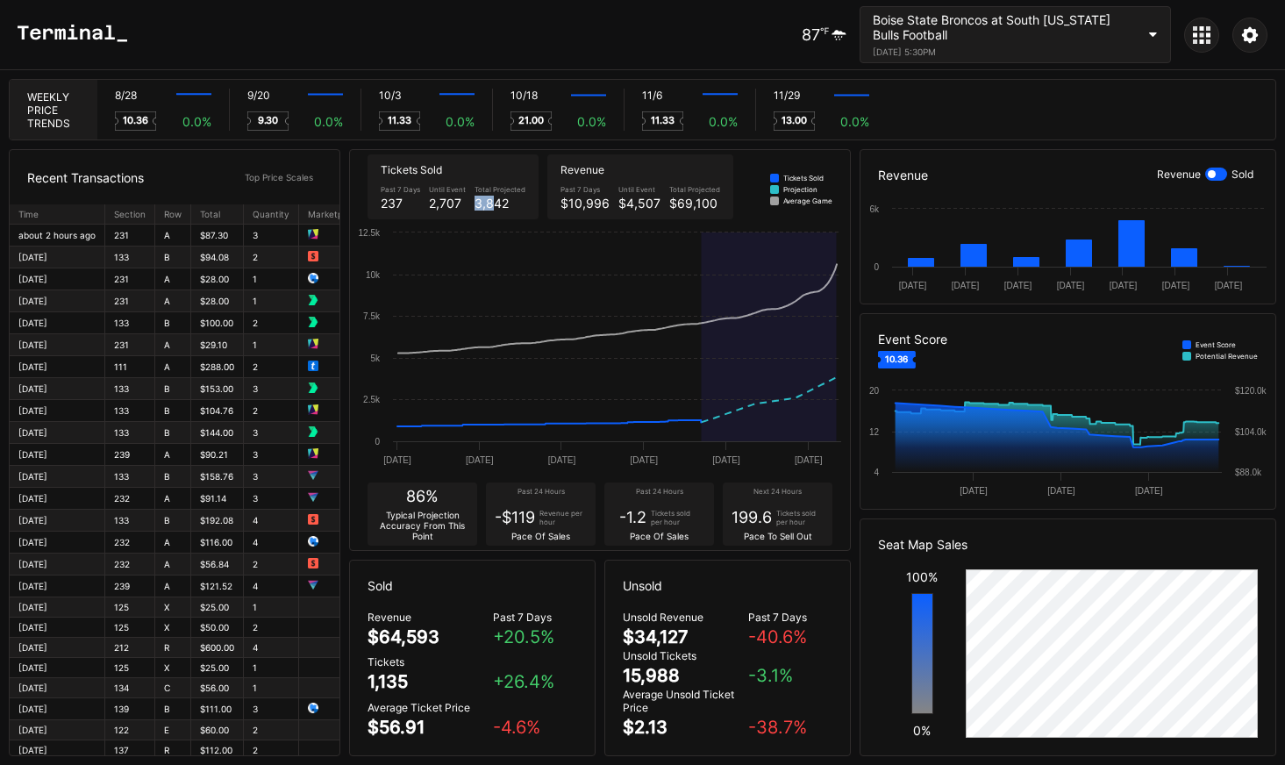
drag, startPoint x: 475, startPoint y: 200, endPoint x: 497, endPoint y: 204, distance: 22.2
click at [496, 204] on div "3,842" at bounding box center [500, 203] width 51 height 15
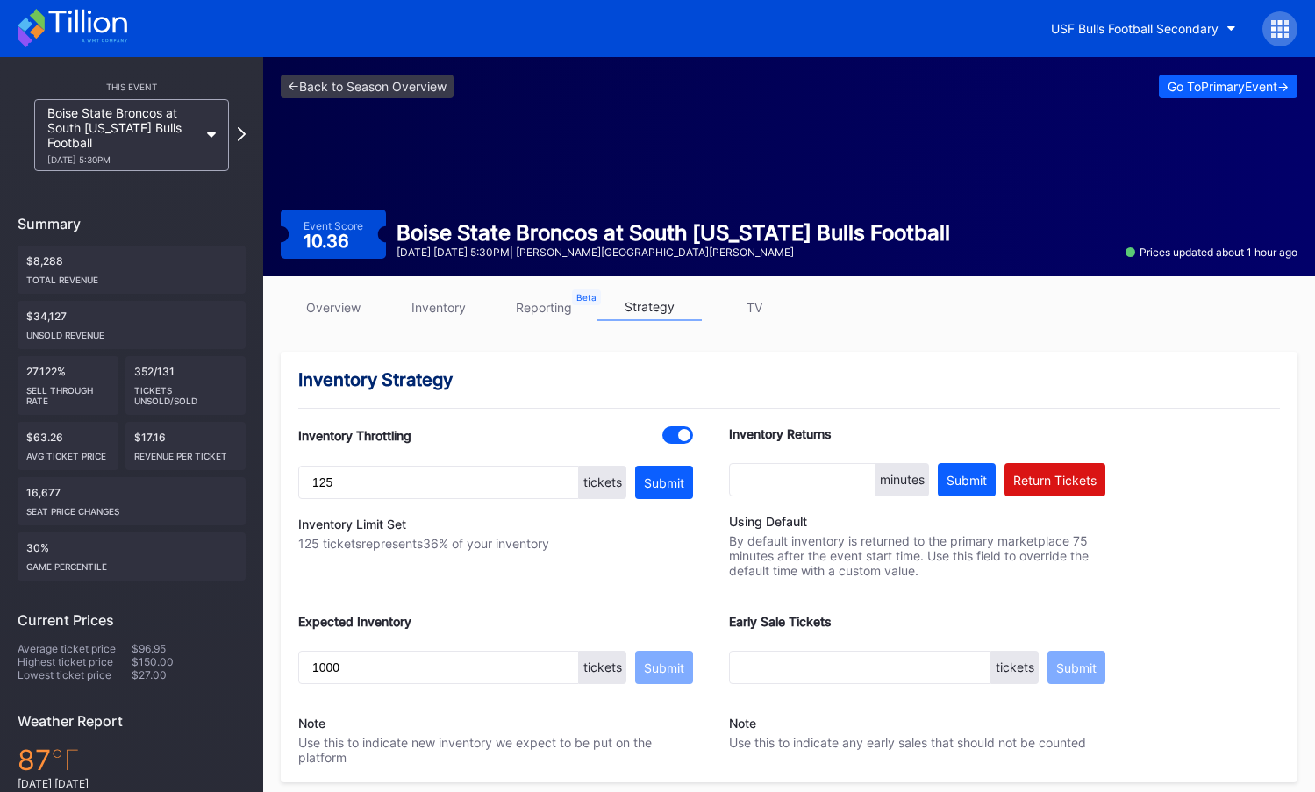
click at [351, 295] on link "overview" at bounding box center [333, 307] width 105 height 27
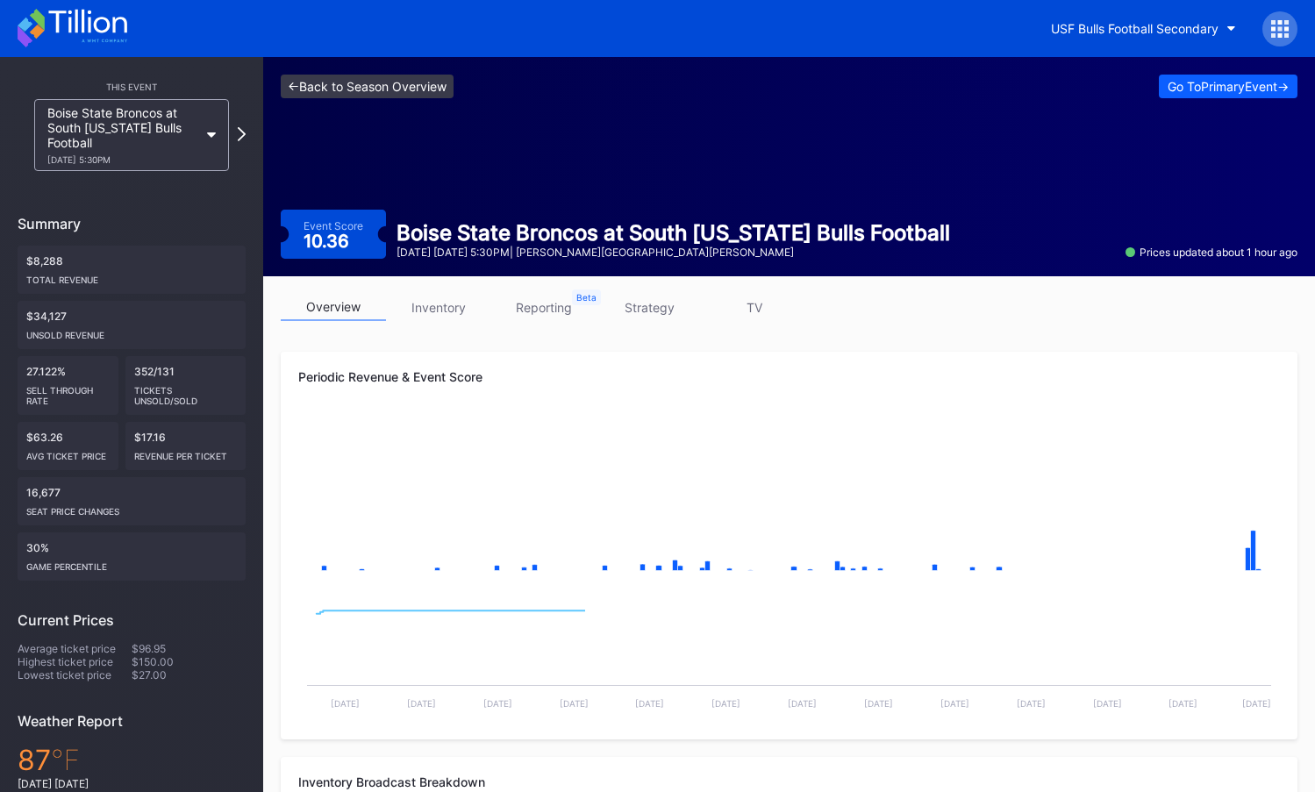
click at [388, 91] on link "<- Back to Season Overview" at bounding box center [367, 87] width 173 height 24
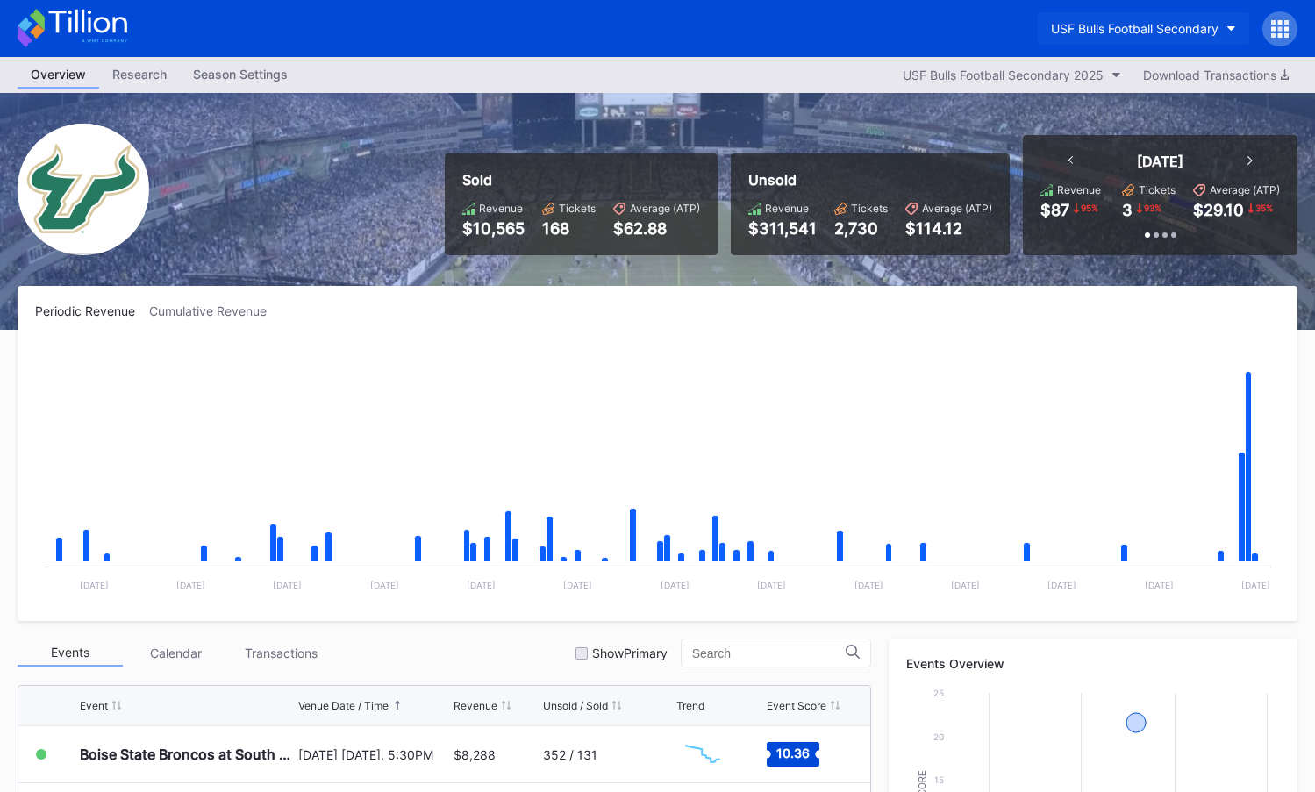
click at [1096, 25] on div "USF Bulls Football Secondary" at bounding box center [1135, 28] width 168 height 15
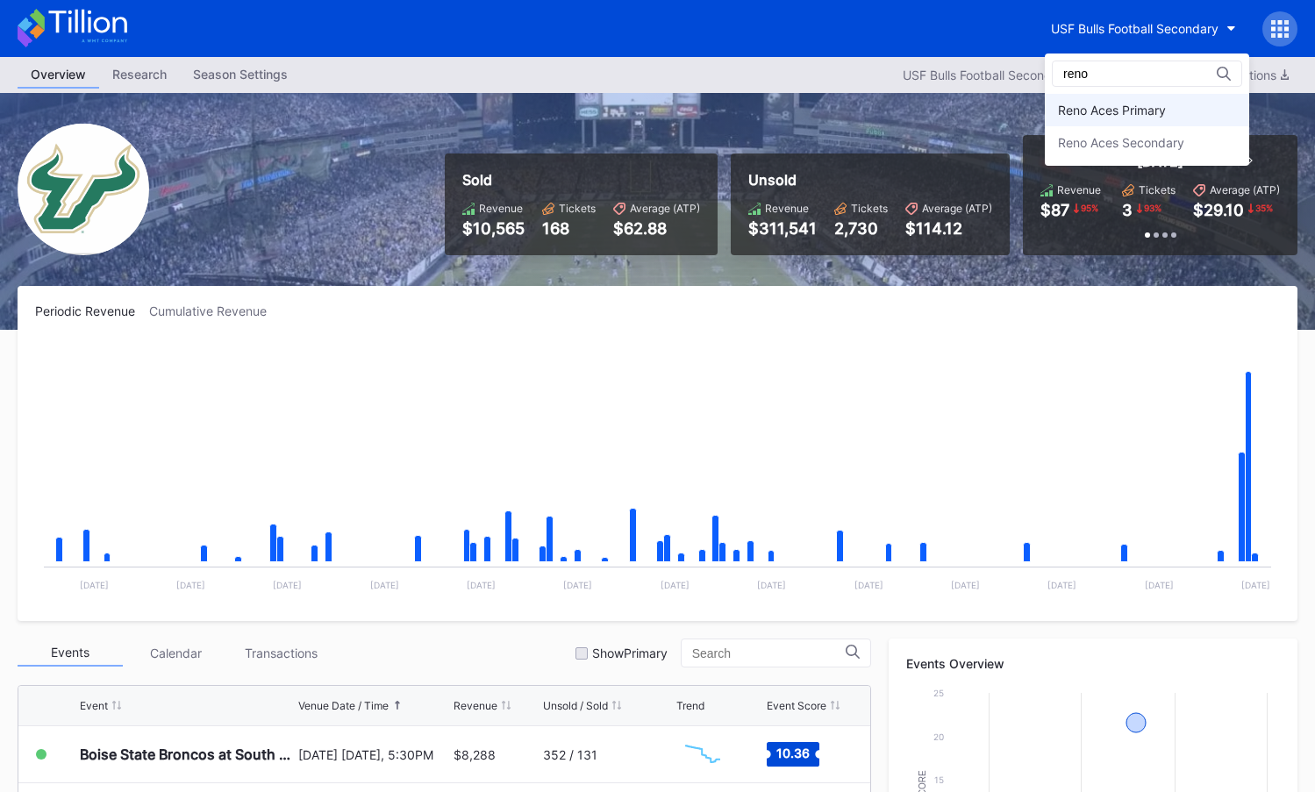
type input "reno"
click at [1112, 94] on div "Reno Aces Primary" at bounding box center [1147, 110] width 204 height 32
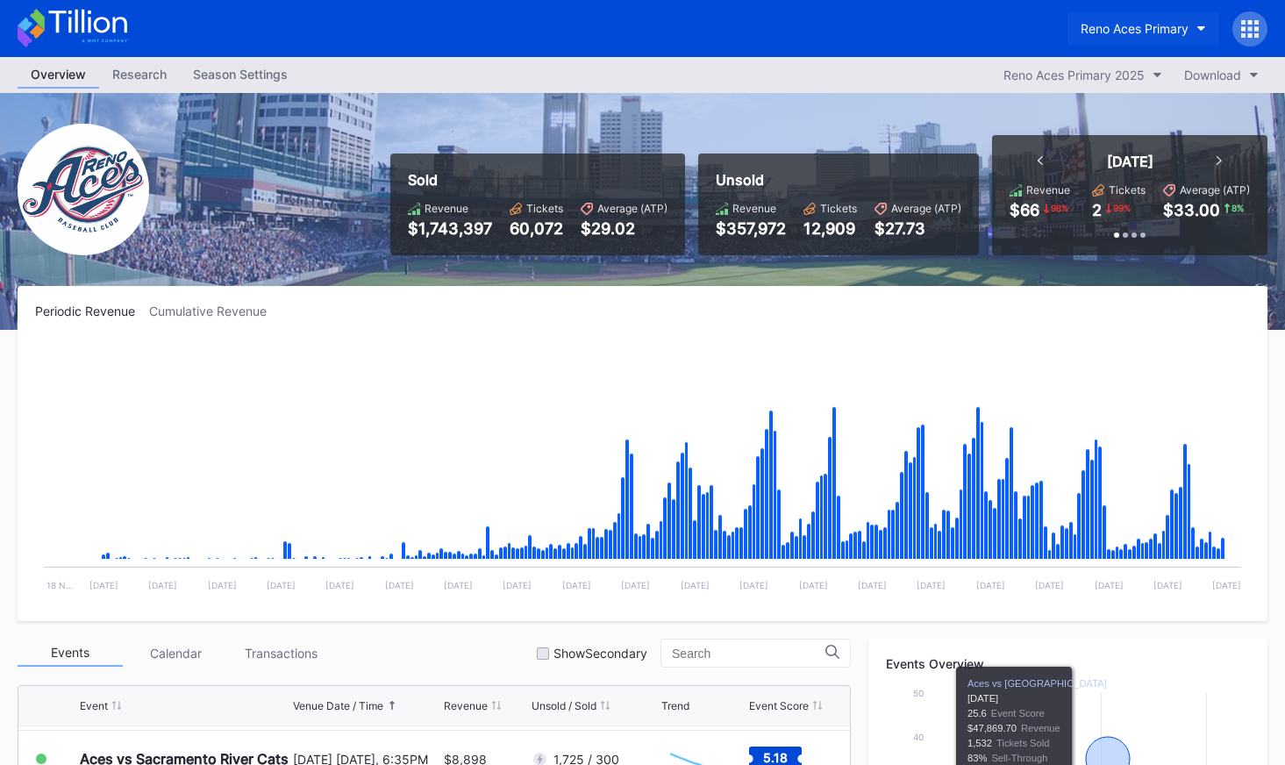
click at [1170, 42] on button "Reno Aces Primary" at bounding box center [1144, 28] width 152 height 32
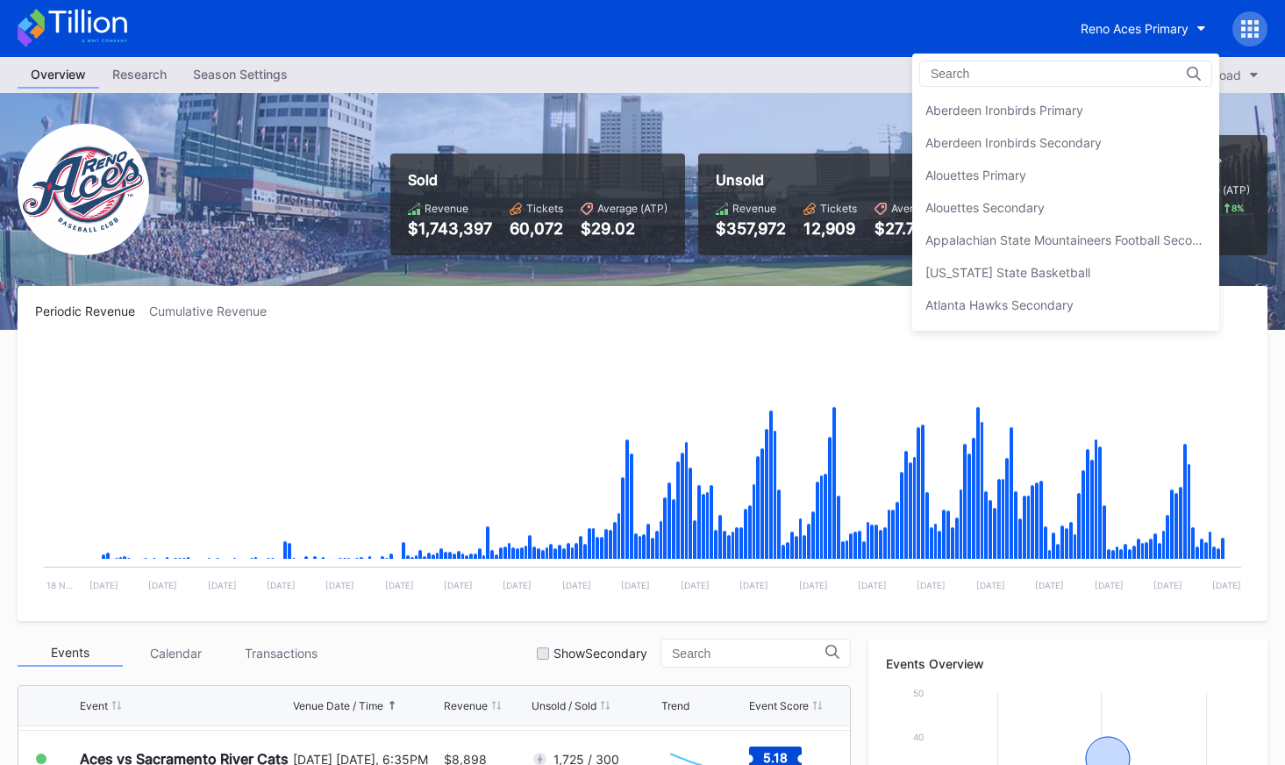
scroll to position [4123, 0]
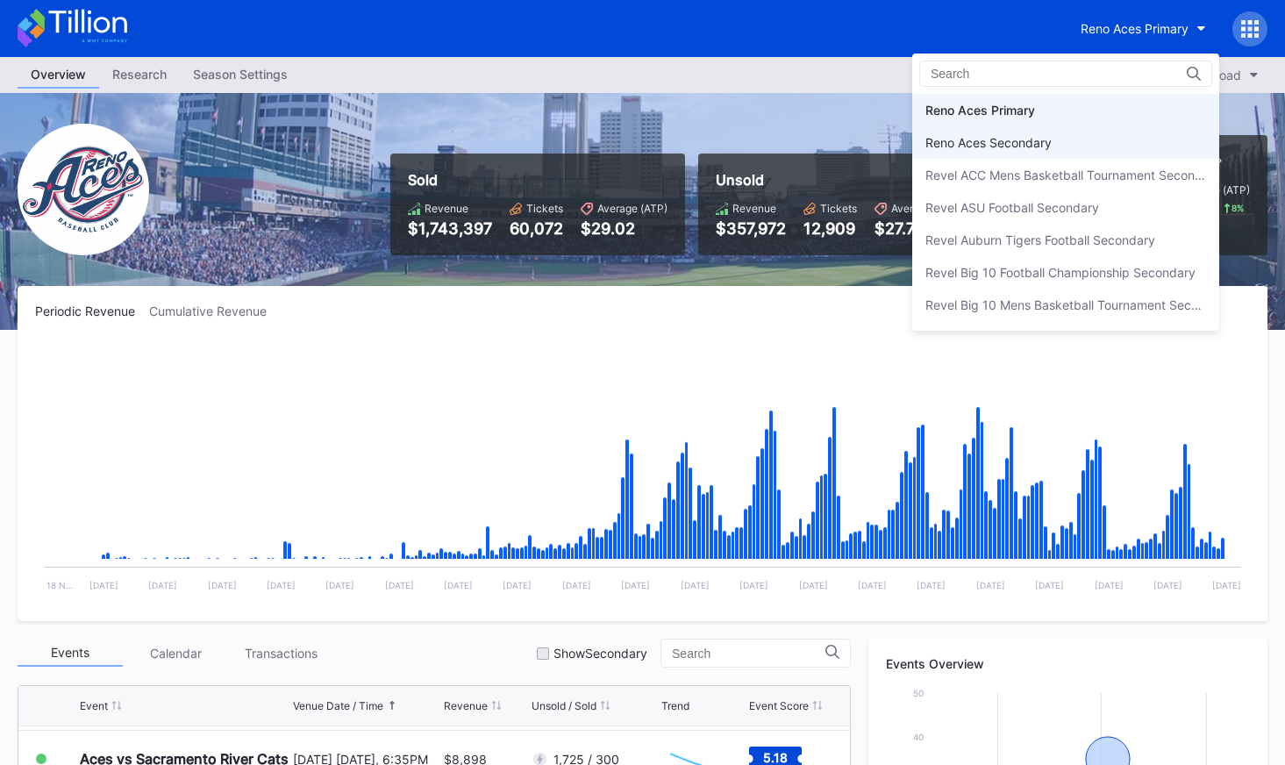
click at [1105, 145] on div "Reno Aces Secondary" at bounding box center [1066, 142] width 307 height 32
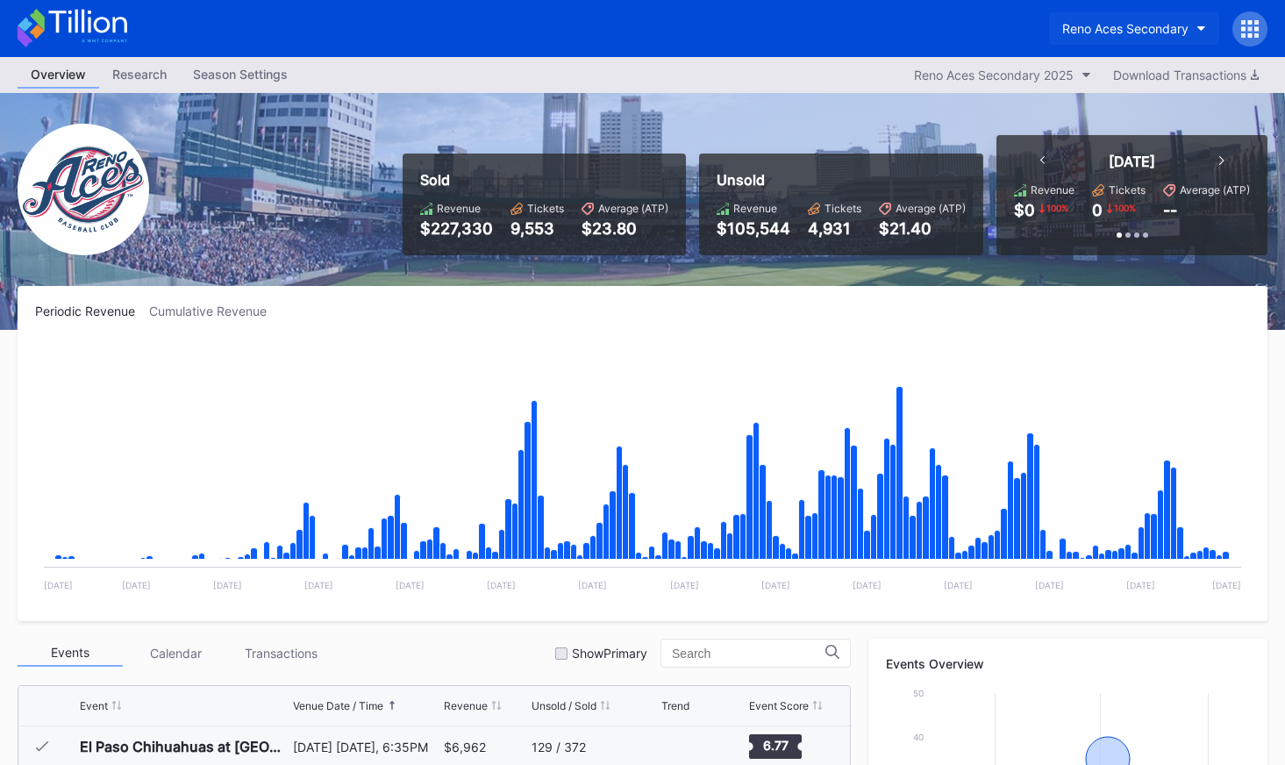
click at [1156, 39] on button "Reno Aces Secondary" at bounding box center [1134, 28] width 170 height 32
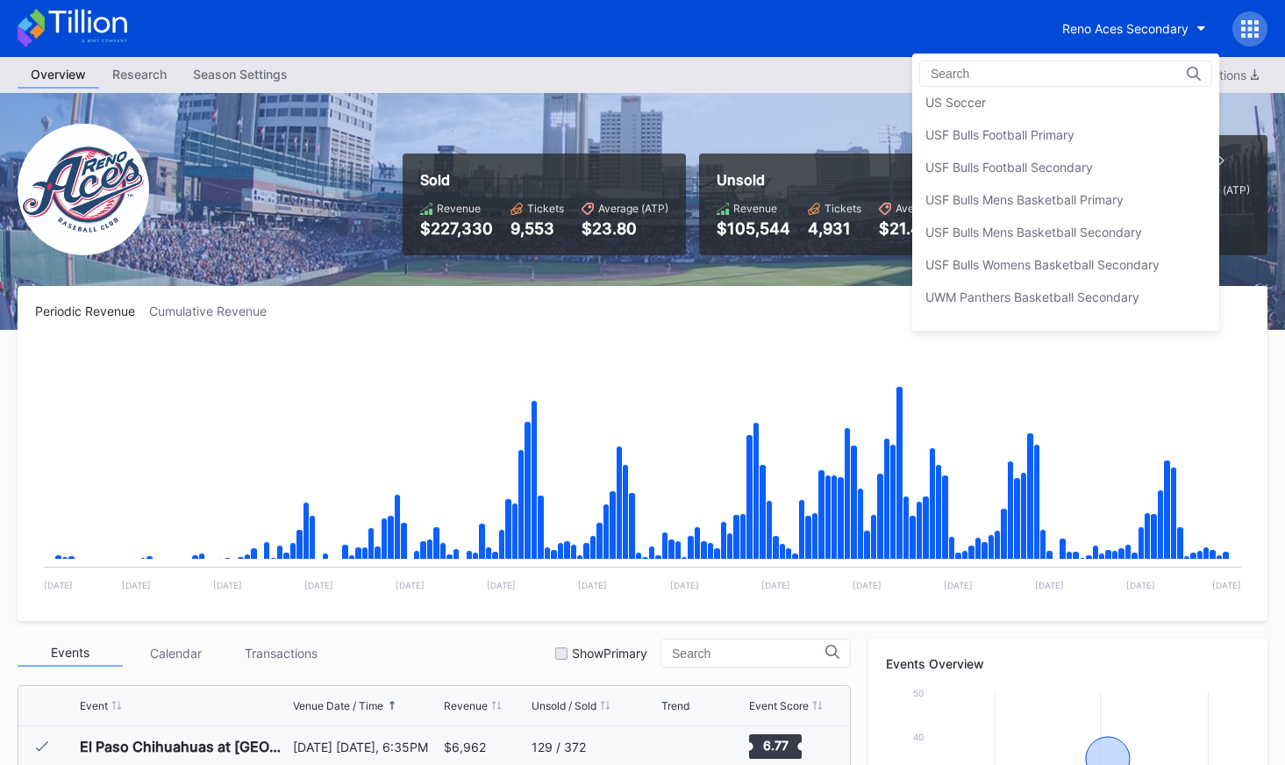
scroll to position [5791, 0]
click at [1110, 164] on div "USF Bulls Football Secondary" at bounding box center [1066, 163] width 307 height 32
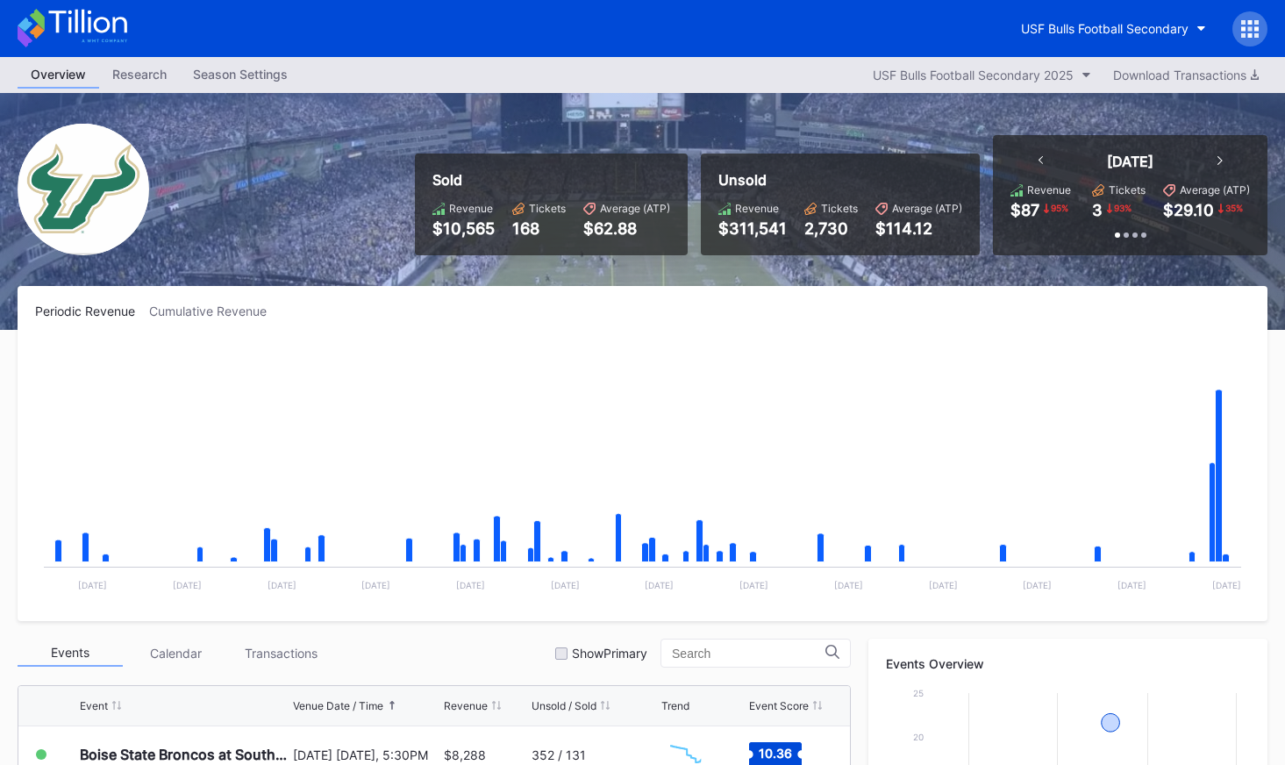
scroll to position [562, 0]
click at [1121, 41] on button "USF Bulls Football Secondary" at bounding box center [1113, 28] width 211 height 32
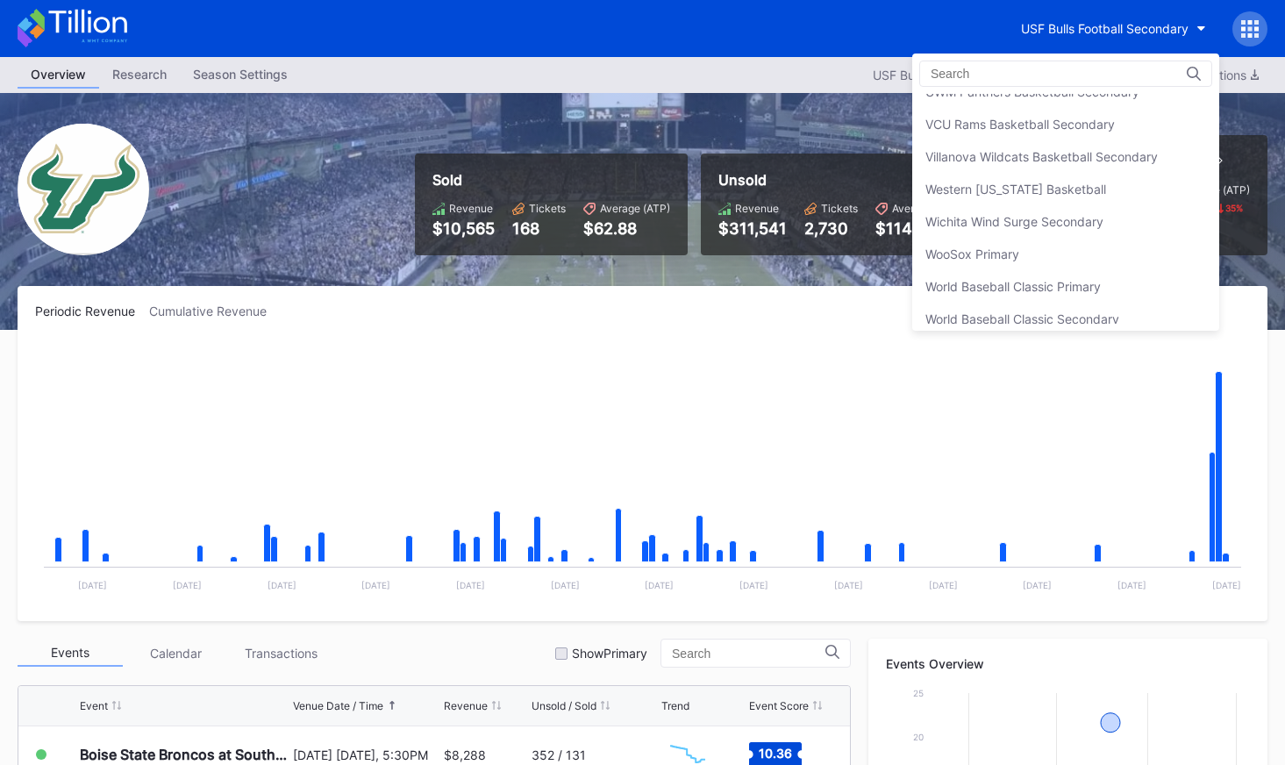
scroll to position [6003, 0]
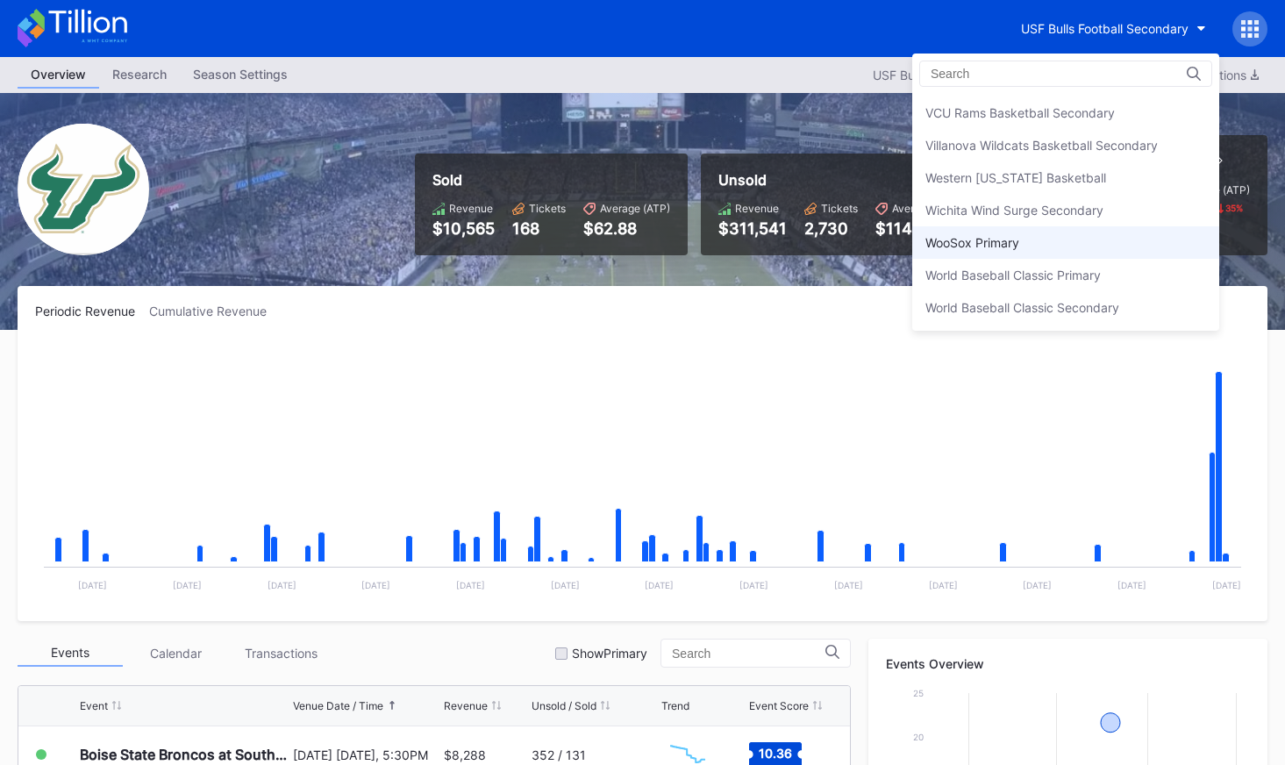
click at [1058, 236] on div "WooSox Primary" at bounding box center [1066, 242] width 307 height 32
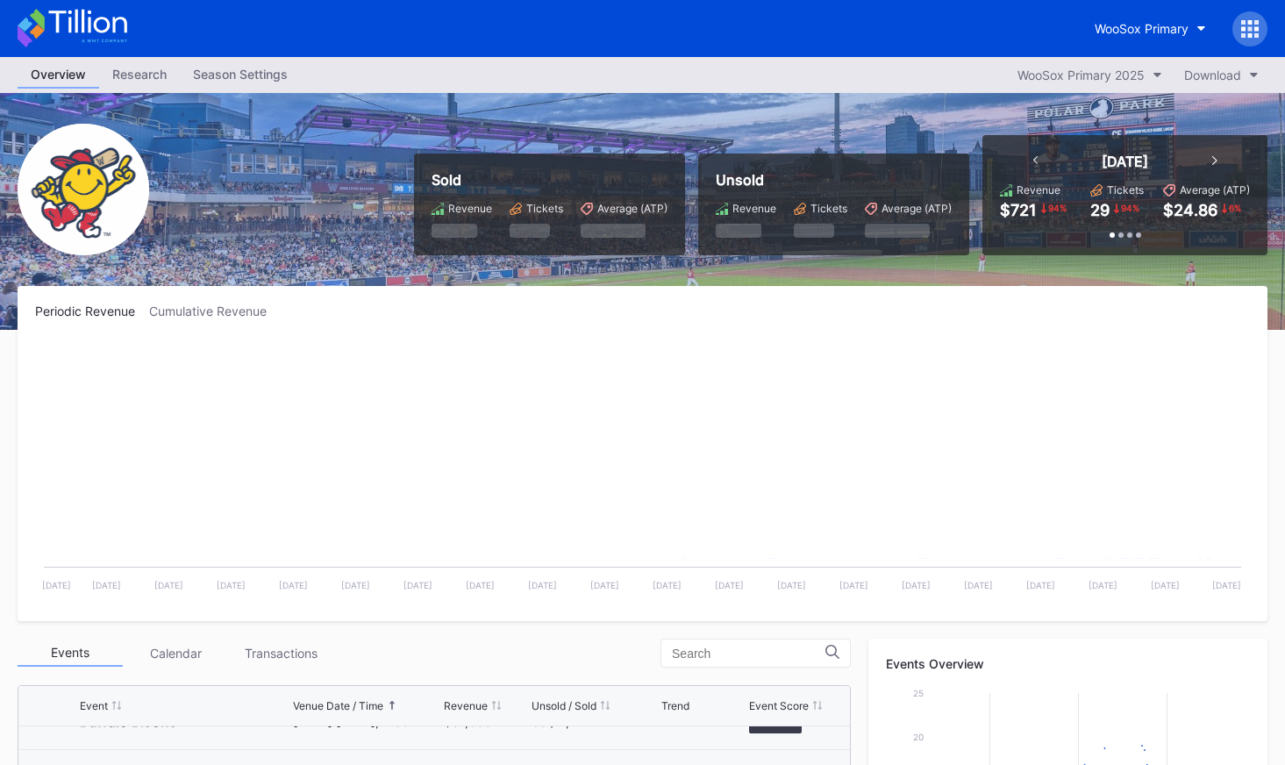
scroll to position [1711, 0]
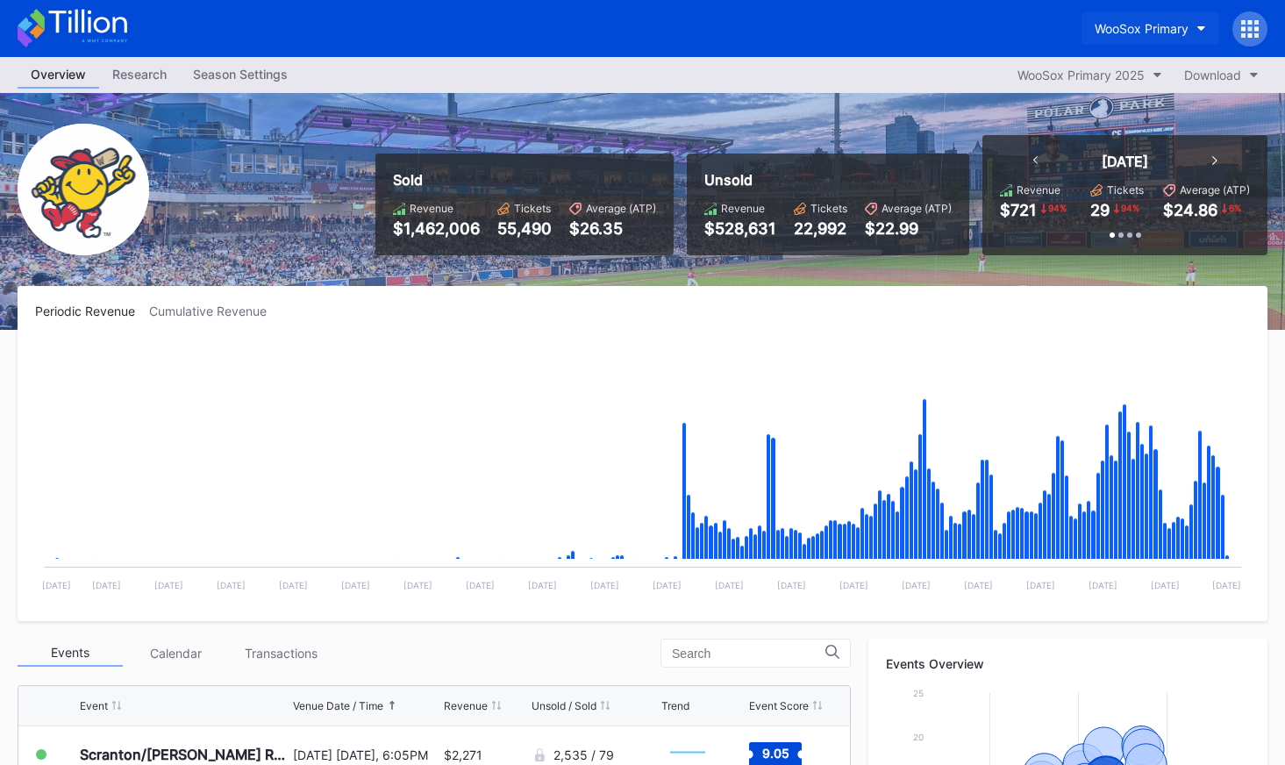
click at [1132, 27] on div "WooSox Primary" at bounding box center [1142, 28] width 94 height 15
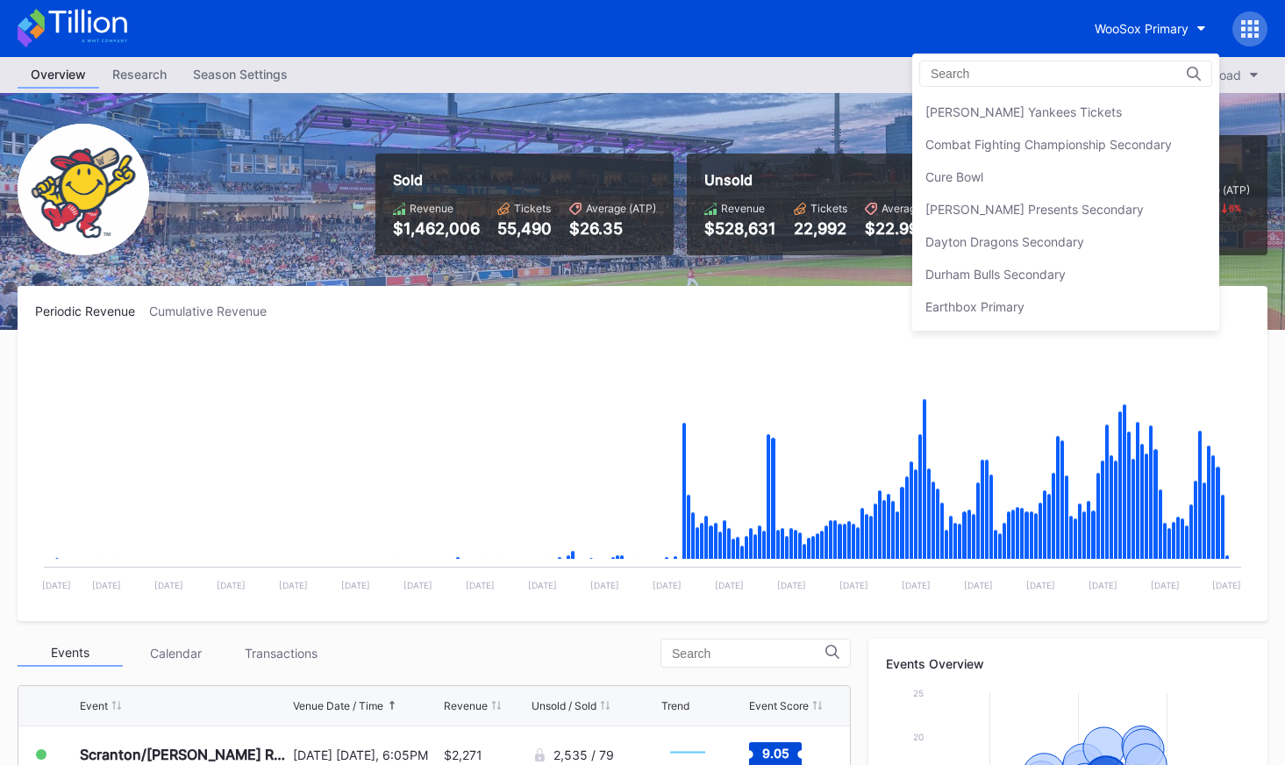
scroll to position [802, 0]
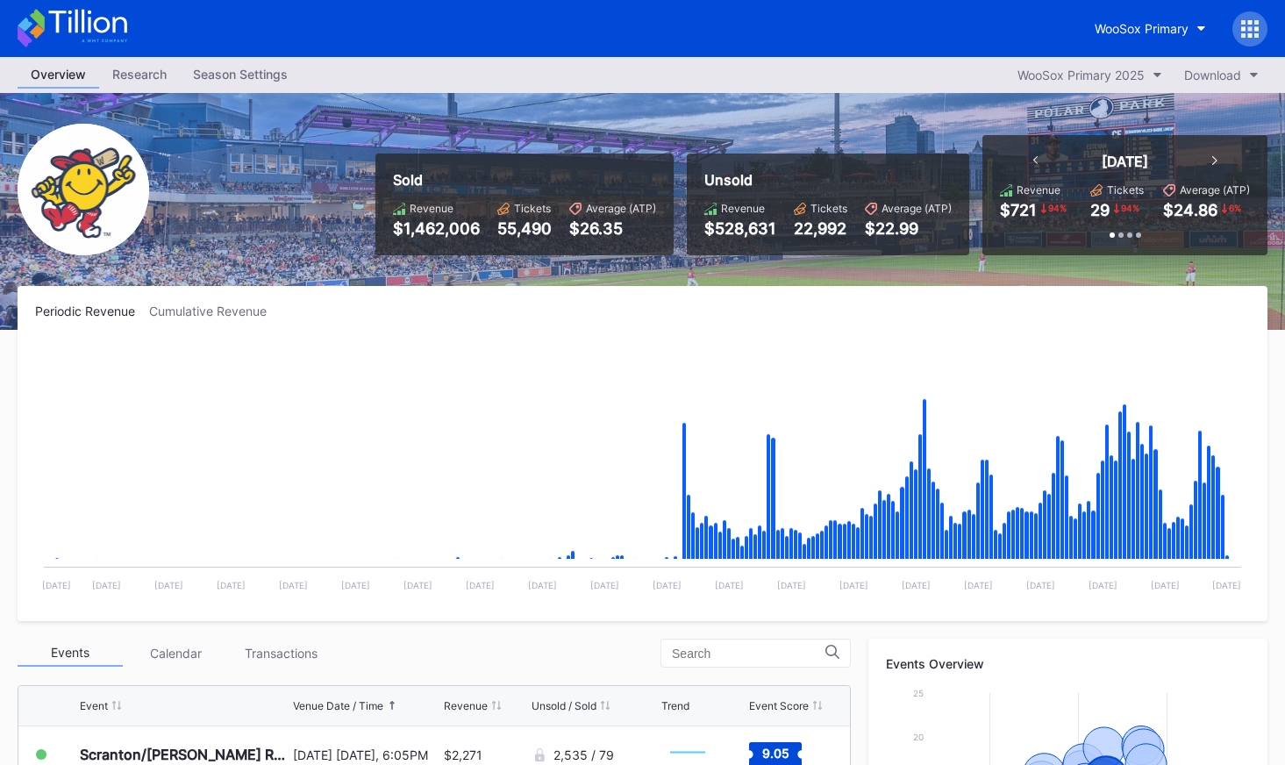
click at [99, 28] on icon at bounding box center [73, 28] width 110 height 39
click at [1123, 35] on div "WooSox Primary" at bounding box center [1142, 28] width 94 height 15
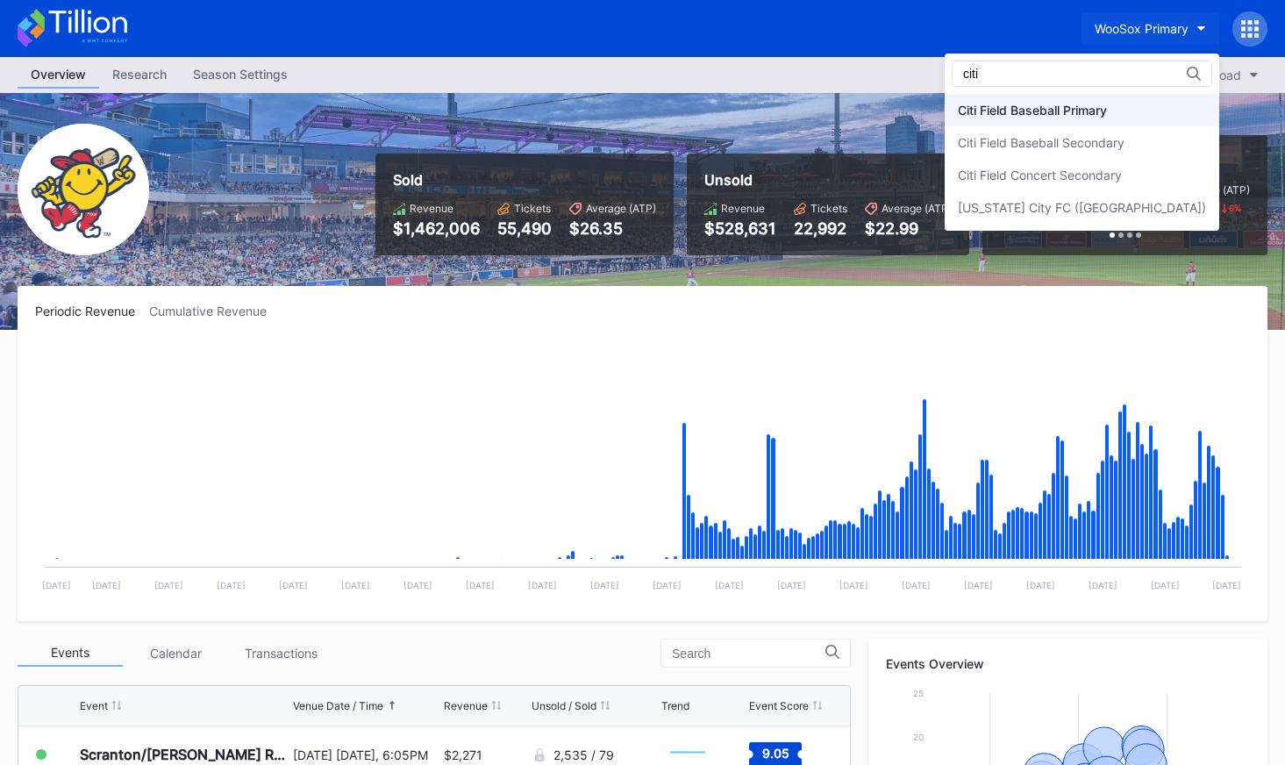
type input "citi"
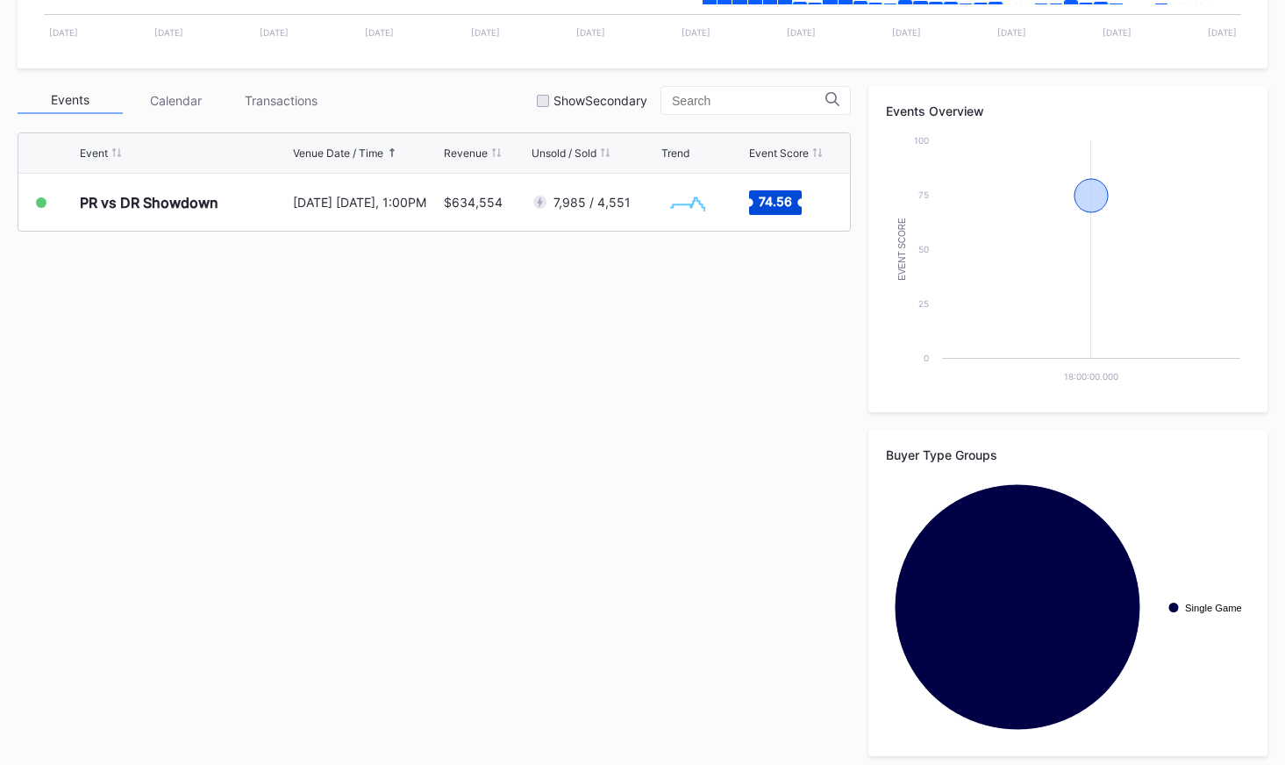
scroll to position [562, 0]
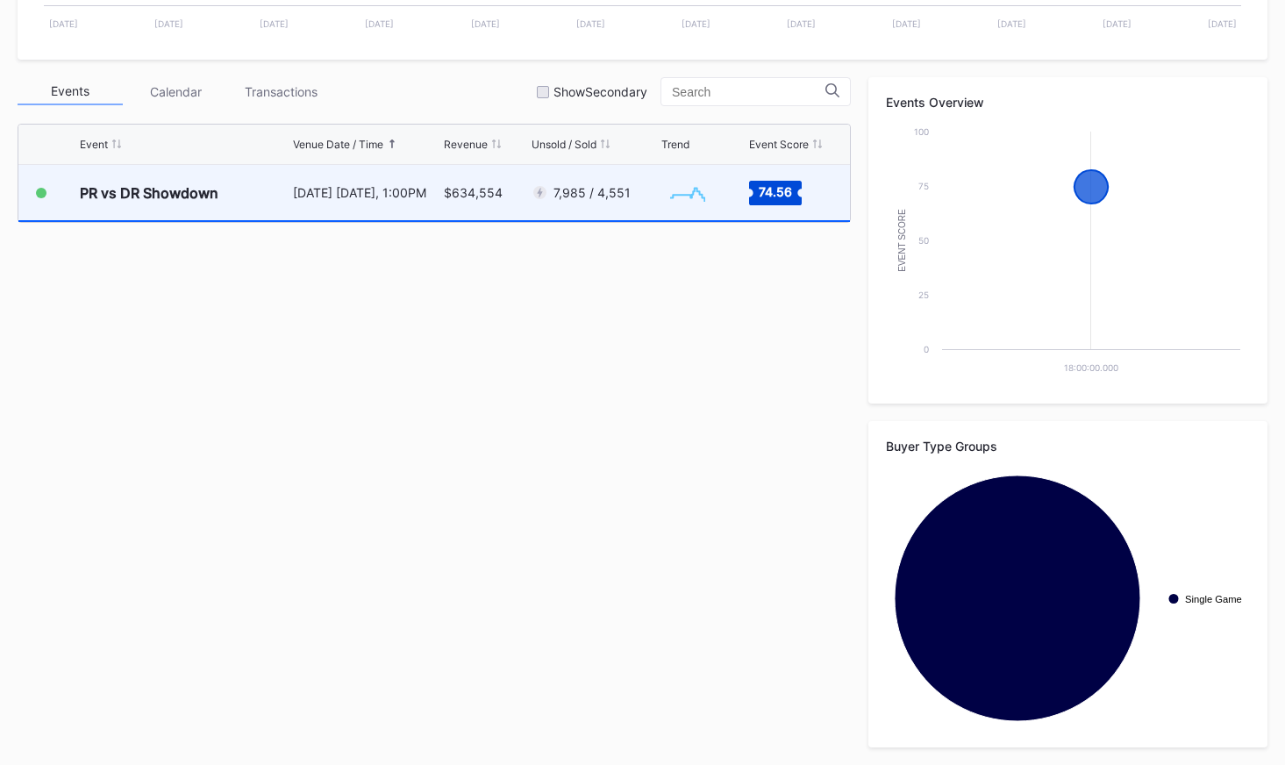
click at [626, 213] on div "7,985 / 4,551" at bounding box center [594, 192] width 125 height 55
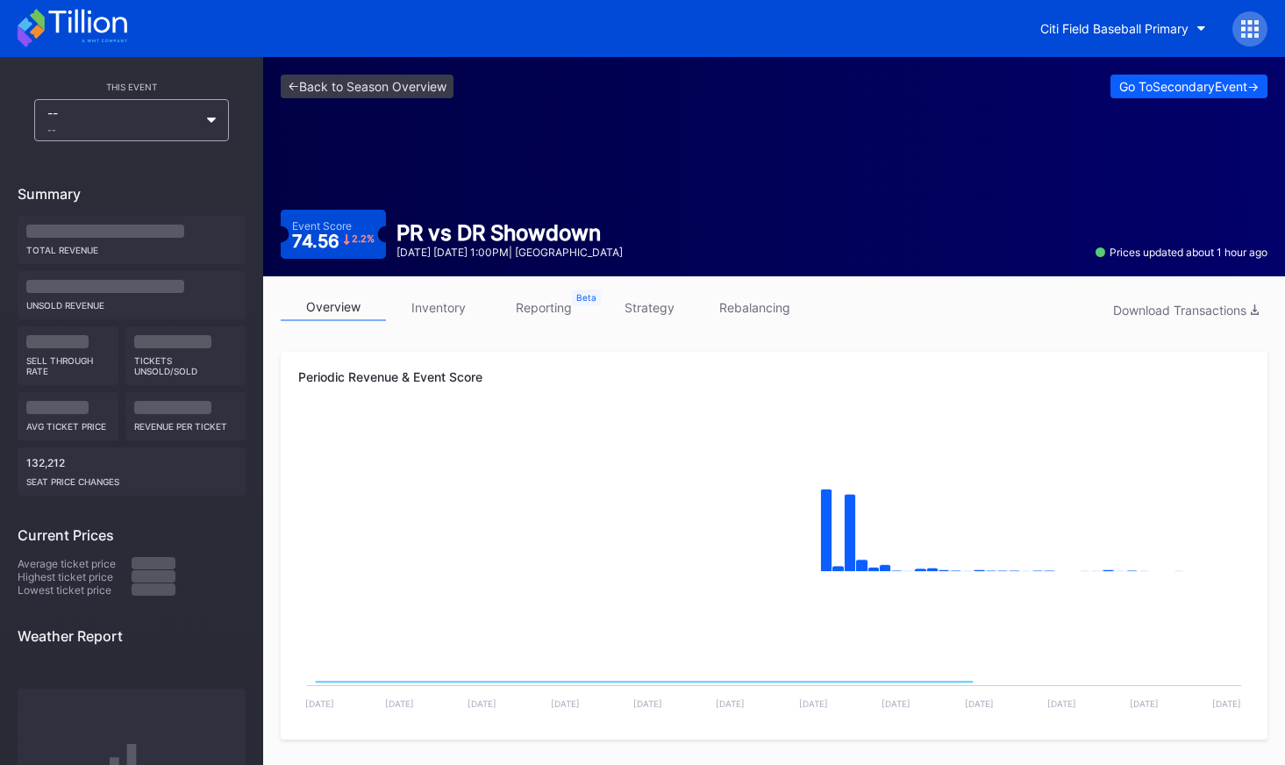
scroll to position [1, 0]
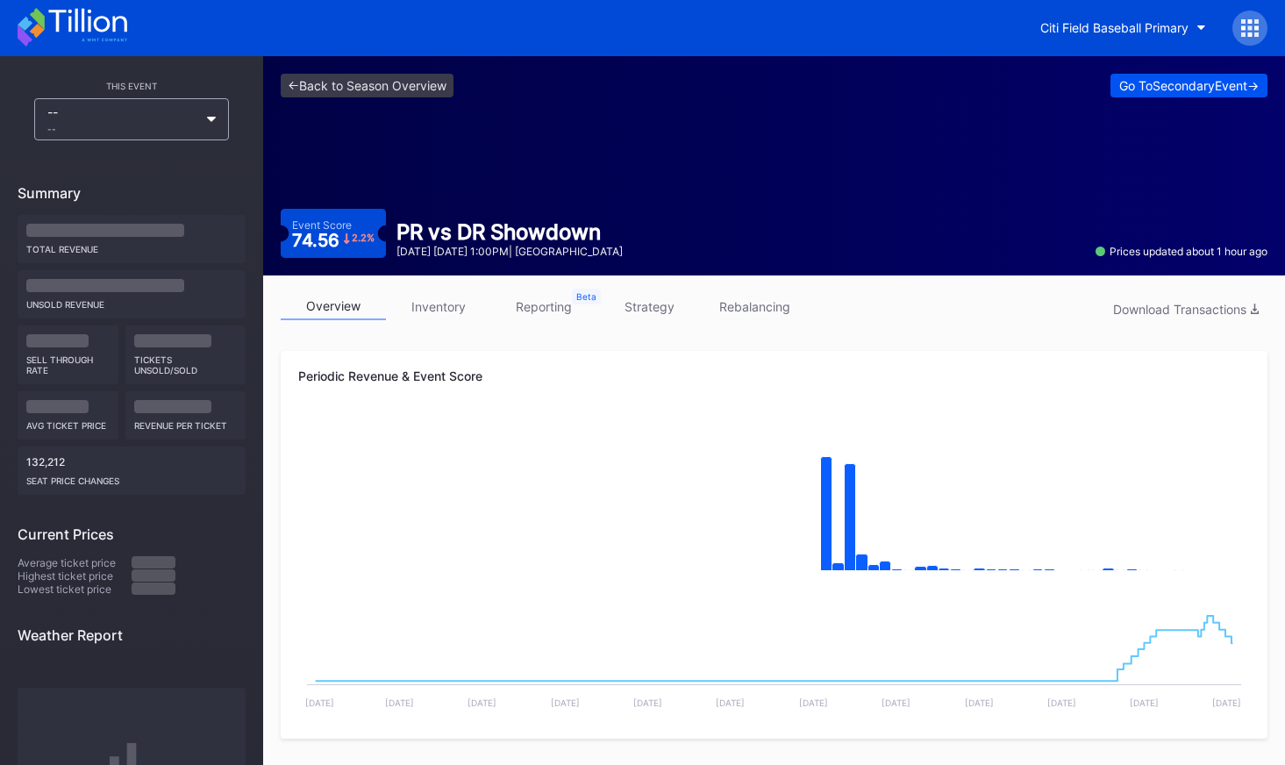
click at [1140, 87] on div "Go To Secondary Event ->" at bounding box center [1190, 85] width 140 height 15
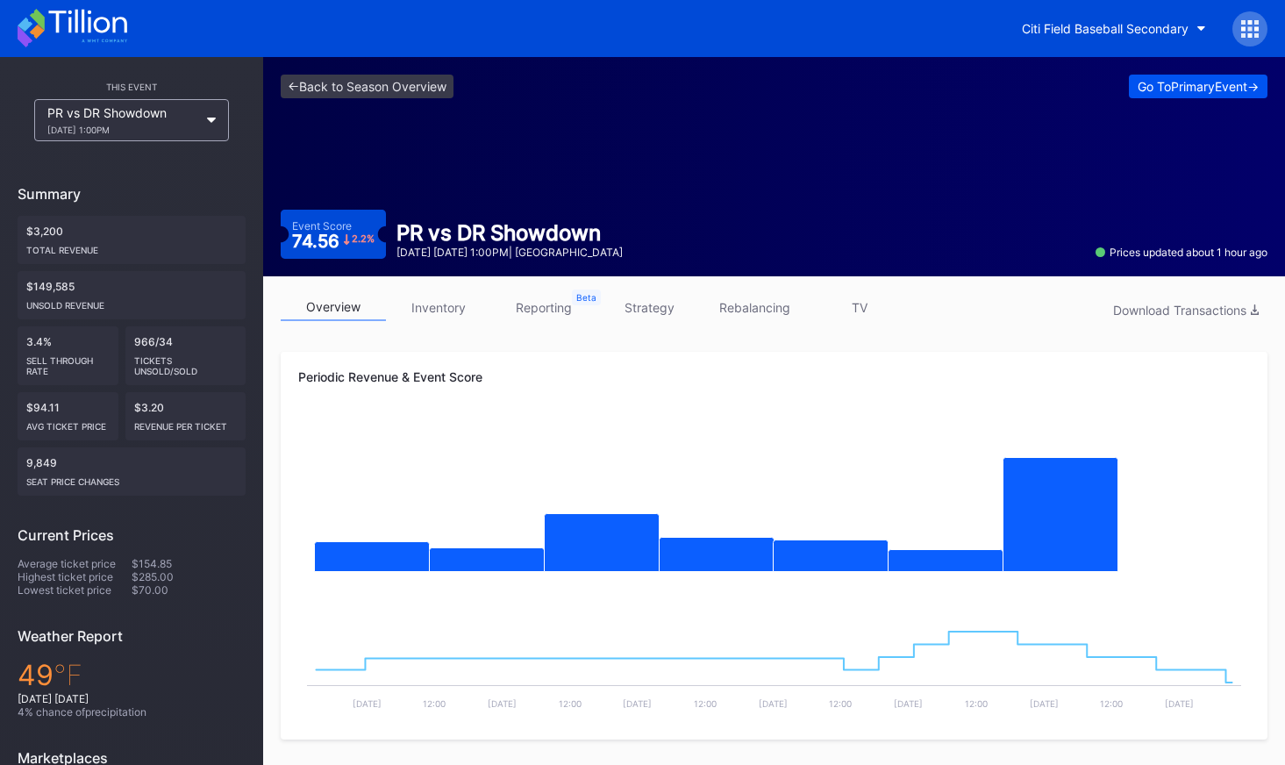
click at [1171, 89] on div "Go To Primary Event ->" at bounding box center [1198, 86] width 121 height 15
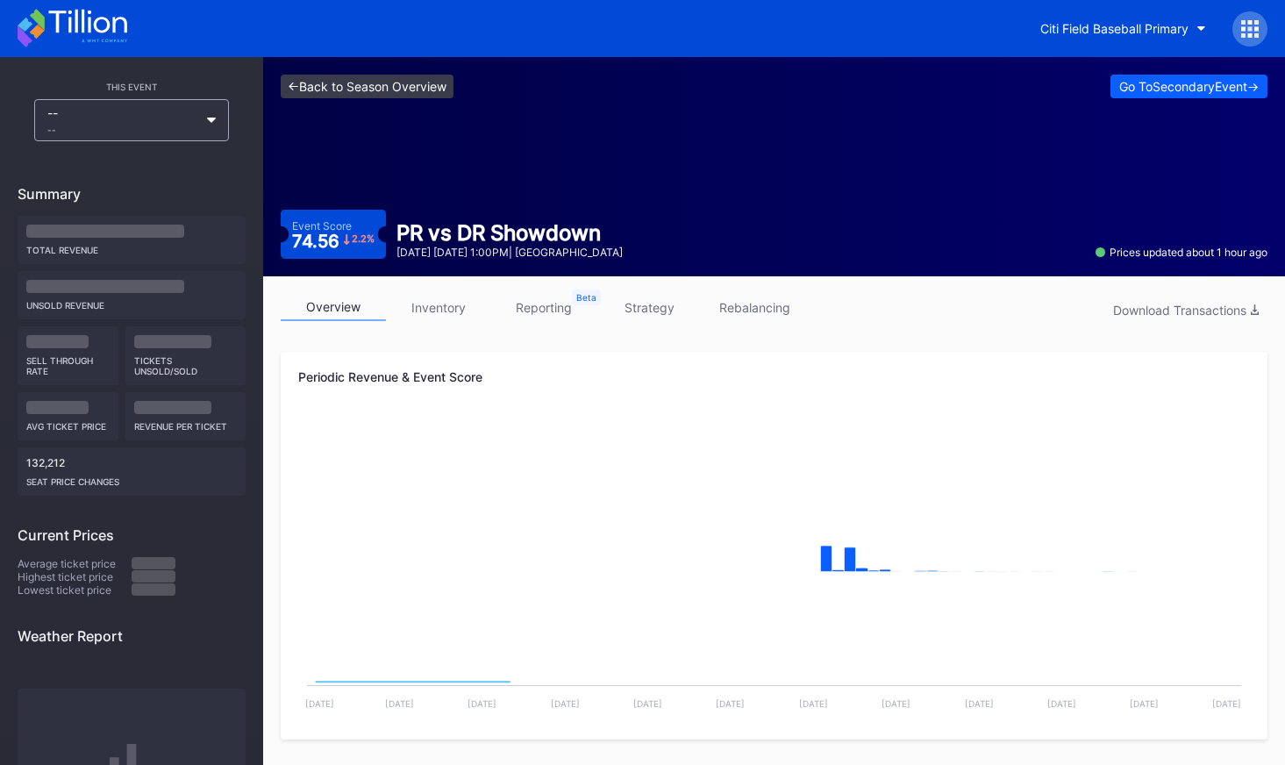
click at [420, 89] on link "<- Back to Season Overview" at bounding box center [367, 87] width 173 height 24
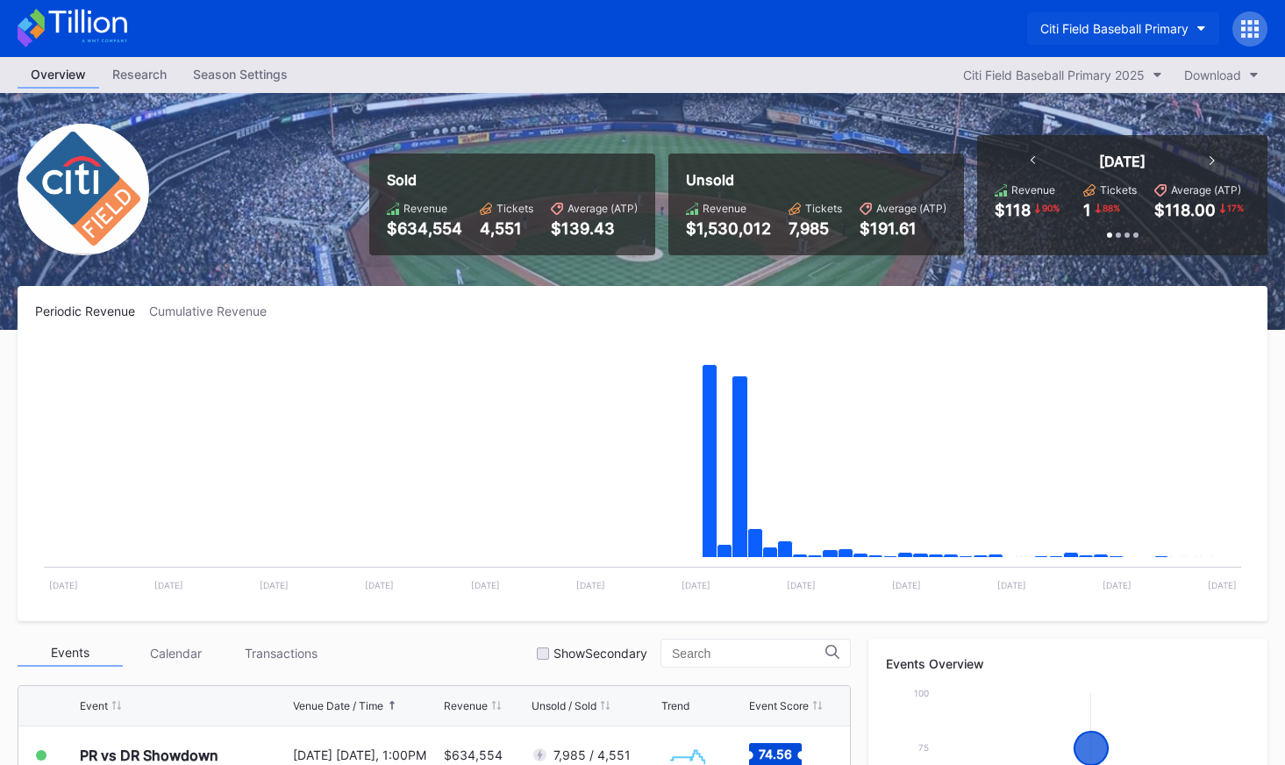
click at [1078, 24] on div "Citi Field Baseball Primary" at bounding box center [1115, 28] width 148 height 15
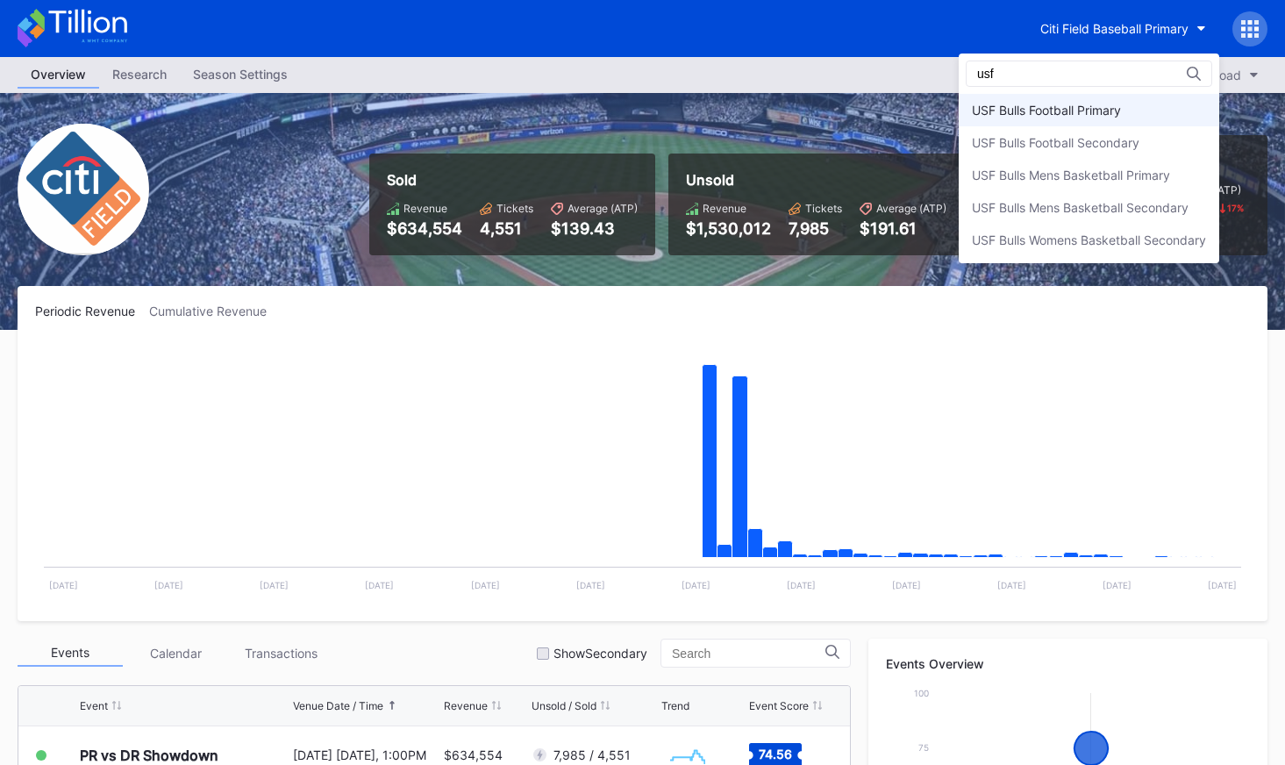
type input "usf"
click at [1085, 117] on div "USF Bulls Football Primary" at bounding box center [1046, 110] width 149 height 15
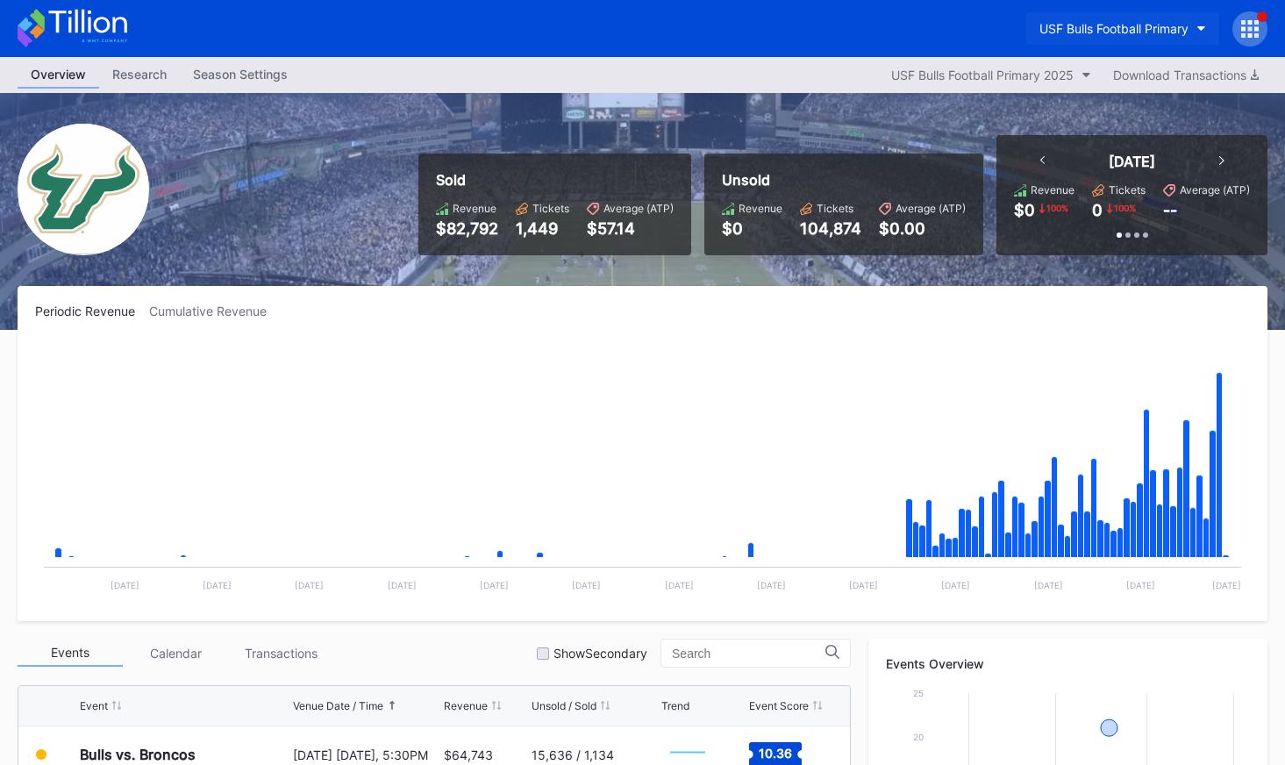
click at [1120, 31] on div "USF Bulls Football Primary" at bounding box center [1114, 28] width 149 height 15
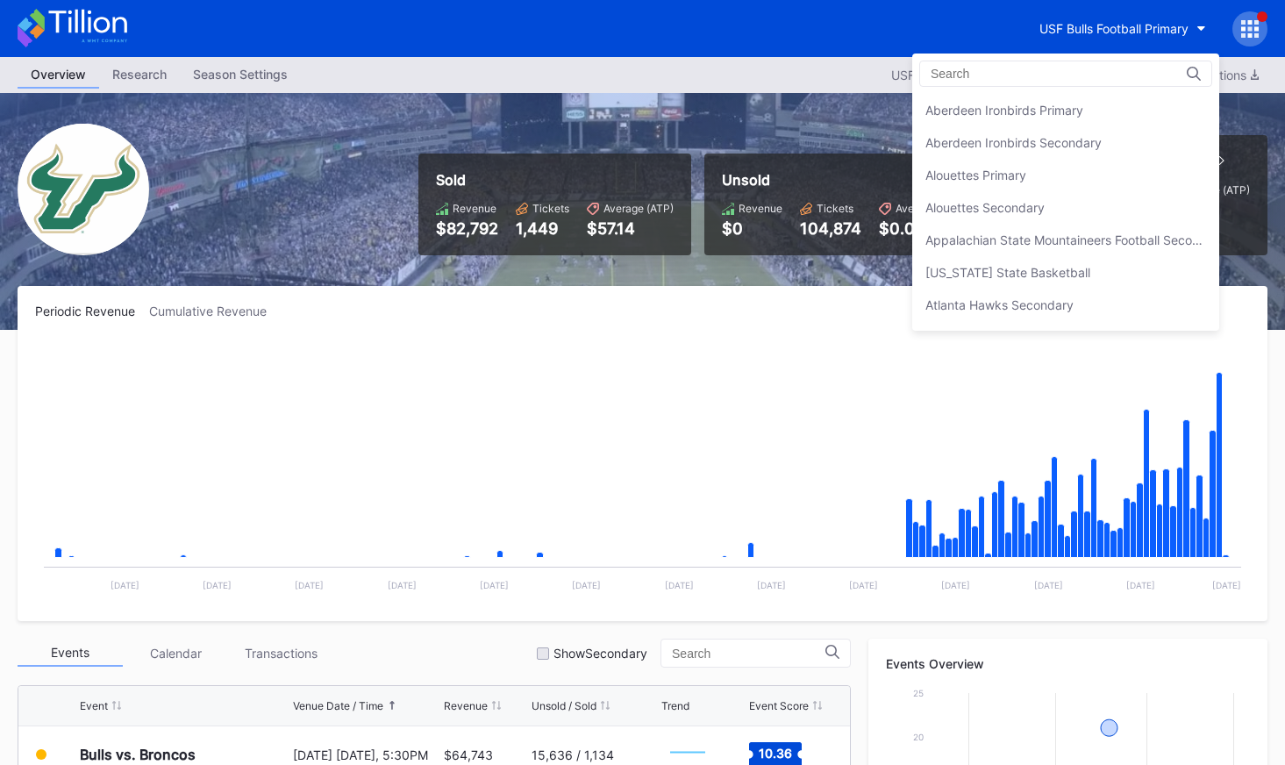
scroll to position [5811, 0]
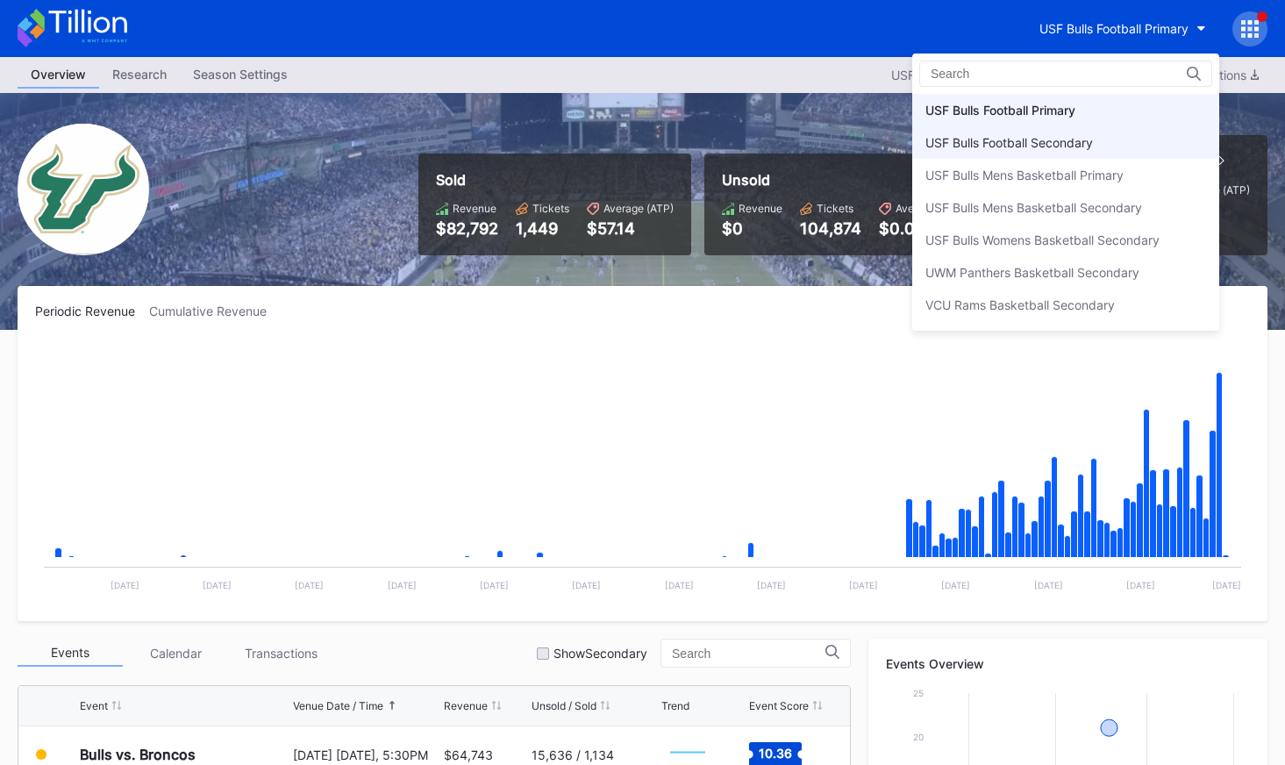
click at [1092, 133] on div "USF Bulls Football Secondary" at bounding box center [1066, 142] width 307 height 32
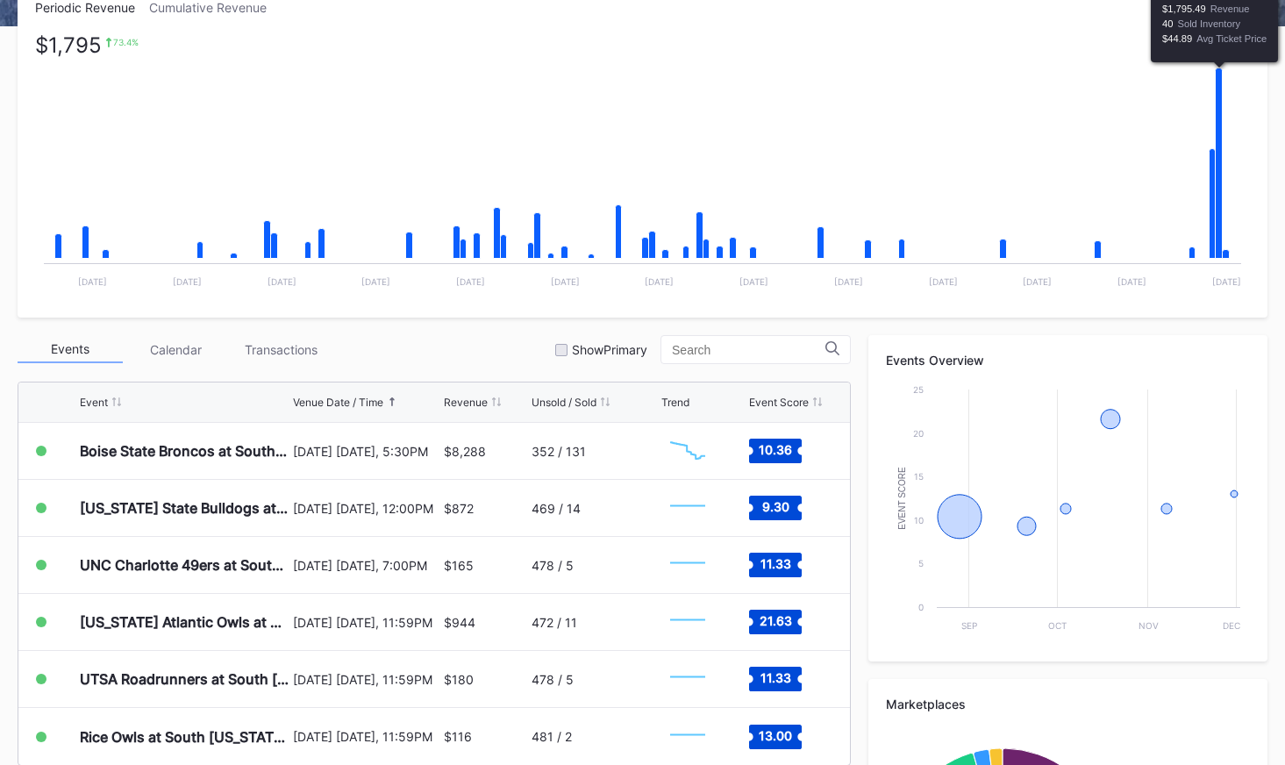
scroll to position [562, 0]
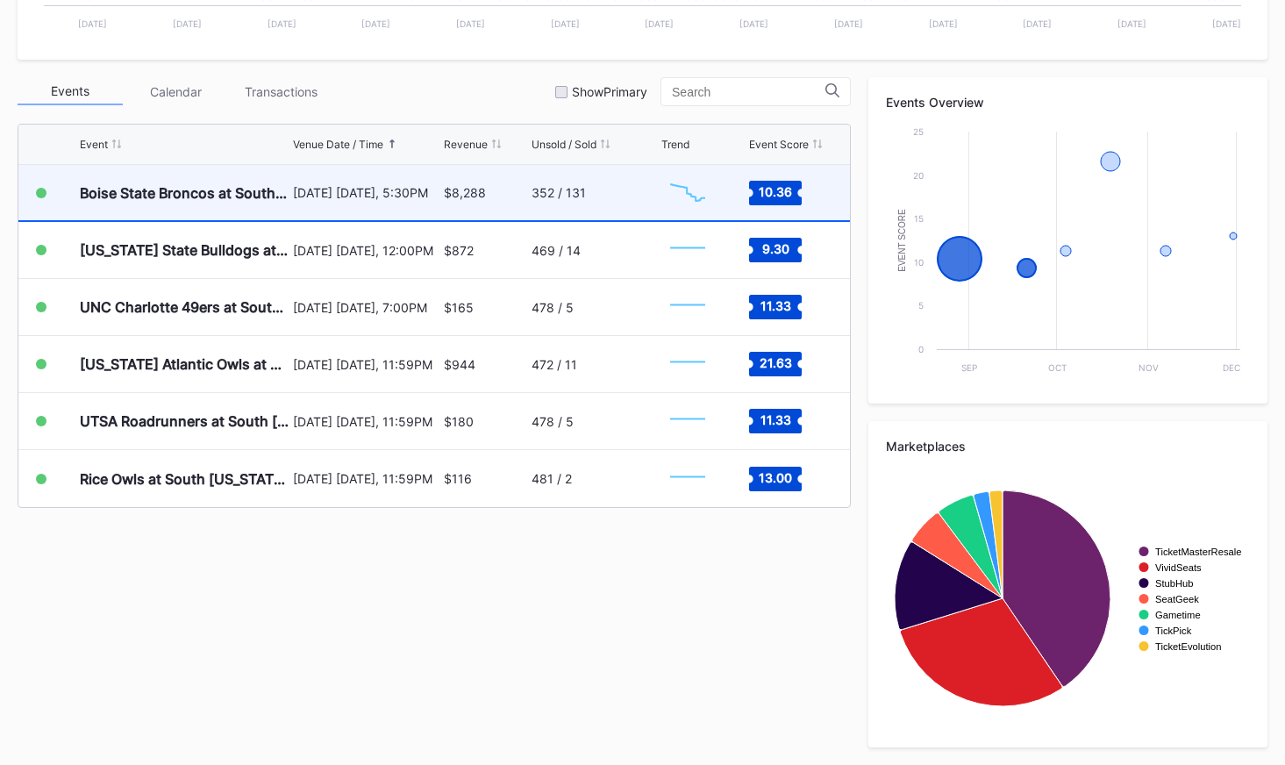
click at [627, 183] on div "352 / 131" at bounding box center [594, 192] width 125 height 55
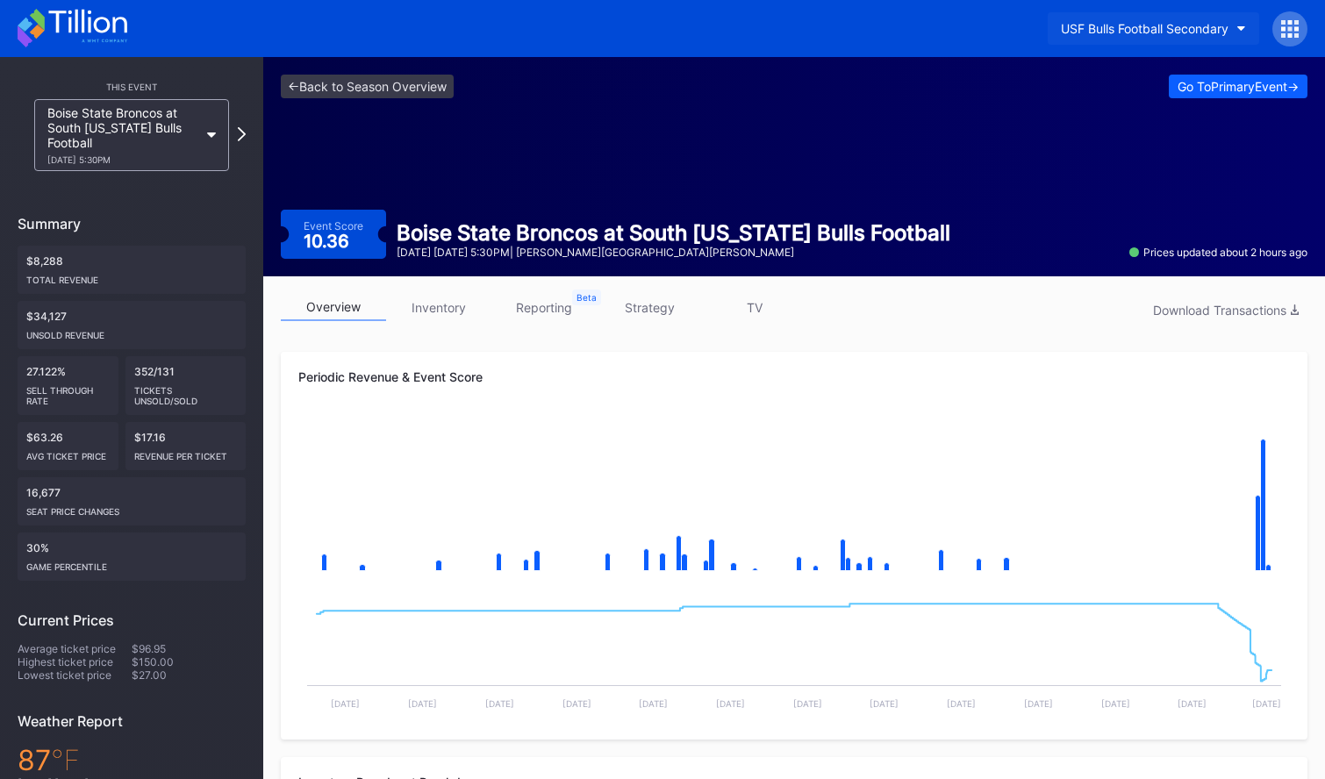
click at [1192, 25] on div "USF Bulls Football Secondary" at bounding box center [1145, 28] width 168 height 15
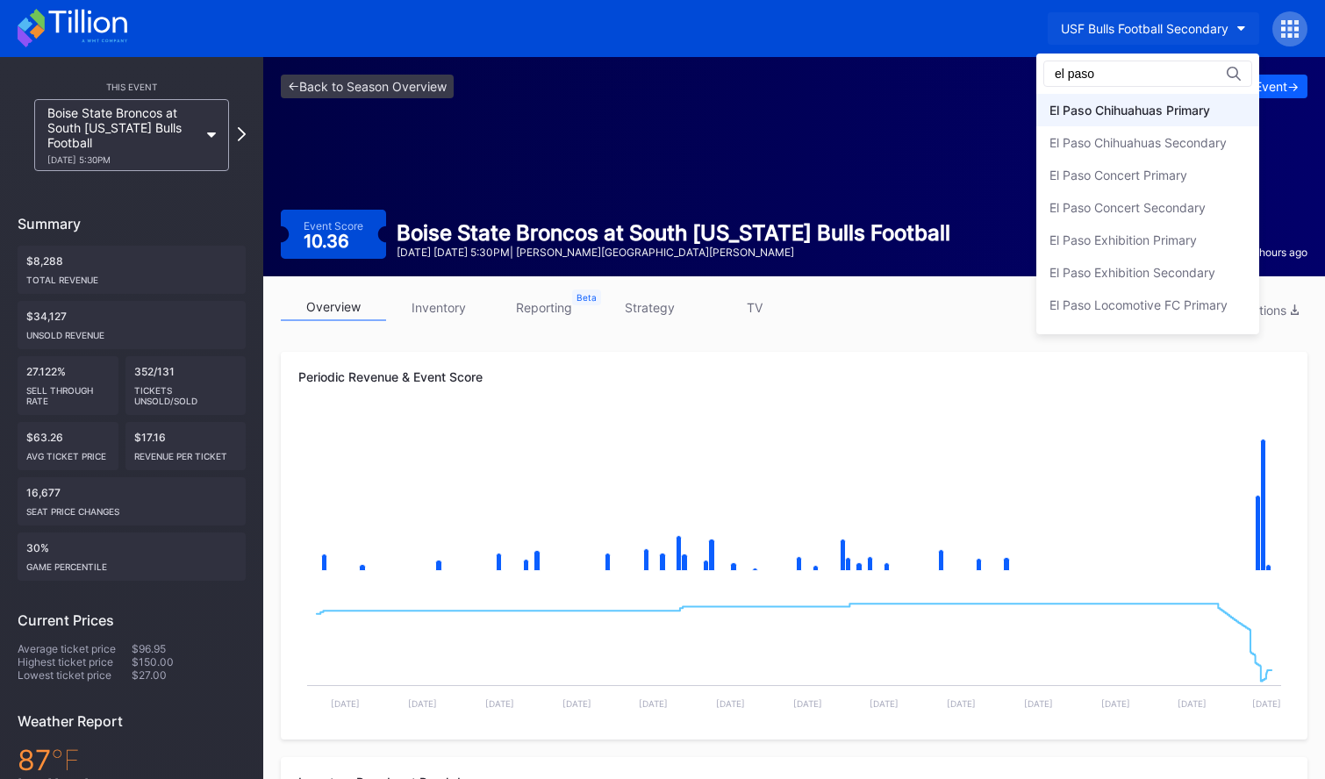
type input "el paso"
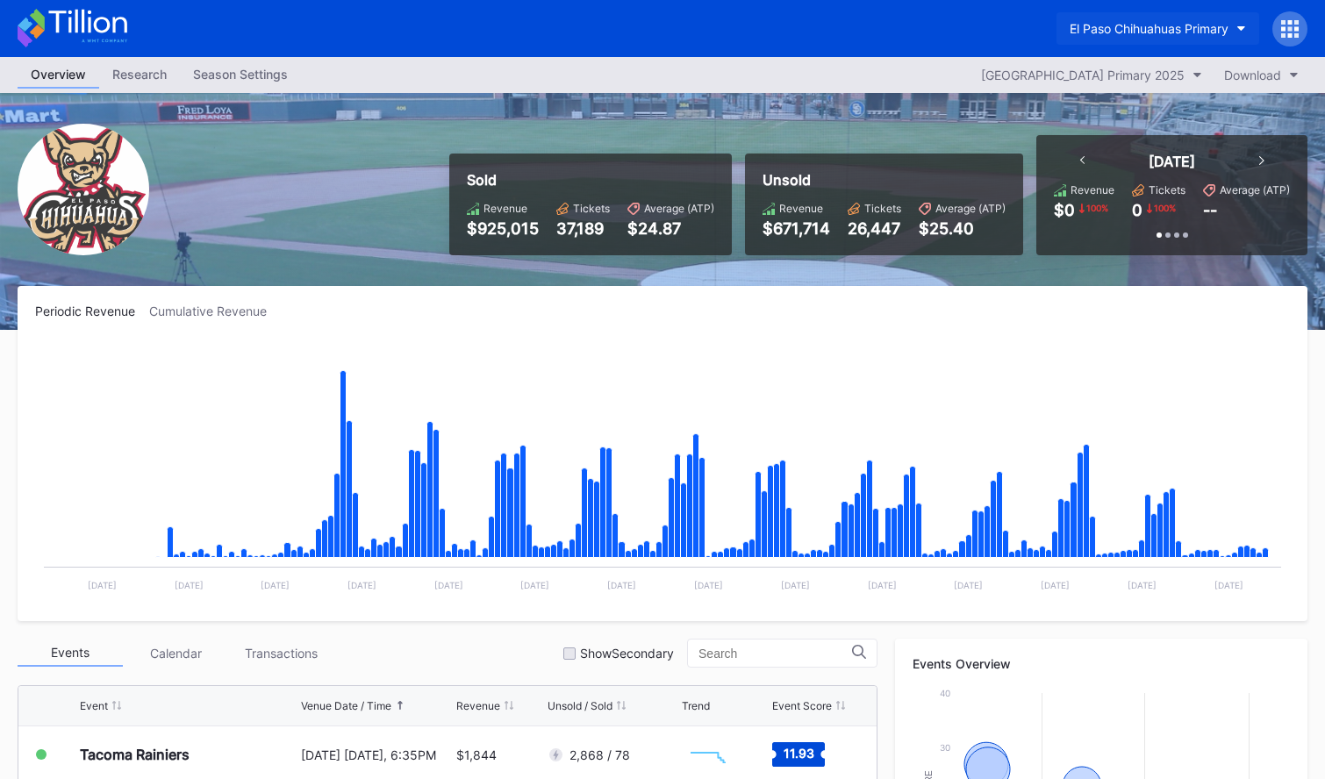
click at [1156, 33] on div "El Paso Chihuahuas Primary" at bounding box center [1149, 28] width 159 height 15
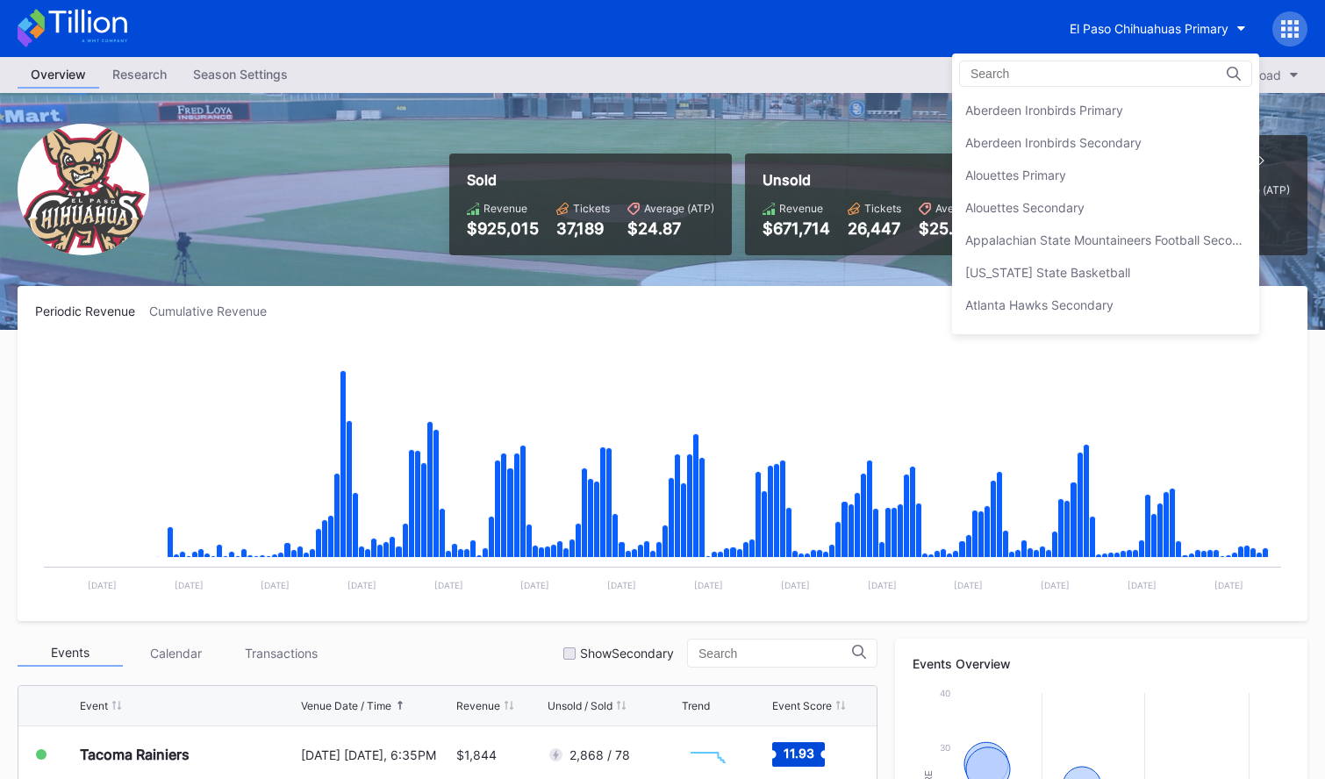
scroll to position [1526, 0]
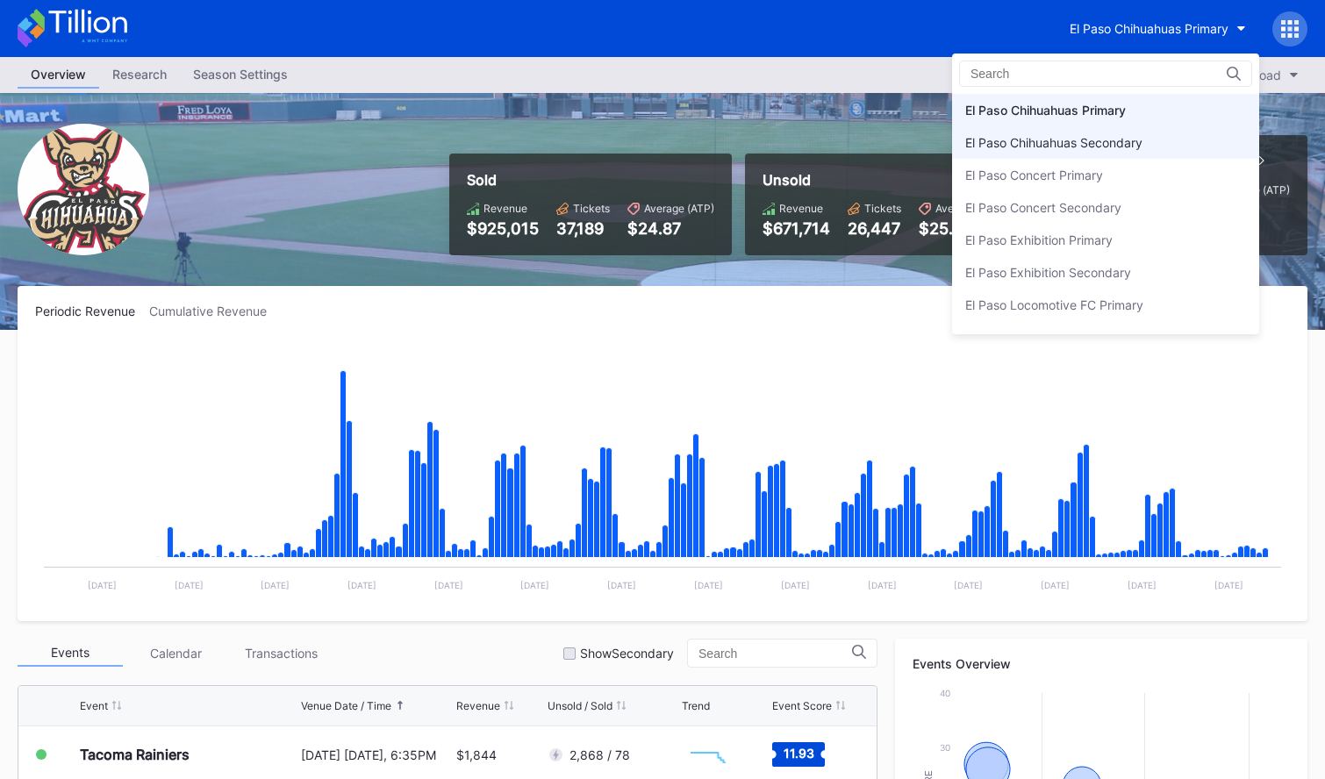
click at [1128, 135] on div "El Paso Chihuahuas Secondary" at bounding box center [1053, 142] width 177 height 15
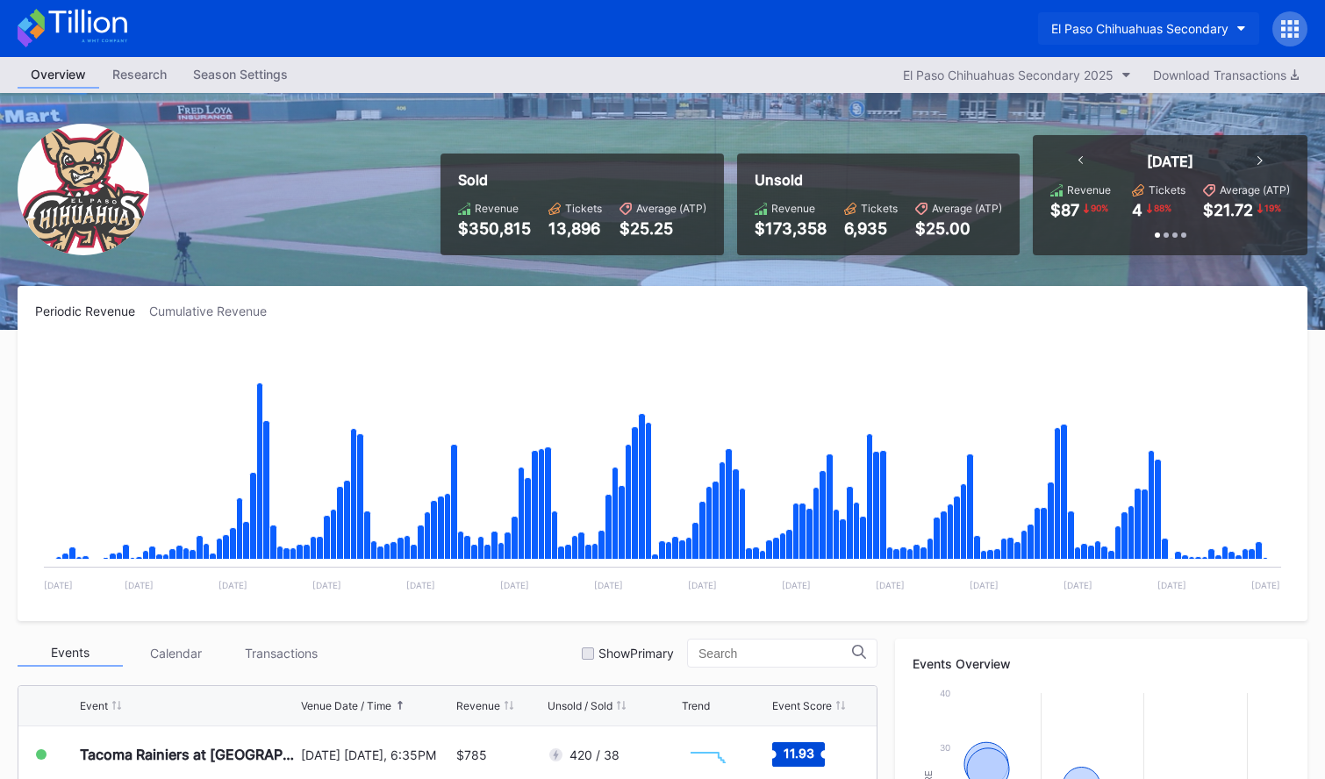
click at [1073, 24] on div "El Paso Chihuahuas Secondary" at bounding box center [1139, 28] width 177 height 15
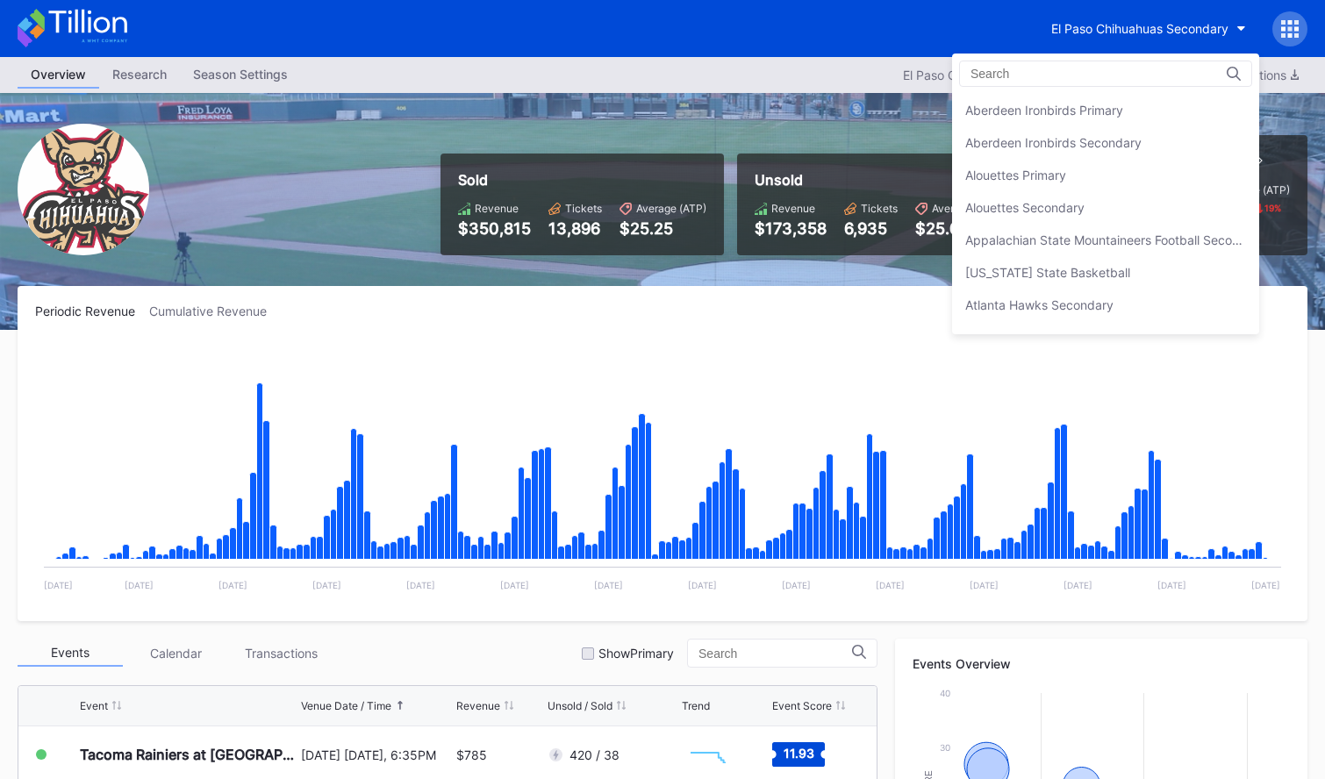
scroll to position [1558, 0]
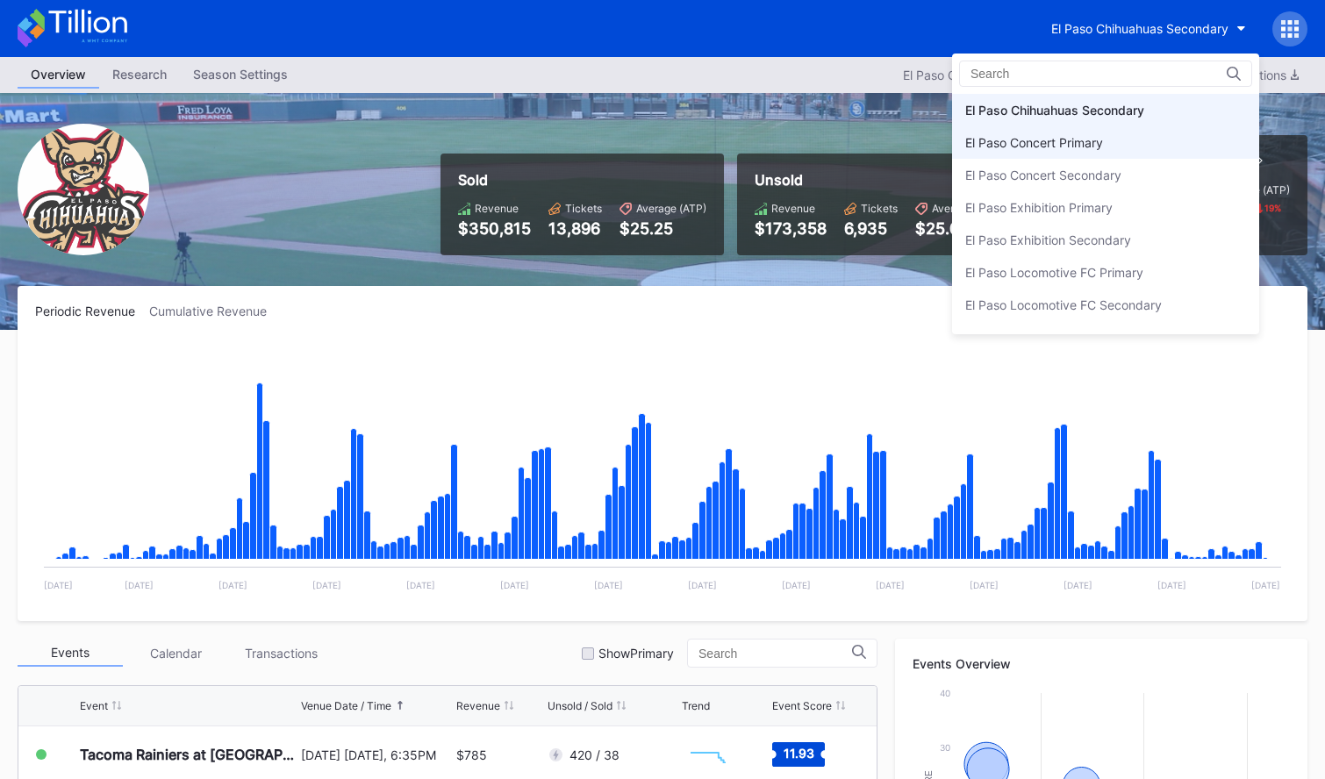
click at [1087, 148] on div "El Paso Concert Primary" at bounding box center [1034, 142] width 138 height 15
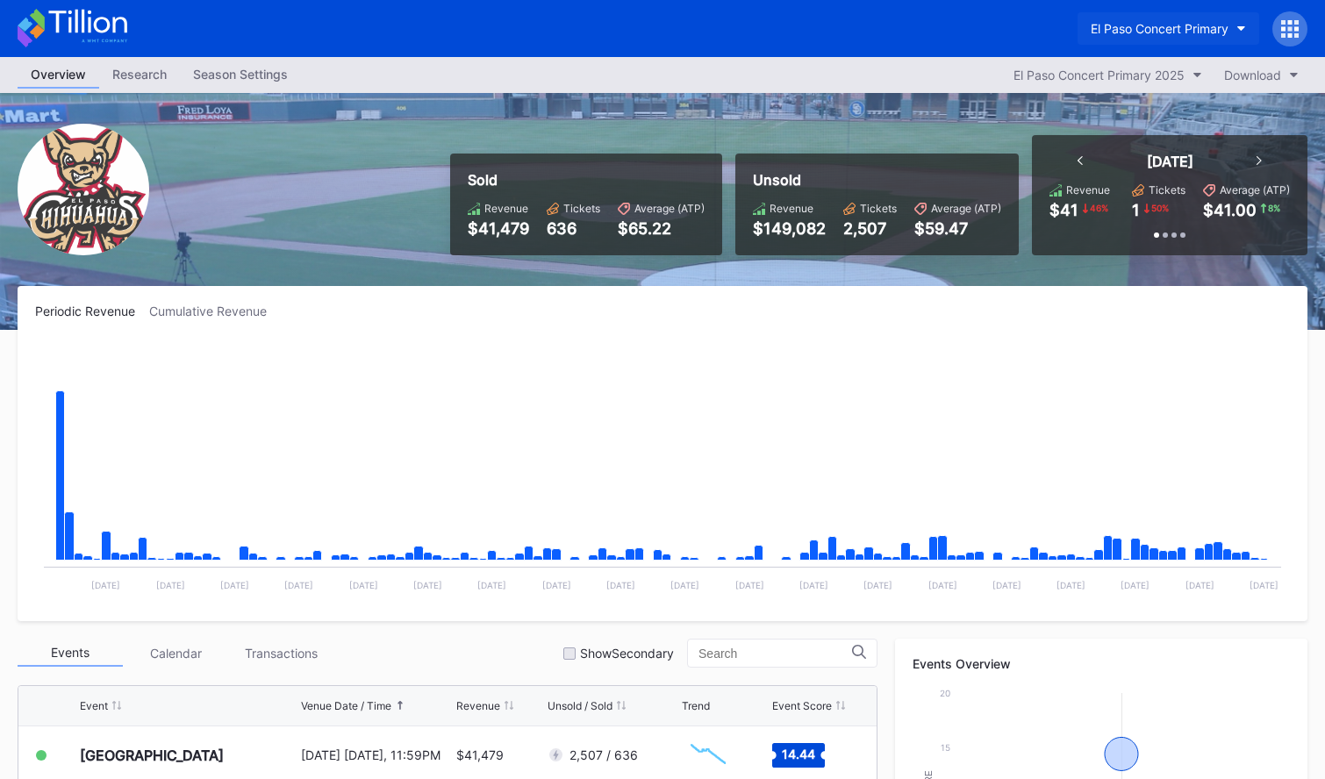
click at [1171, 27] on div "El Paso Concert Primary" at bounding box center [1160, 28] width 138 height 15
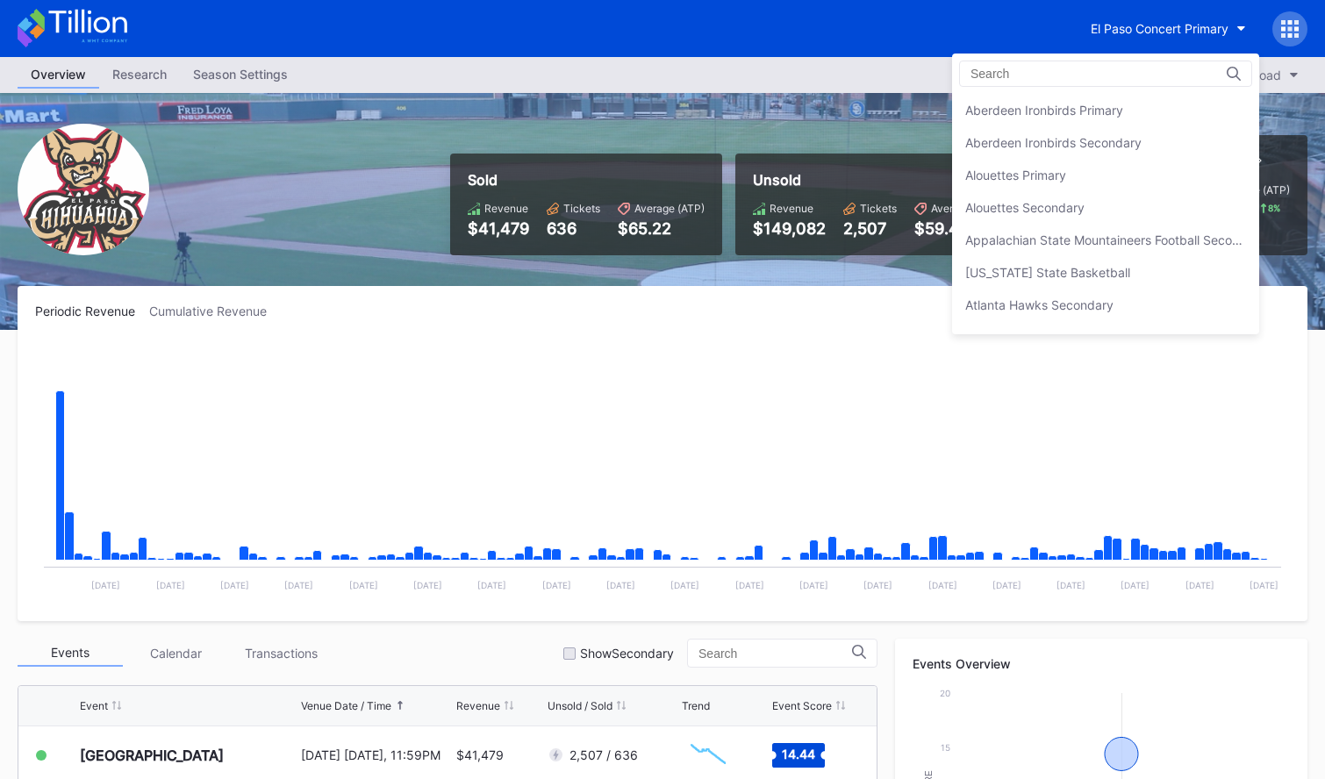
scroll to position [1591, 0]
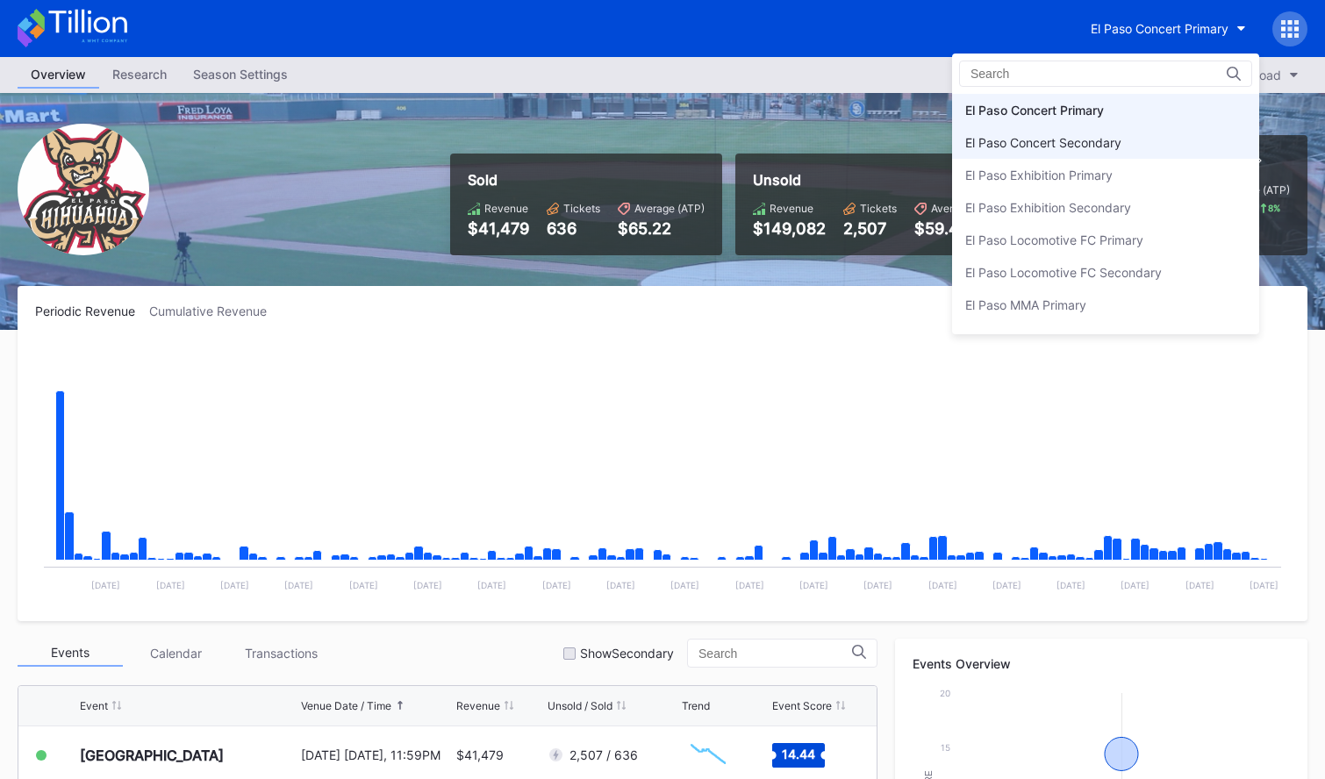
click at [1147, 139] on div "El Paso Concert Secondary" at bounding box center [1105, 142] width 307 height 32
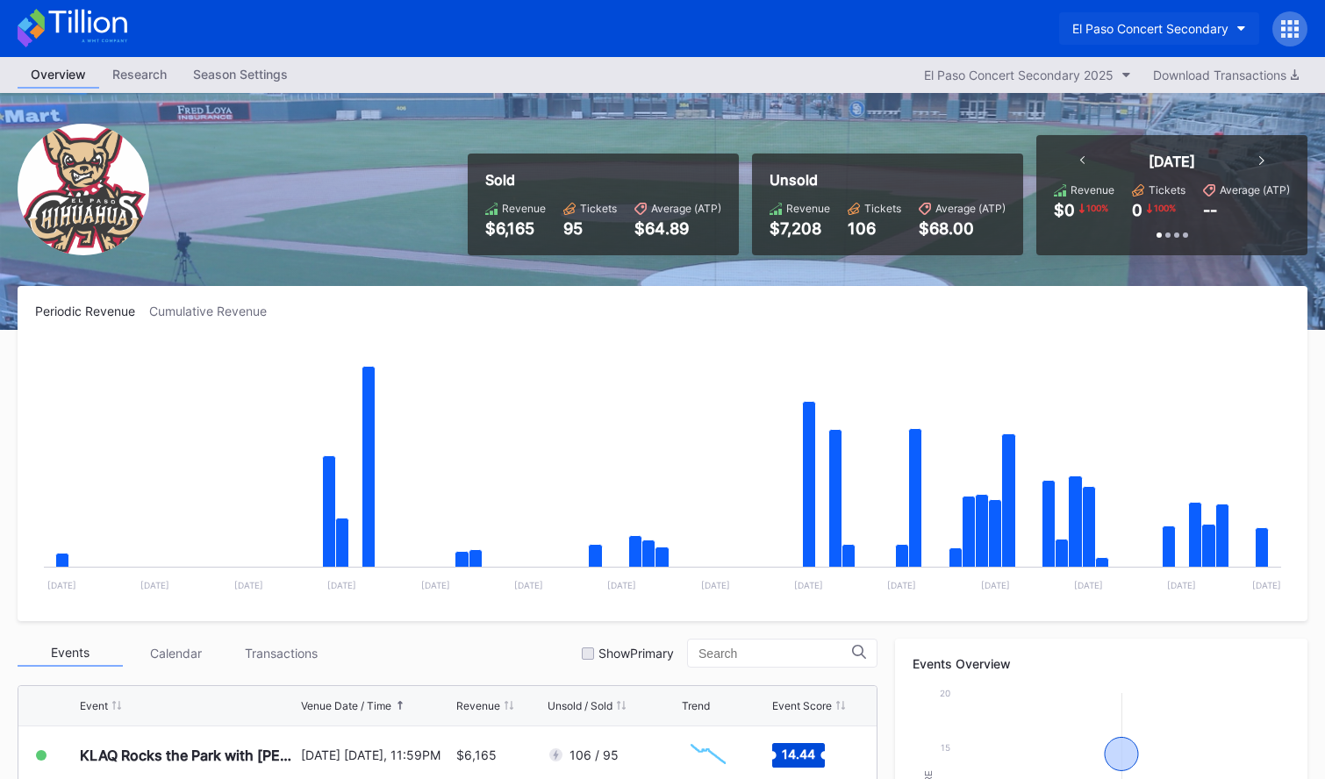
click at [1122, 28] on div "El Paso Concert Secondary" at bounding box center [1150, 28] width 156 height 15
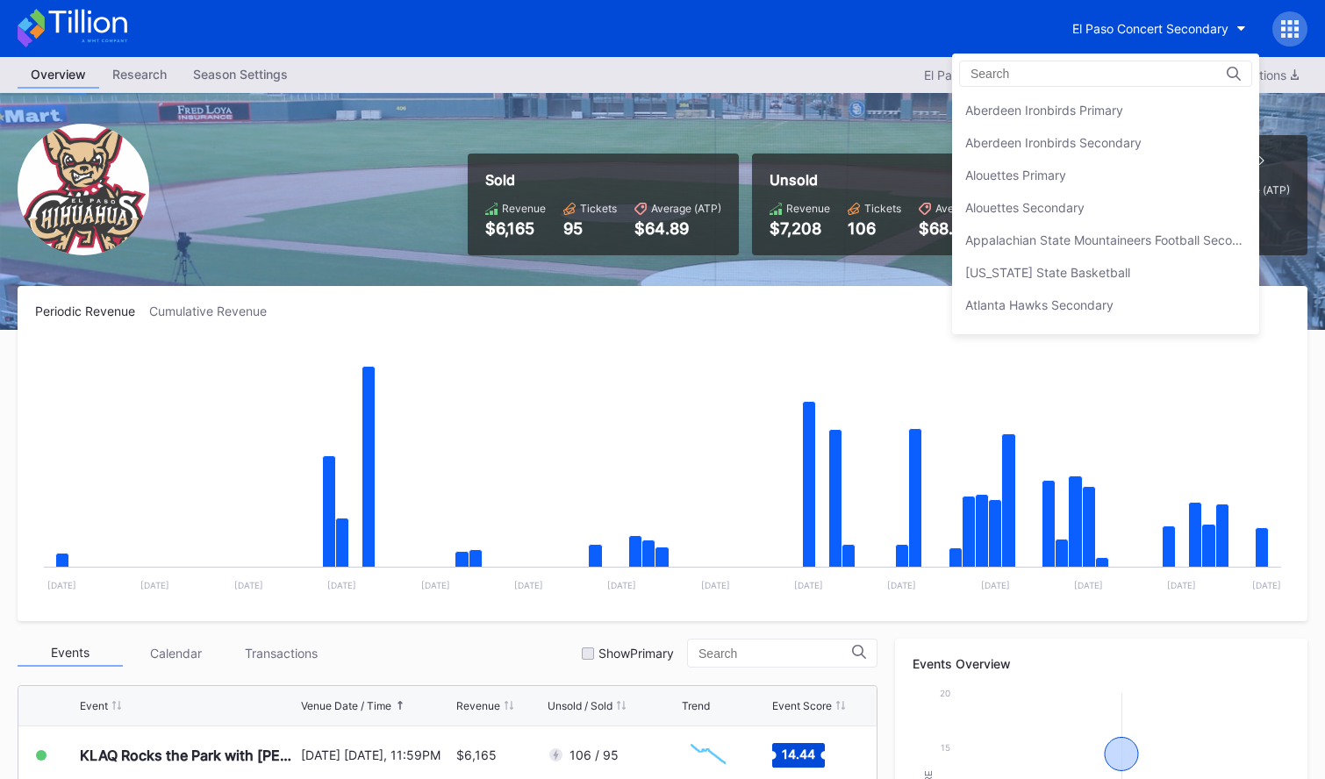
scroll to position [1623, 0]
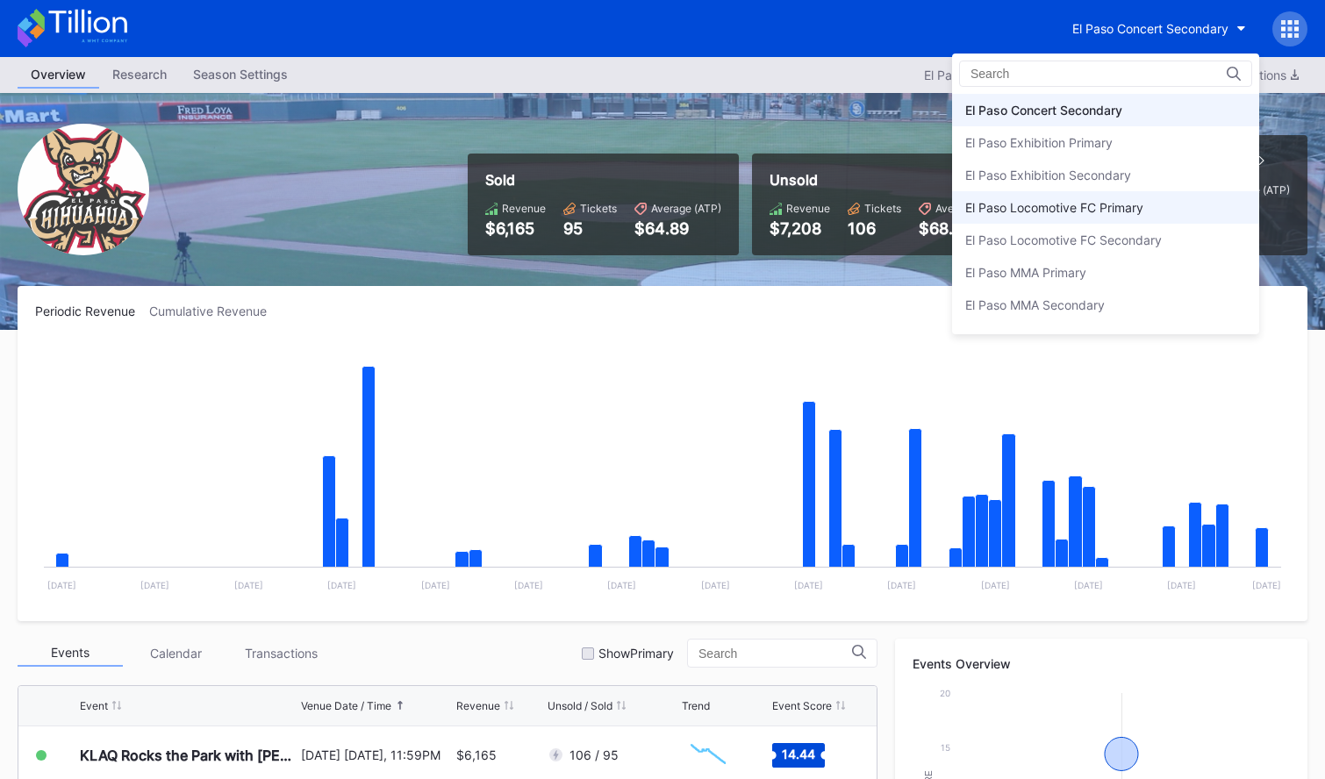
click at [1089, 204] on div "El Paso Locomotive FC Primary" at bounding box center [1054, 207] width 178 height 15
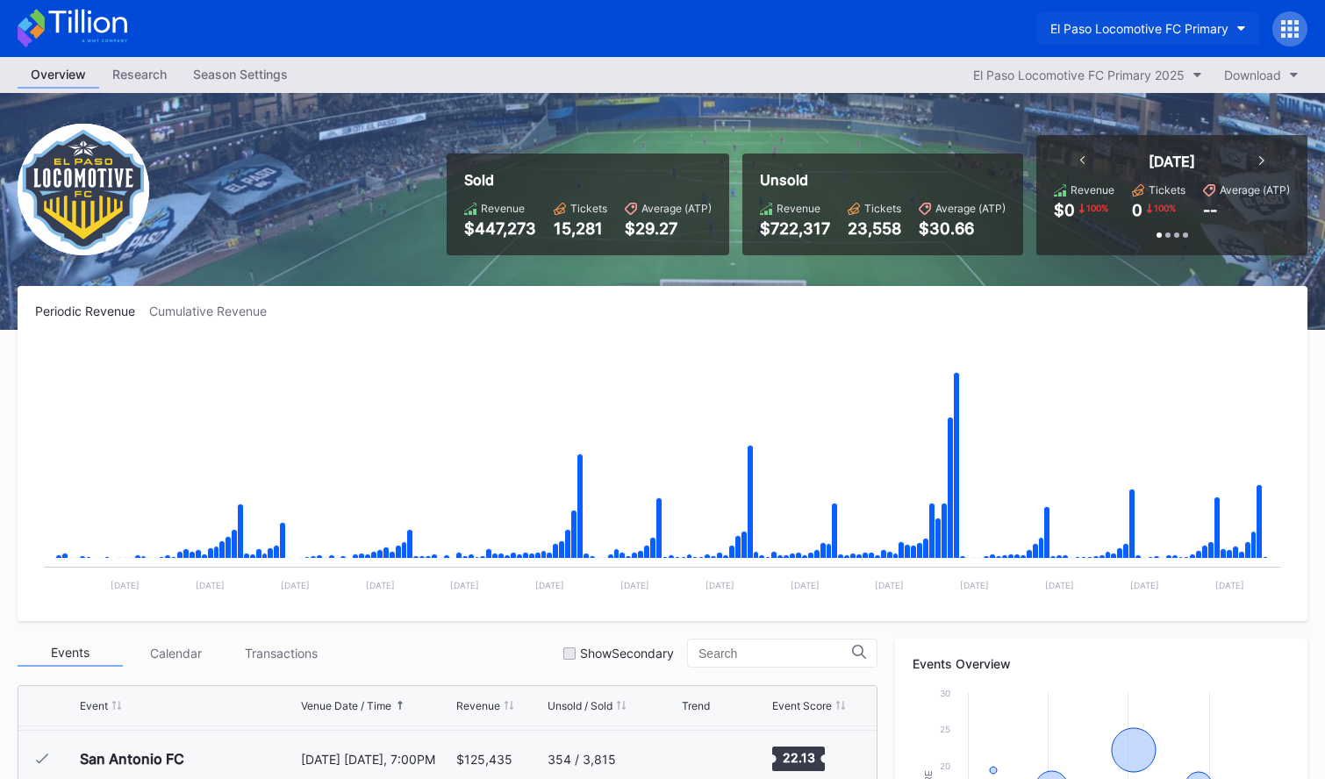
click at [1154, 34] on div "El Paso Locomotive FC Primary" at bounding box center [1139, 28] width 178 height 15
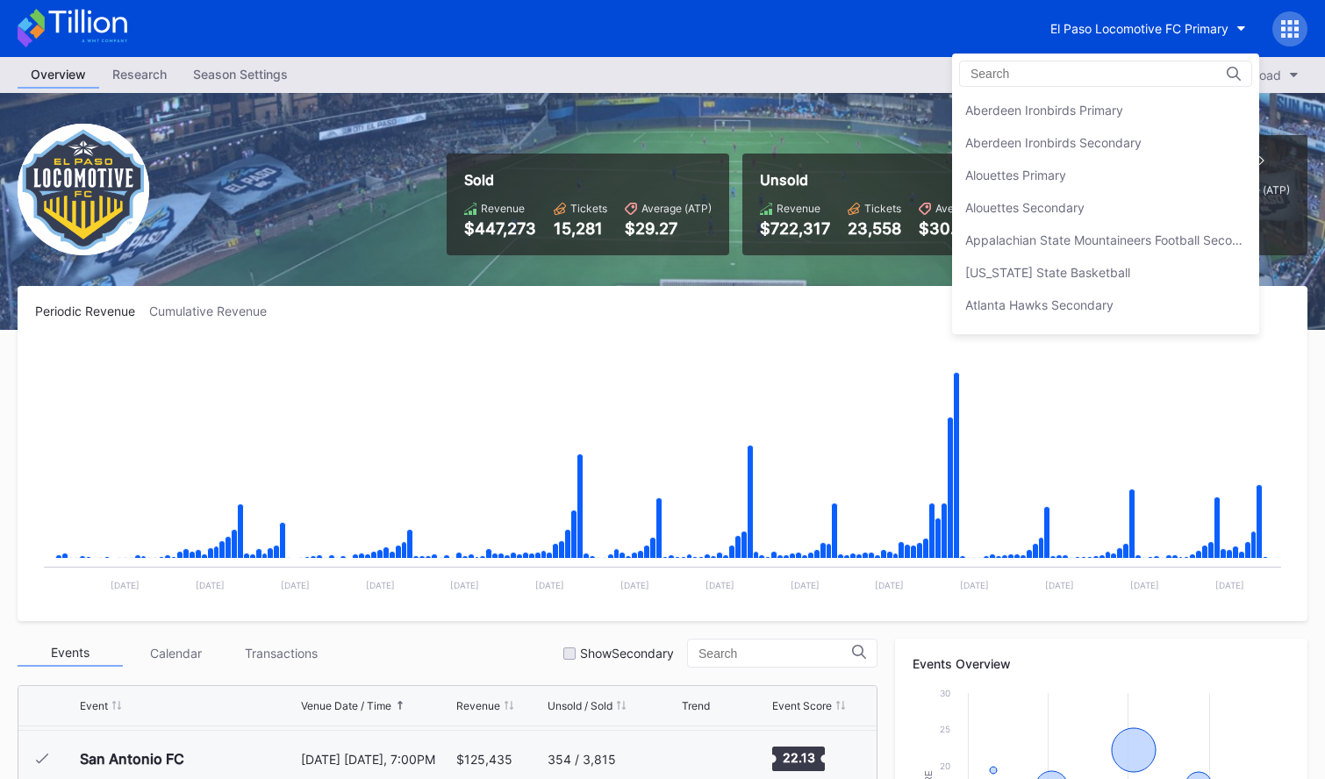
scroll to position [1721, 0]
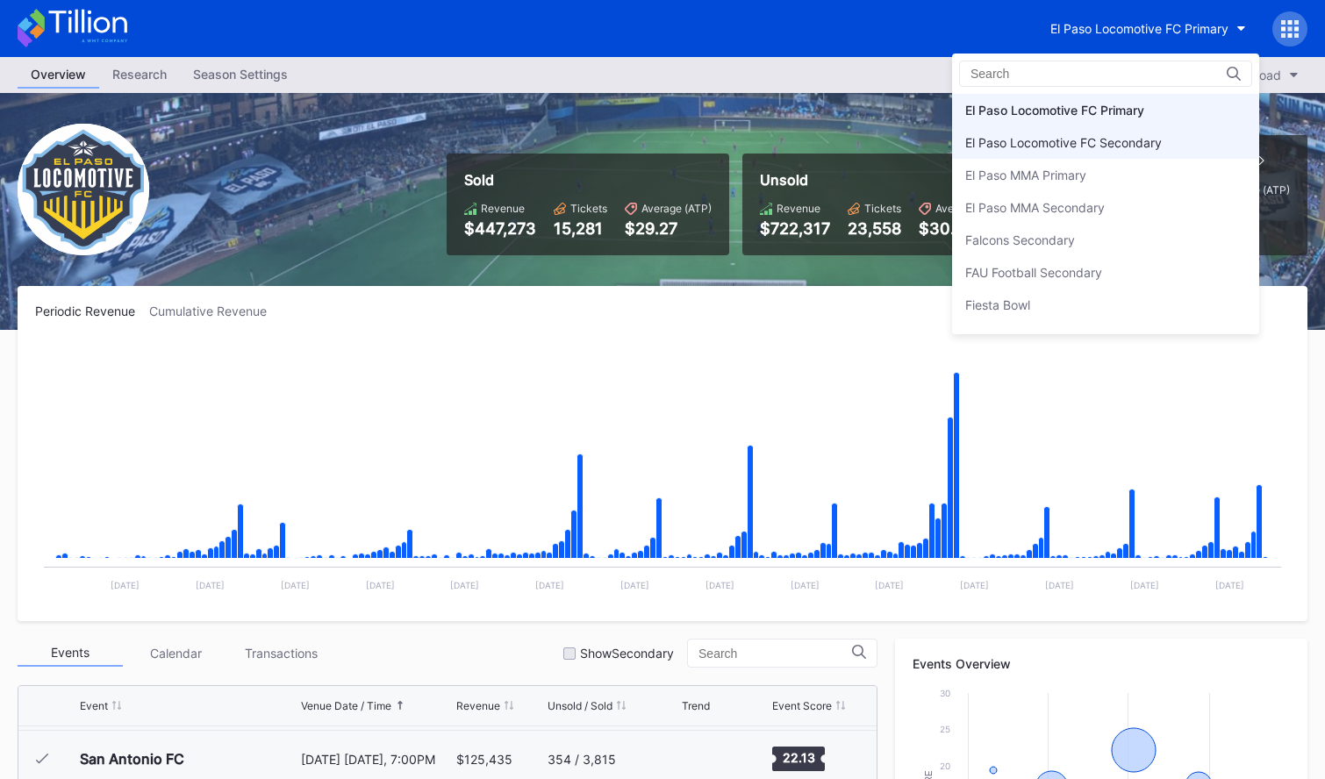
click at [1113, 147] on div "El Paso Locomotive FC Secondary" at bounding box center [1063, 142] width 197 height 15
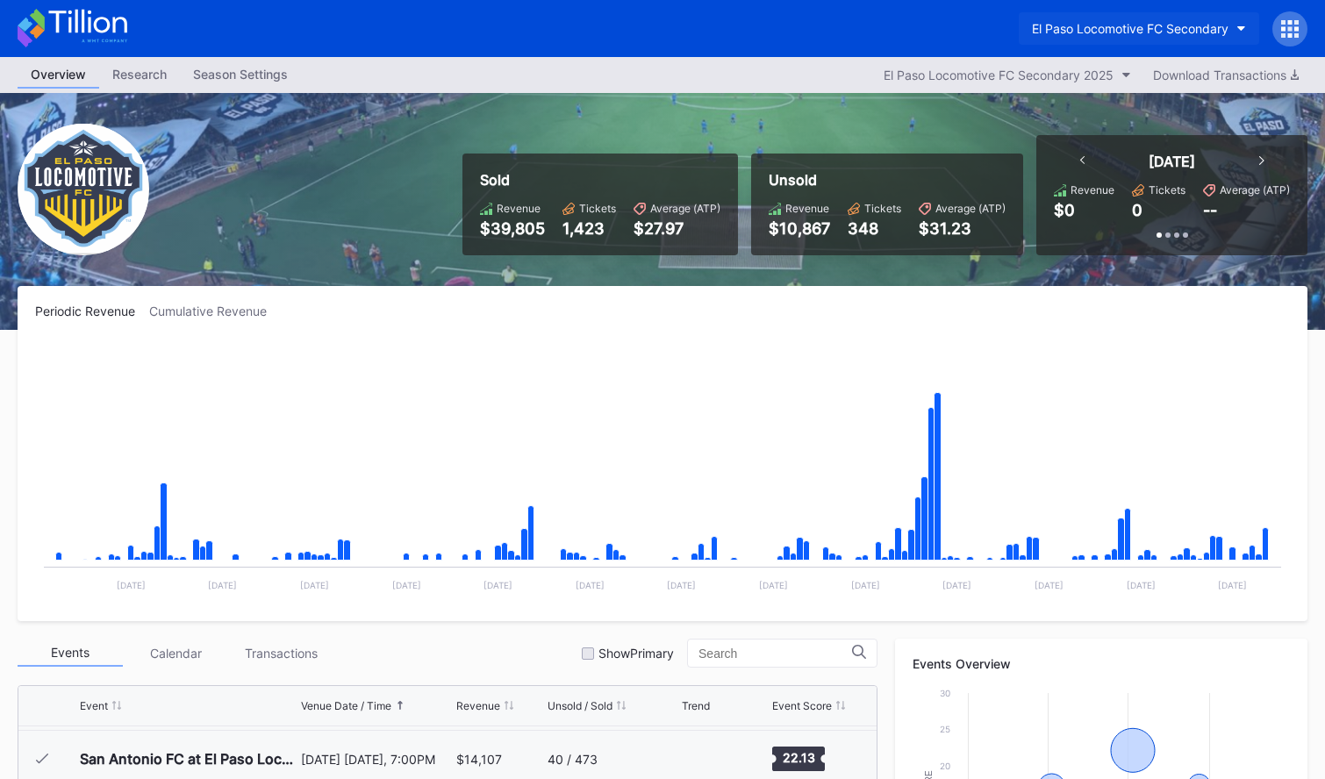
click at [1039, 22] on div "El Paso Locomotive FC Secondary" at bounding box center [1130, 28] width 197 height 15
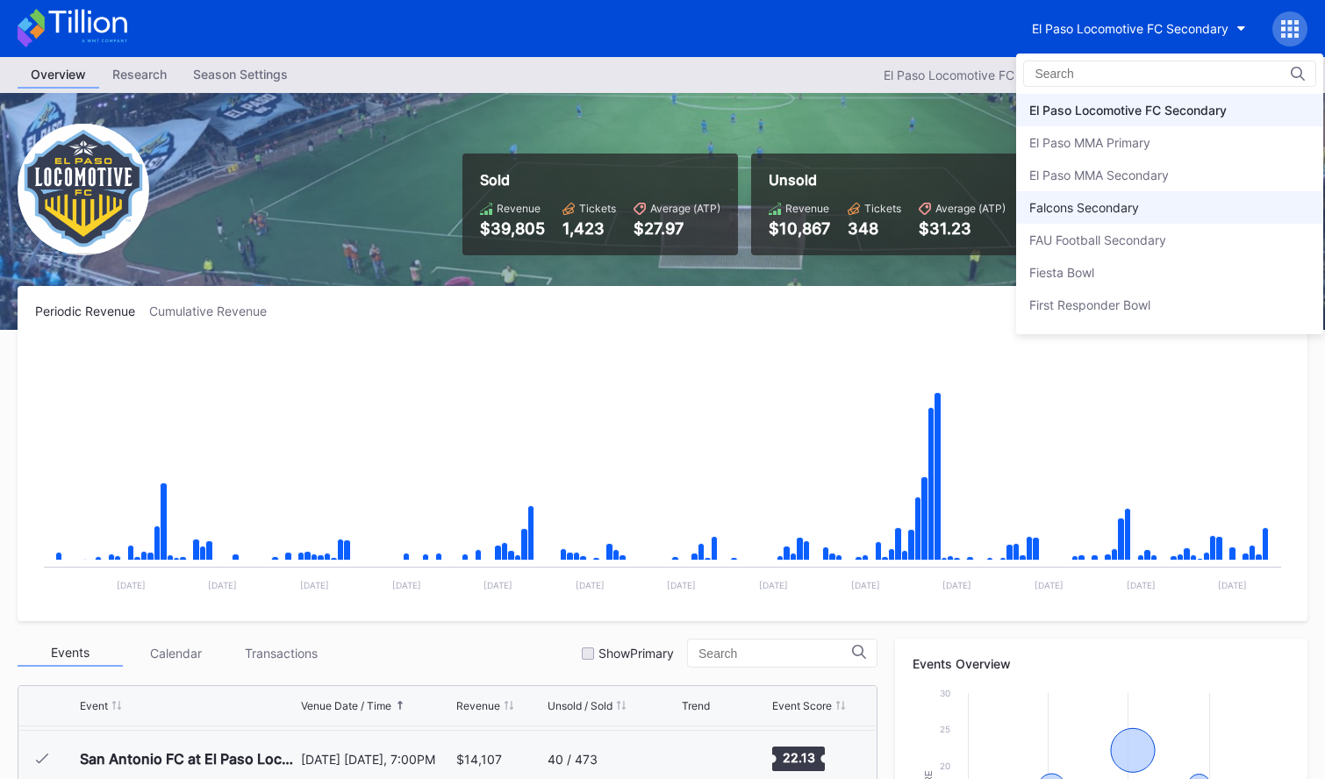
click at [1136, 211] on div "Falcons Secondary" at bounding box center [1084, 207] width 110 height 15
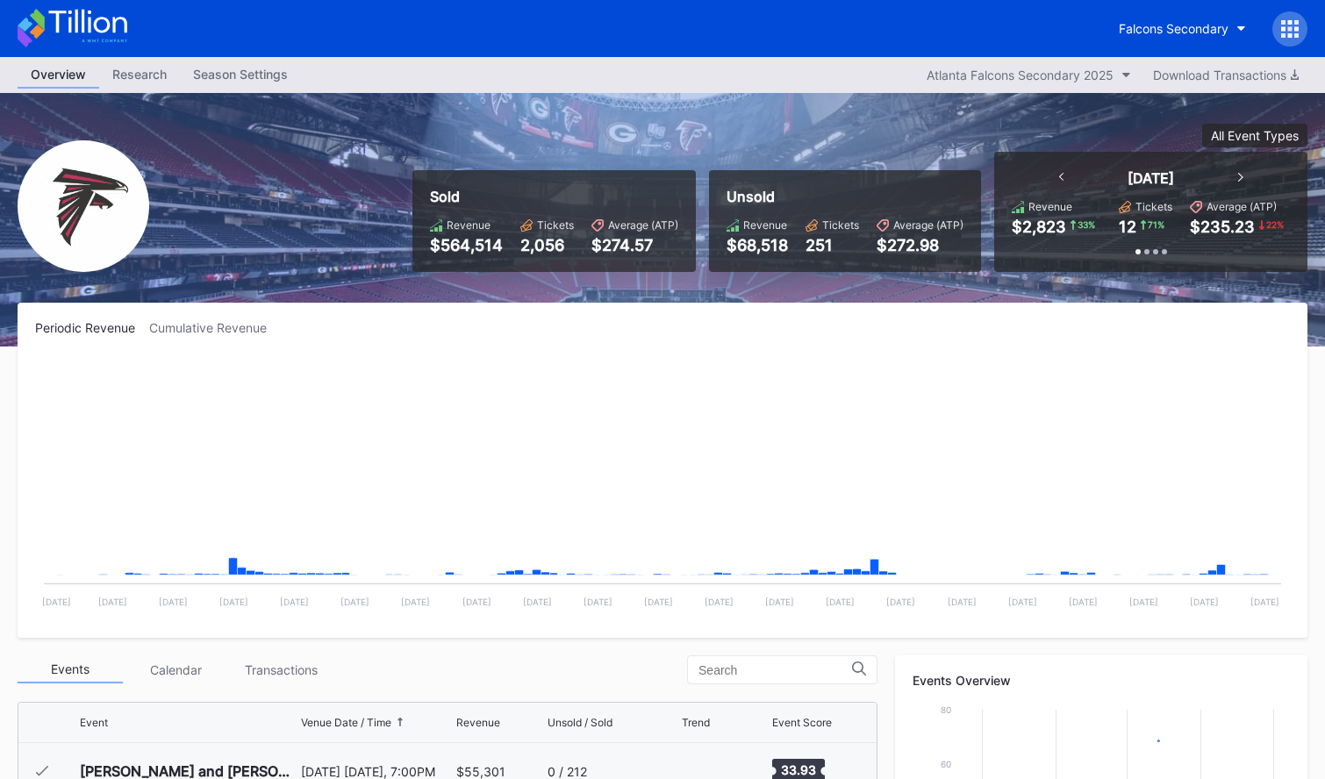
scroll to position [53, 0]
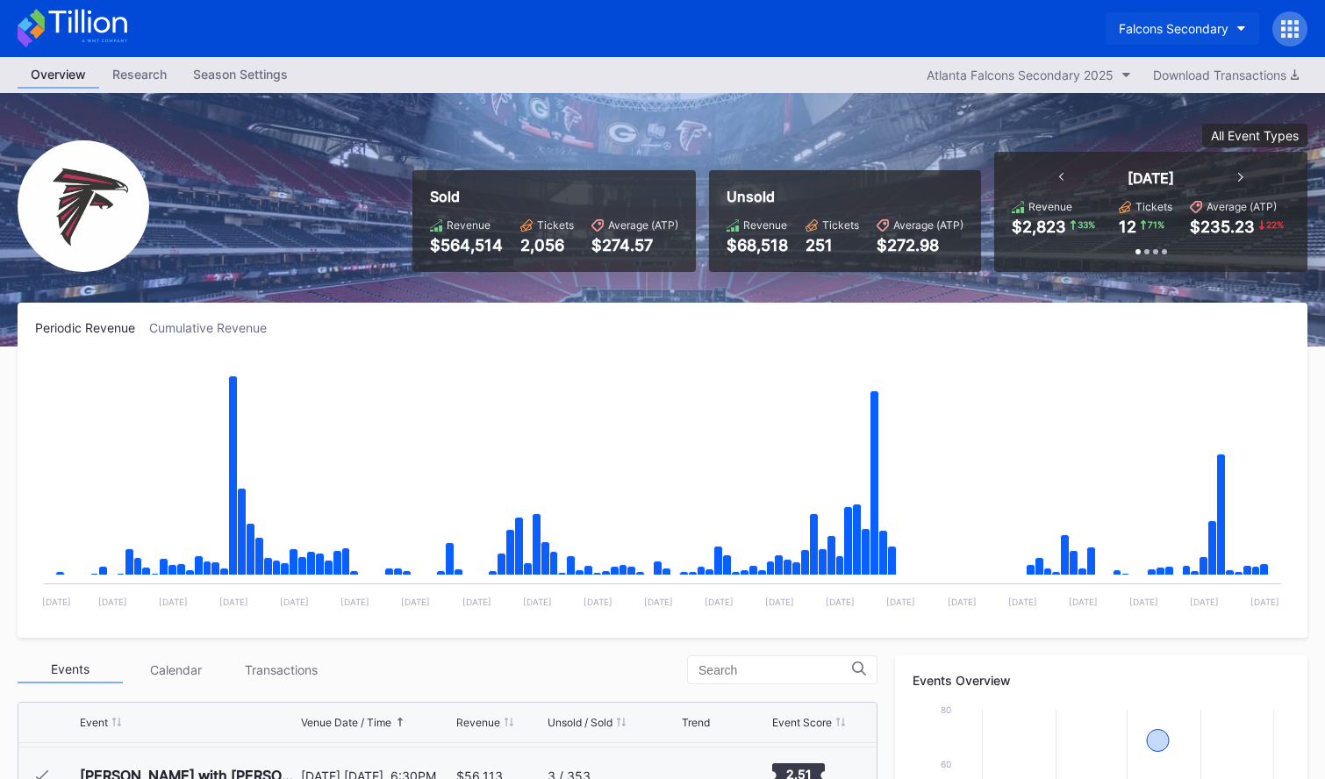
click at [1192, 23] on div "Falcons Secondary" at bounding box center [1174, 28] width 110 height 15
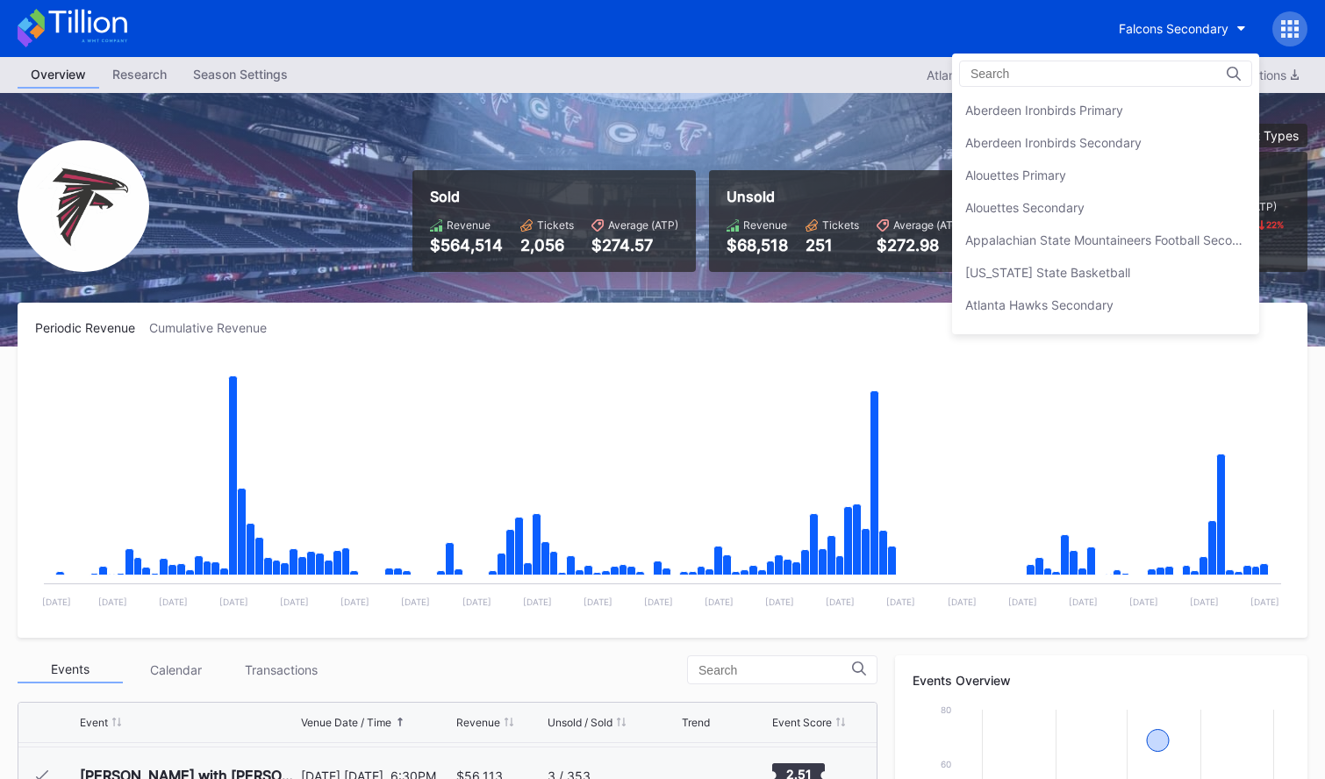
scroll to position [1850, 0]
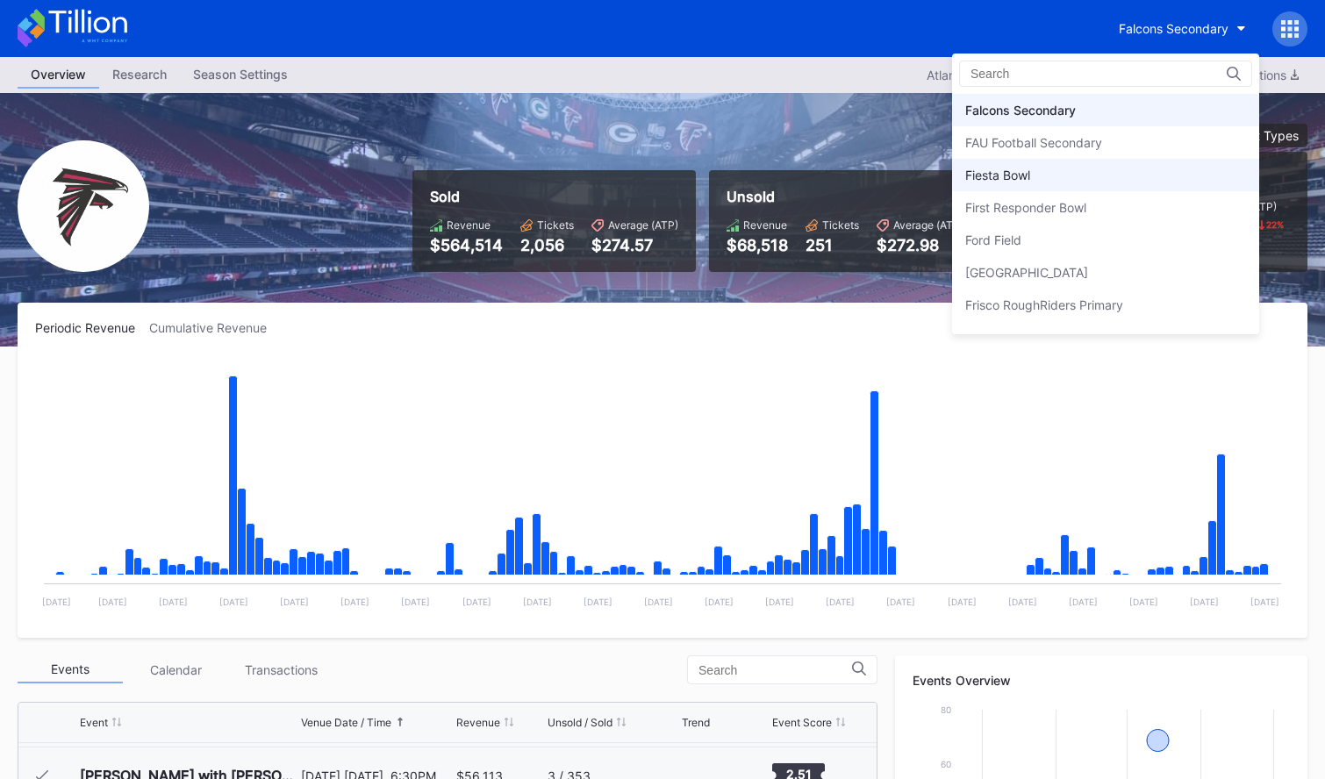
click at [1111, 168] on div "Fiesta Bowl" at bounding box center [1105, 175] width 307 height 32
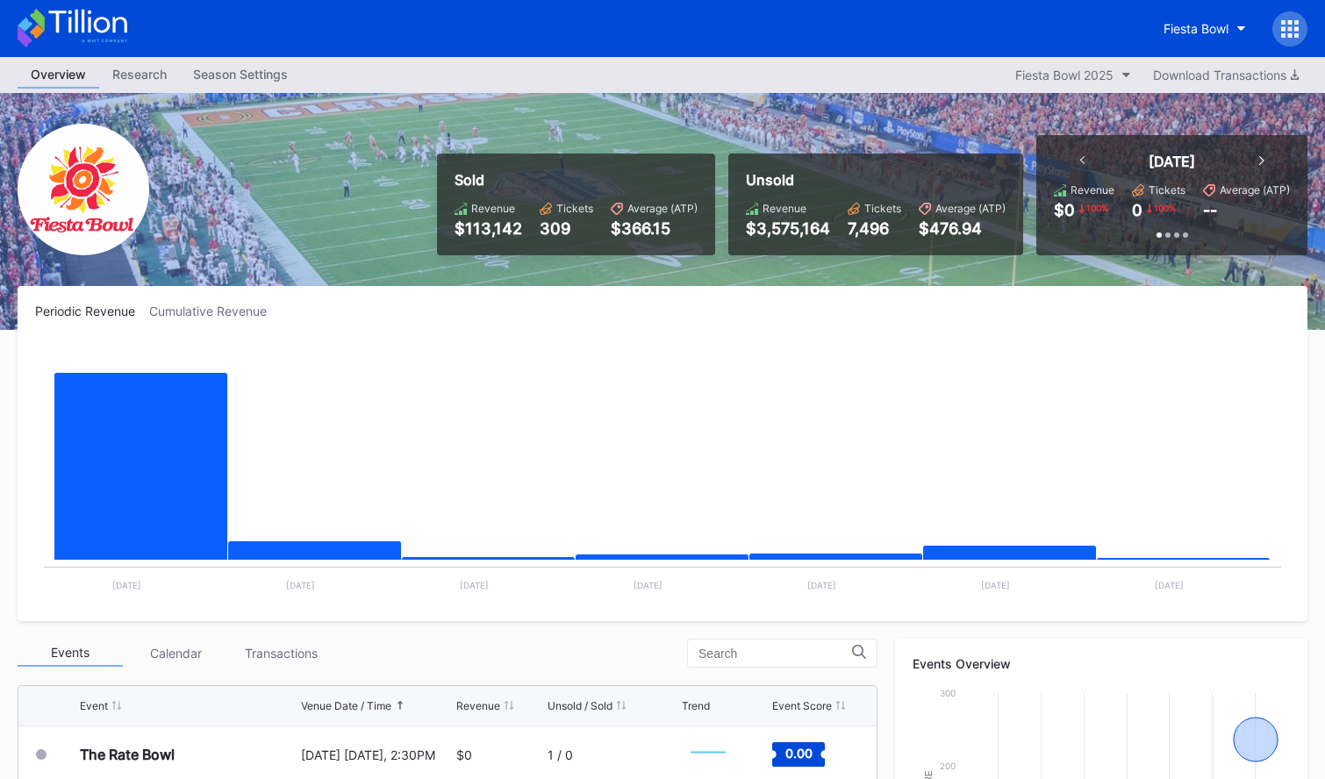
click at [123, 32] on icon at bounding box center [73, 28] width 110 height 39
click at [1171, 28] on div "Fiesta Bowl" at bounding box center [1195, 28] width 65 height 15
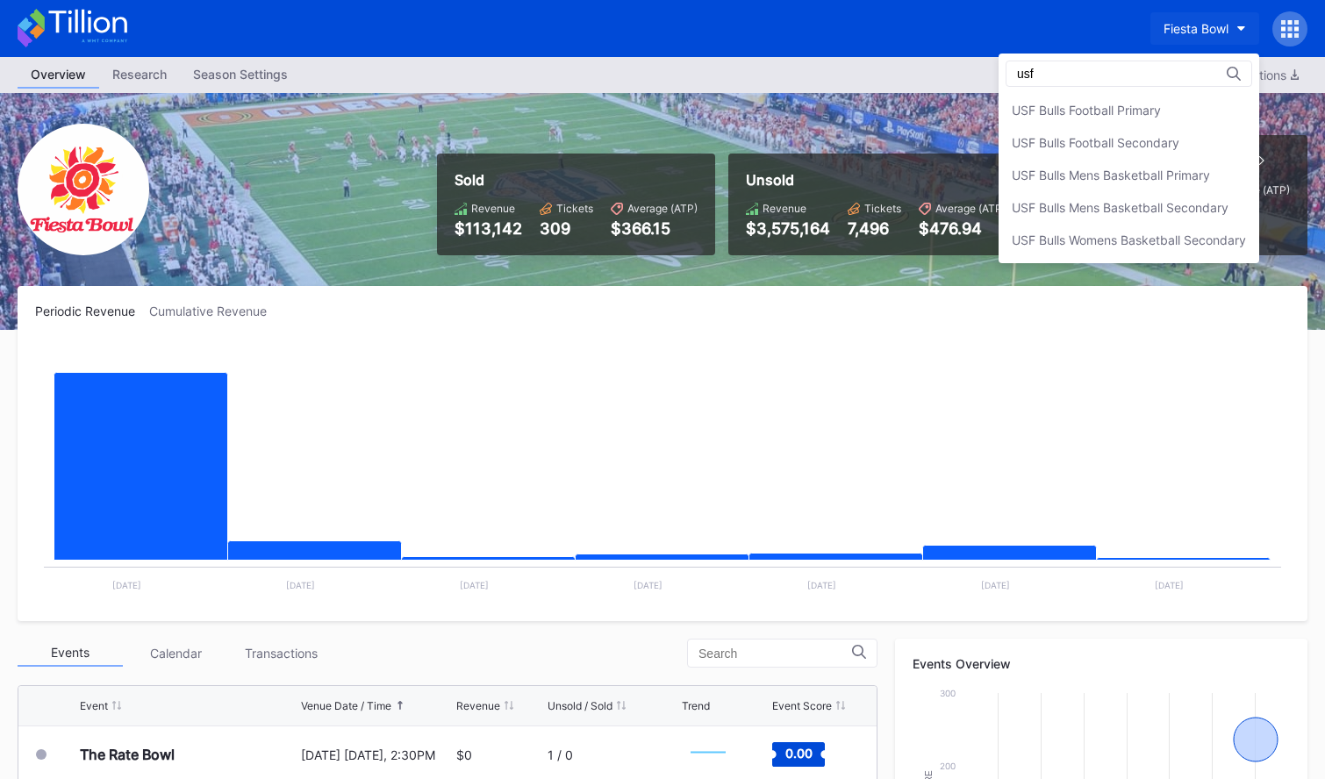
type input "usf"
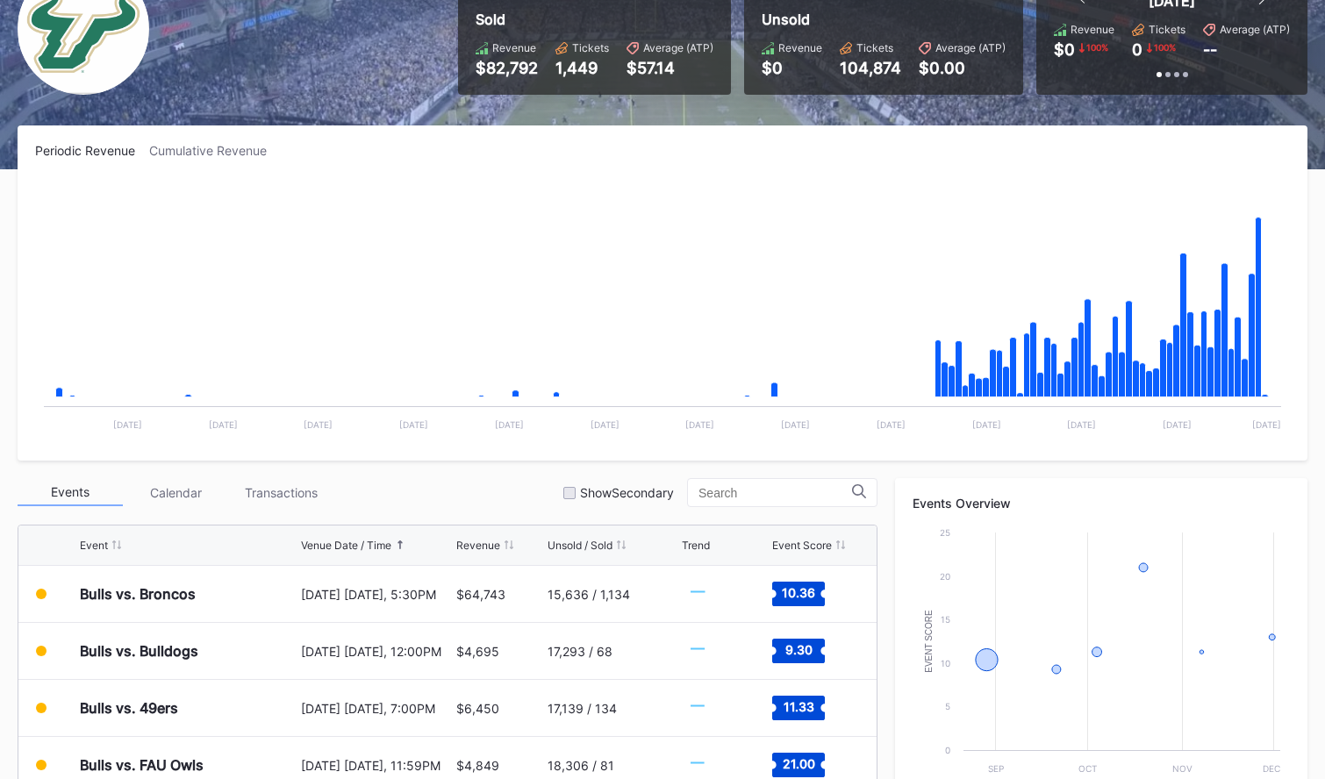
scroll to position [160, 0]
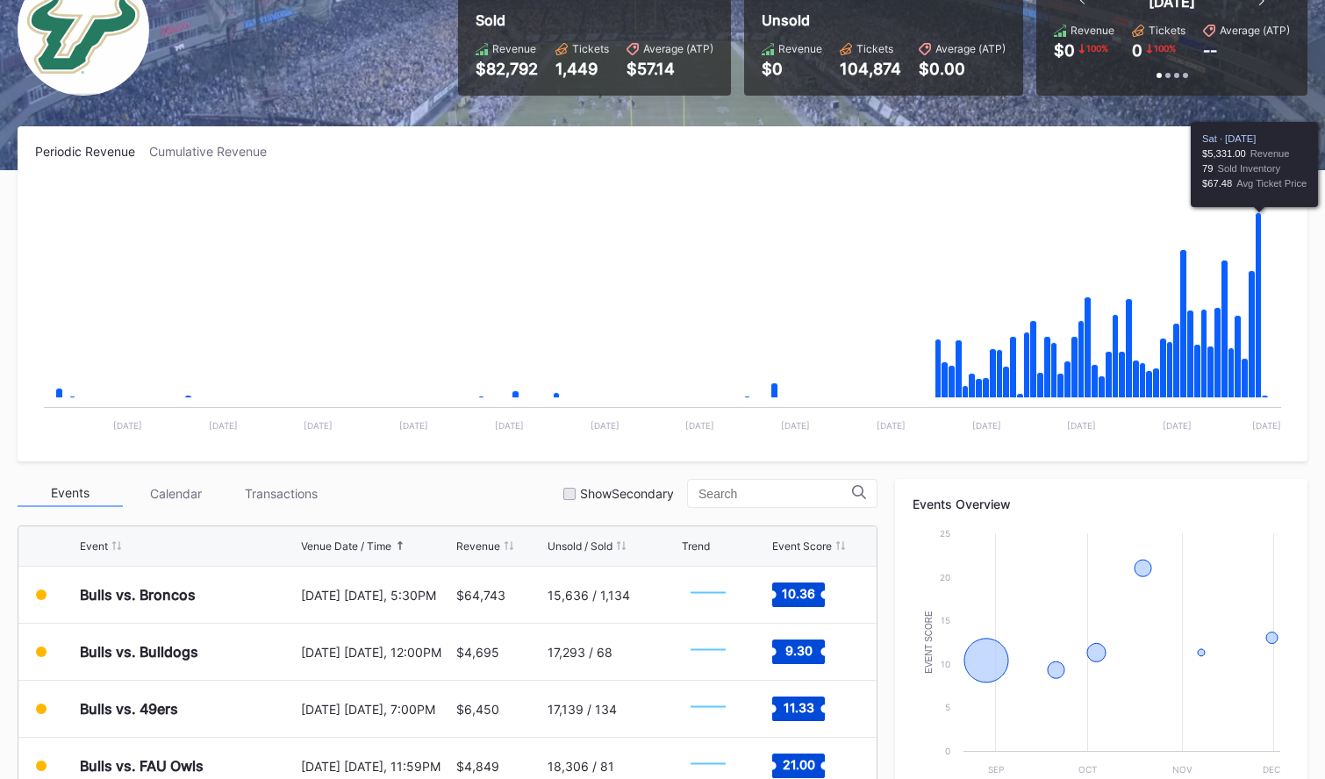
click at [313, 490] on div "Transactions" at bounding box center [280, 493] width 105 height 27
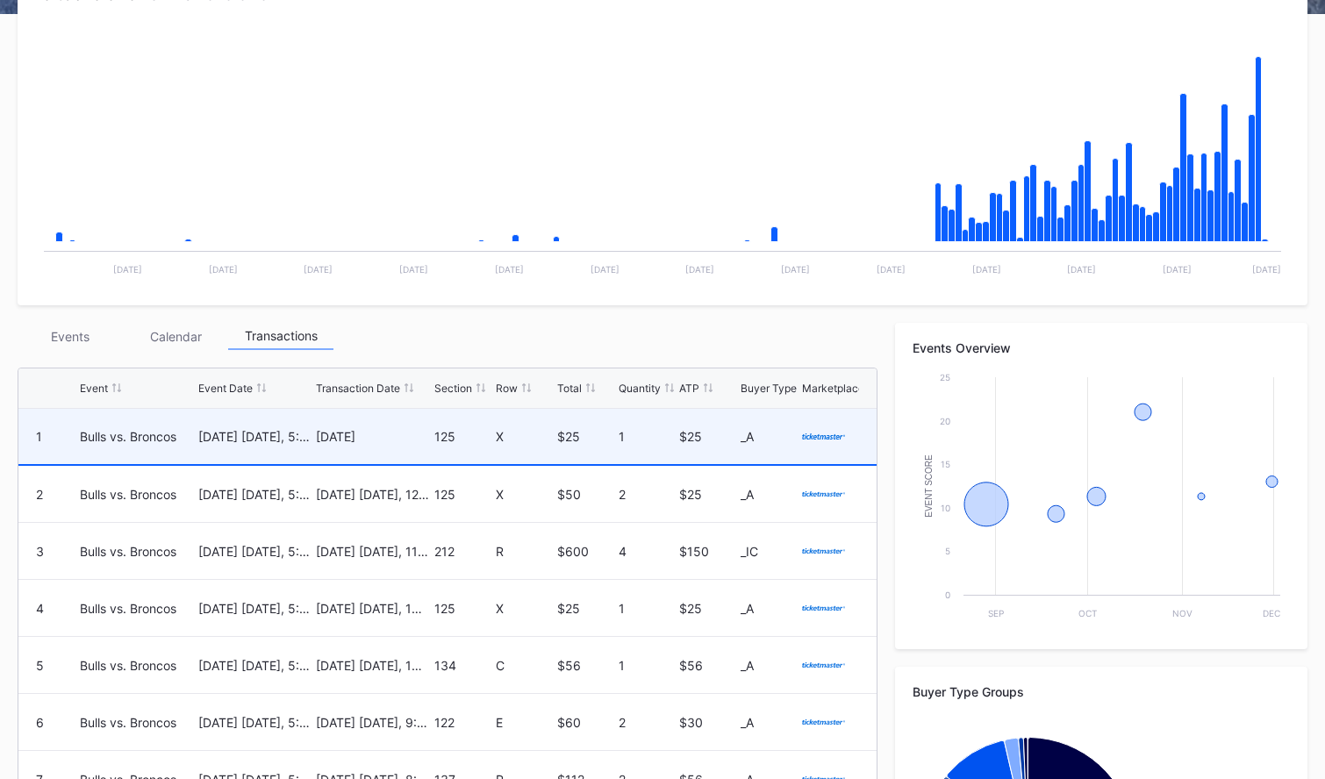
scroll to position [126, 0]
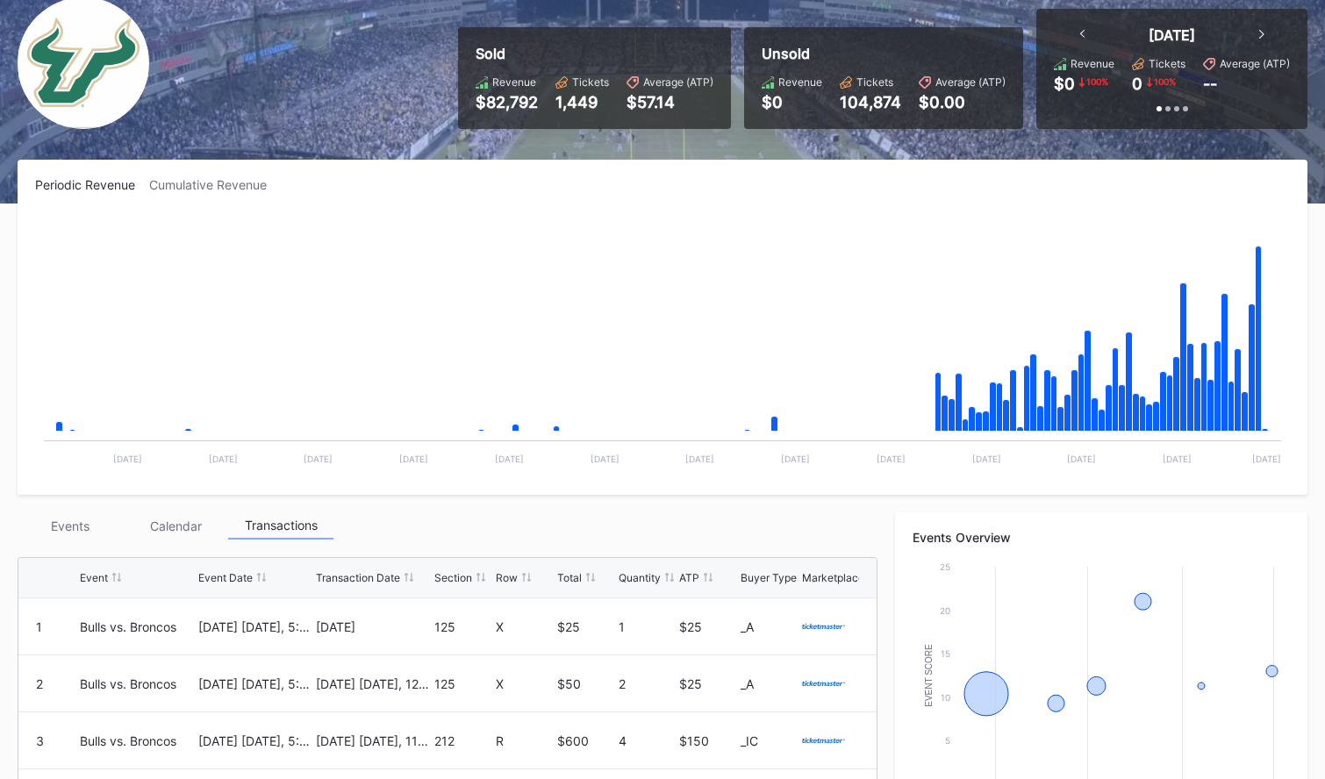
click at [1263, 284] on rect "Chart title" at bounding box center [662, 345] width 1255 height 263
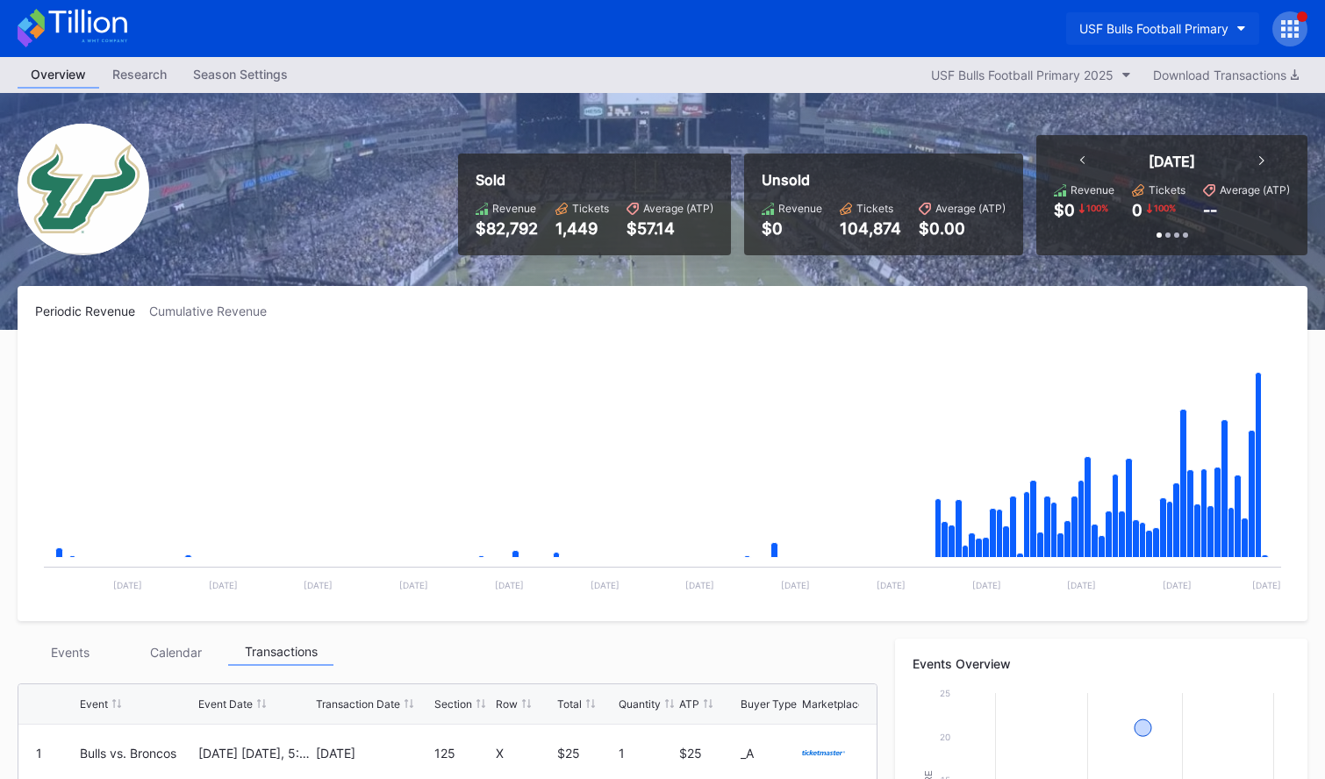
click at [1109, 25] on div "USF Bulls Football Primary" at bounding box center [1153, 28] width 149 height 15
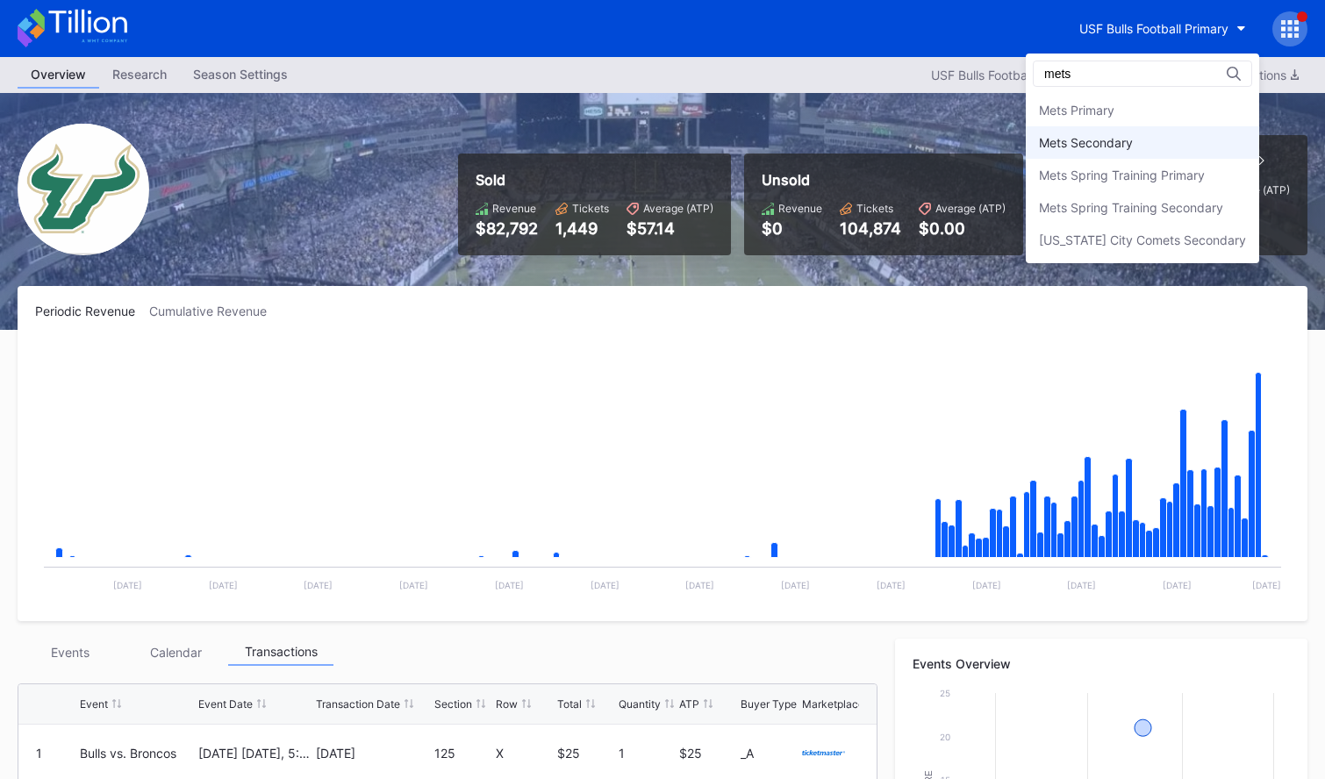
type input "mets"
click at [1129, 132] on div "Mets Secondary" at bounding box center [1142, 142] width 233 height 32
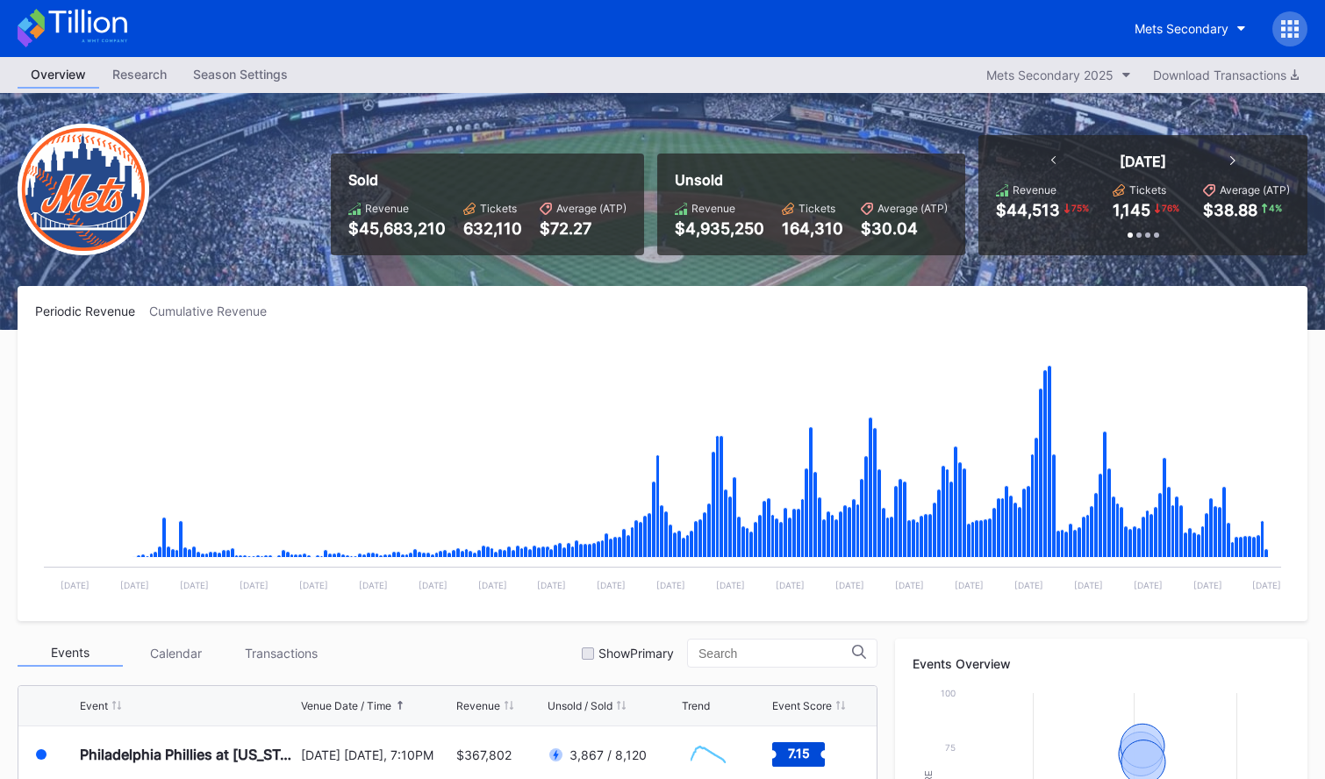
click at [104, 31] on icon at bounding box center [87, 22] width 78 height 24
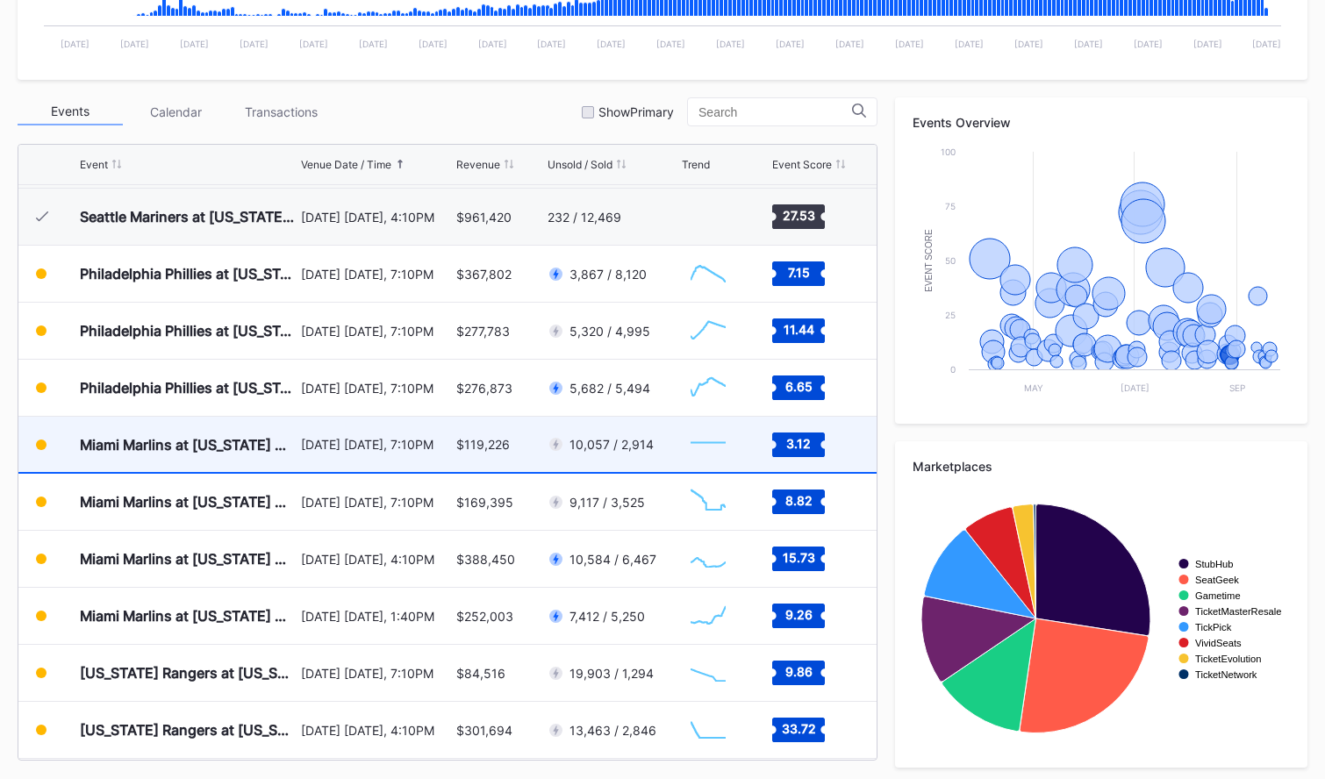
scroll to position [3586, 0]
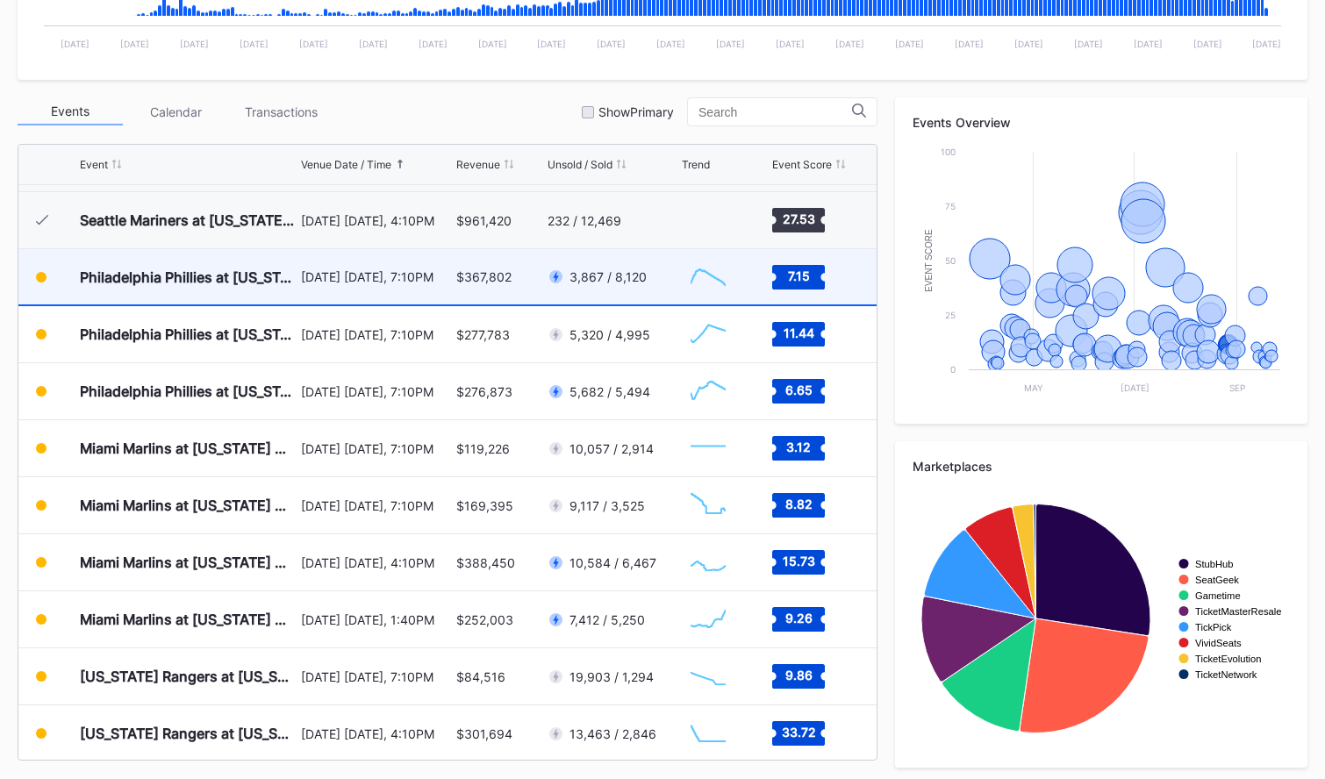
click at [459, 290] on div "$367,802" at bounding box center [499, 276] width 87 height 55
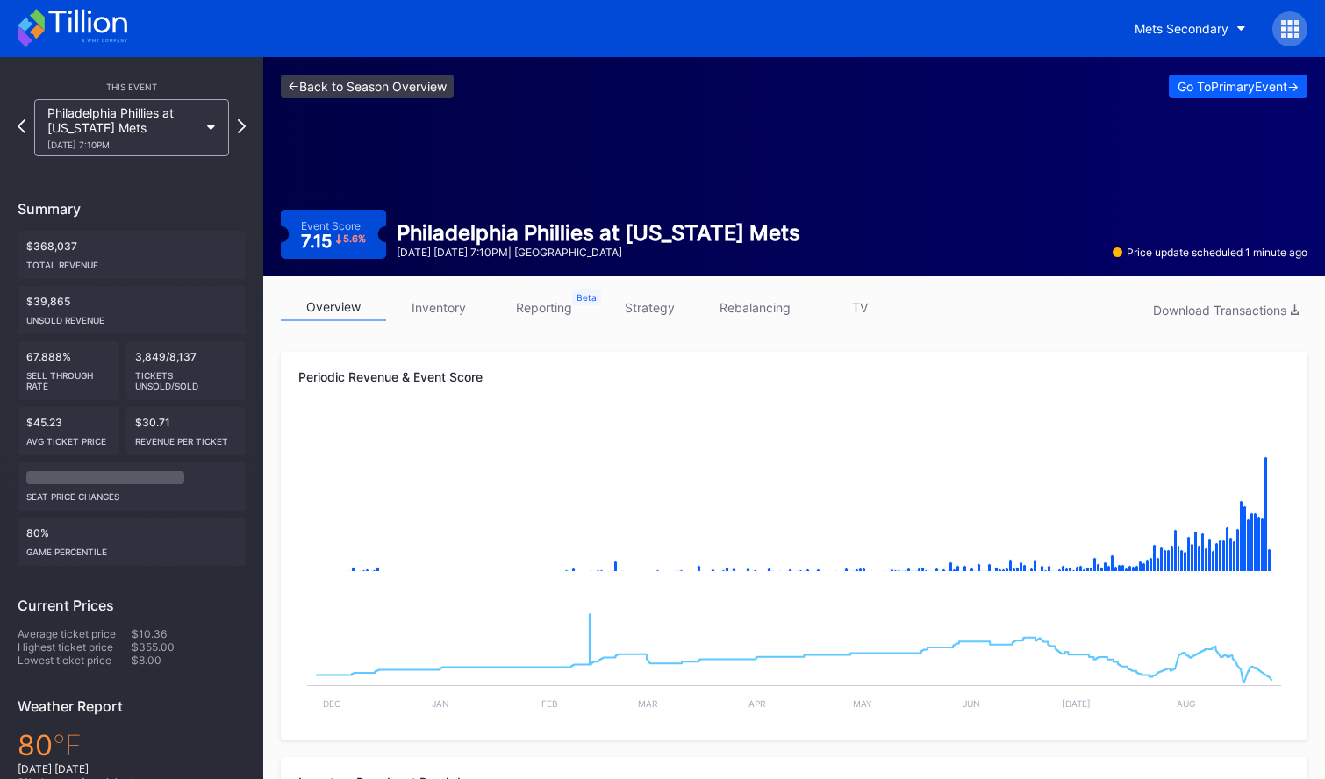
click at [392, 83] on link "<- Back to Season Overview" at bounding box center [367, 87] width 173 height 24
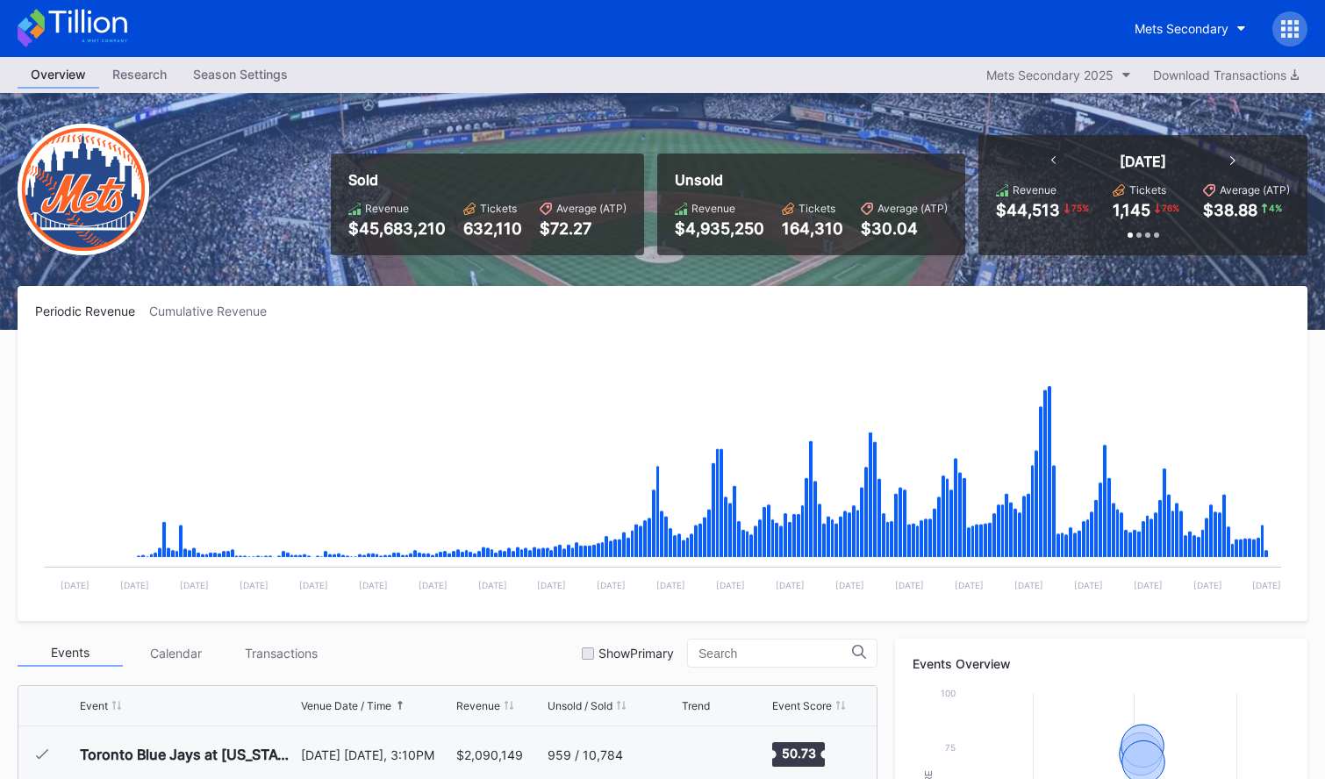
scroll to position [3650, 0]
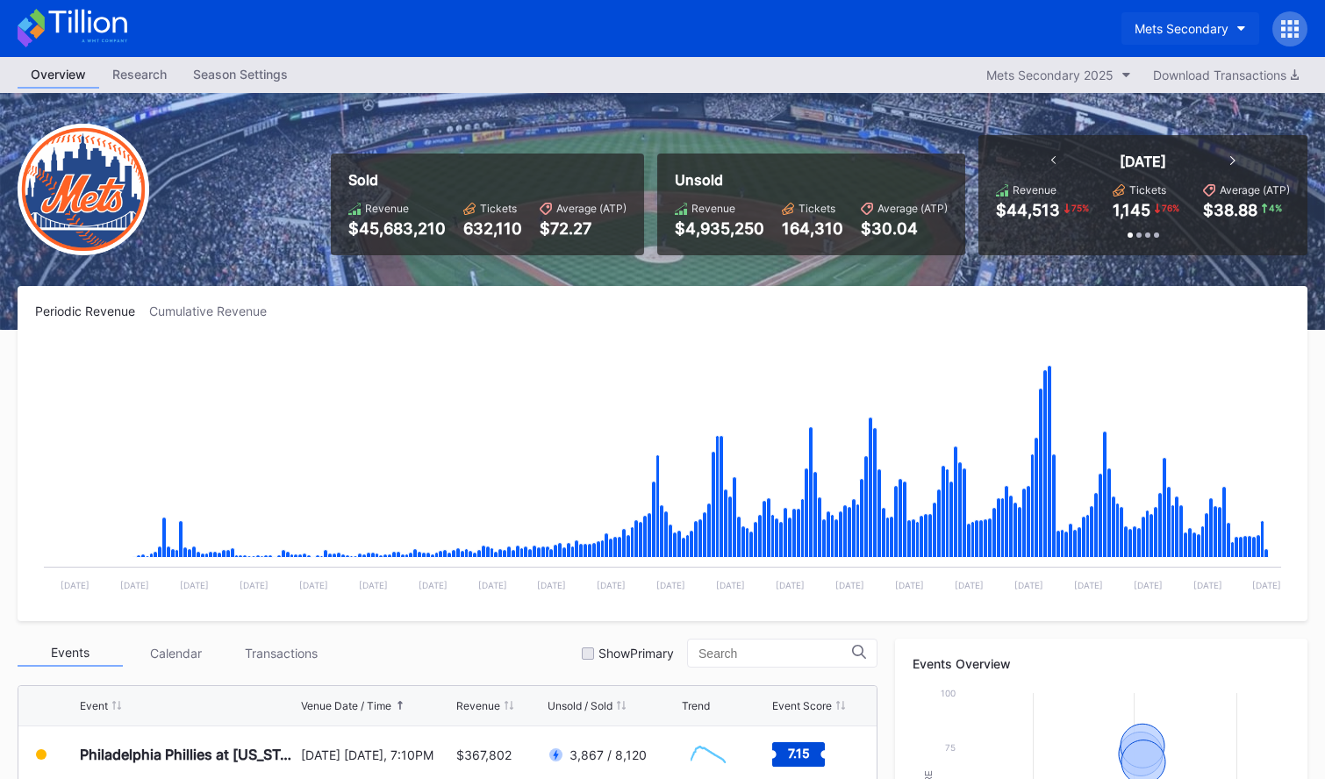
click at [1201, 32] on div "Mets Secondary" at bounding box center [1182, 28] width 94 height 15
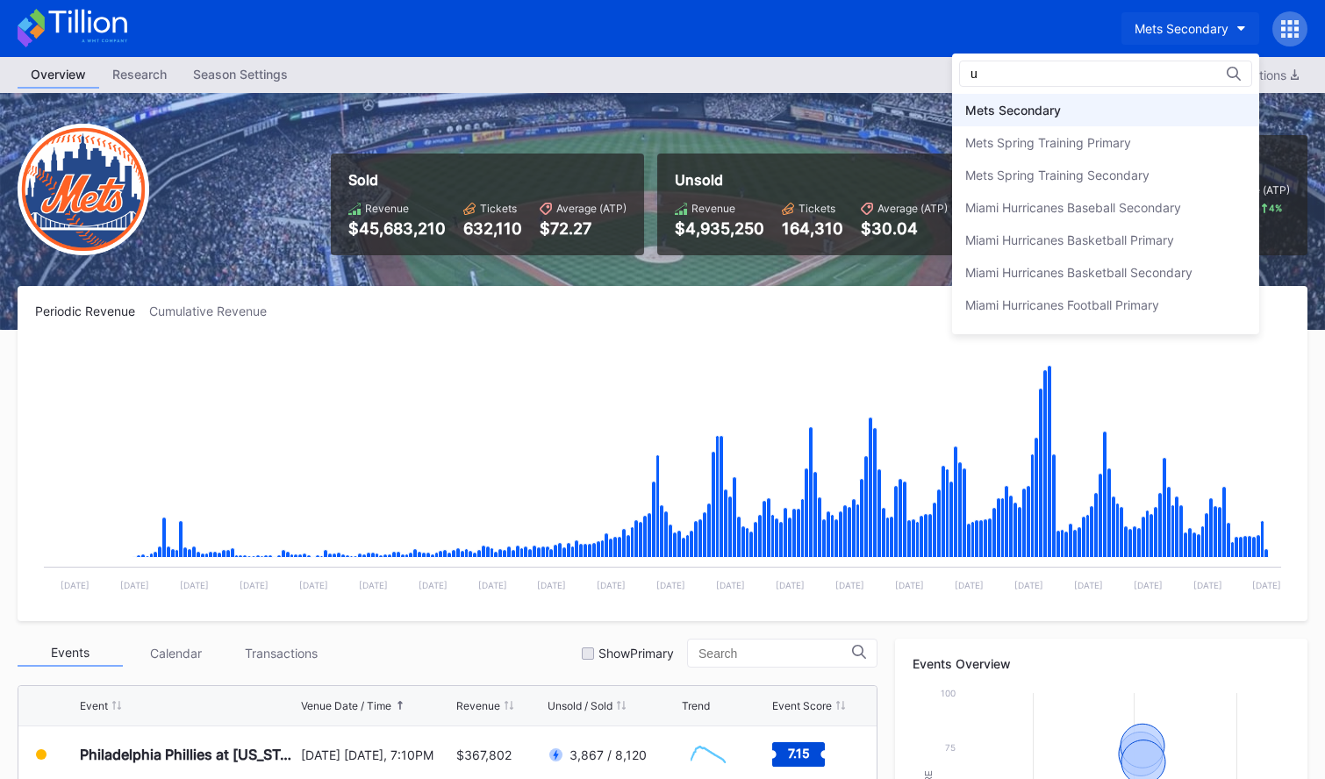
scroll to position [0, 0]
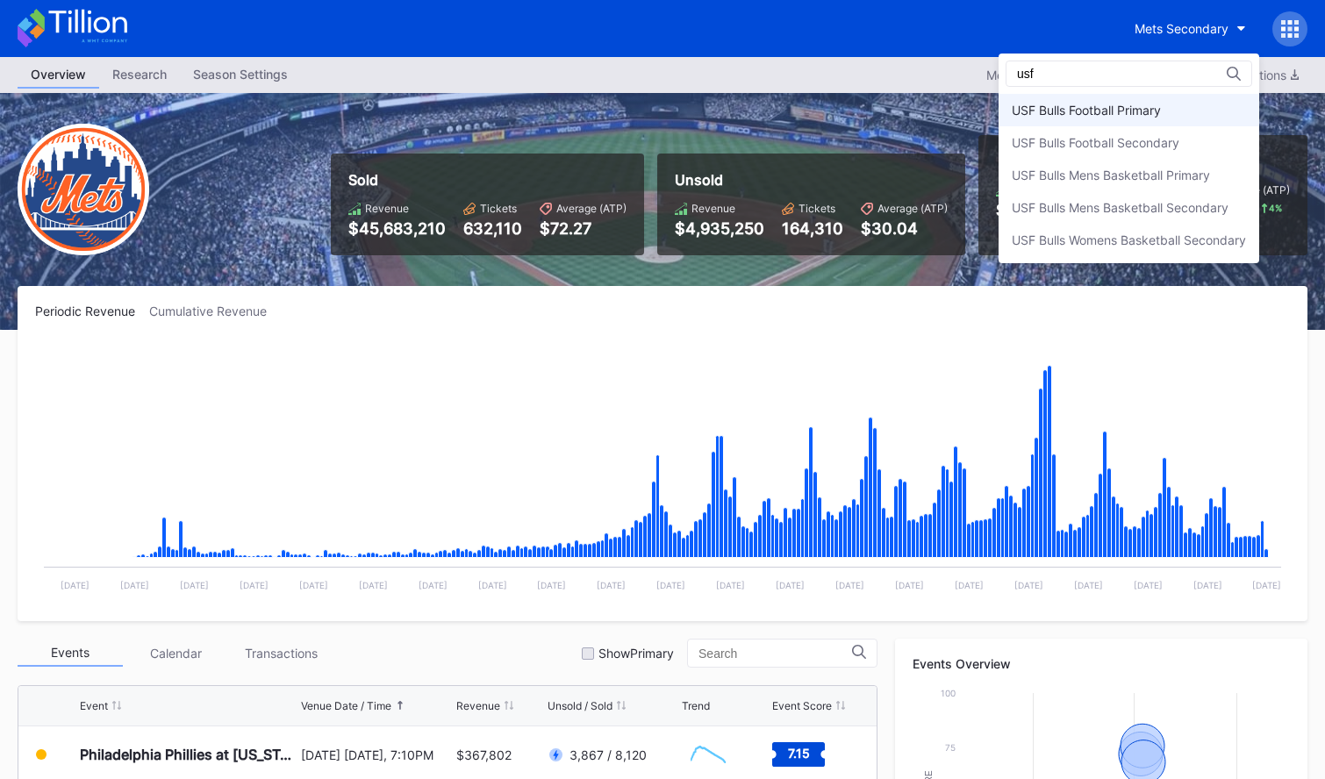
type input "usf"
click at [1113, 118] on div "USF Bulls Football Primary" at bounding box center [1129, 110] width 261 height 32
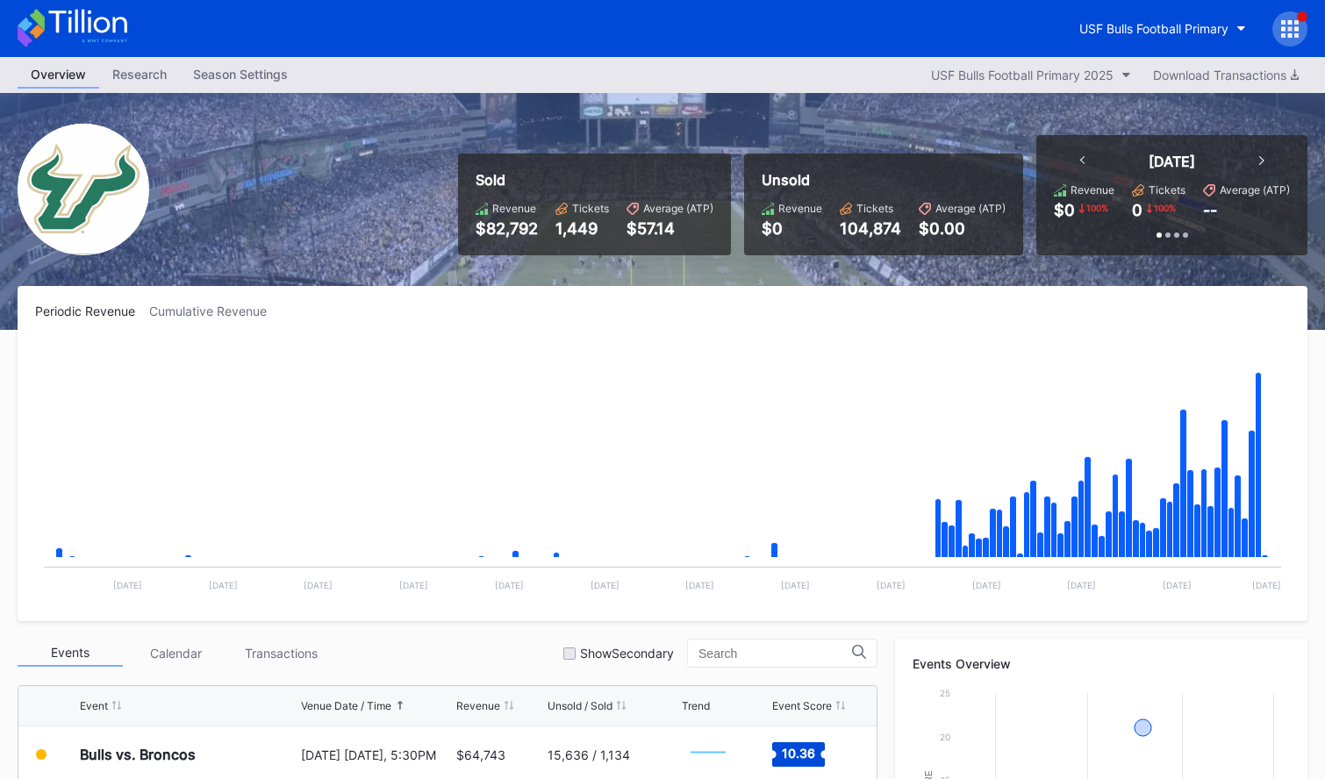
click at [92, 24] on icon at bounding box center [73, 28] width 110 height 39
click at [1147, 30] on div "USF Bulls Football Primary" at bounding box center [1153, 28] width 149 height 15
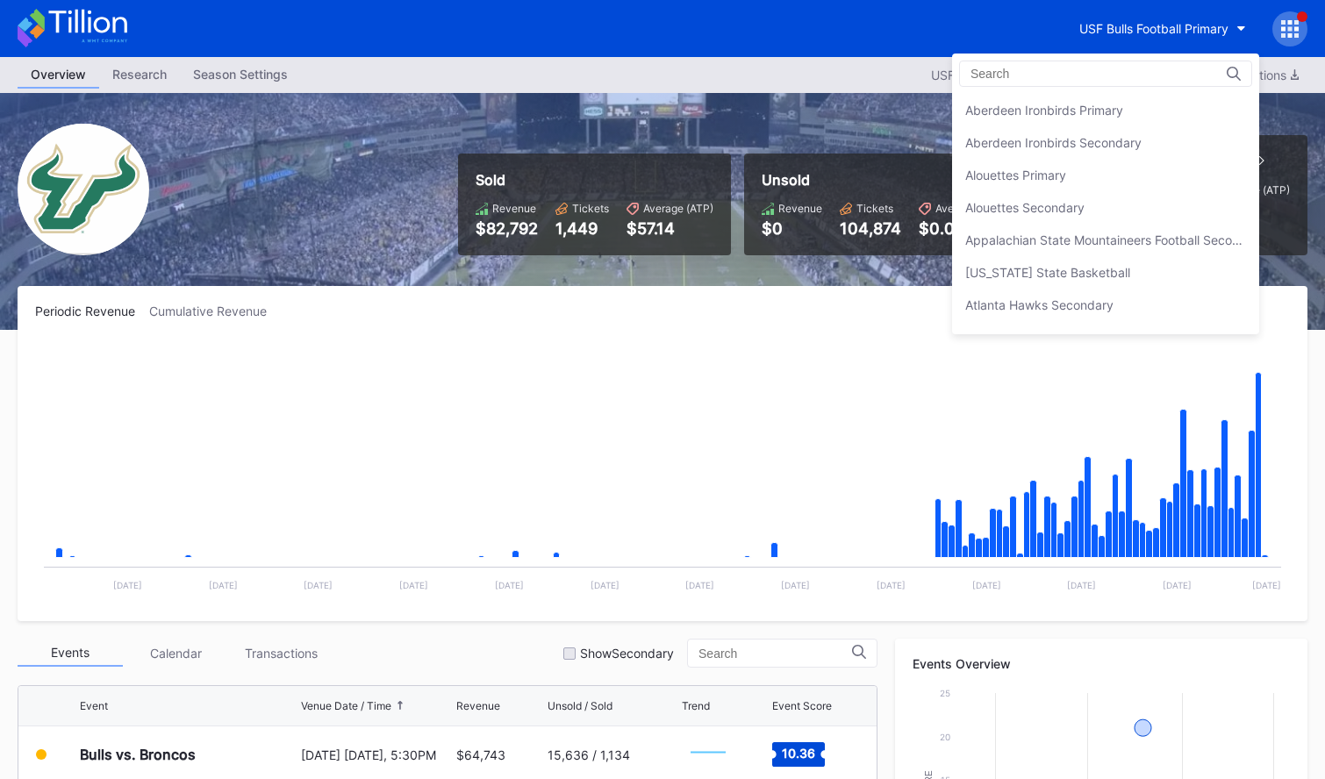
scroll to position [5811, 0]
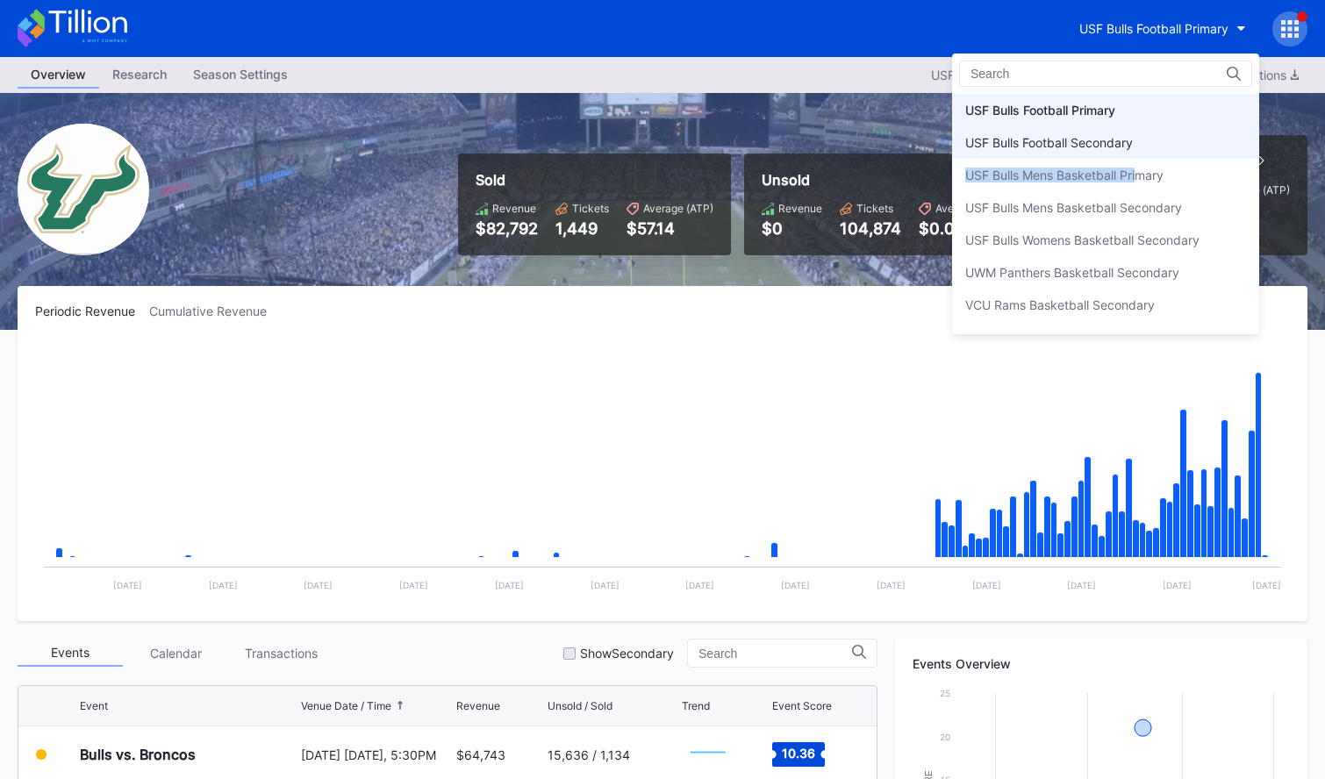
drag, startPoint x: 1136, startPoint y: 170, endPoint x: 1144, endPoint y: 149, distance: 22.5
click at [1144, 149] on div "Aberdeen Ironbirds Primary Aberdeen Ironbirds Secondary Alouettes Primary Aloue…" at bounding box center [1105, 210] width 307 height 233
click at [1144, 149] on div "USF Bulls Football Secondary" at bounding box center [1105, 142] width 307 height 32
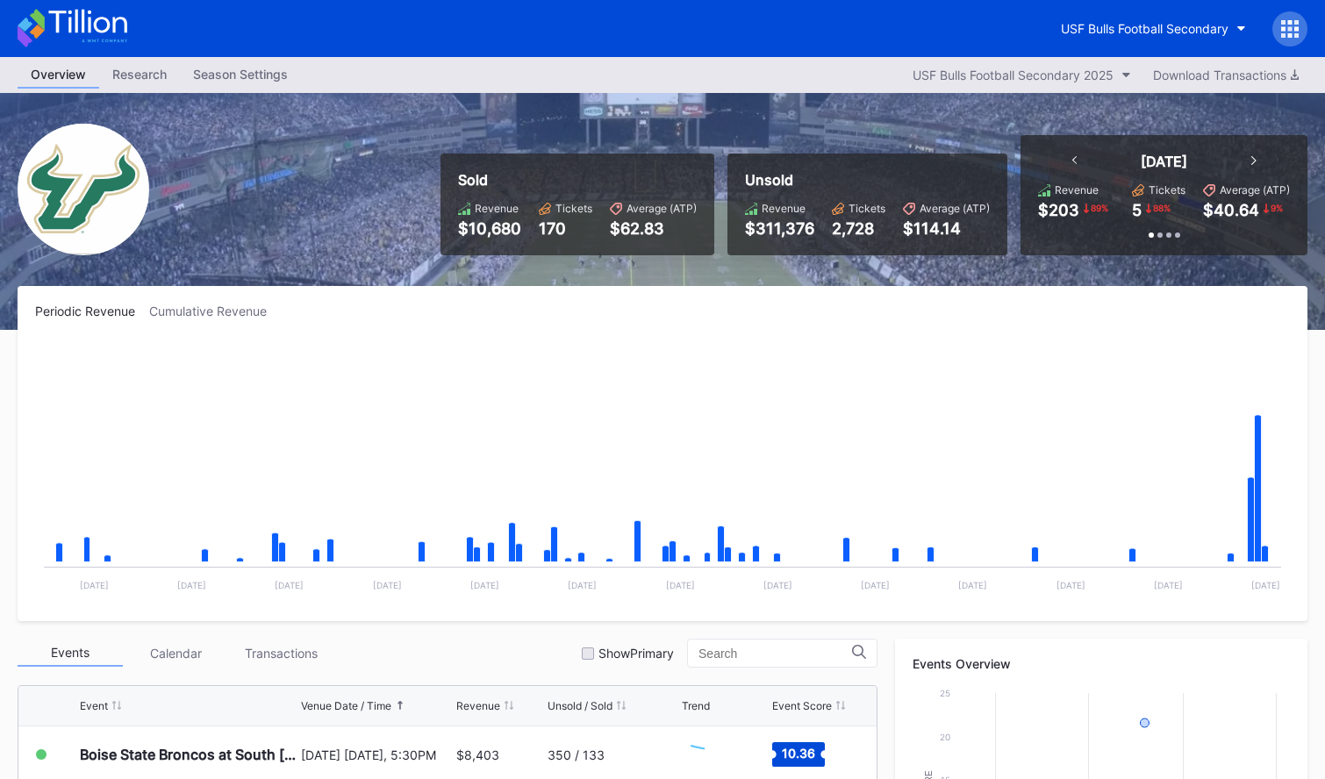
scroll to position [548, 0]
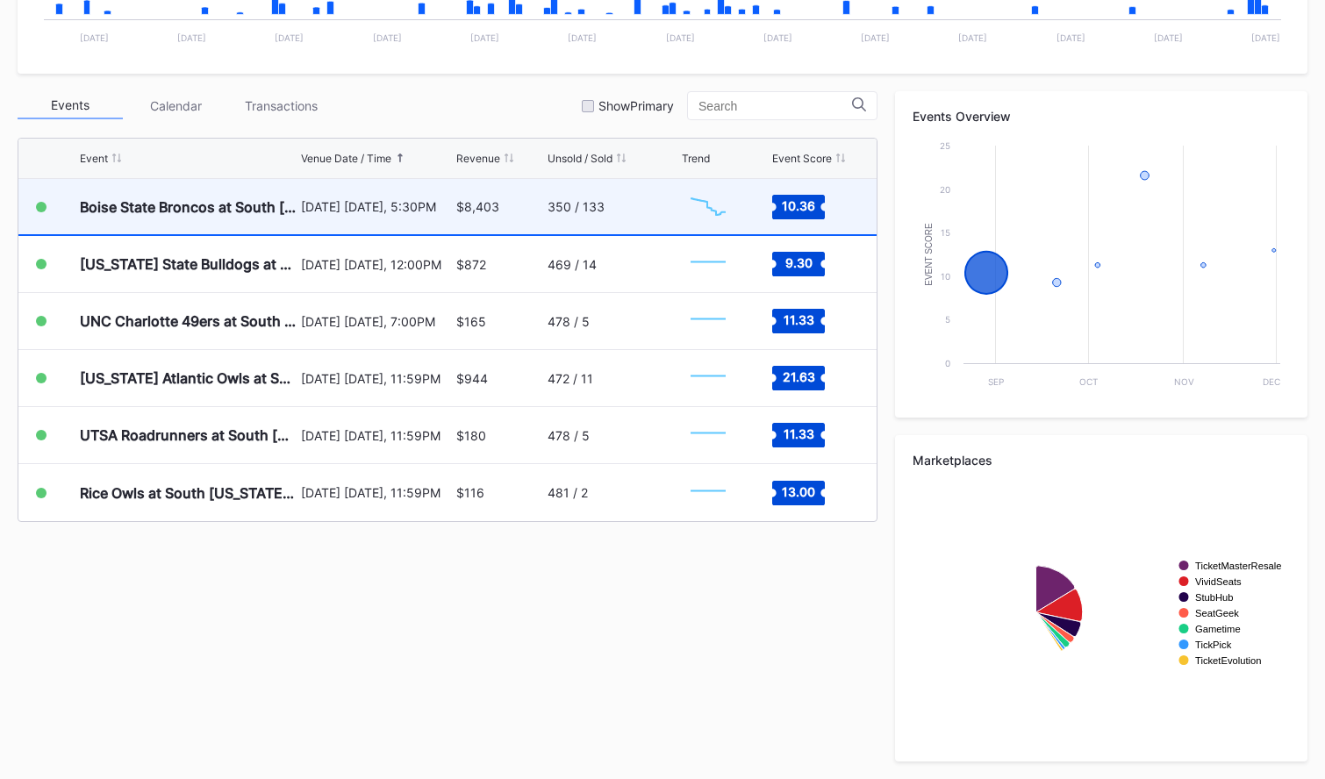
click at [602, 211] on div "350 / 133" at bounding box center [576, 206] width 57 height 15
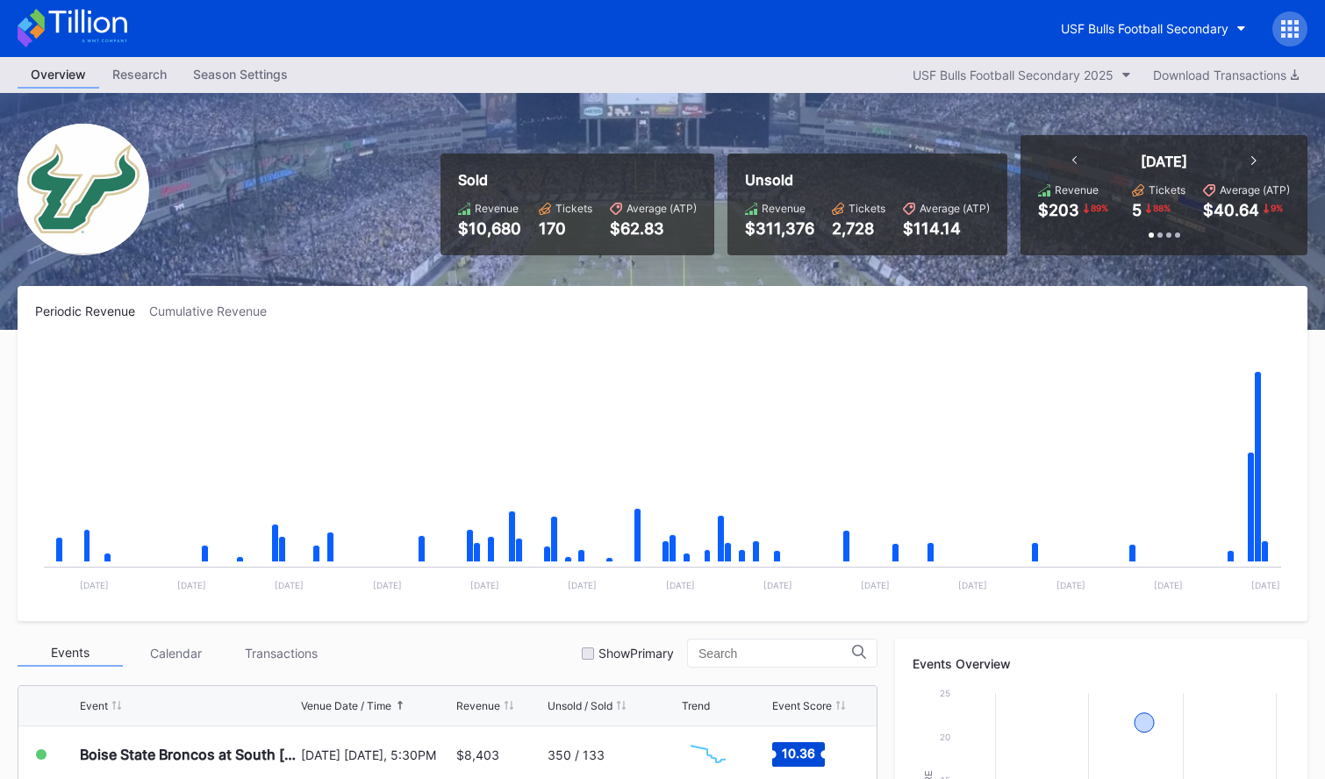
click at [1290, 25] on icon at bounding box center [1290, 29] width 18 height 18
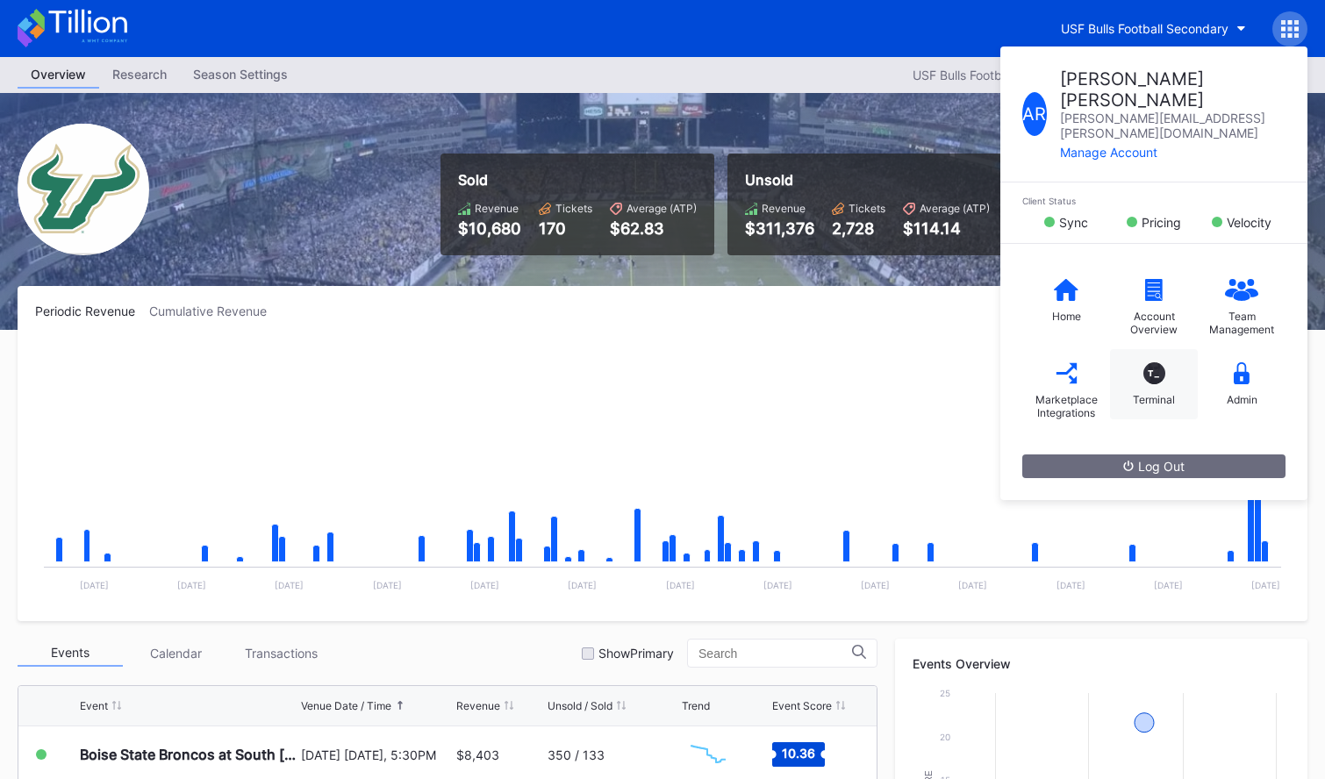
click at [1142, 372] on div "T_ Terminal" at bounding box center [1154, 384] width 88 height 70
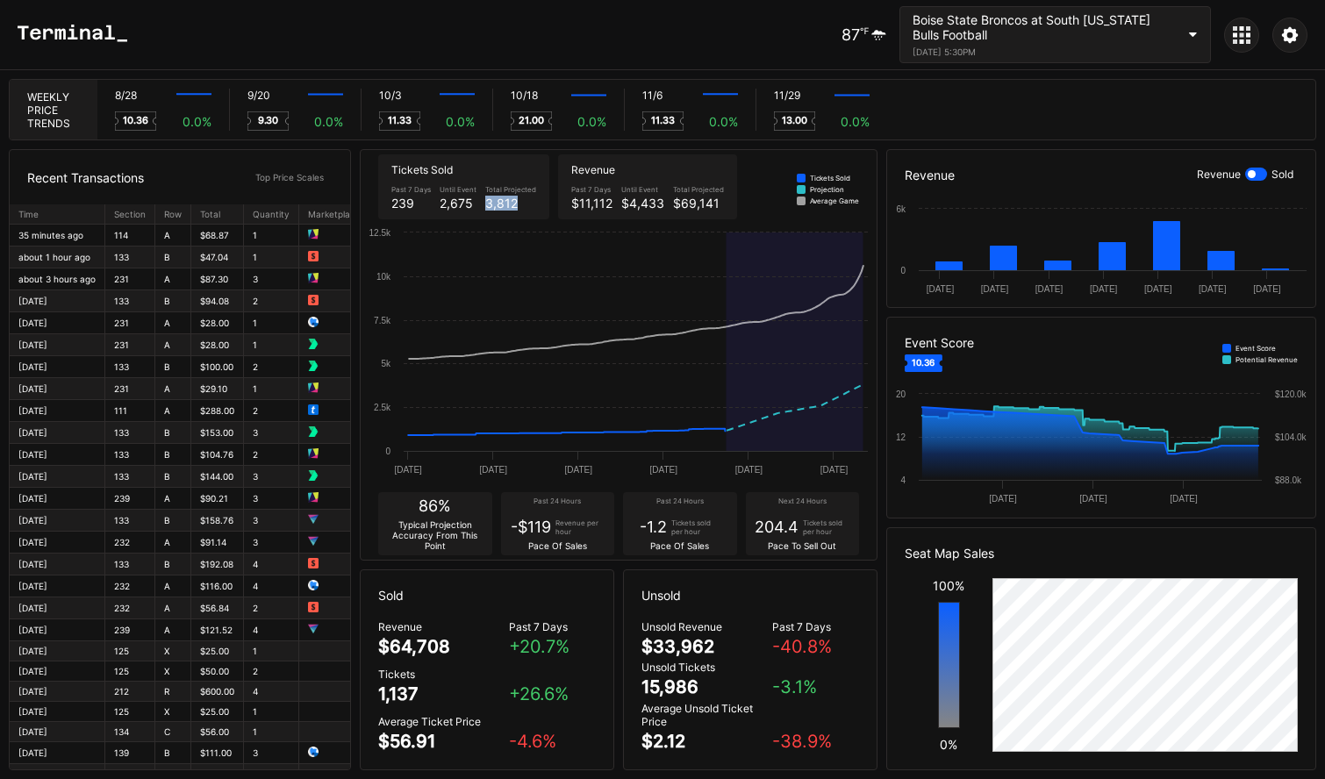
drag, startPoint x: 506, startPoint y: 204, endPoint x: 532, endPoint y: 210, distance: 26.2
click at [524, 204] on div "3,812" at bounding box center [510, 203] width 51 height 15
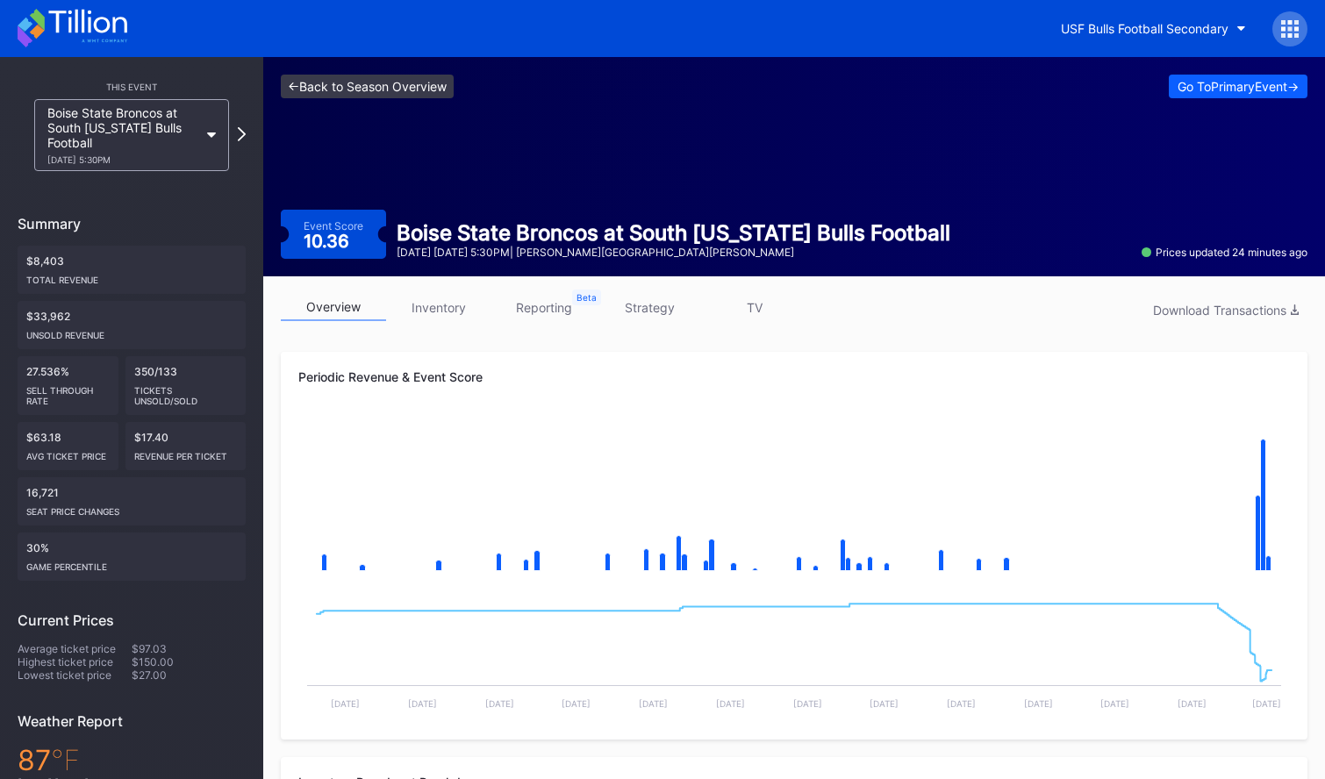
click at [436, 89] on link "<- Back to Season Overview" at bounding box center [367, 87] width 173 height 24
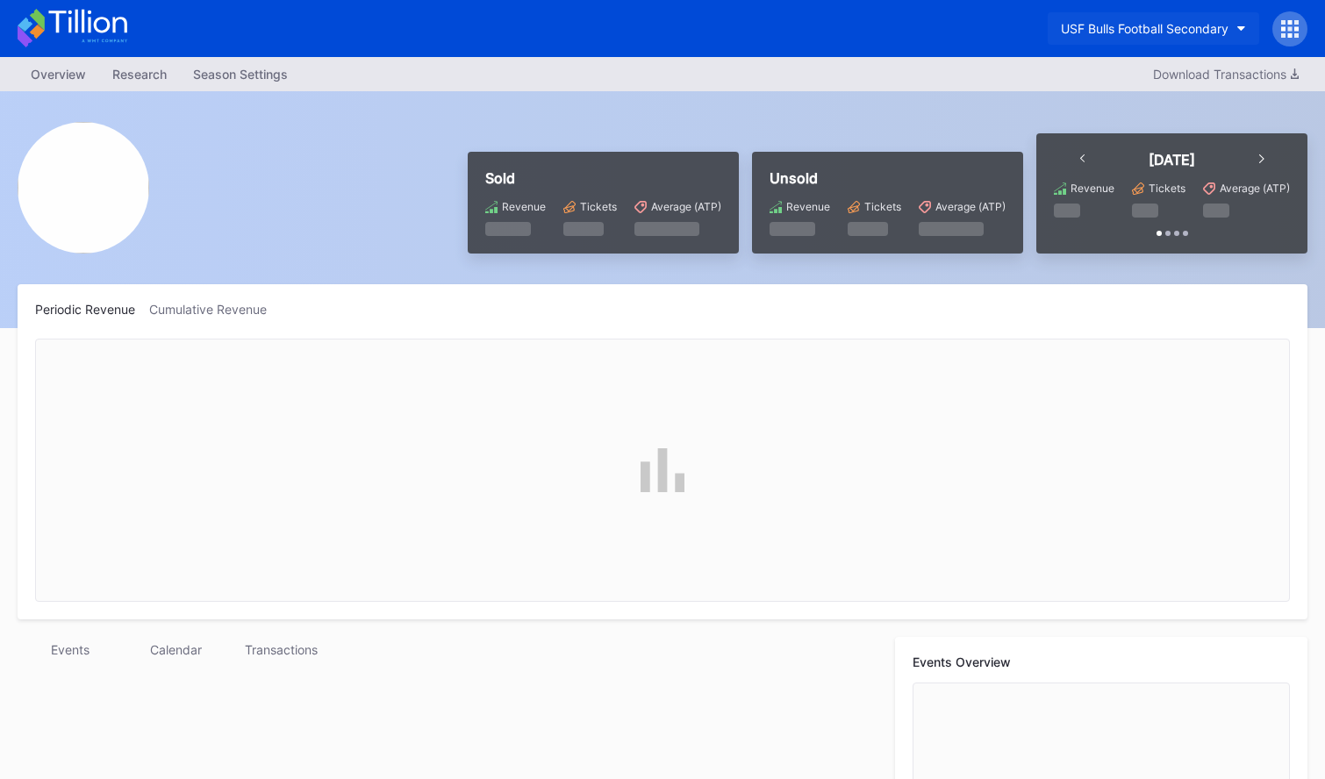
click at [1117, 16] on button "USF Bulls Football Secondary" at bounding box center [1153, 28] width 211 height 32
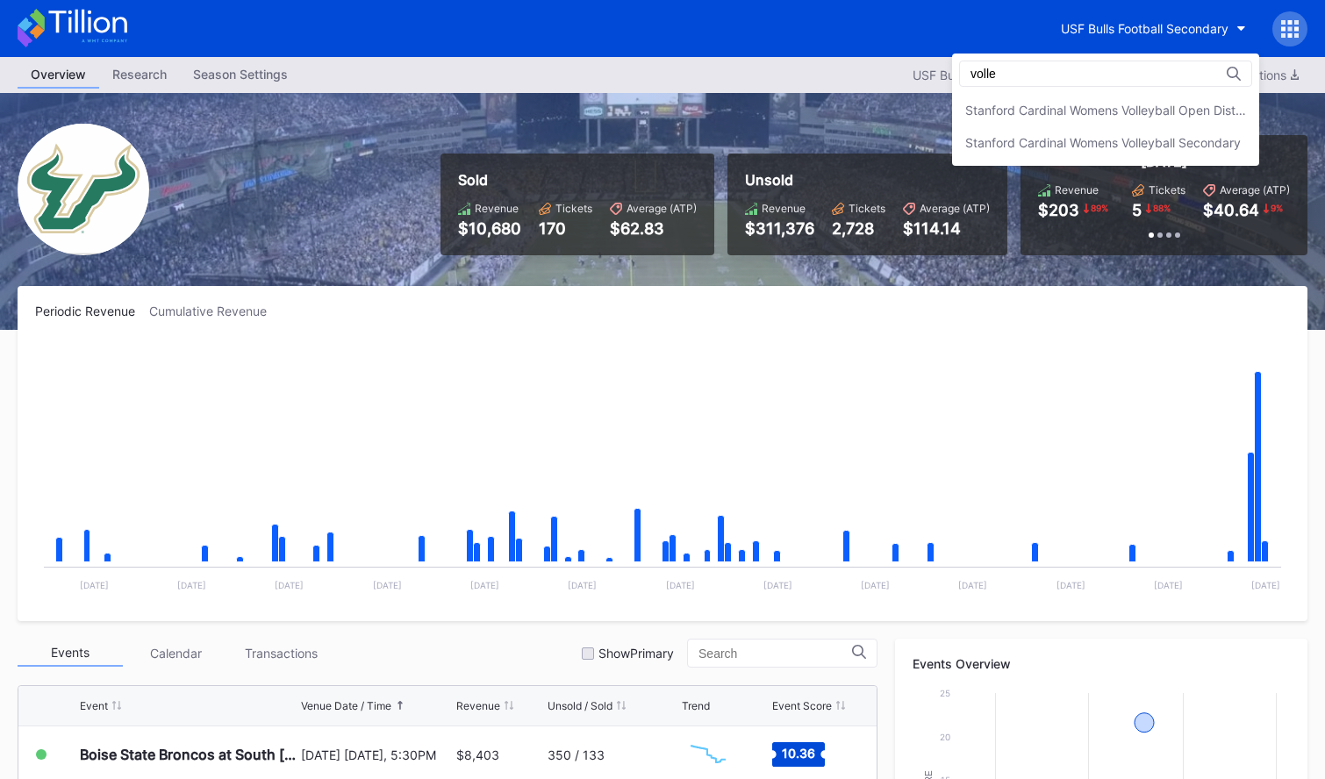
type input "volle"
click at [1101, 89] on div "[PERSON_NAME] Cardinal Womens Volleyball Open Distribution Stanford Cardinal Wo…" at bounding box center [1105, 110] width 307 height 112
click at [1096, 110] on div "Stanford Cardinal Womens Volleyball Open Distribution" at bounding box center [1105, 110] width 281 height 15
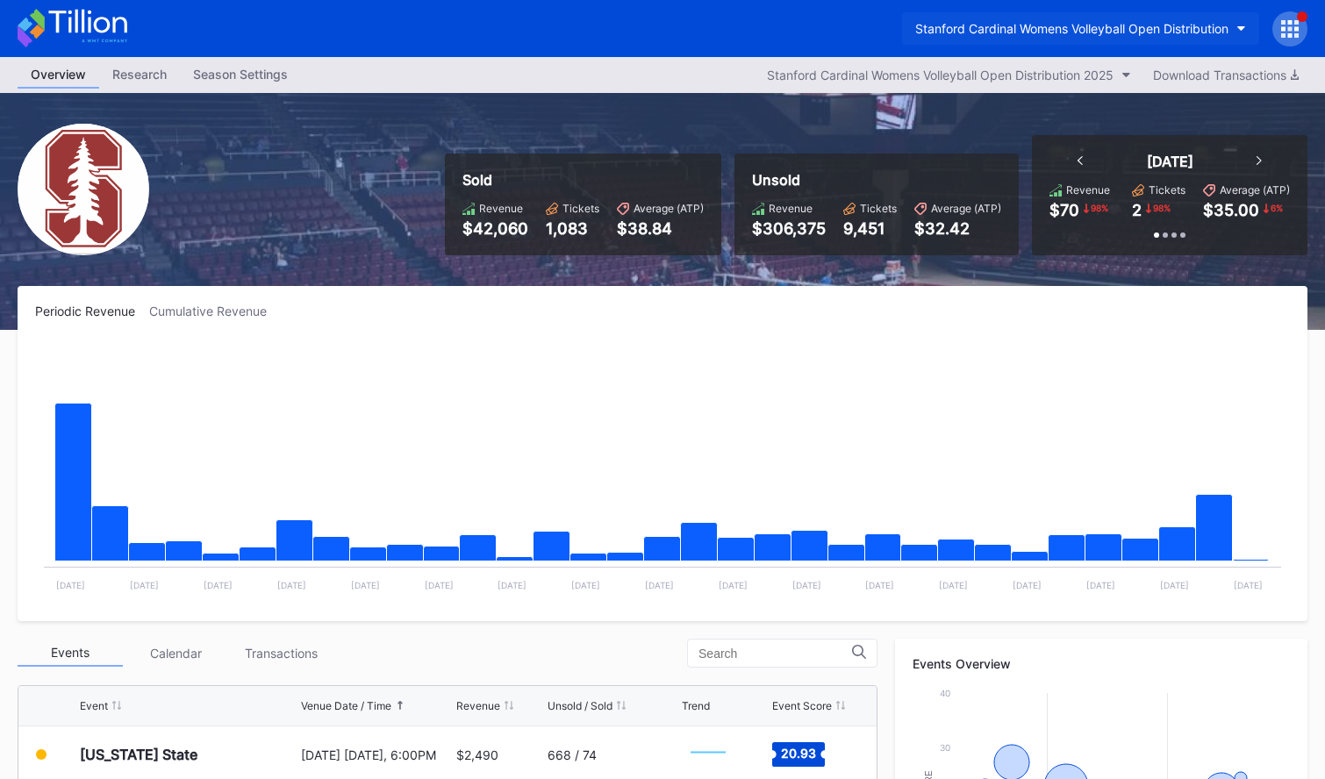
click at [1024, 39] on button "Stanford Cardinal Womens Volleyball Open Distribution" at bounding box center [1080, 28] width 357 height 32
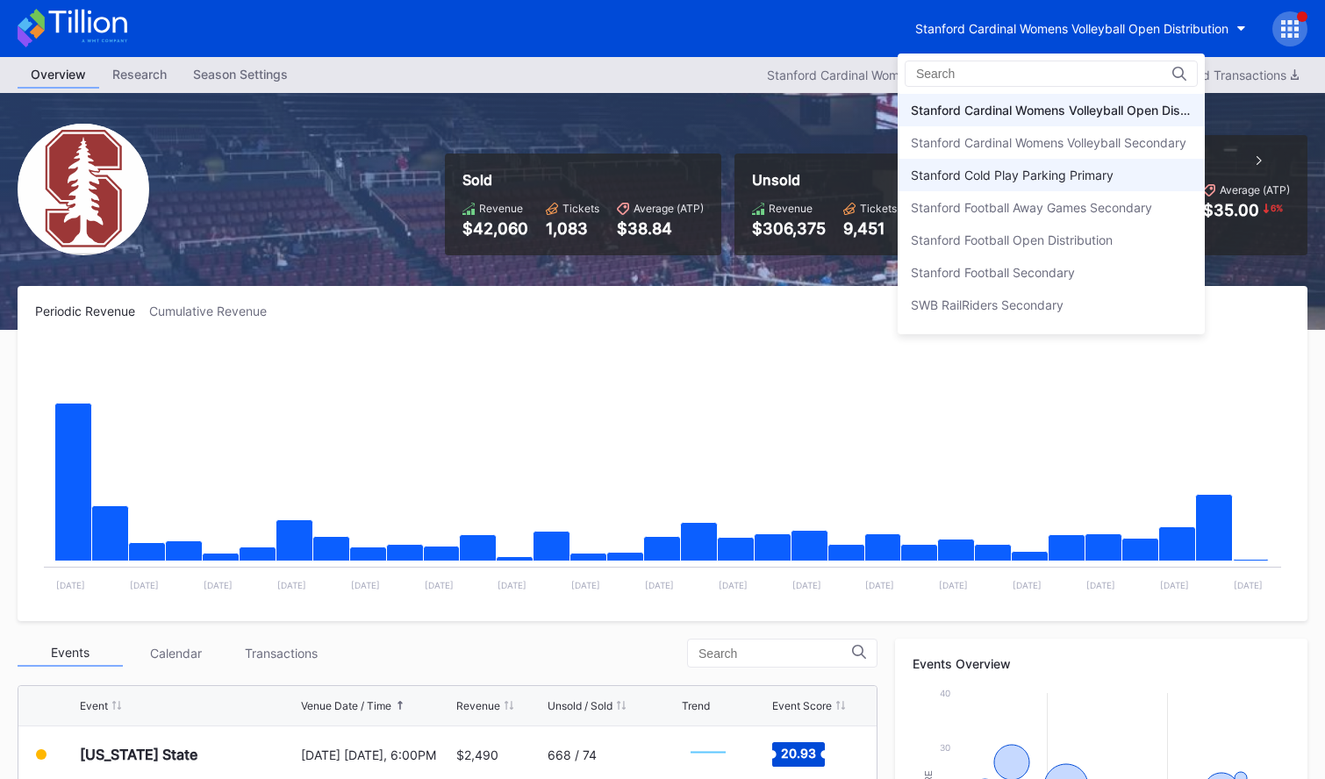
scroll to position [5369, 0]
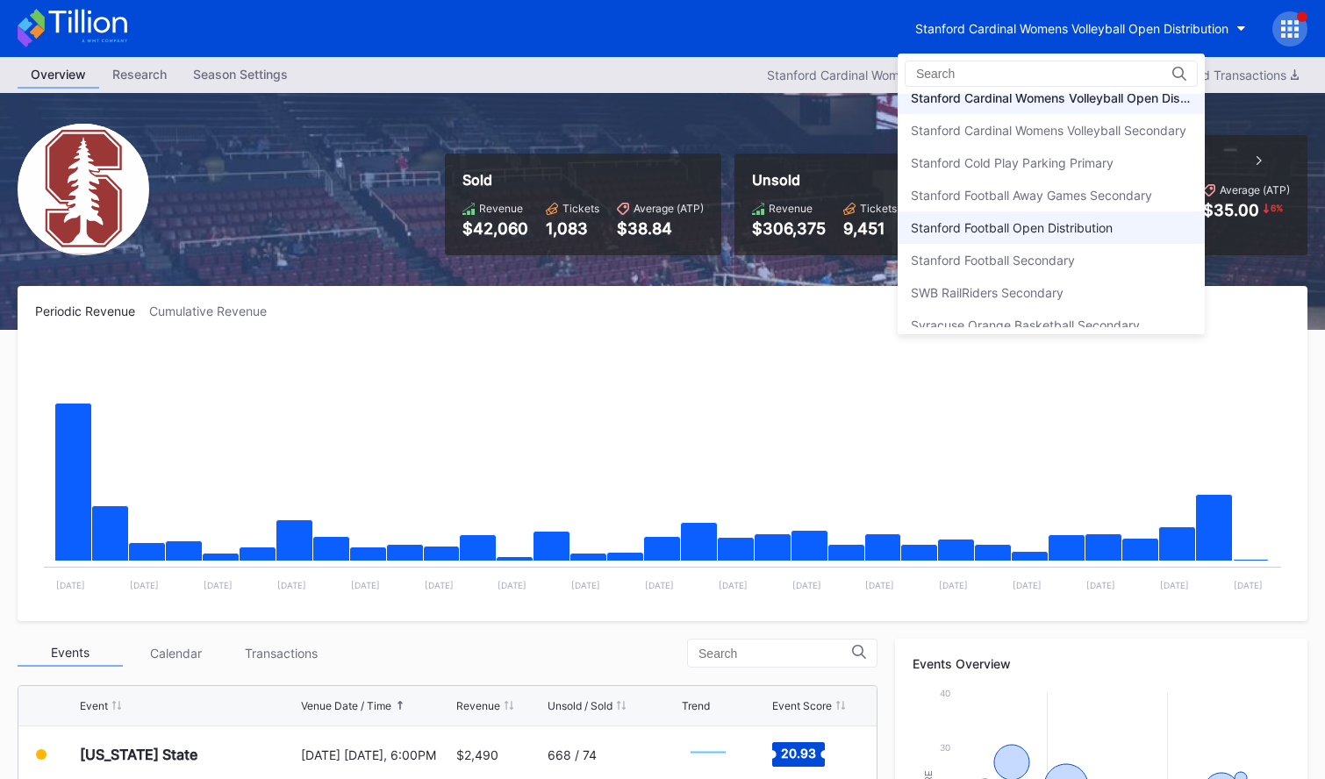
click at [1070, 234] on div "Stanford Football Open Distribution" at bounding box center [1012, 227] width 202 height 15
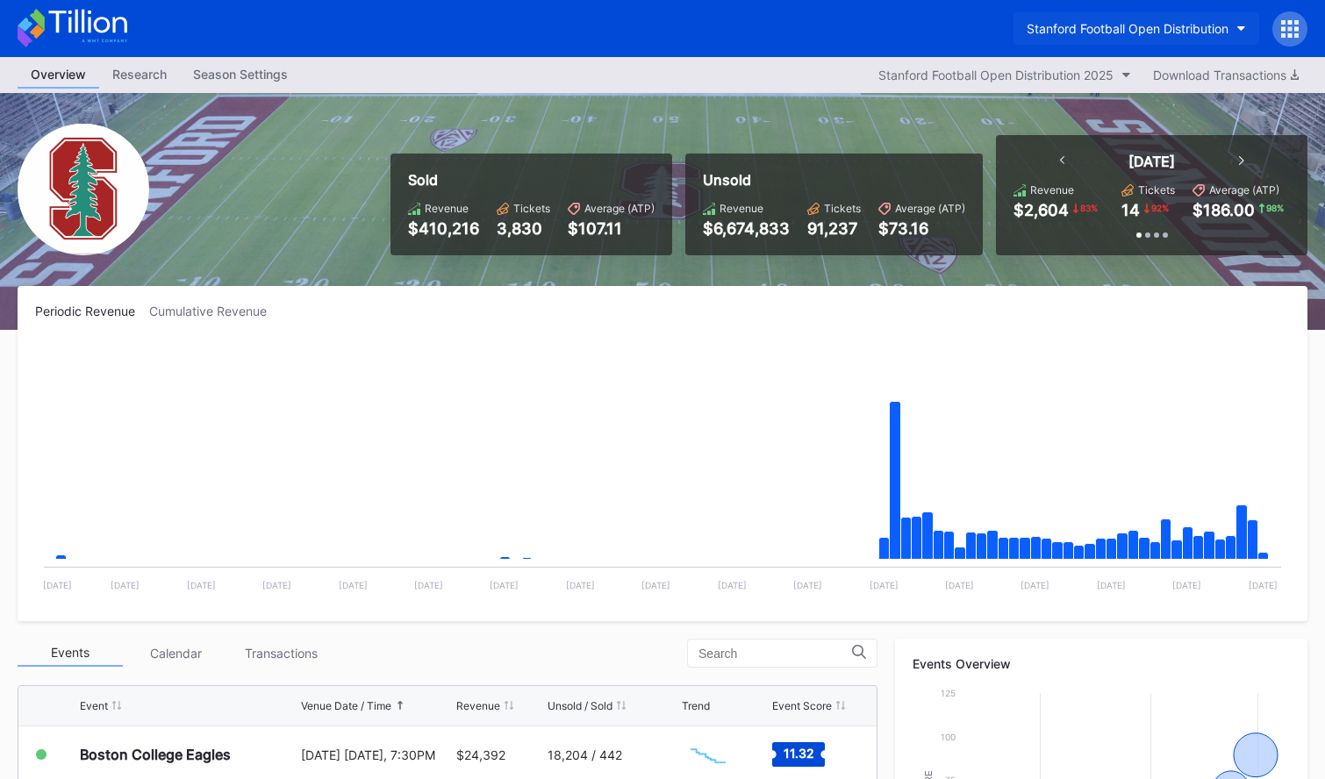
click at [1141, 28] on div "Stanford Football Open Distribution" at bounding box center [1128, 28] width 202 height 15
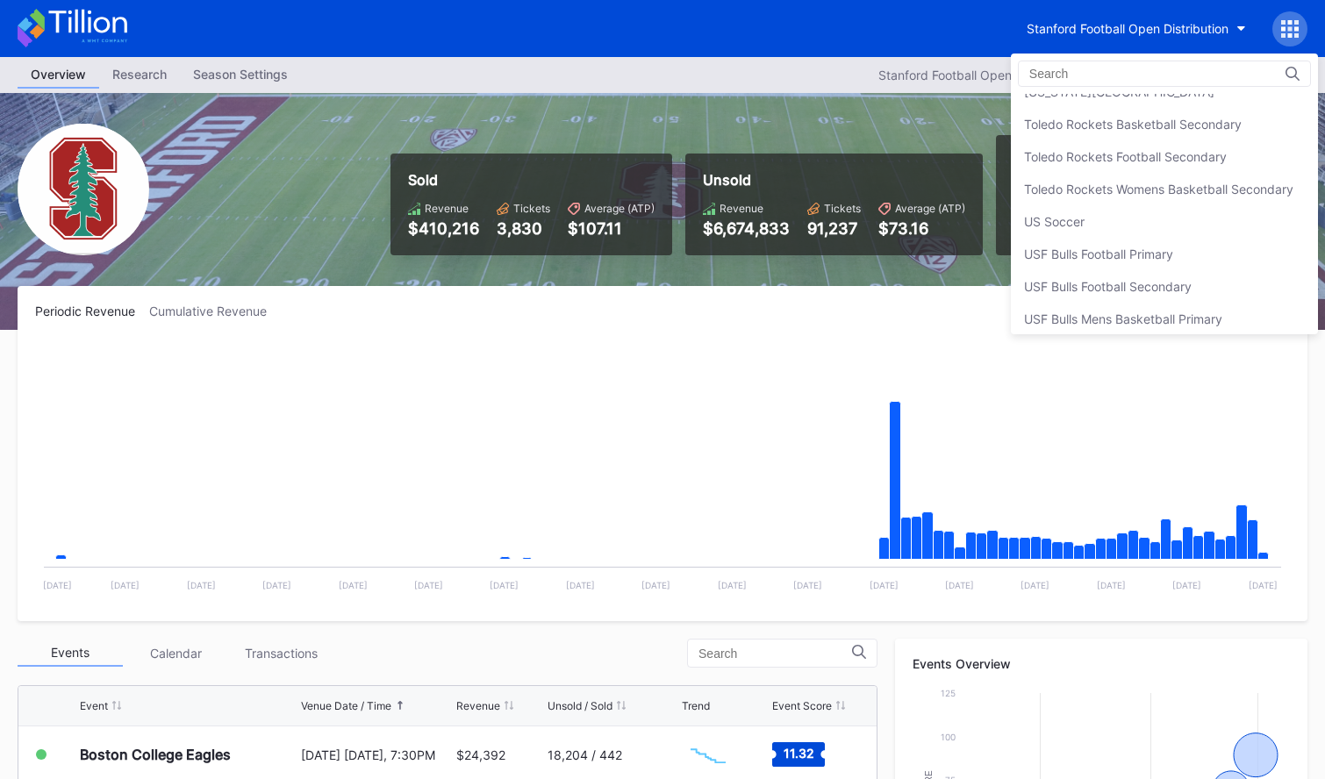
scroll to position [5689, 0]
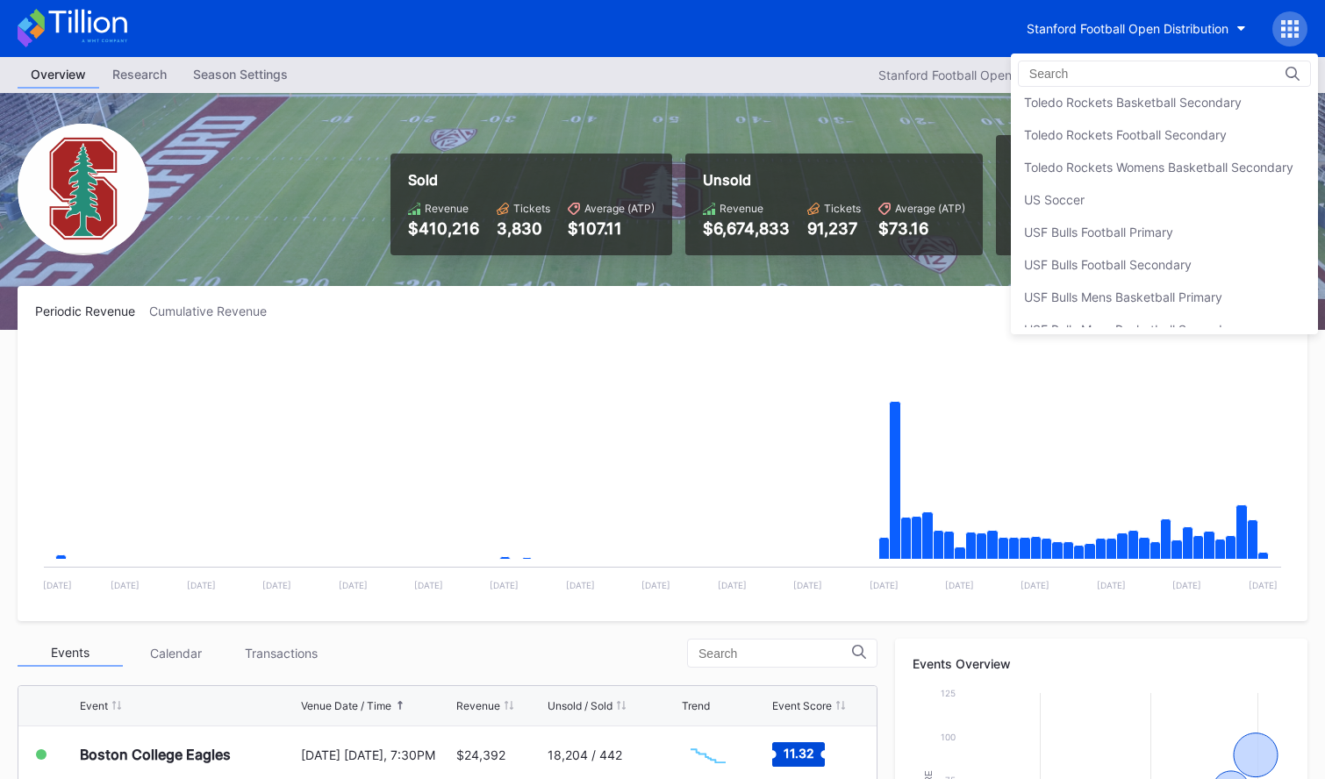
click at [1144, 248] on div "USF Bulls Football Secondary" at bounding box center [1164, 264] width 307 height 32
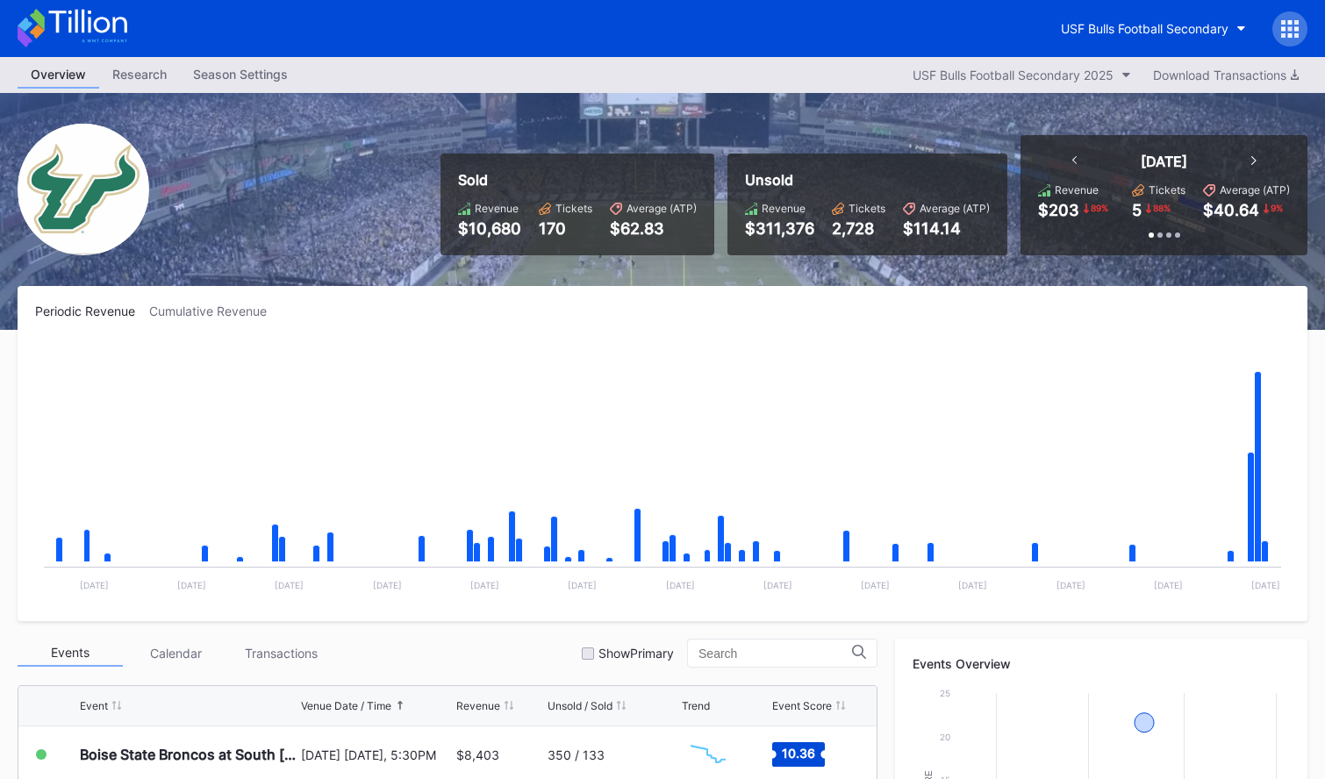
scroll to position [111, 0]
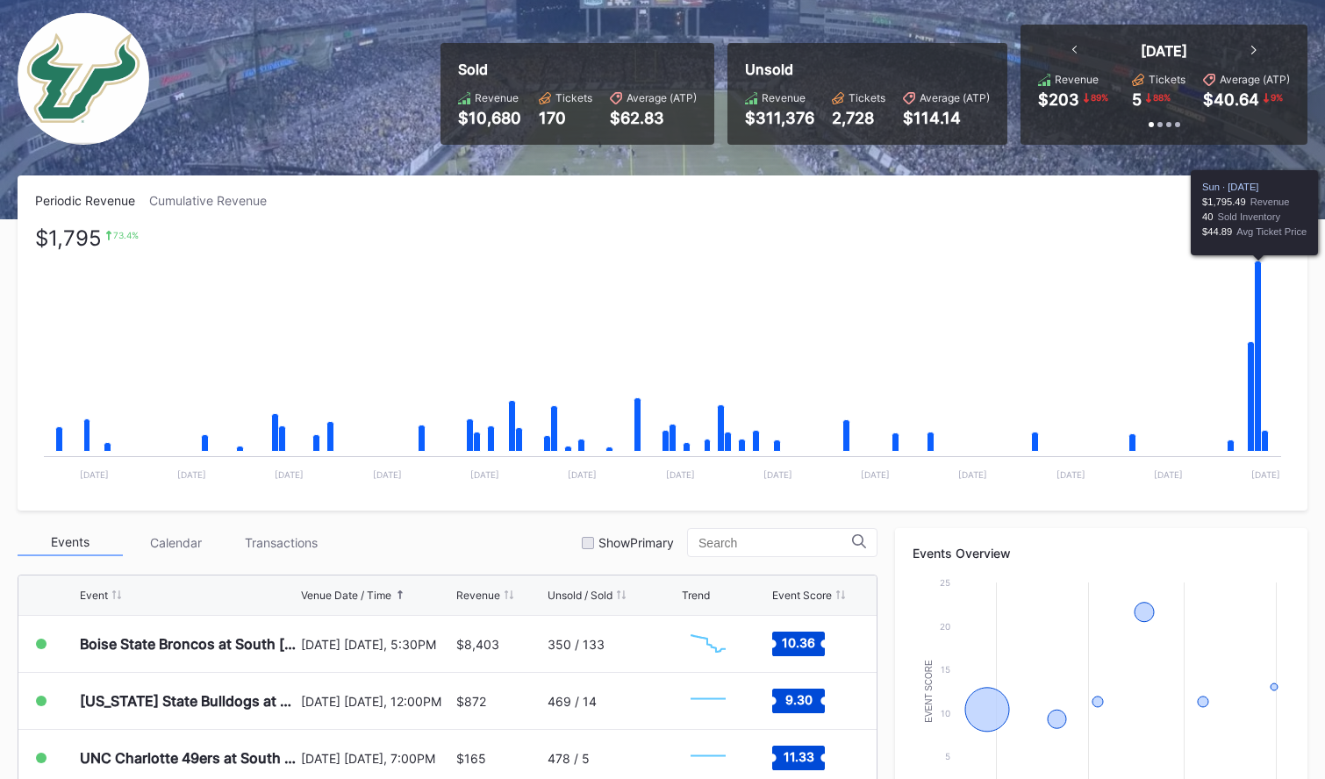
click at [1256, 381] on icon "Chart title" at bounding box center [1258, 356] width 7 height 190
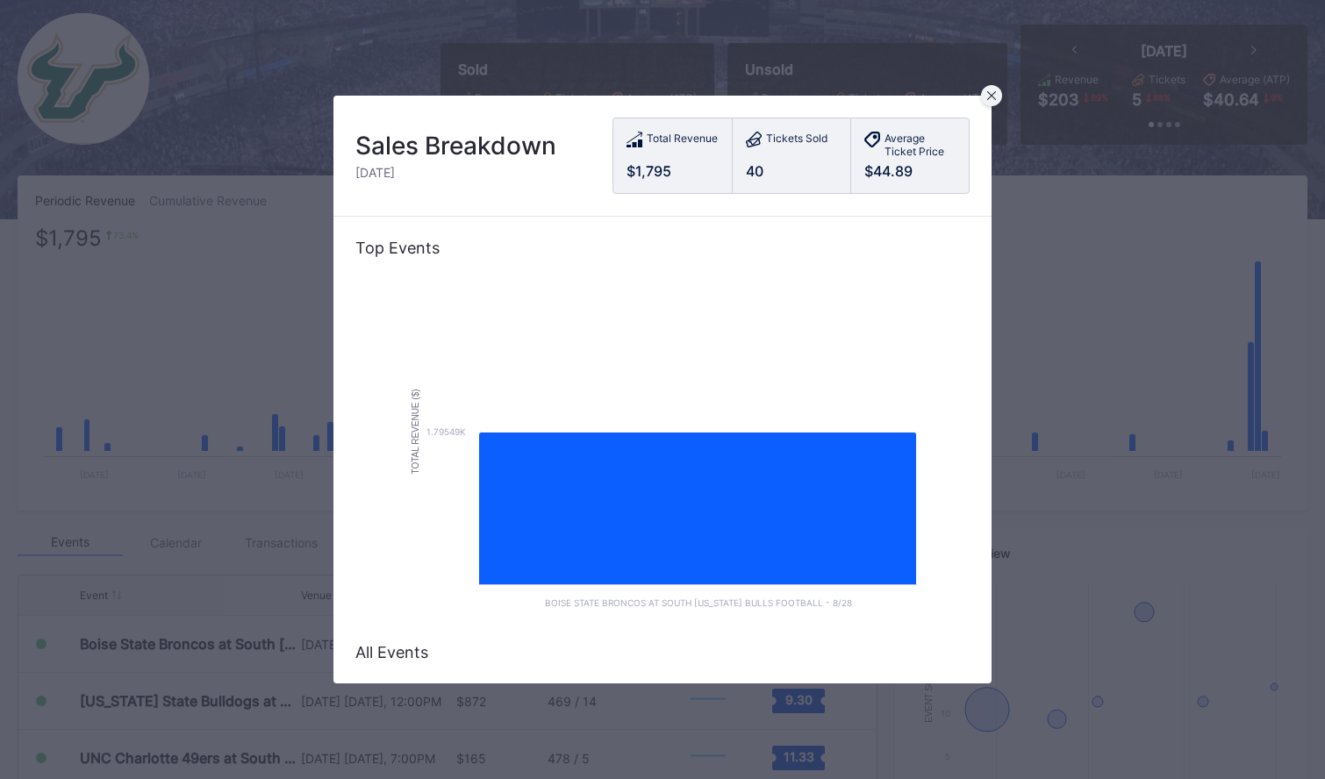
click at [987, 97] on icon at bounding box center [991, 95] width 9 height 9
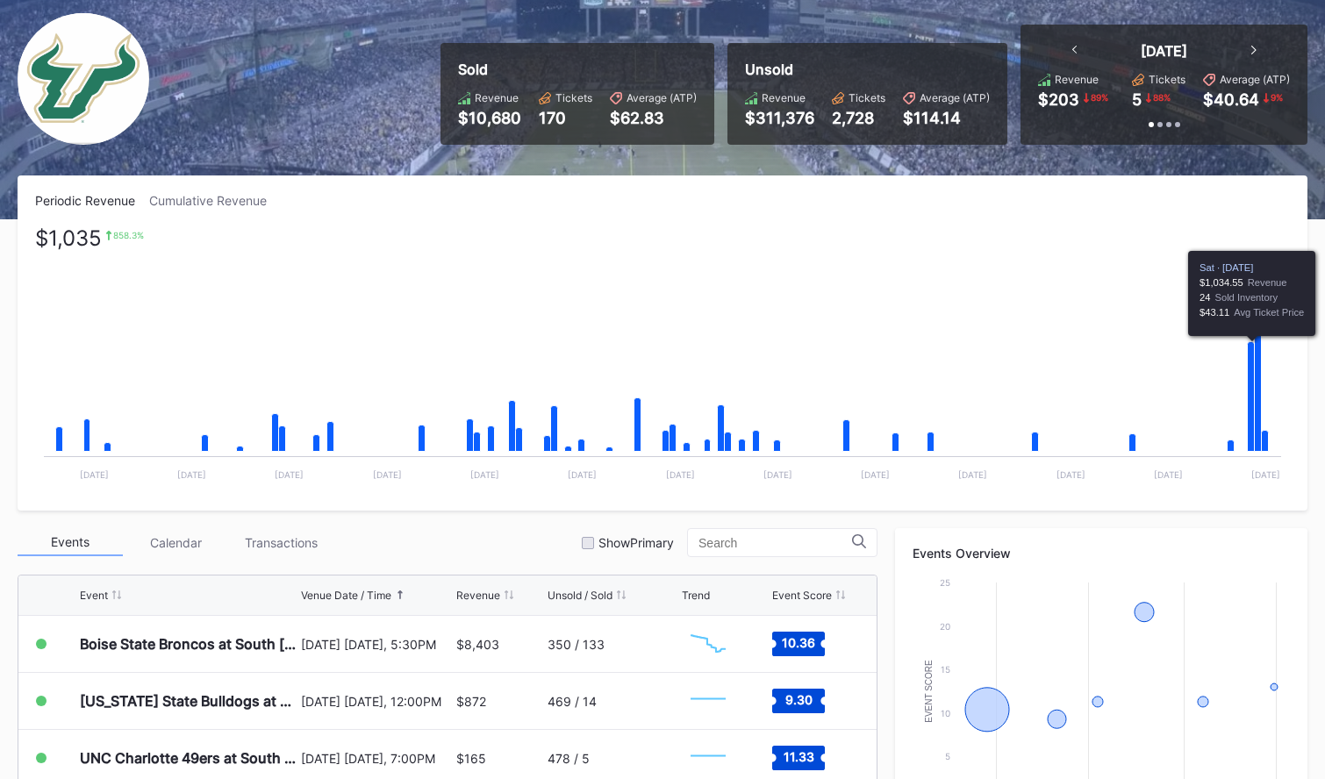
click at [1250, 403] on icon "Chart title" at bounding box center [1251, 397] width 7 height 110
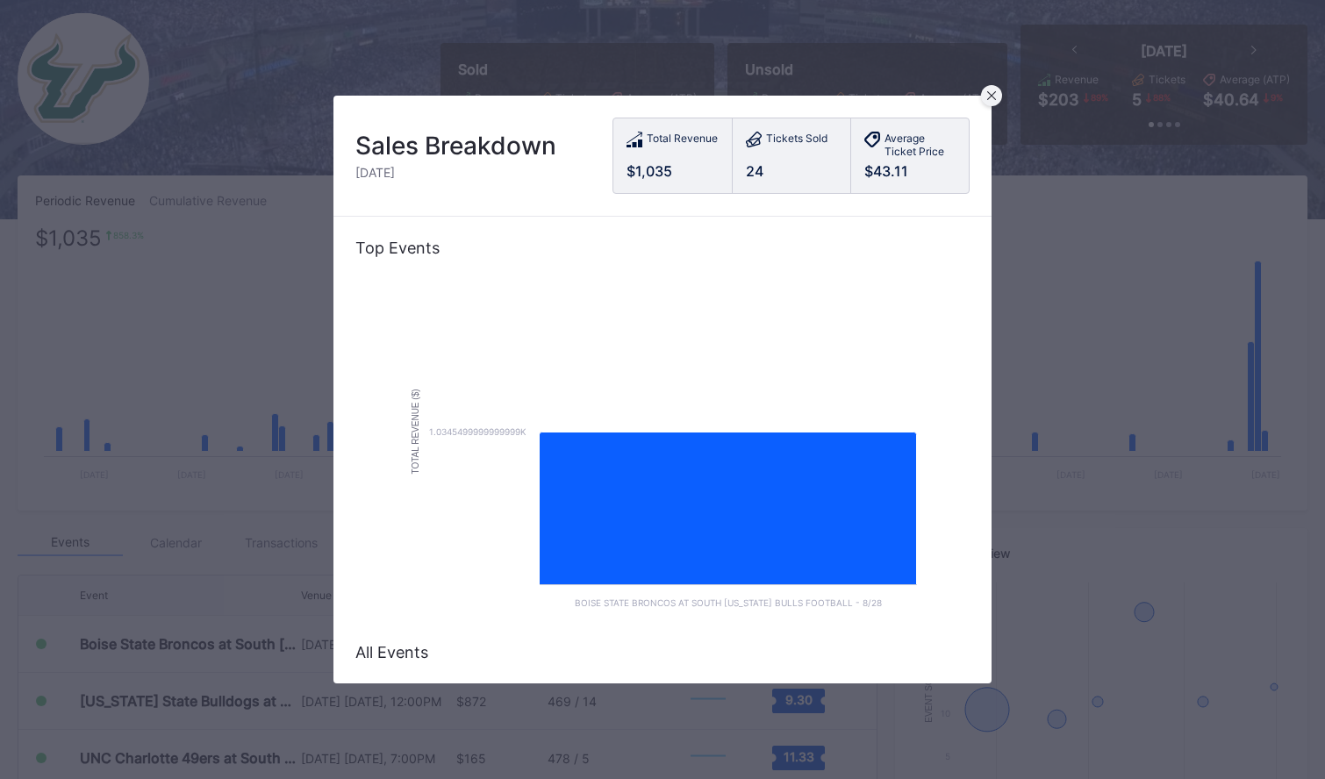
drag, startPoint x: 979, startPoint y: 96, endPoint x: 989, endPoint y: 100, distance: 10.6
click at [980, 97] on div "Sales Breakdown [DATE] Total Revenue $1,035 Tickets Sold 24 Average Ticket Pric…" at bounding box center [662, 390] width 658 height 589
click at [989, 100] on div at bounding box center [991, 95] width 21 height 21
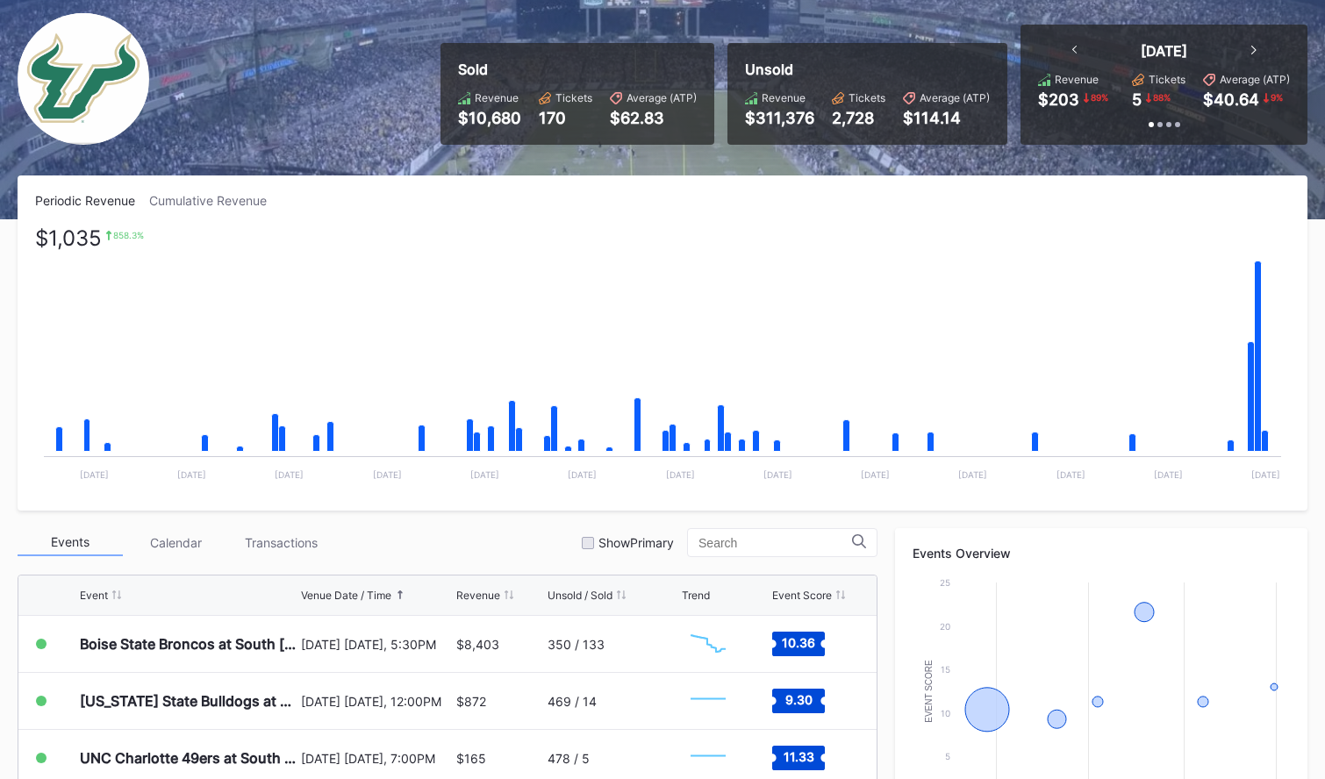
scroll to position [0, 0]
